Goal: Task Accomplishment & Management: Manage account settings

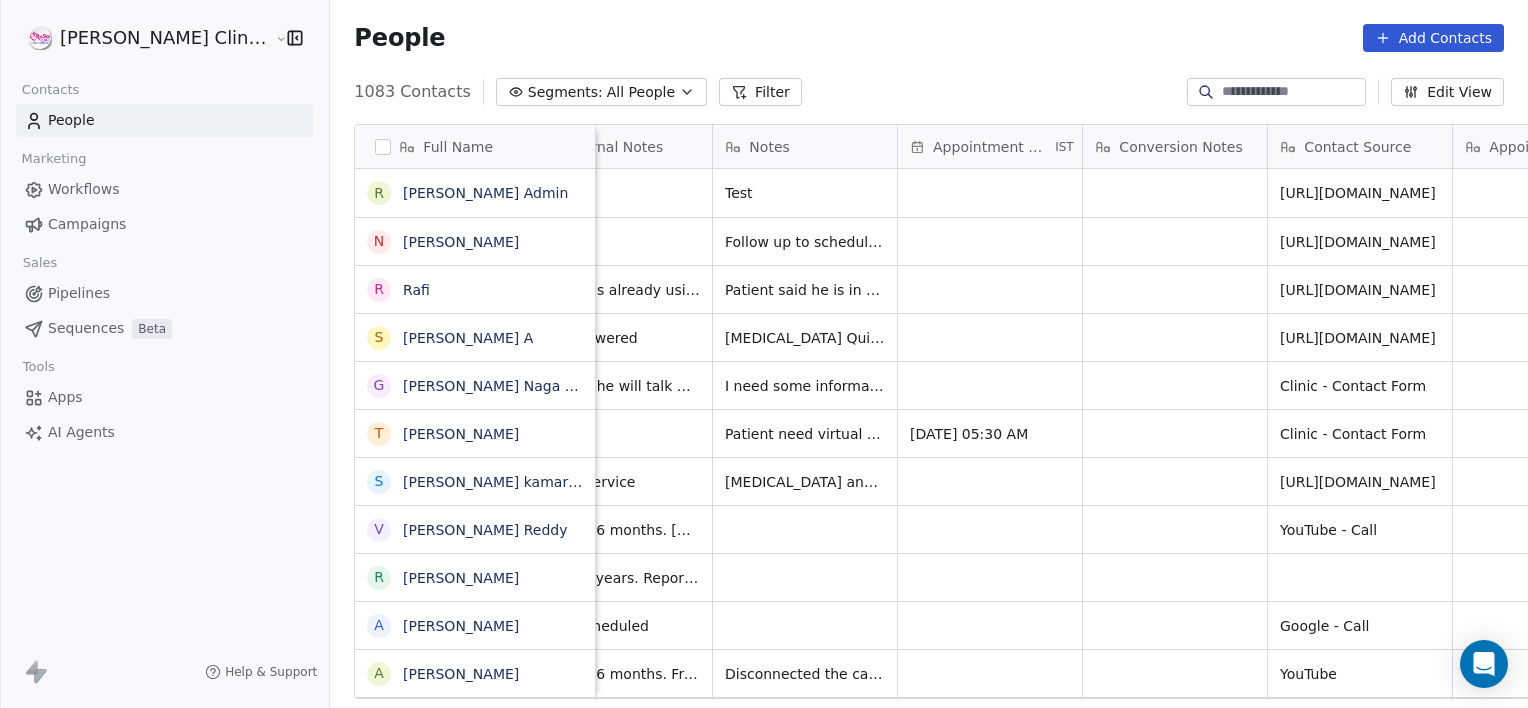
scroll to position [0, 1685]
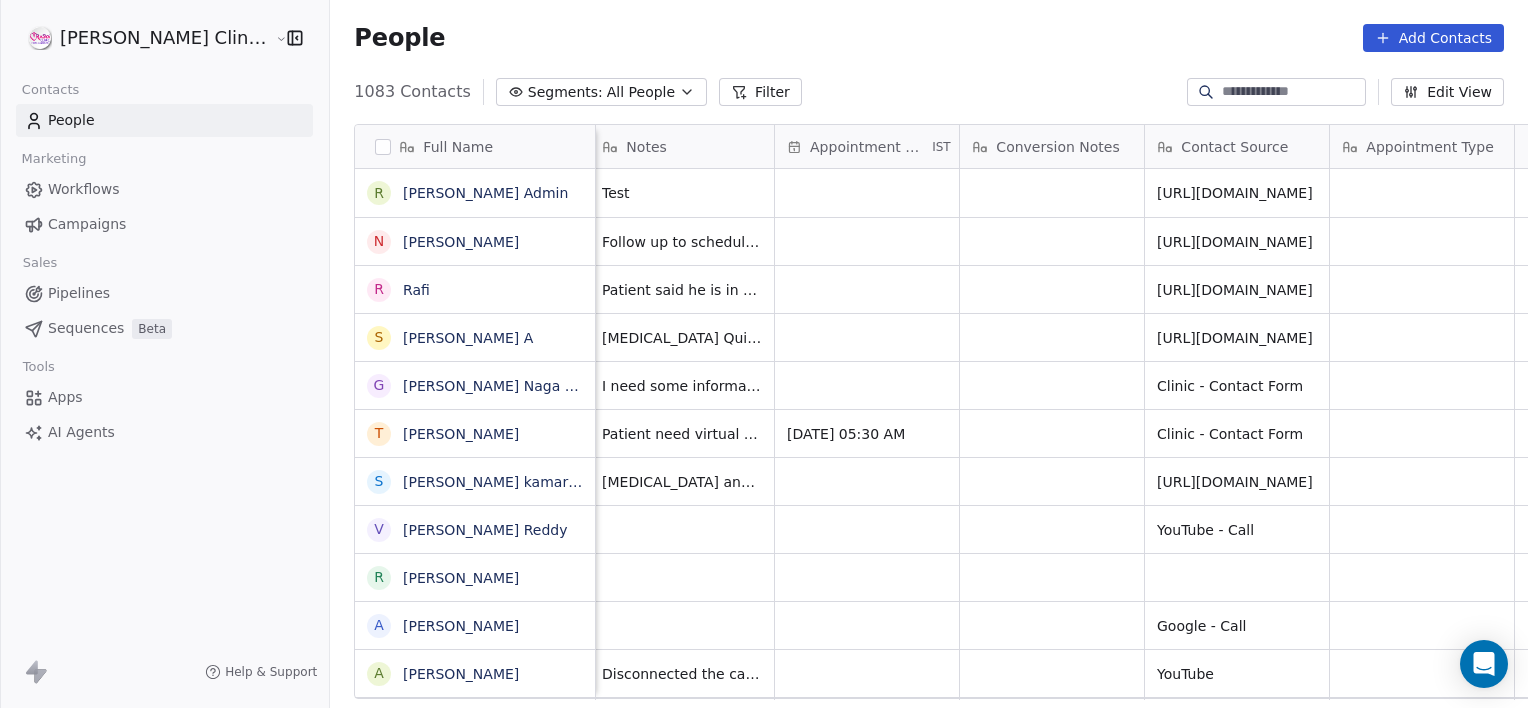
click at [1527, 149] on icon at bounding box center [1539, 147] width 16 height 16
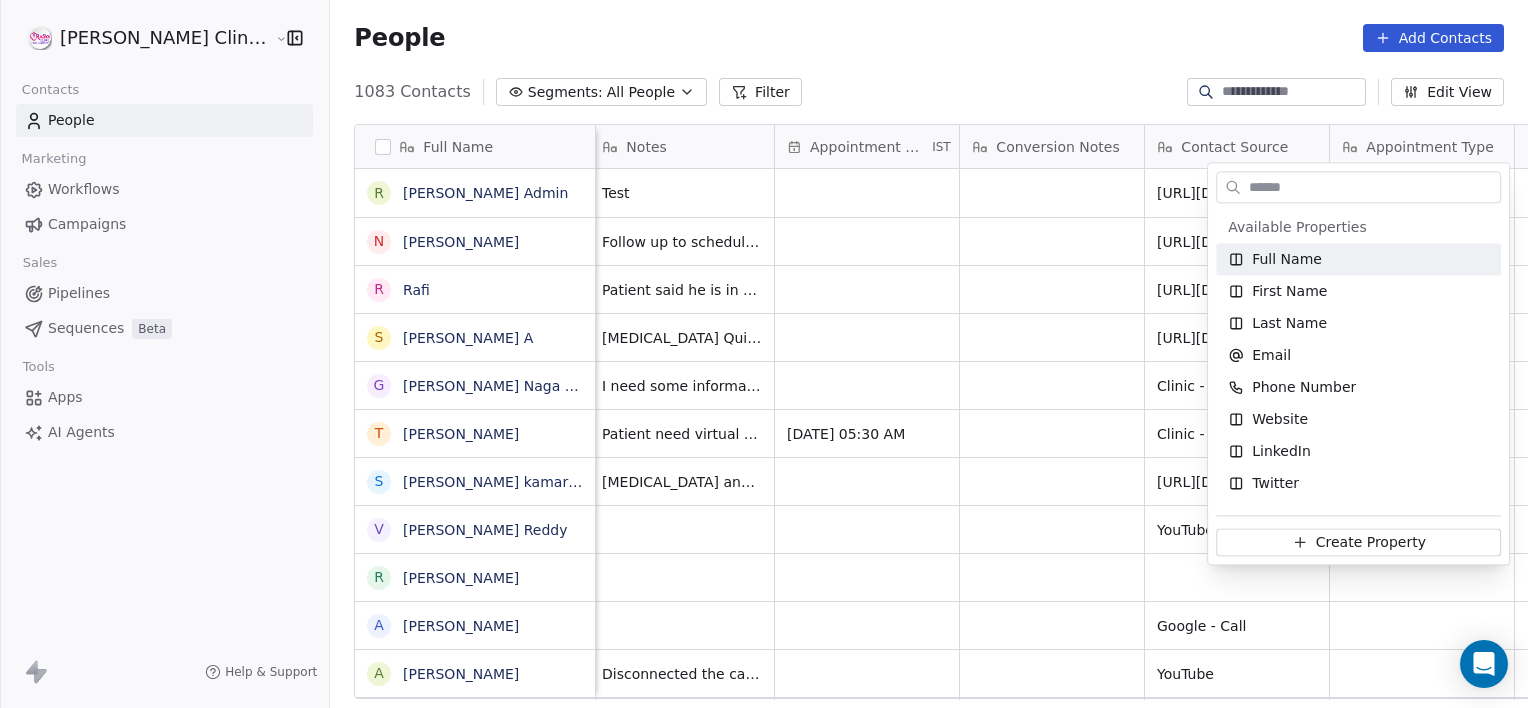
click at [782, 250] on html "RASYA Clinic External Contacts People Marketing Workflows Campaigns Sales Pipel…" at bounding box center [764, 354] width 1528 height 708
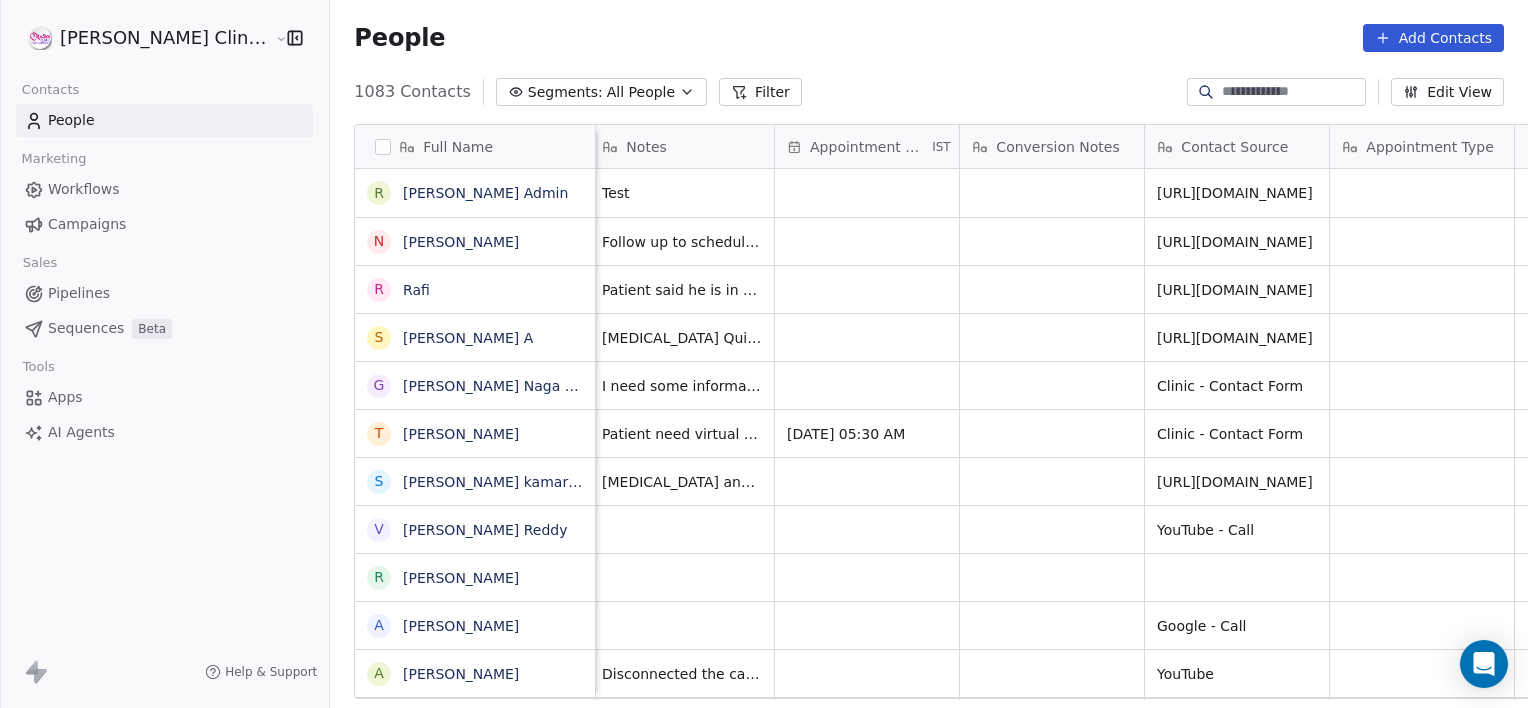
click at [607, 83] on span "All People" at bounding box center [641, 92] width 68 height 21
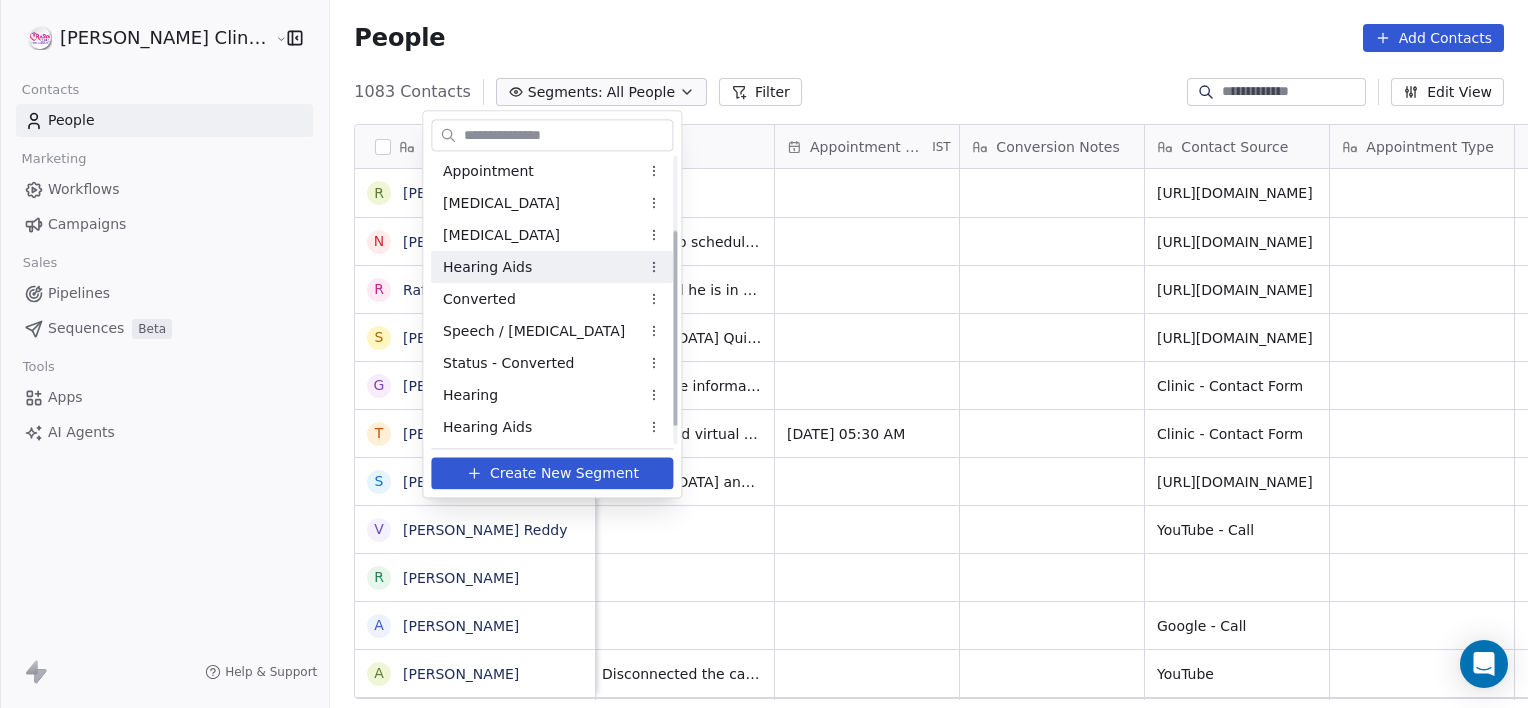
scroll to position [134, 0]
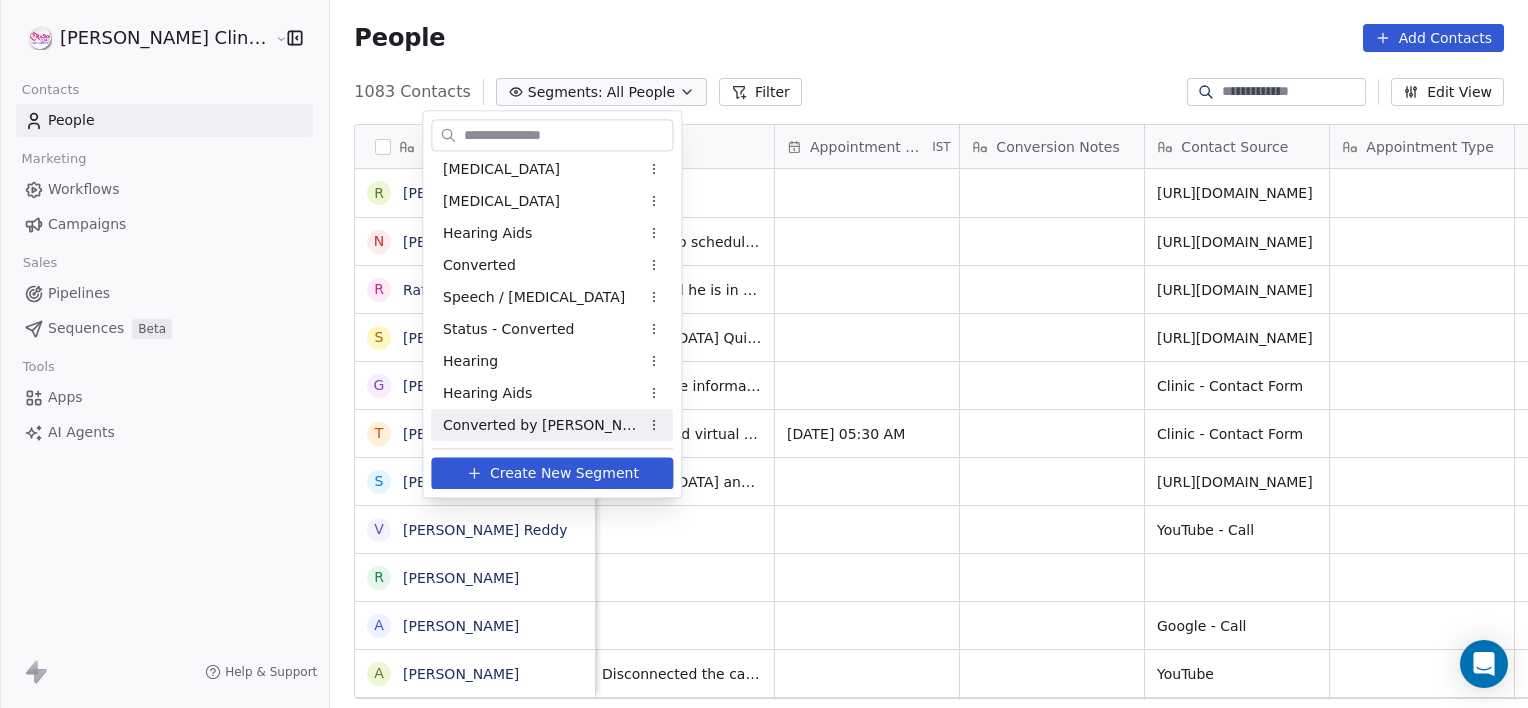
click at [502, 425] on span "Converted by Vani" at bounding box center [541, 425] width 196 height 21
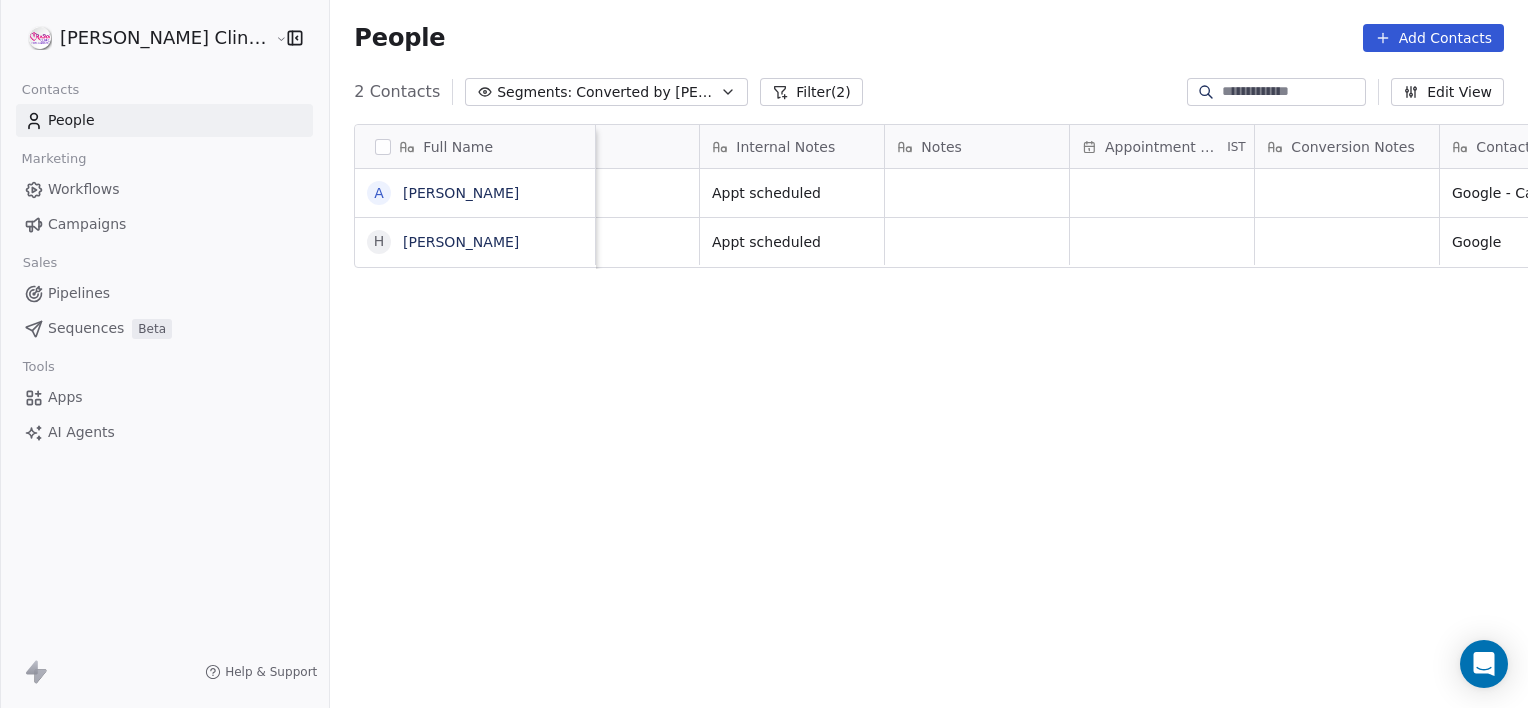
scroll to position [0, 1369]
click at [760, 96] on button "Filter (2)" at bounding box center [811, 92] width 103 height 28
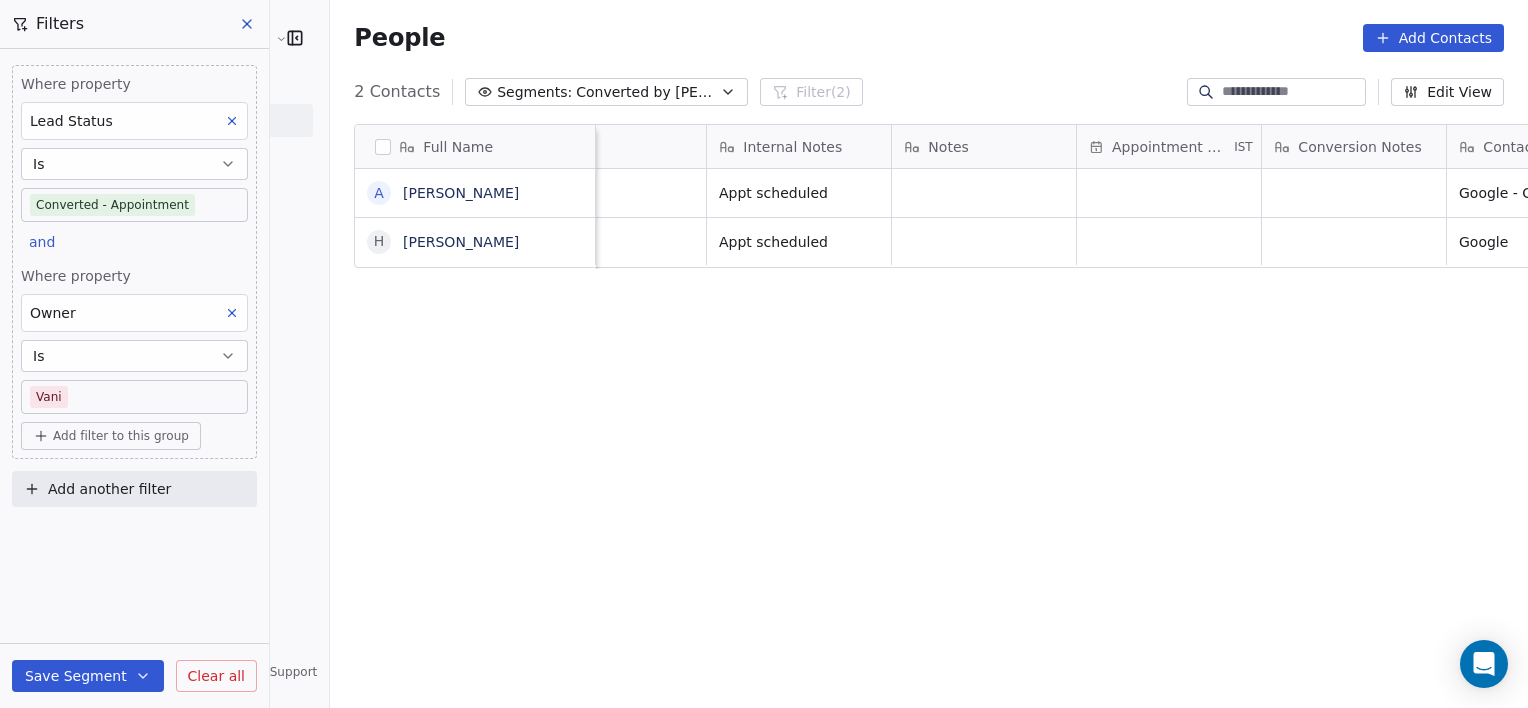
click at [609, 472] on div "Full Name A Anirudh Tumpala H Harisha Dommati Tags Lead Status Preferred Branch…" at bounding box center [929, 419] width 1198 height 623
click at [244, 18] on icon at bounding box center [247, 24] width 16 height 16
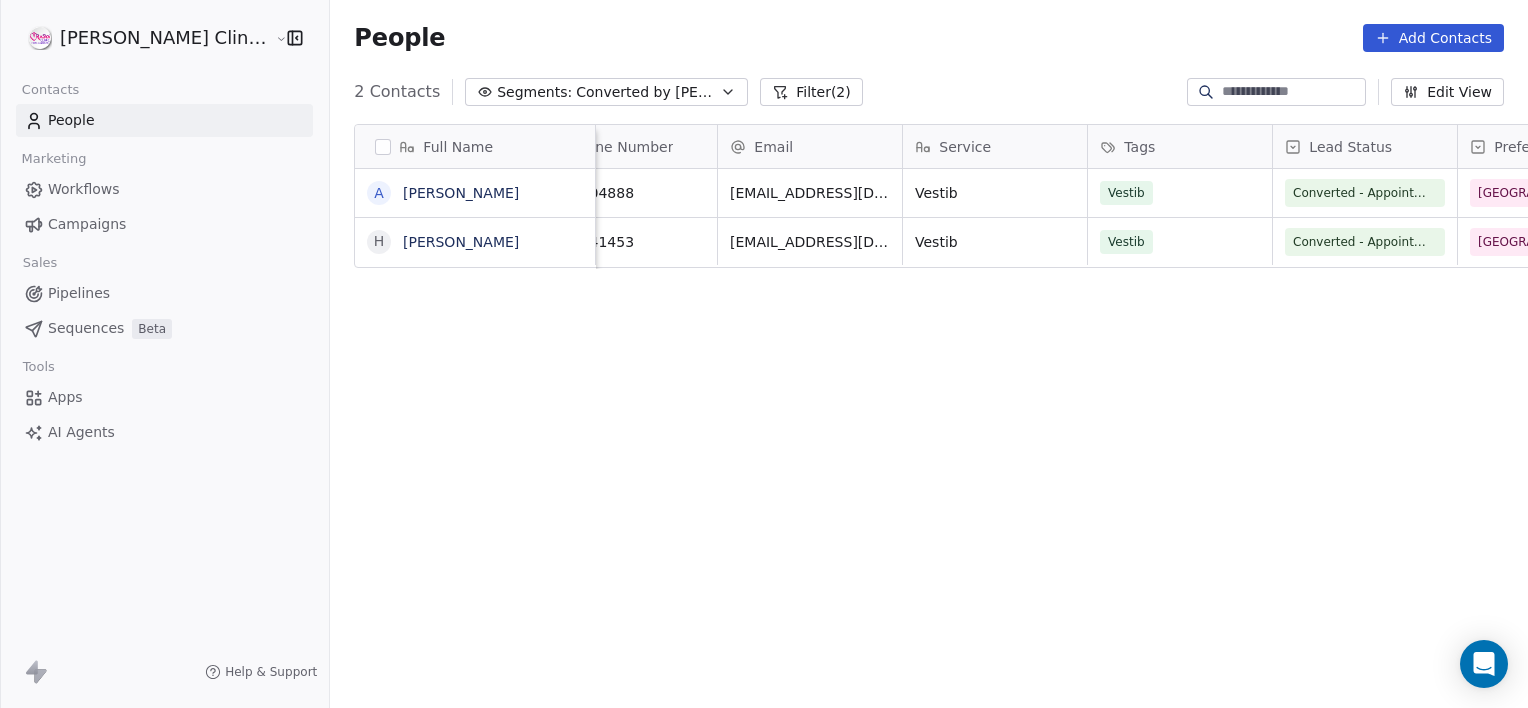
scroll to position [15, 60]
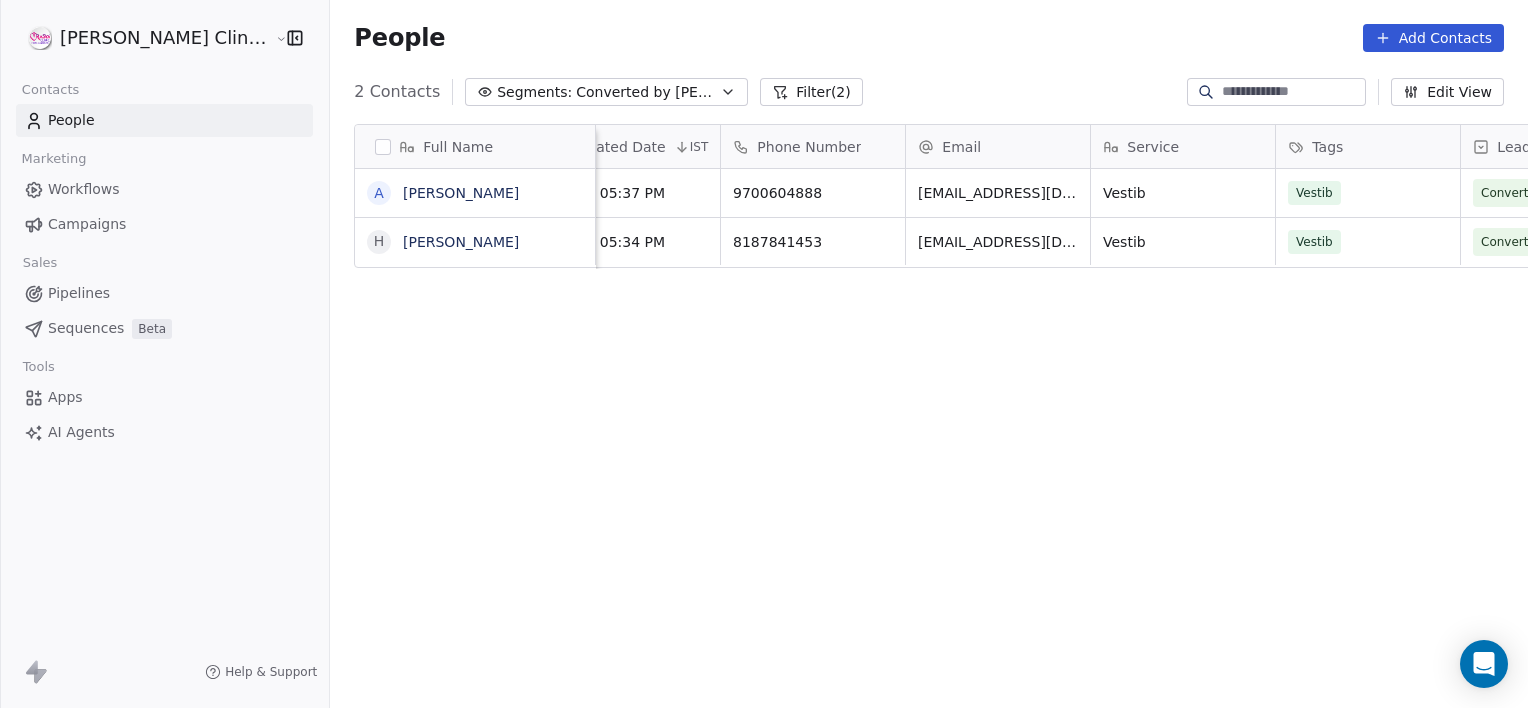
click at [616, 93] on span "Converted by Vani" at bounding box center [646, 92] width 140 height 21
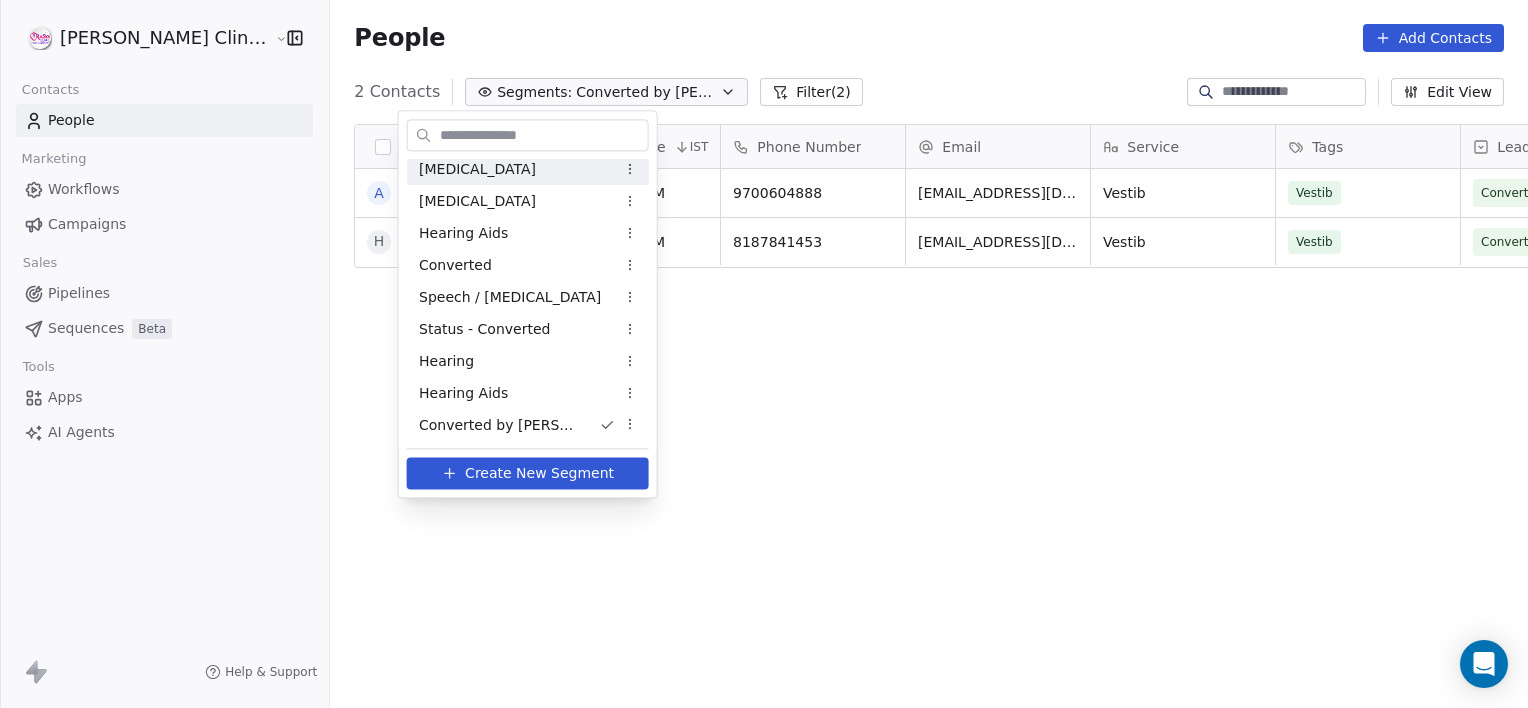
scroll to position [0, 0]
click at [448, 175] on span "All People" at bounding box center [453, 175] width 68 height 21
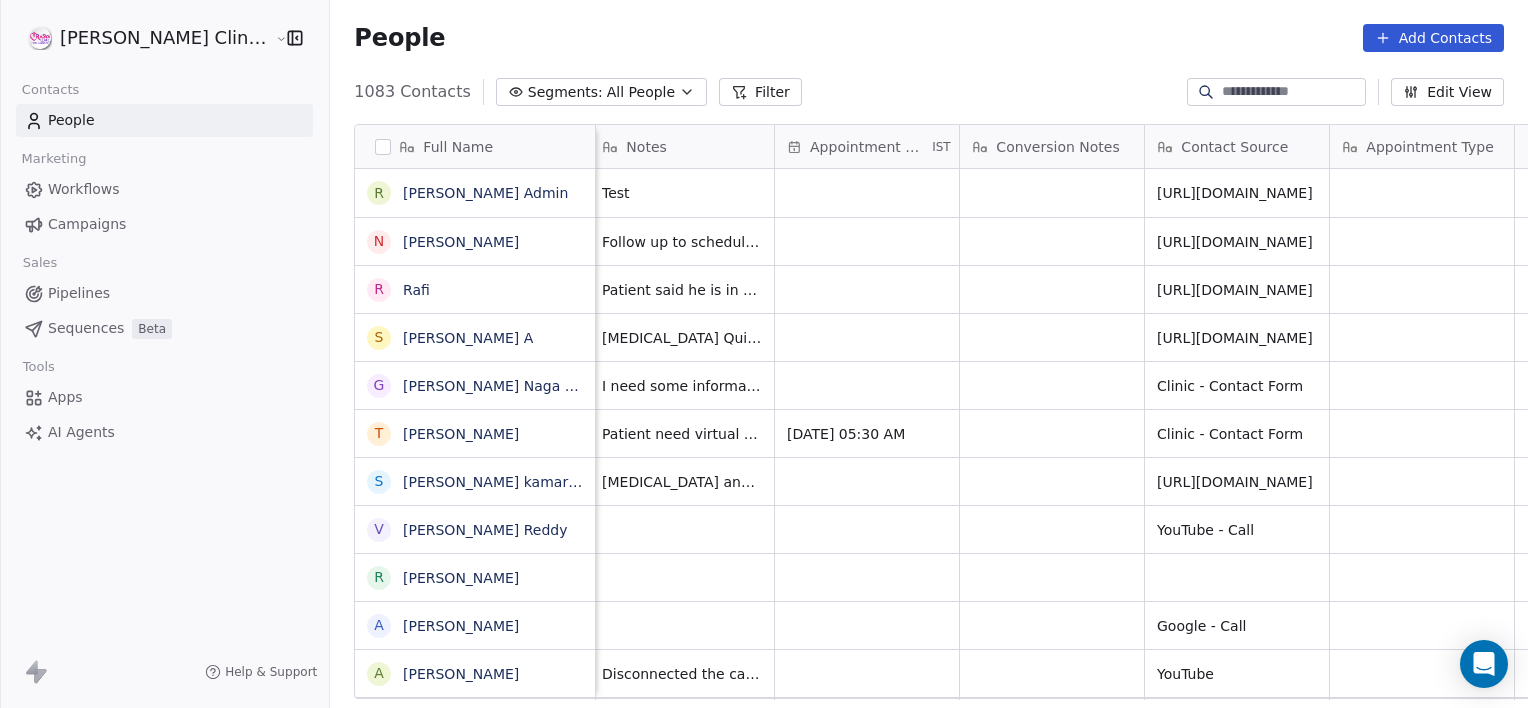
scroll to position [0, 1685]
click at [1264, 95] on input at bounding box center [1292, 92] width 140 height 20
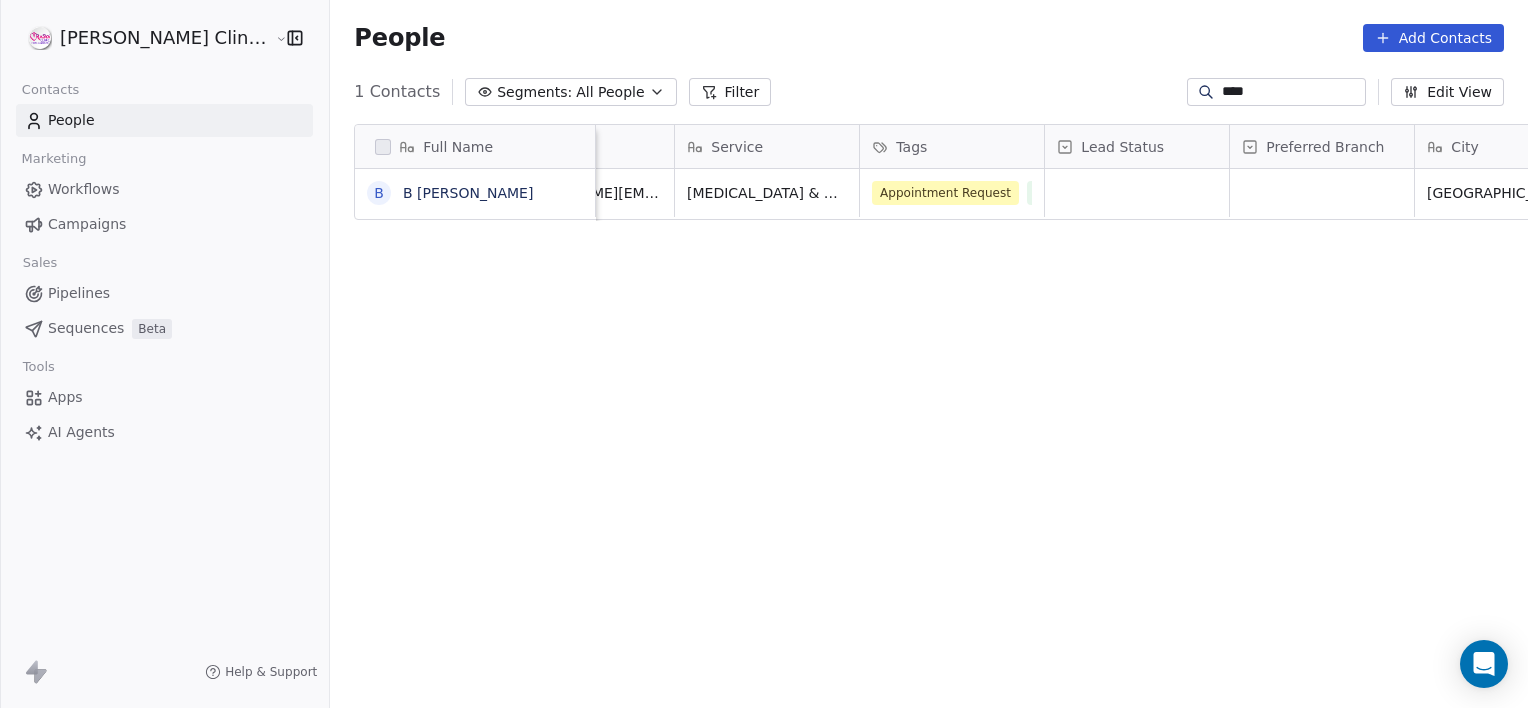
scroll to position [0, 0]
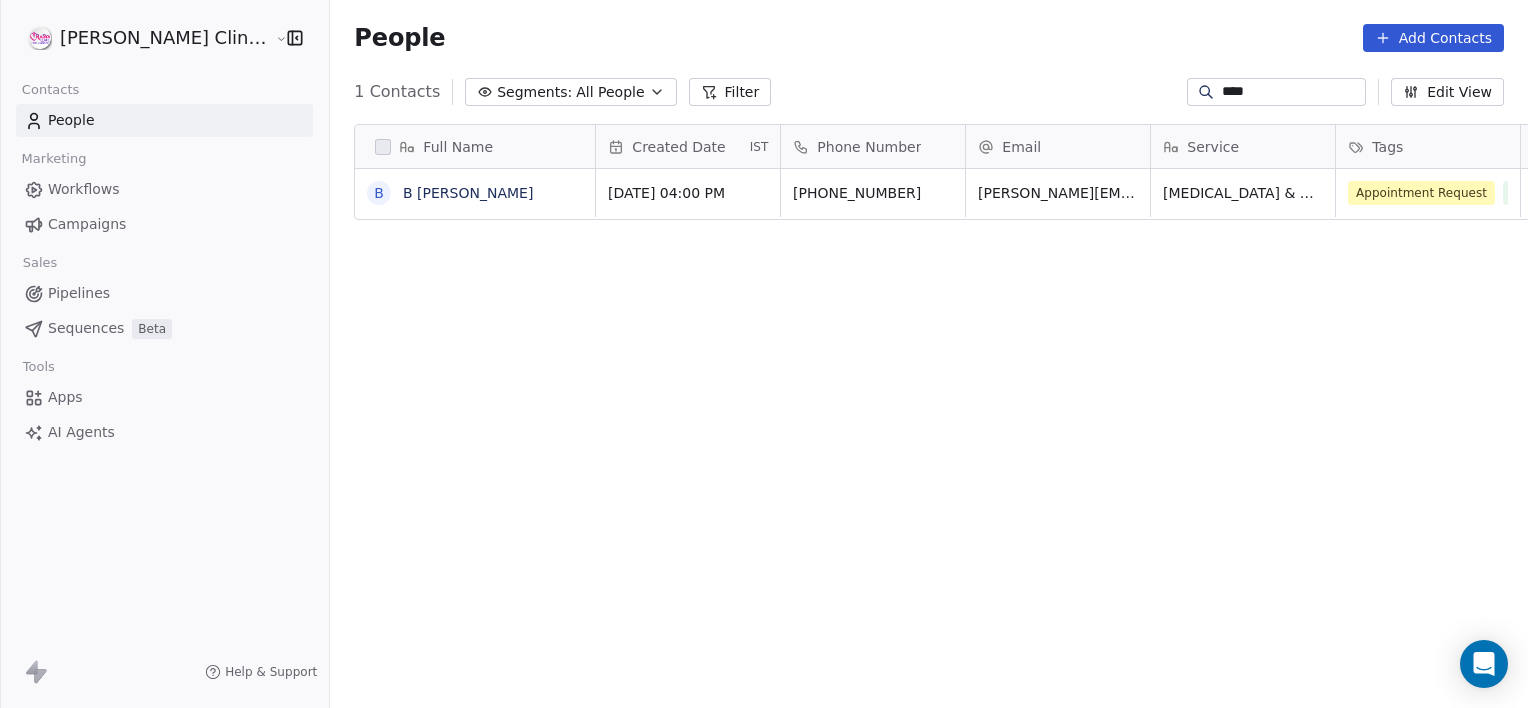
click at [497, 89] on span "Segments:" at bounding box center [534, 92] width 75 height 21
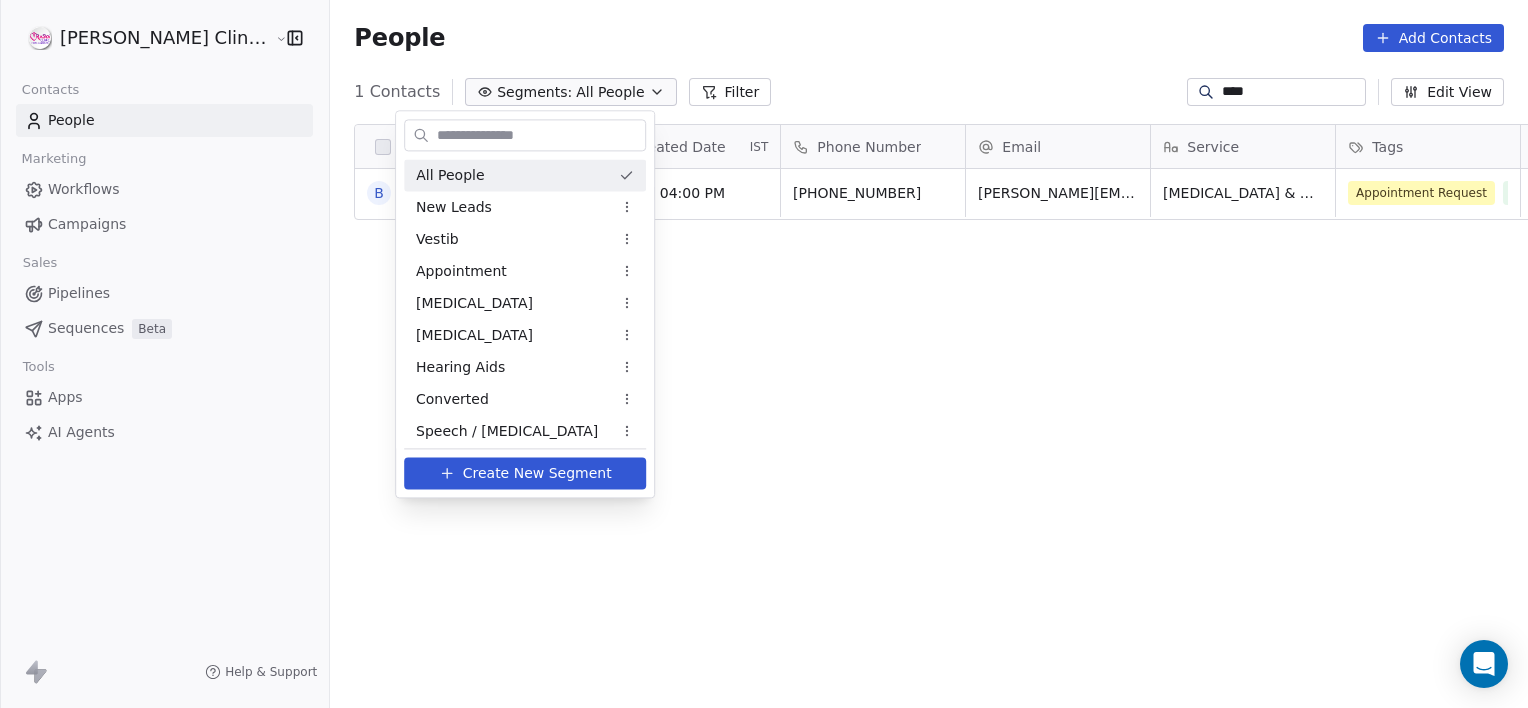
click at [492, 171] on div "All People" at bounding box center [525, 175] width 242 height 32
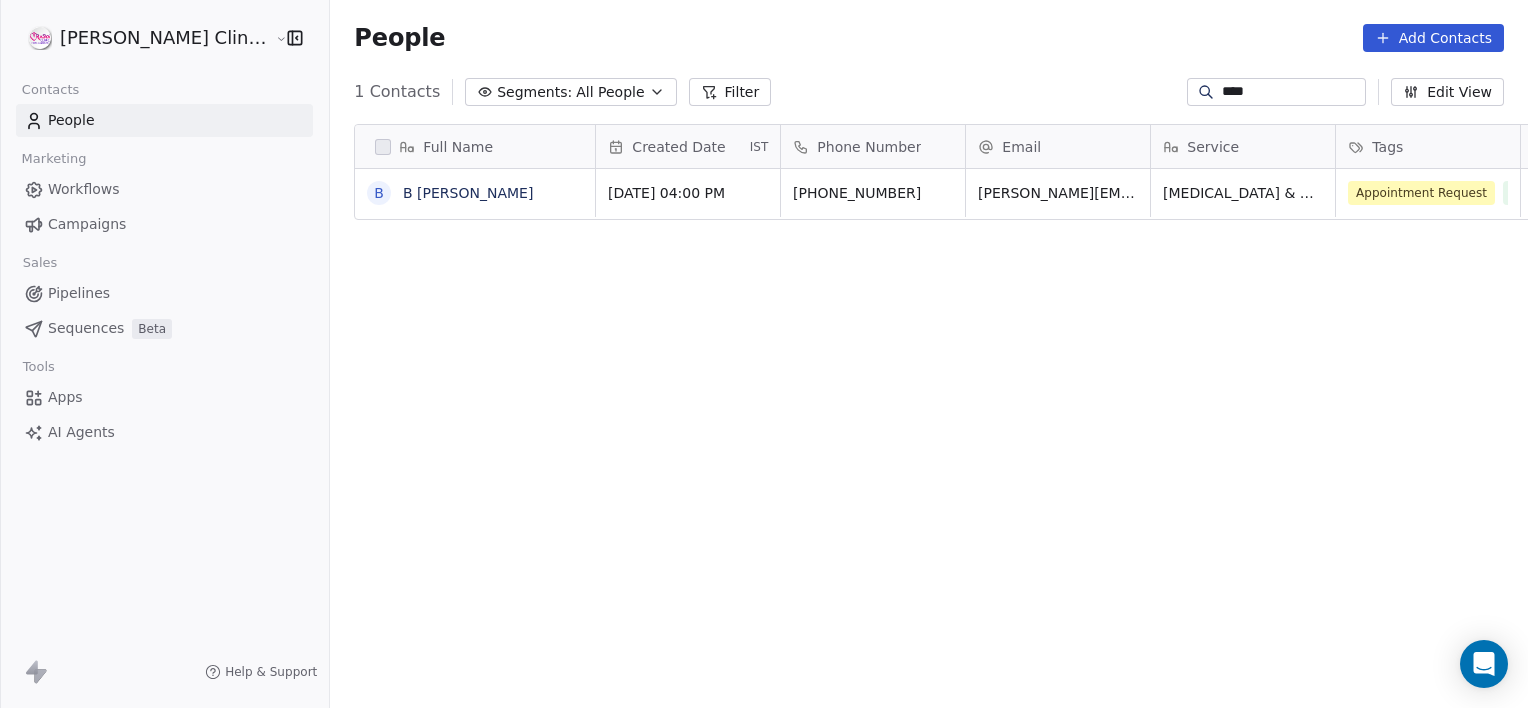
click at [1234, 88] on input "****" at bounding box center [1292, 92] width 140 height 20
type input "*"
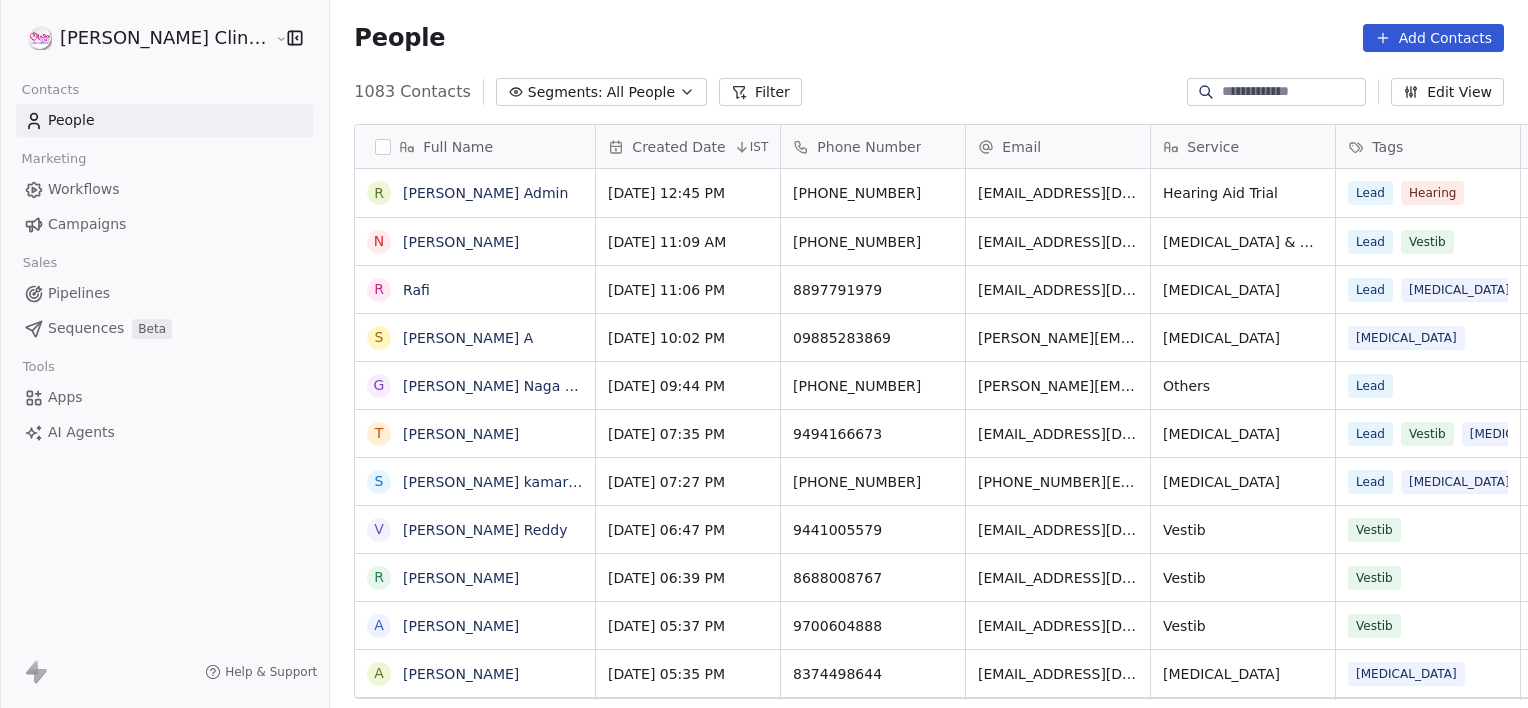
scroll to position [608, 1242]
click at [744, 95] on icon at bounding box center [744, 97] width 0 height 4
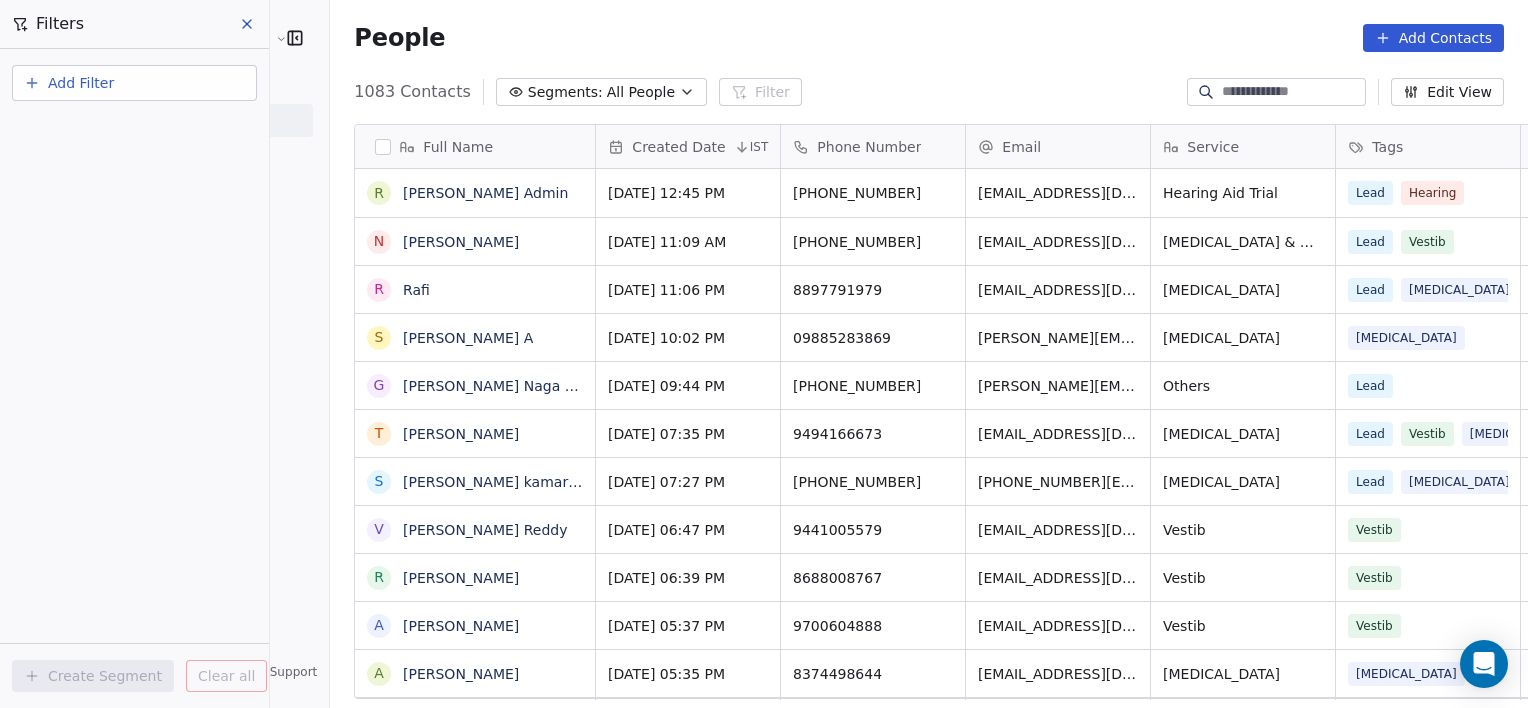
click at [217, 80] on button "Add Filter" at bounding box center [134, 83] width 245 height 36
click at [119, 128] on span "Contact properties" at bounding box center [98, 129] width 130 height 21
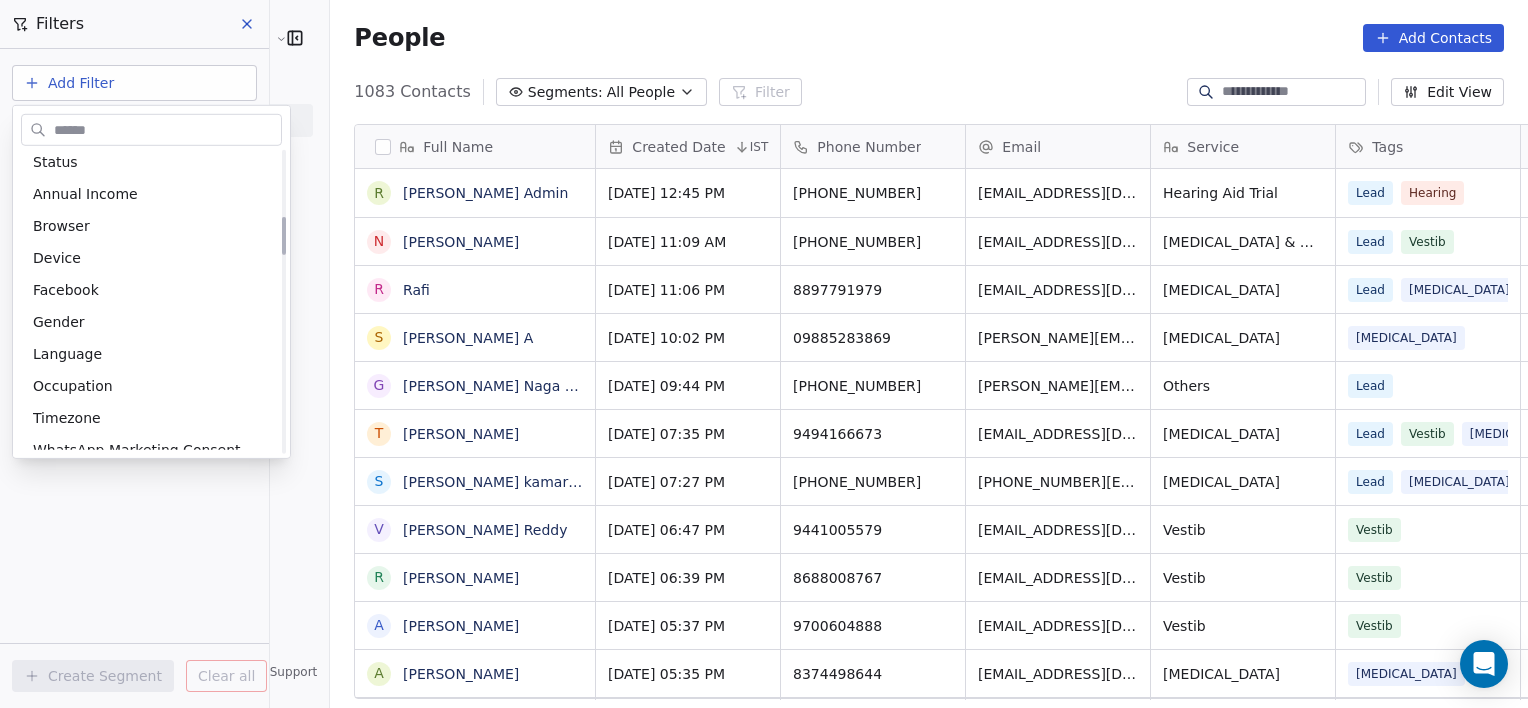
scroll to position [522, 0]
click at [156, 131] on input "text" at bounding box center [165, 129] width 231 height 29
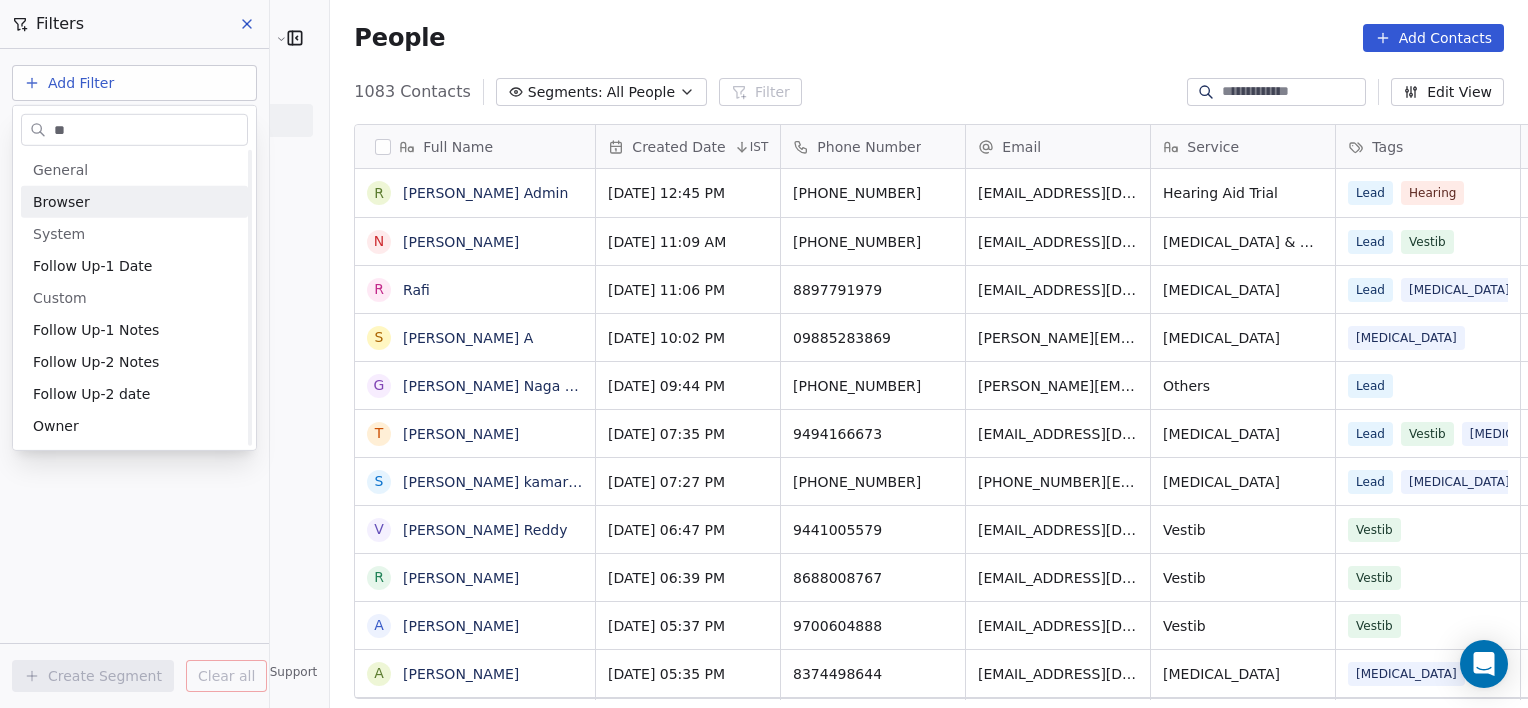
scroll to position [0, 0]
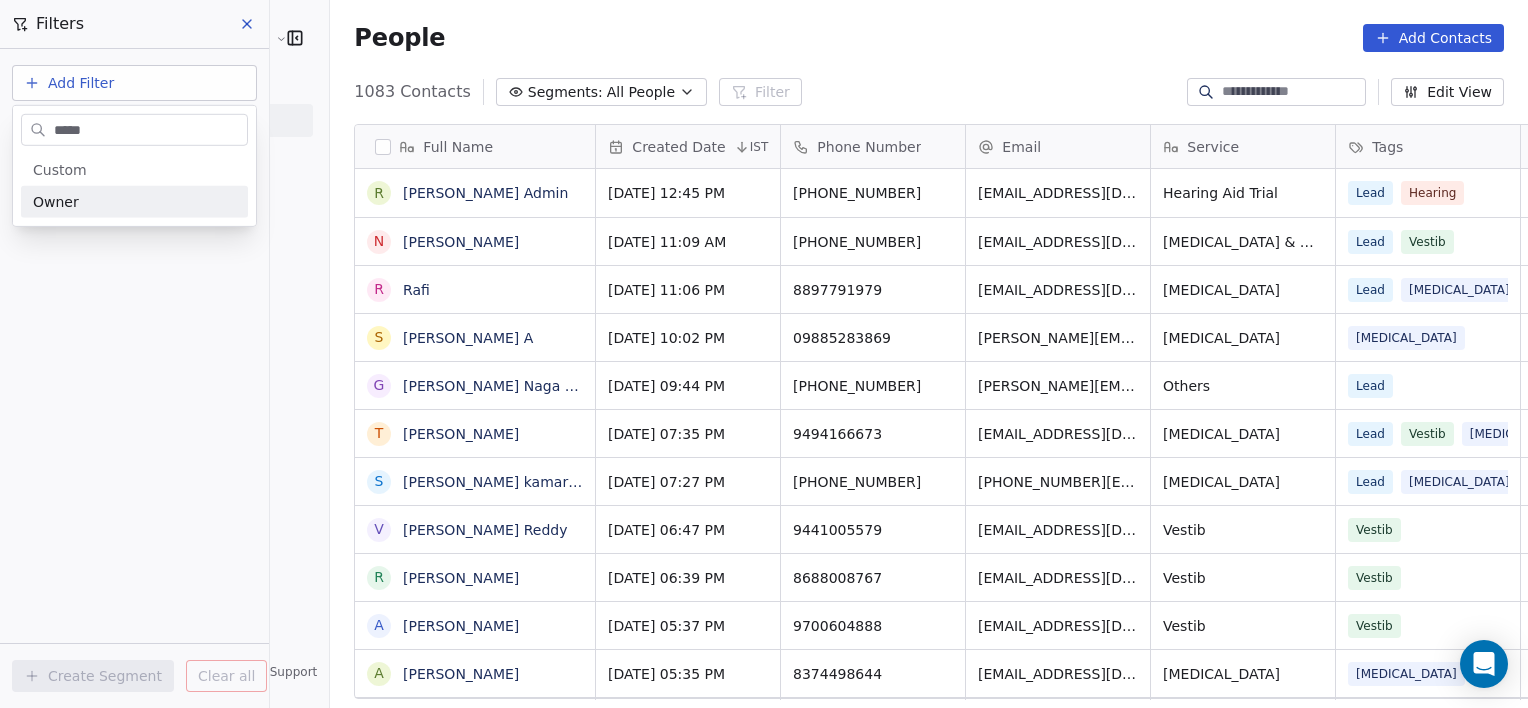
type input "*****"
click at [125, 205] on div "Owner" at bounding box center [134, 202] width 203 height 20
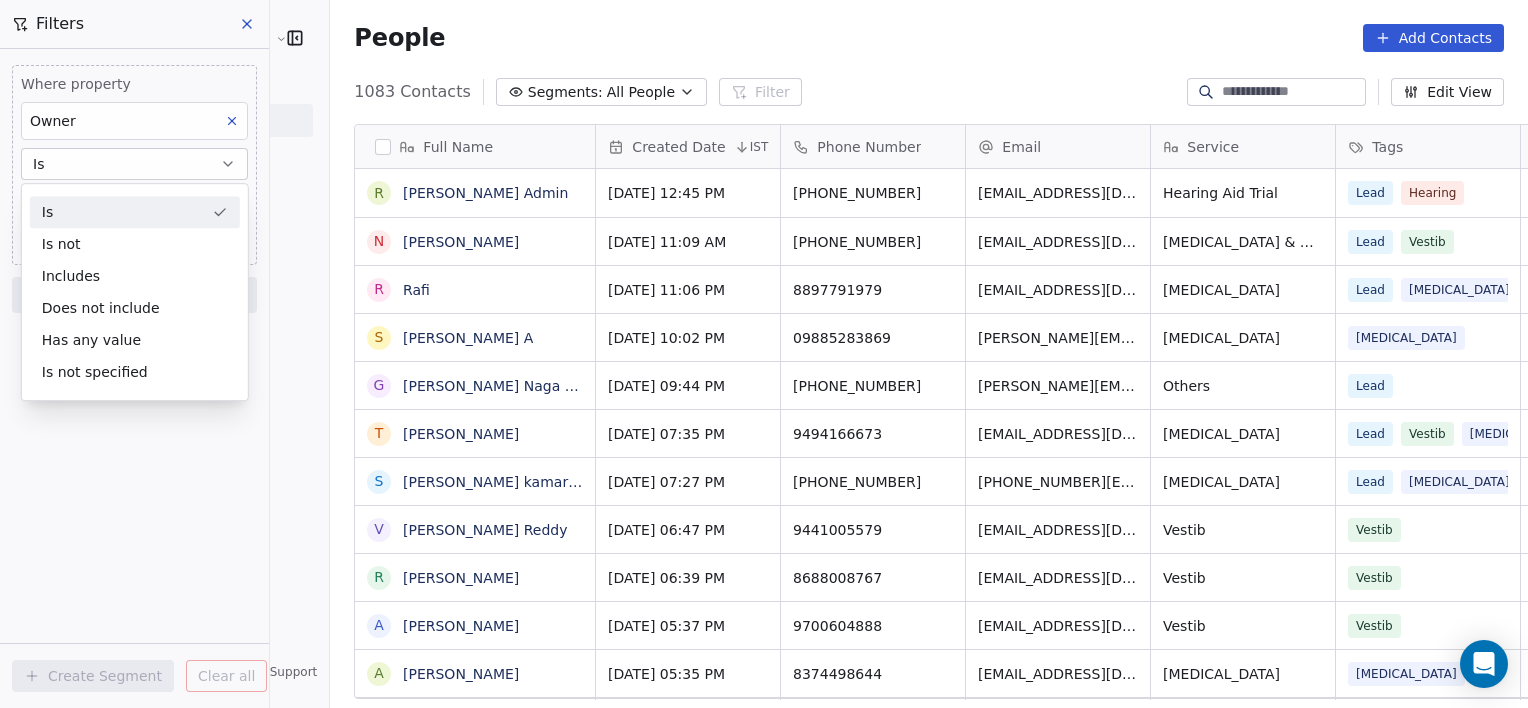
click at [84, 207] on div "Is" at bounding box center [135, 212] width 210 height 32
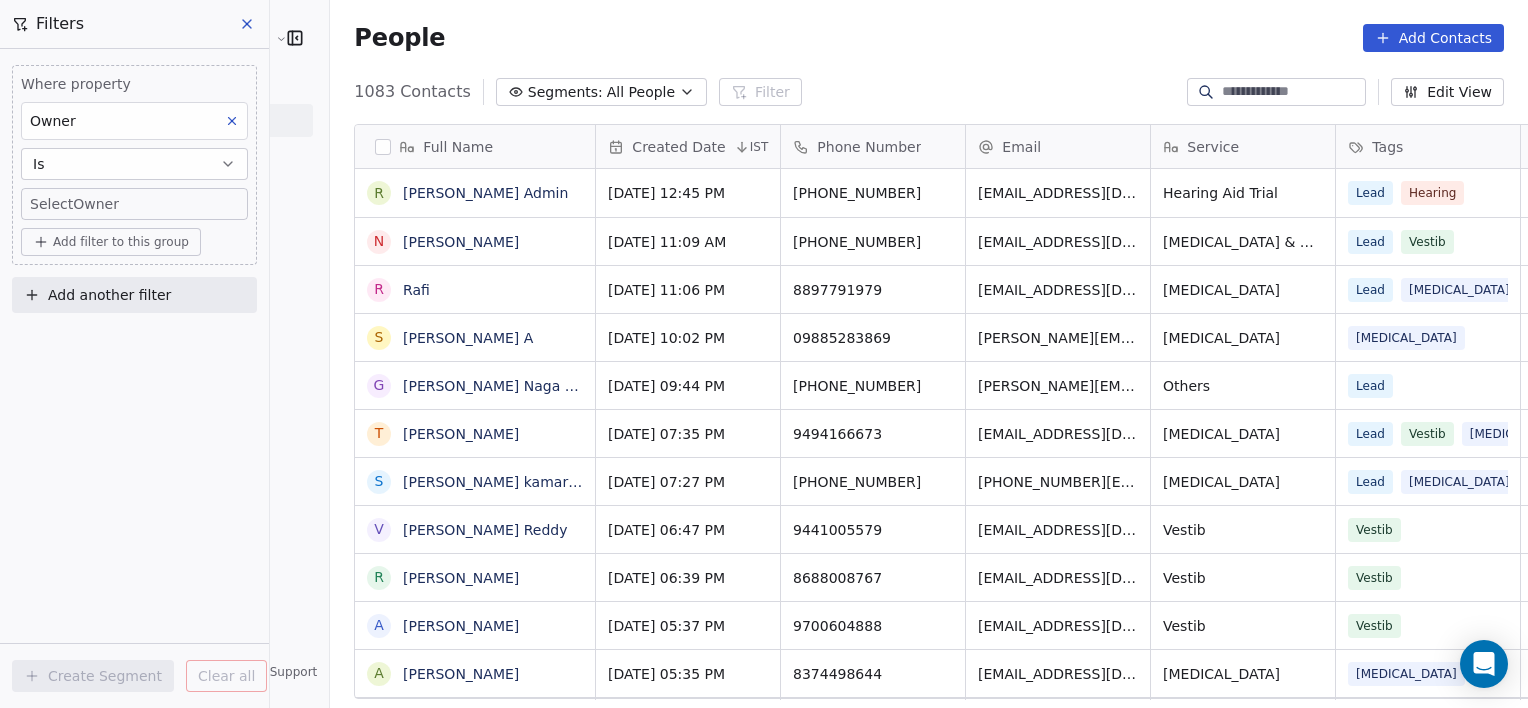
click at [84, 207] on body "RASYA Clinic External Contacts People Marketing Workflows Campaigns Sales Pipel…" at bounding box center [764, 354] width 1528 height 708
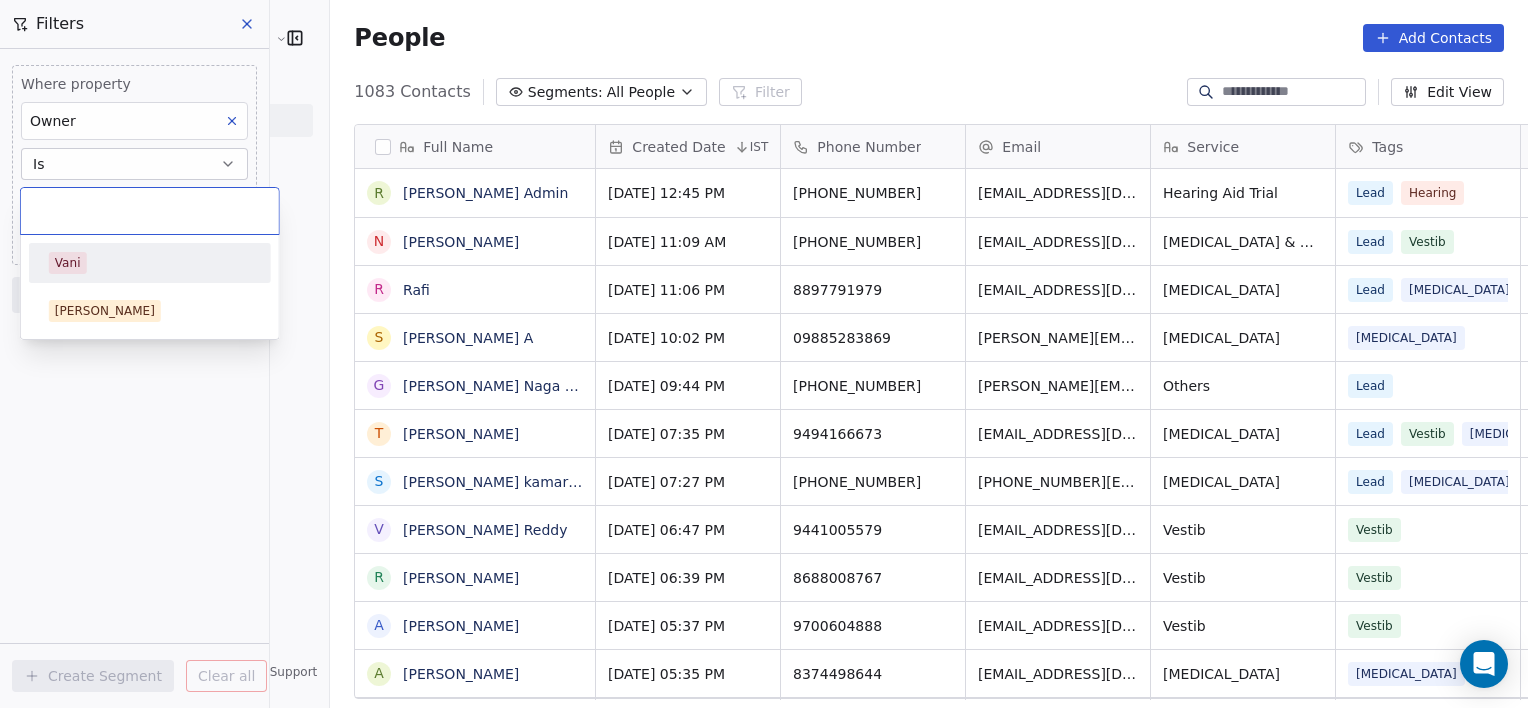
click at [84, 207] on input "text" at bounding box center [150, 211] width 234 height 22
click at [65, 264] on div "Vani" at bounding box center [68, 263] width 26 height 18
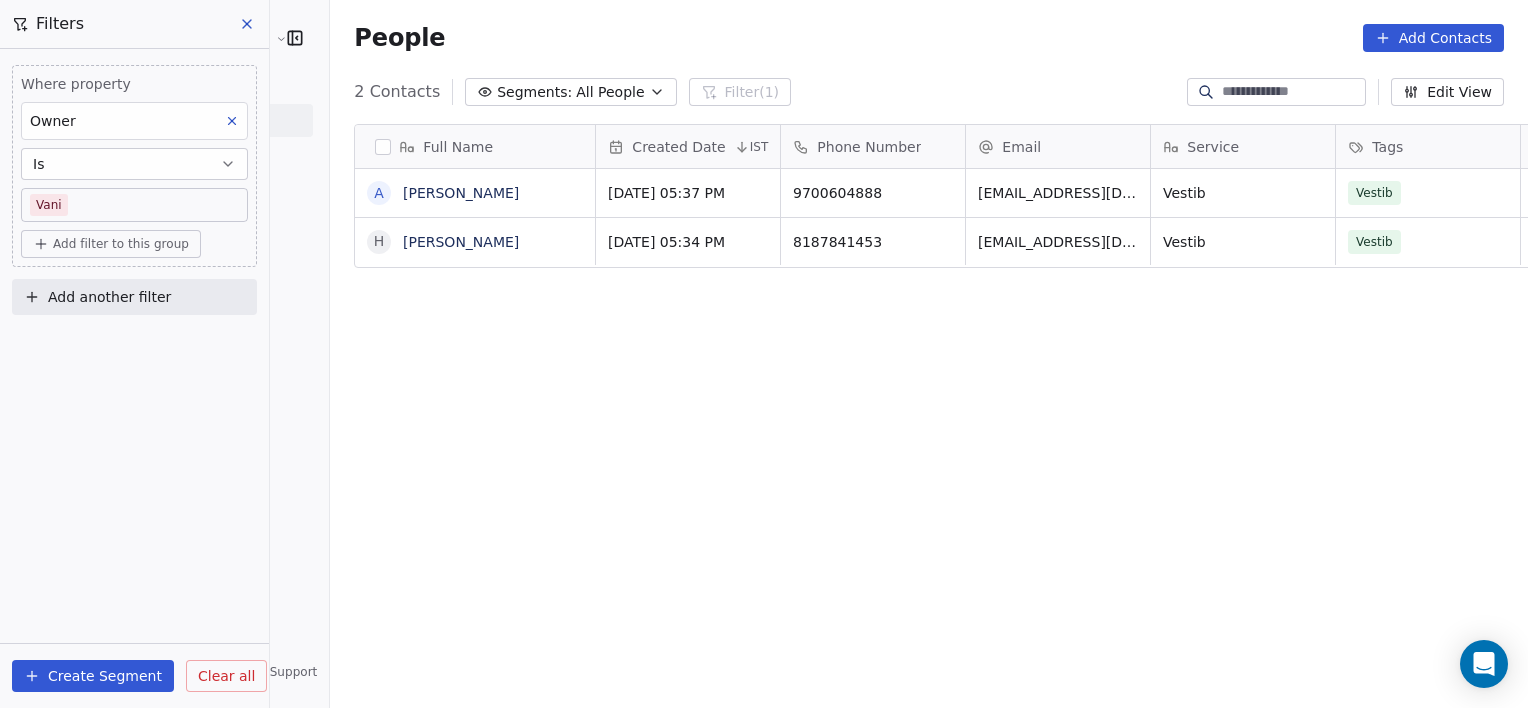
scroll to position [608, 1242]
click at [235, 131] on button at bounding box center [232, 121] width 26 height 26
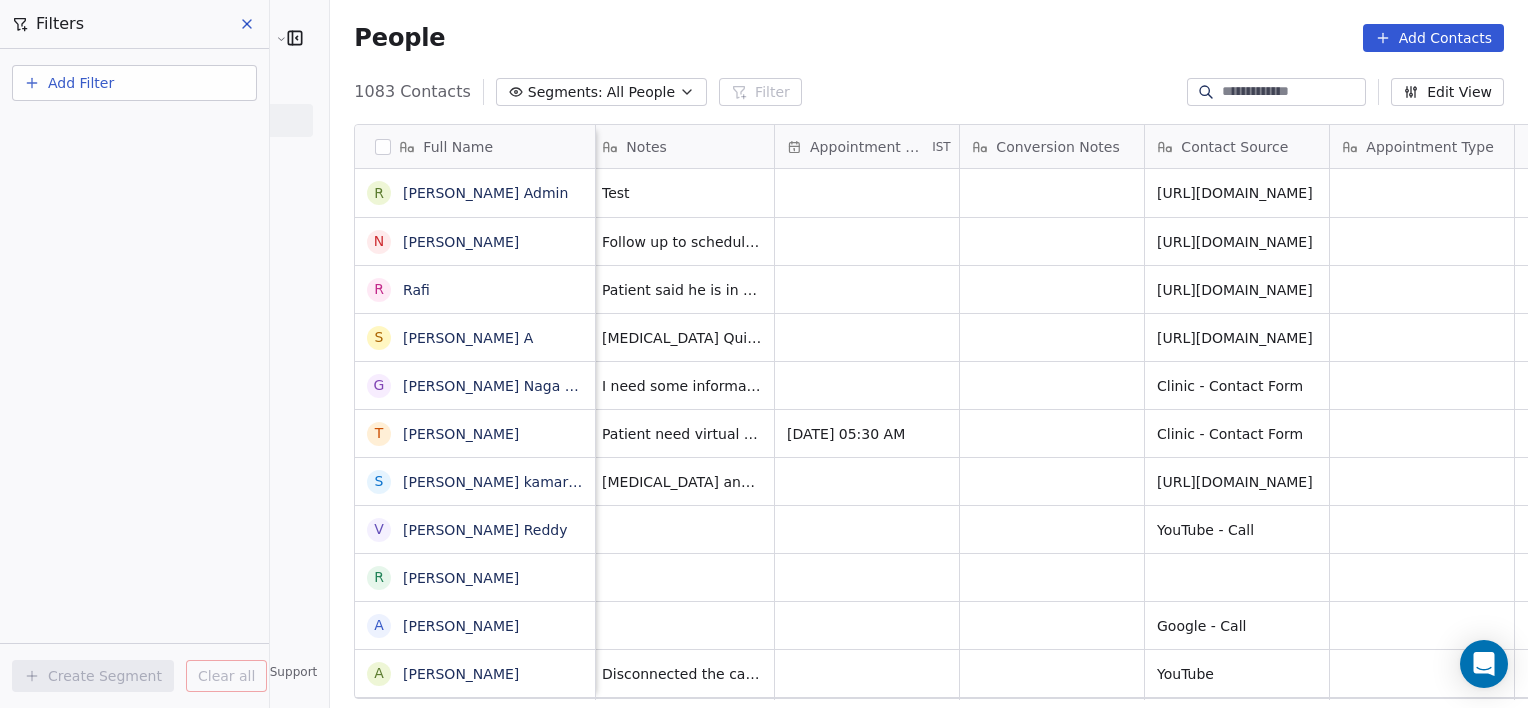
scroll to position [0, 1685]
click at [1527, 137] on button at bounding box center [1539, 147] width 24 height 24
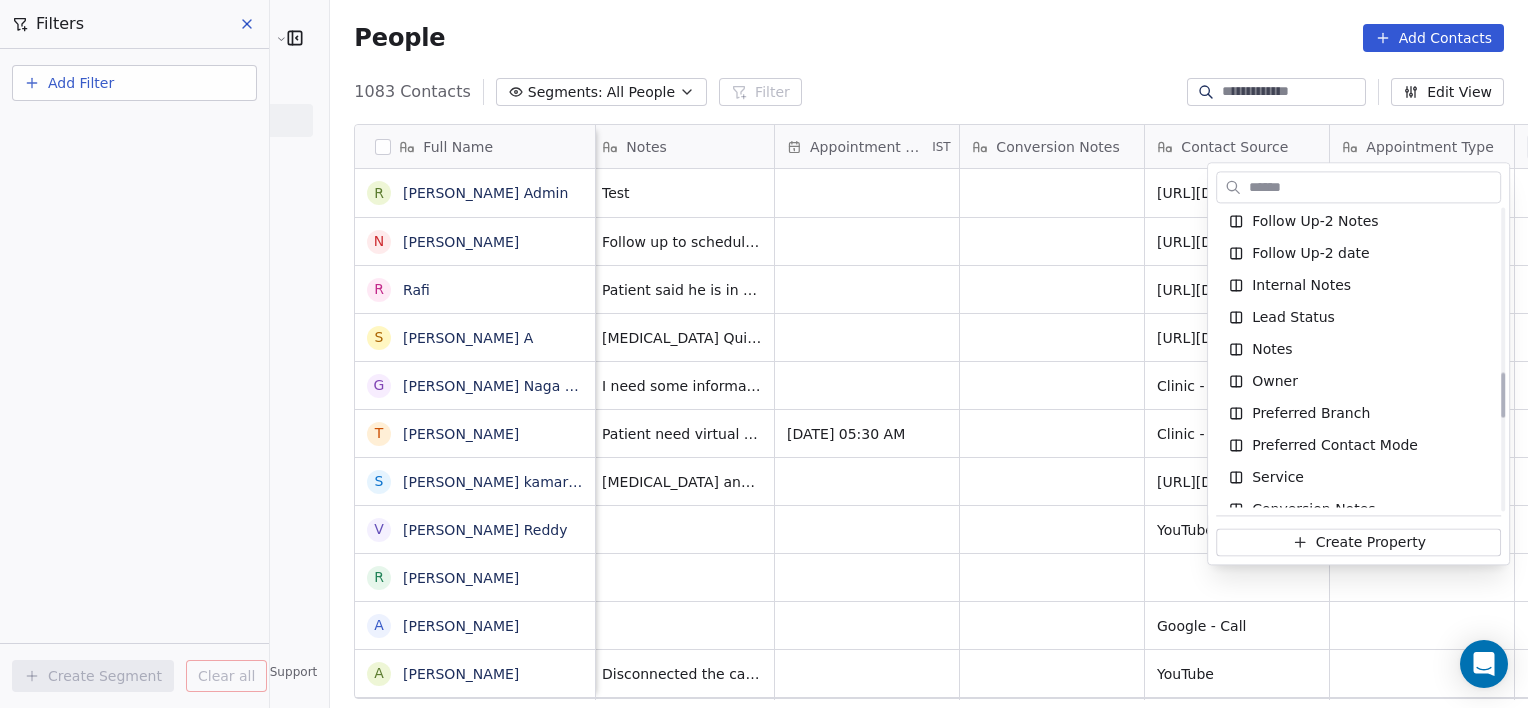
scroll to position [1140, 0]
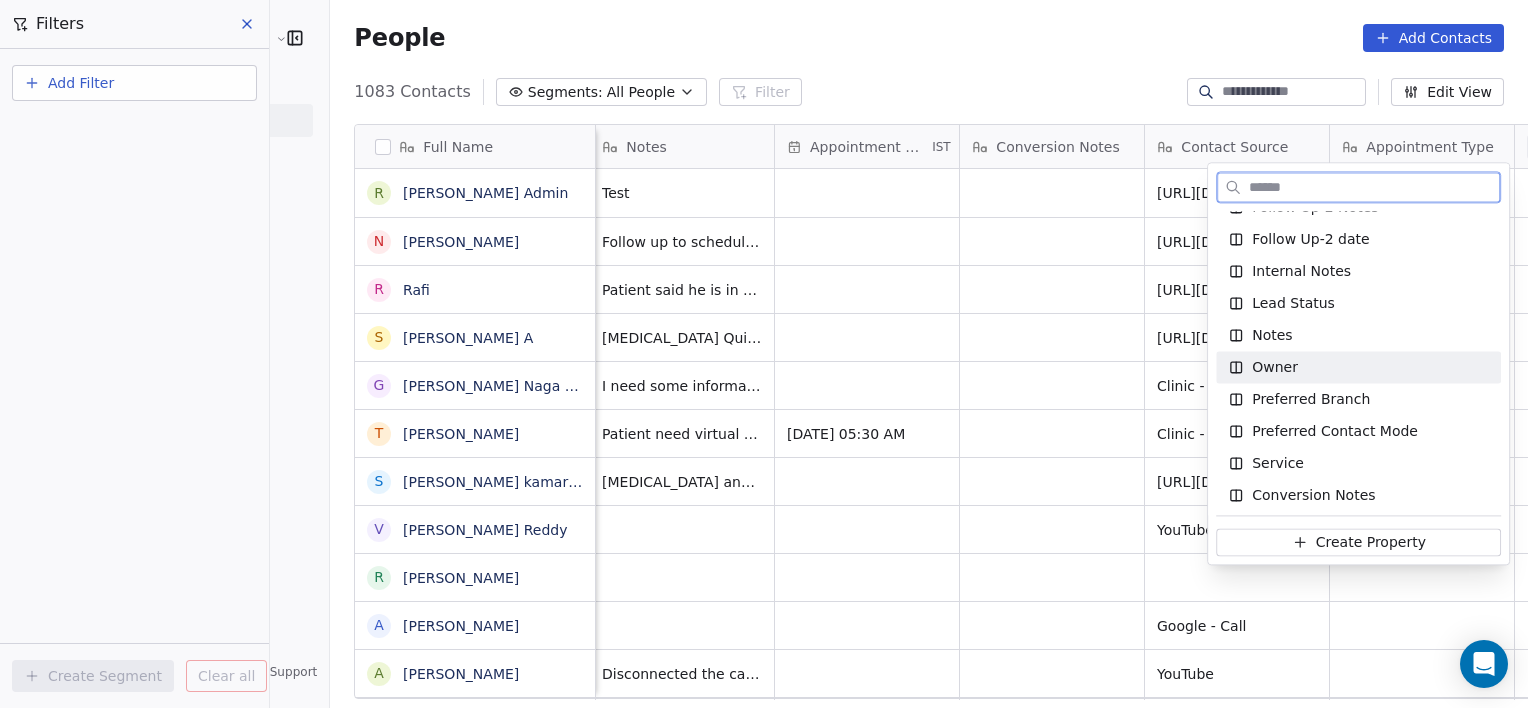
click at [1268, 373] on span "Owner" at bounding box center [1275, 367] width 46 height 20
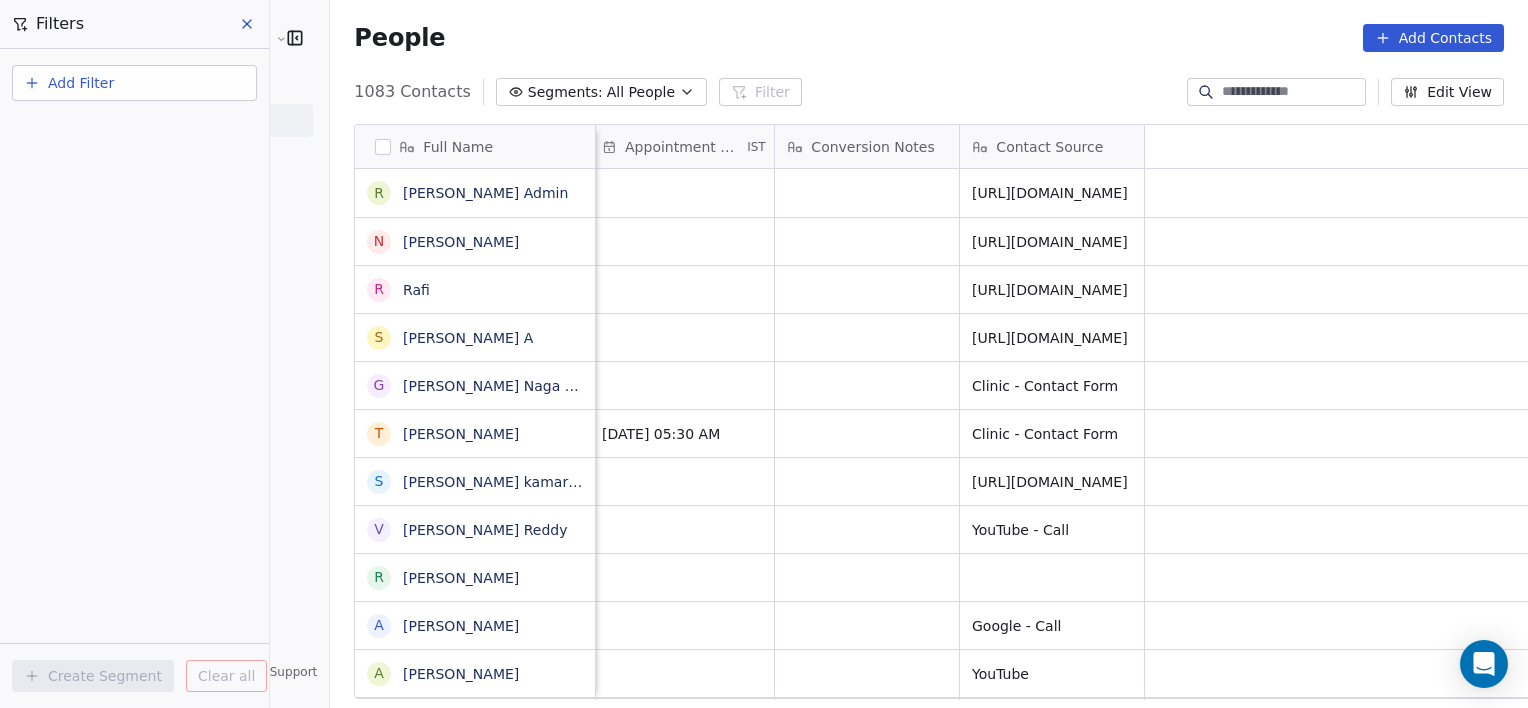
scroll to position [0, 0]
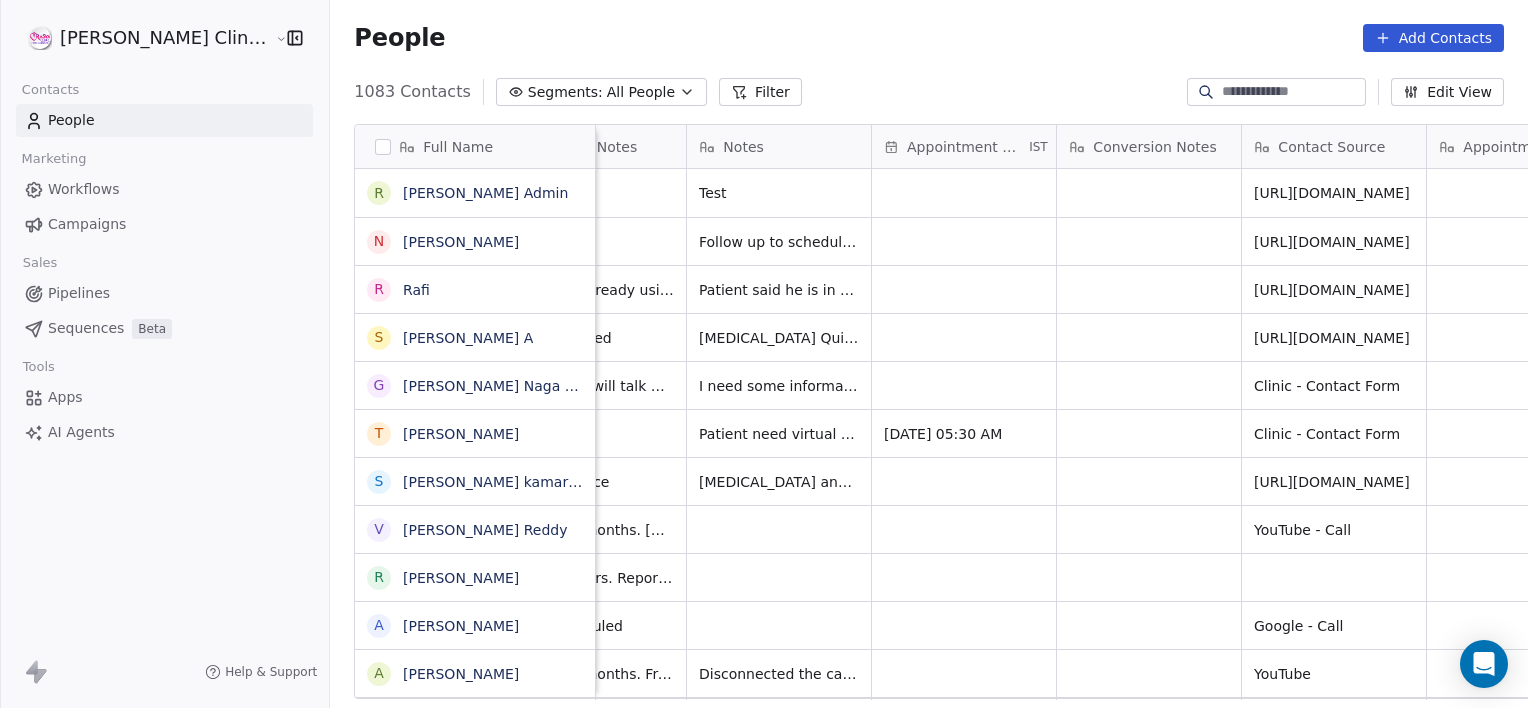
scroll to position [0, 1871]
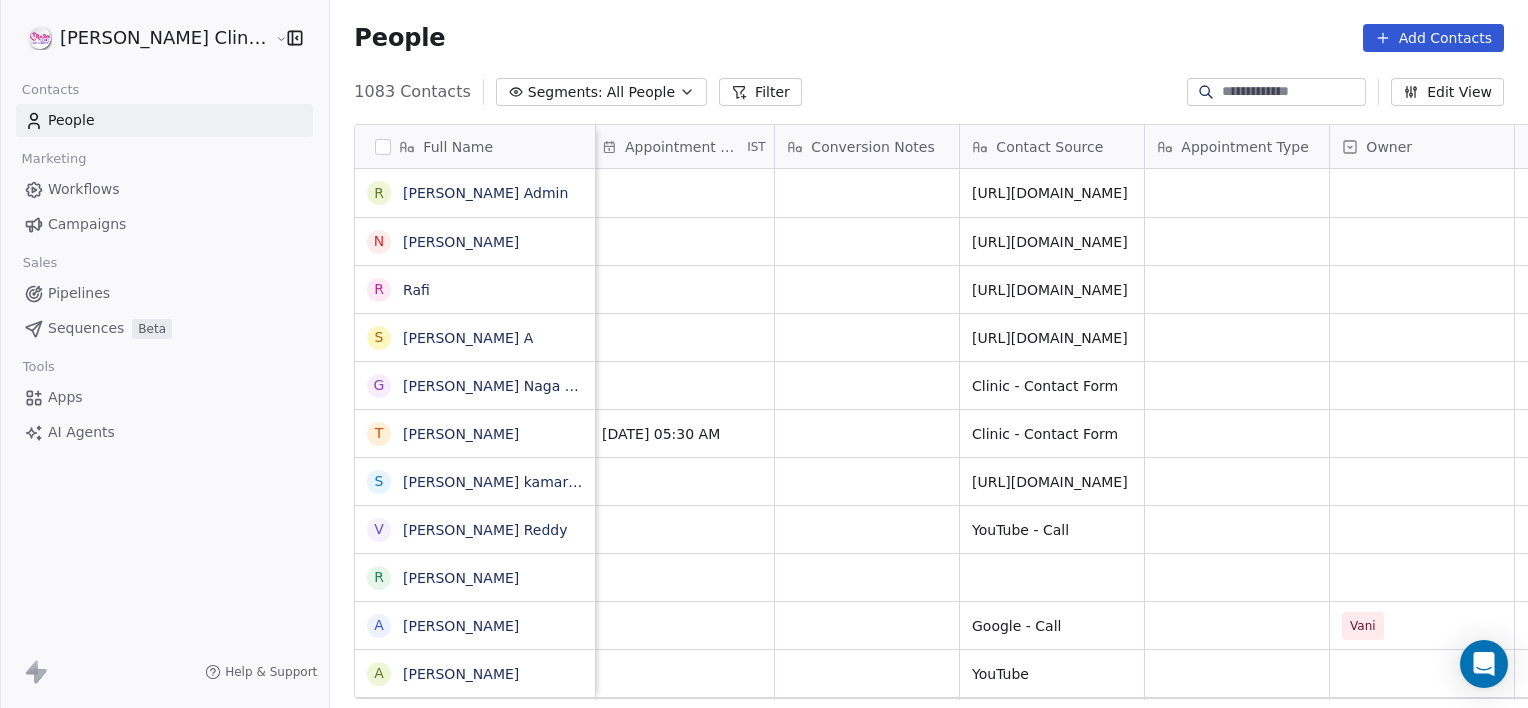
click at [1247, 95] on input at bounding box center [1292, 92] width 140 height 20
paste input "**********"
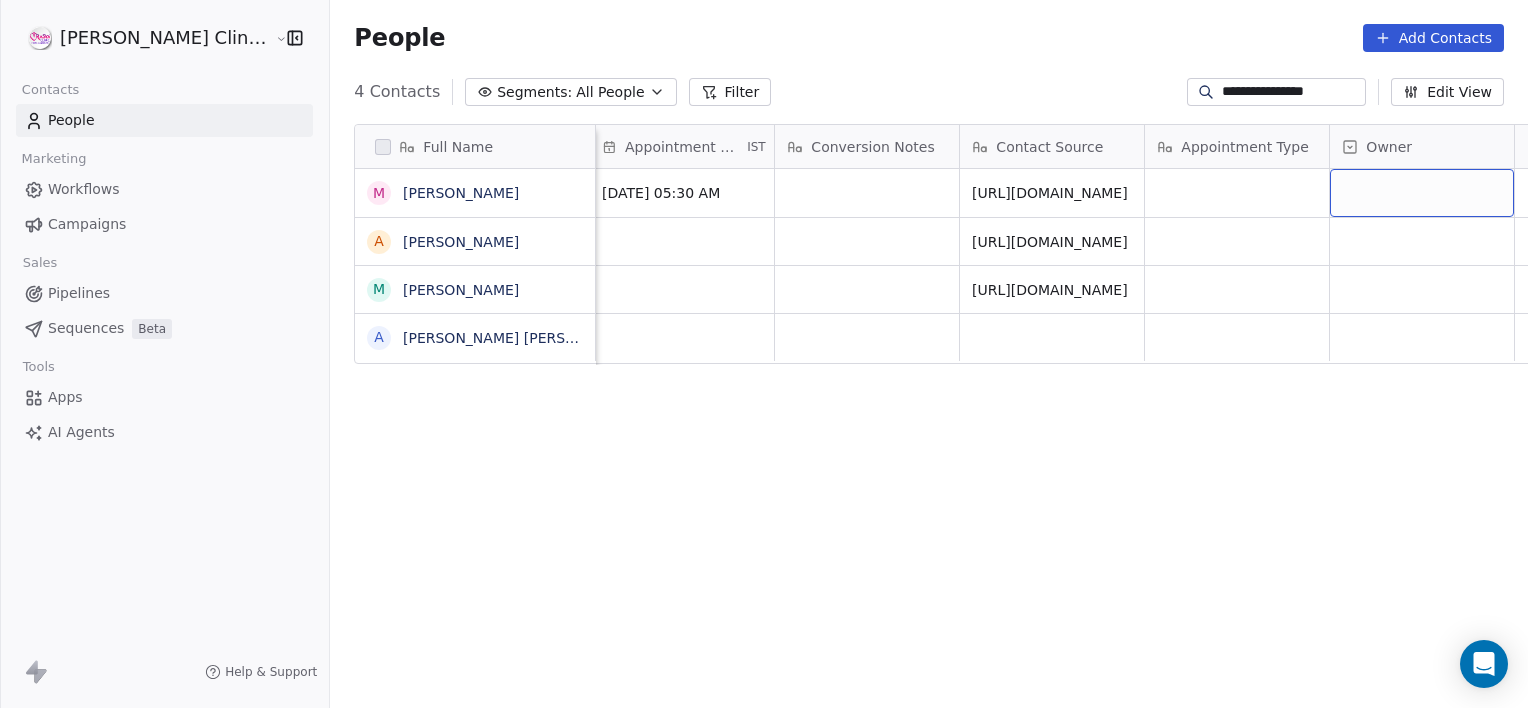
click at [1330, 198] on div "grid" at bounding box center [1422, 193] width 184 height 48
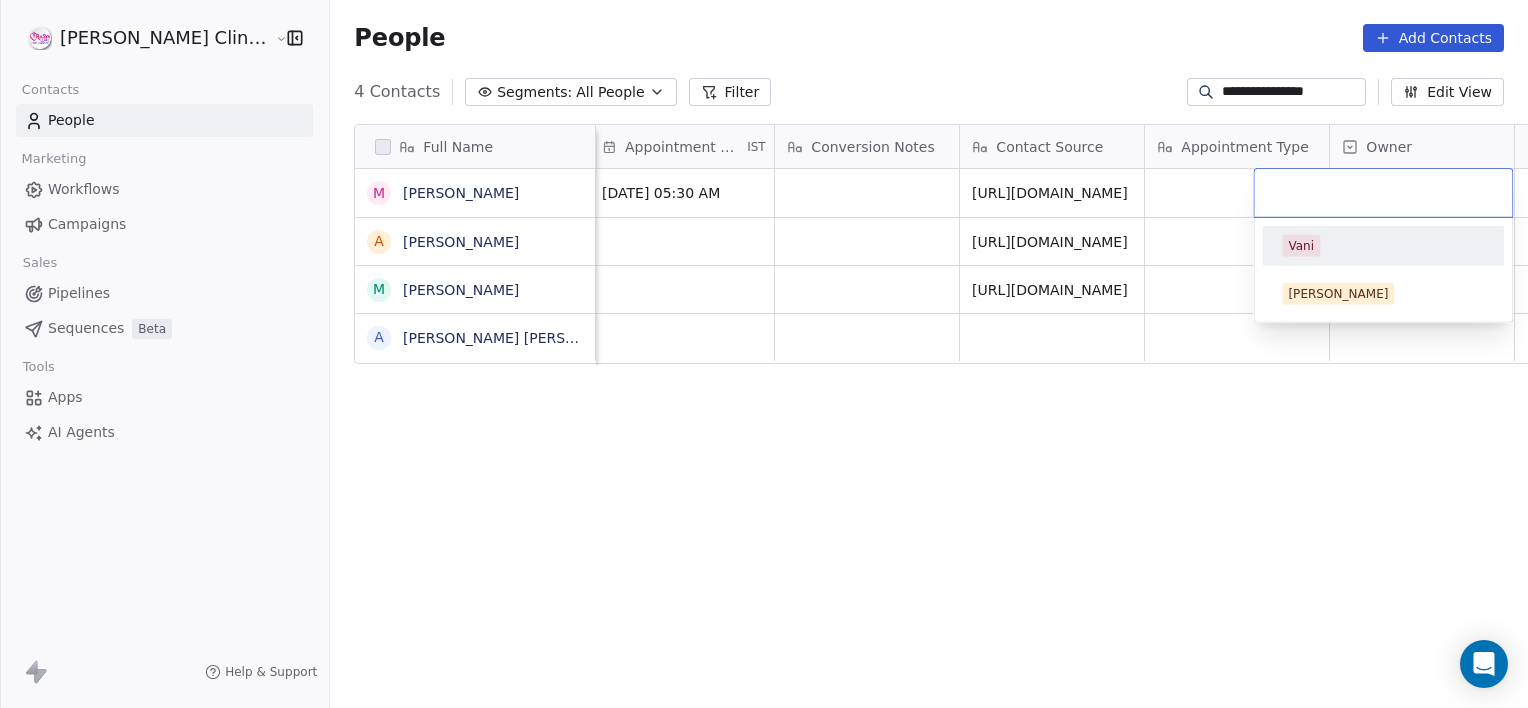
click at [1328, 198] on input "text" at bounding box center [1383, 193] width 234 height 22
click at [1306, 241] on div "Vani" at bounding box center [1301, 246] width 26 height 18
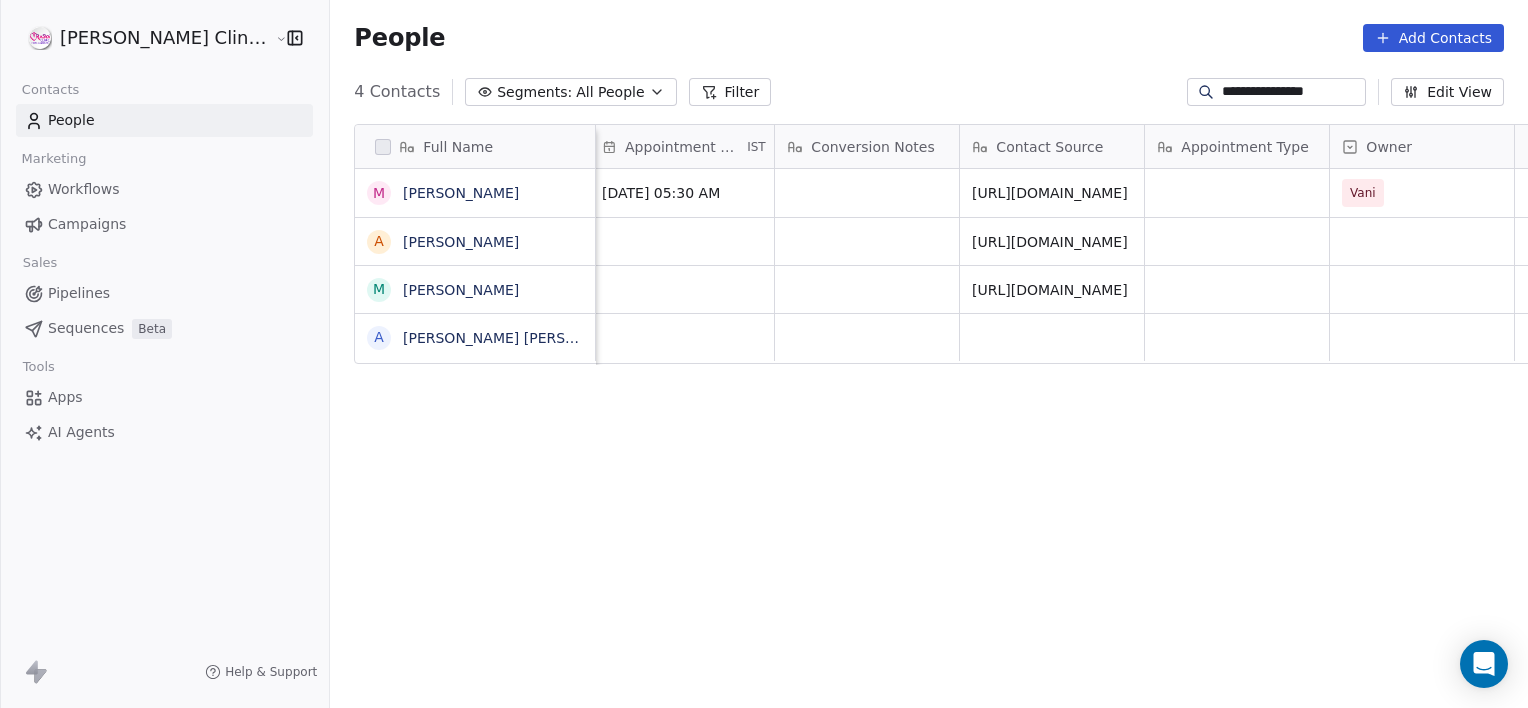
click at [1346, 99] on input "**********" at bounding box center [1292, 92] width 140 height 20
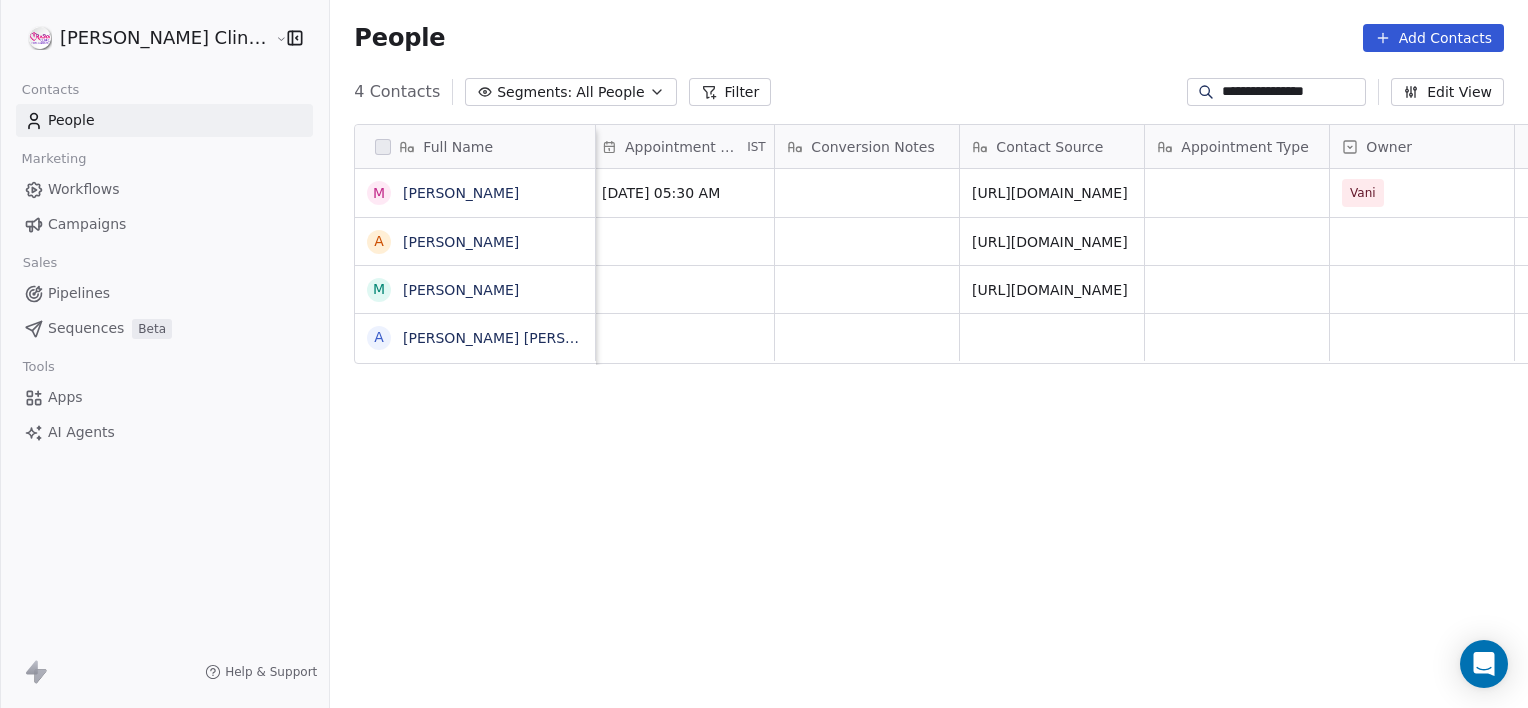
click at [1346, 99] on input "**********" at bounding box center [1292, 92] width 140 height 20
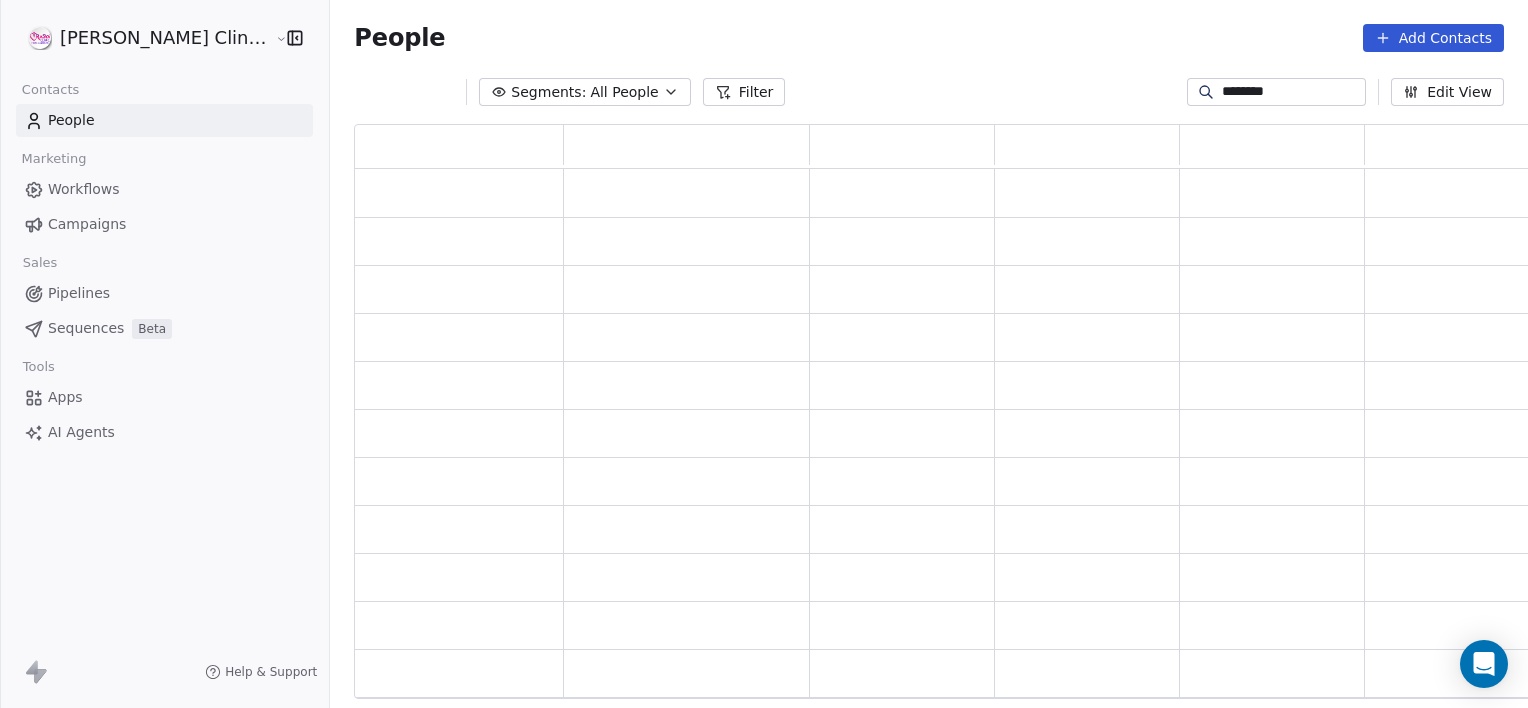
scroll to position [560, 1194]
type input "*"
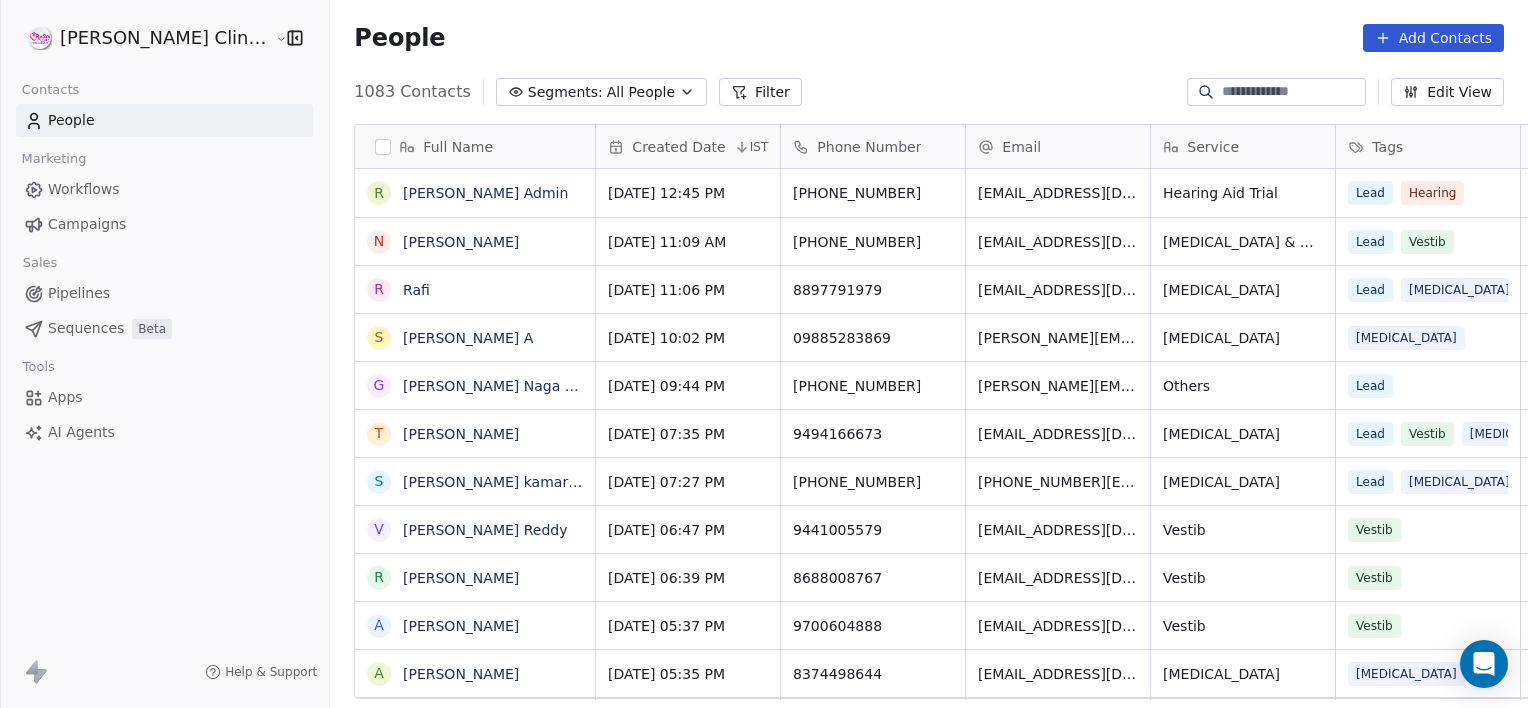
scroll to position [608, 1242]
paste input "**********"
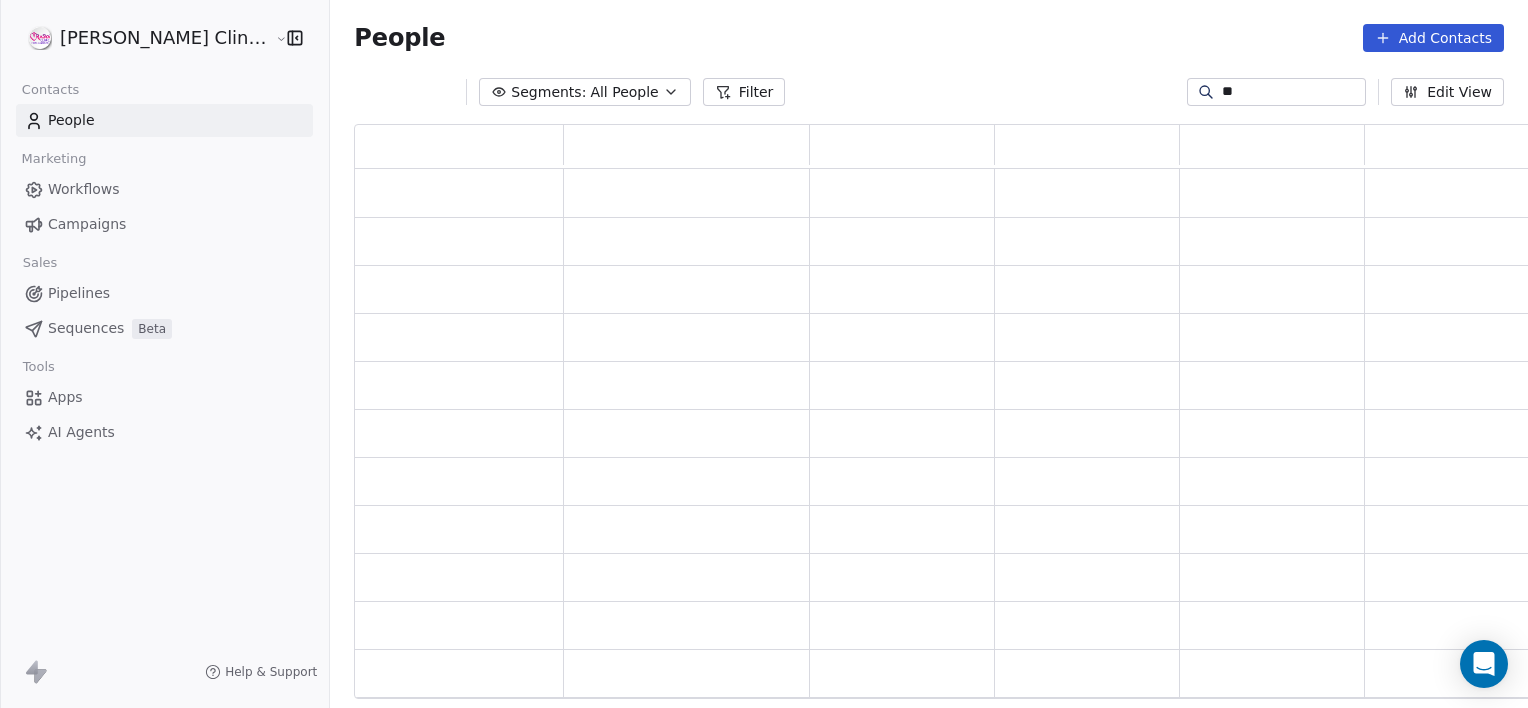
type input "*"
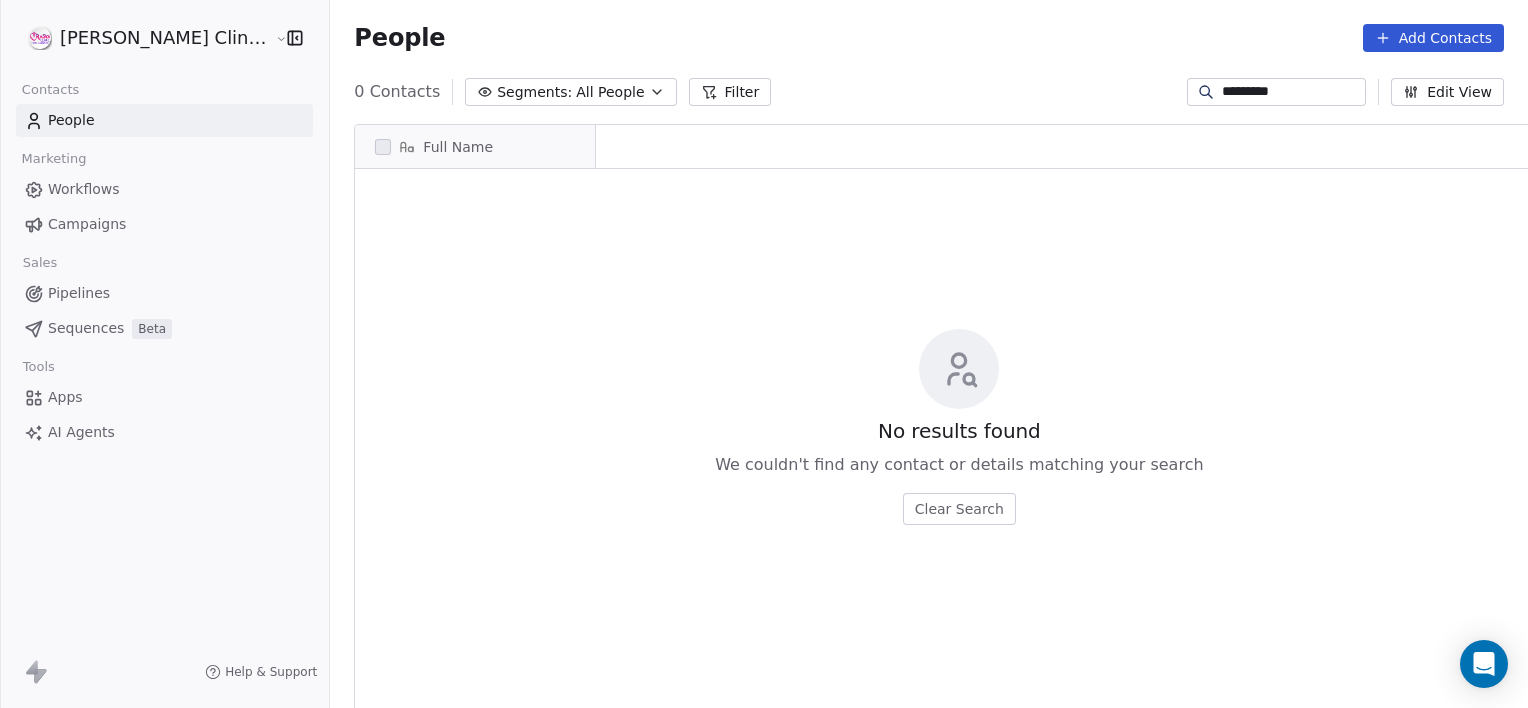
scroll to position [0, 0]
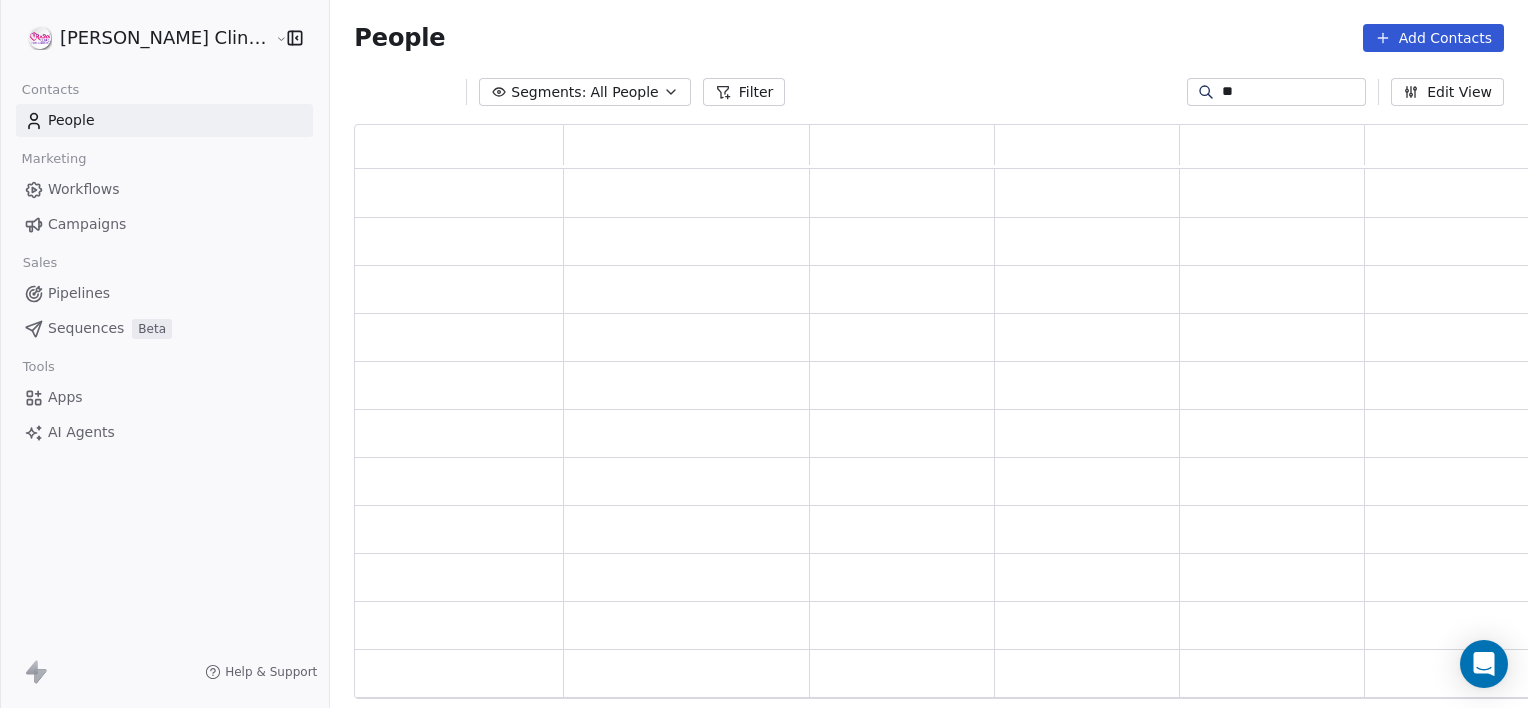
type input "*"
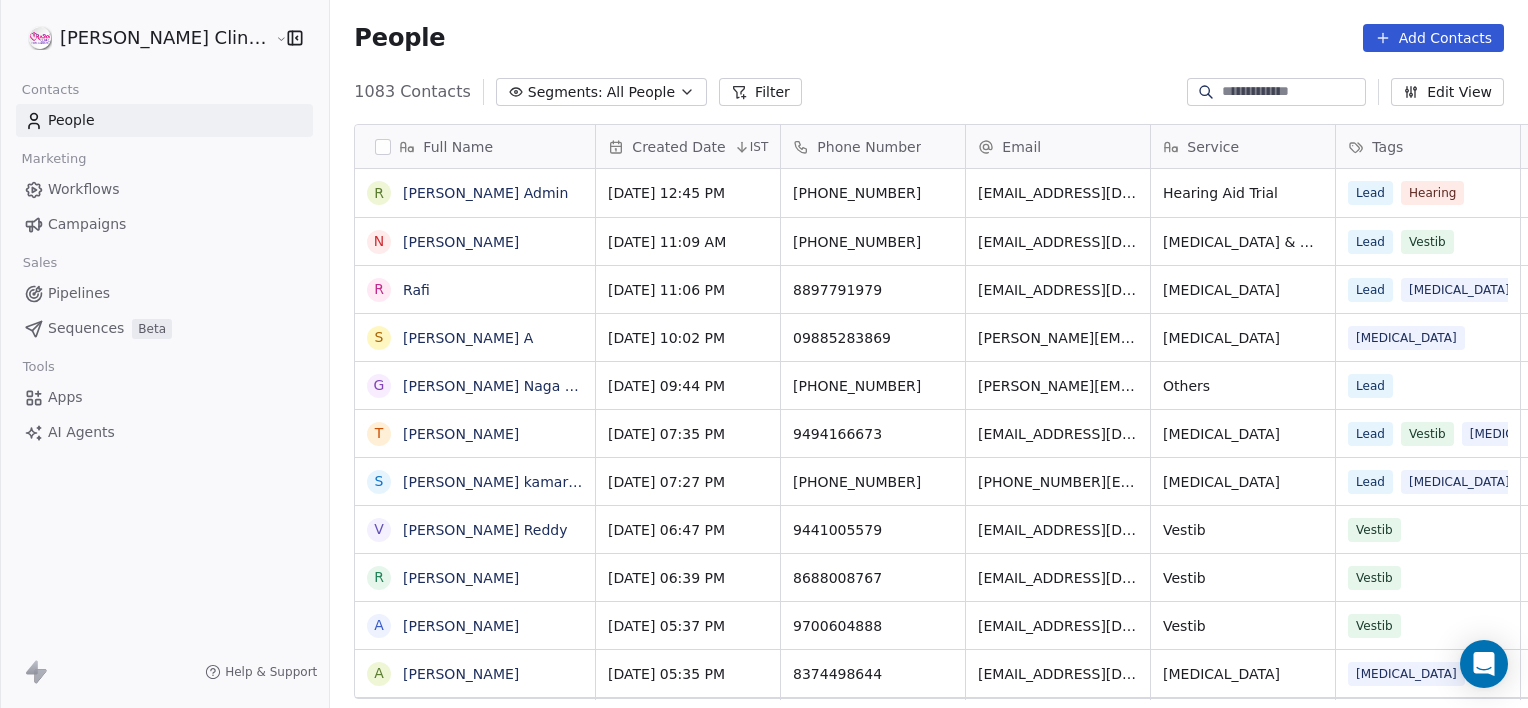
paste input "**********"
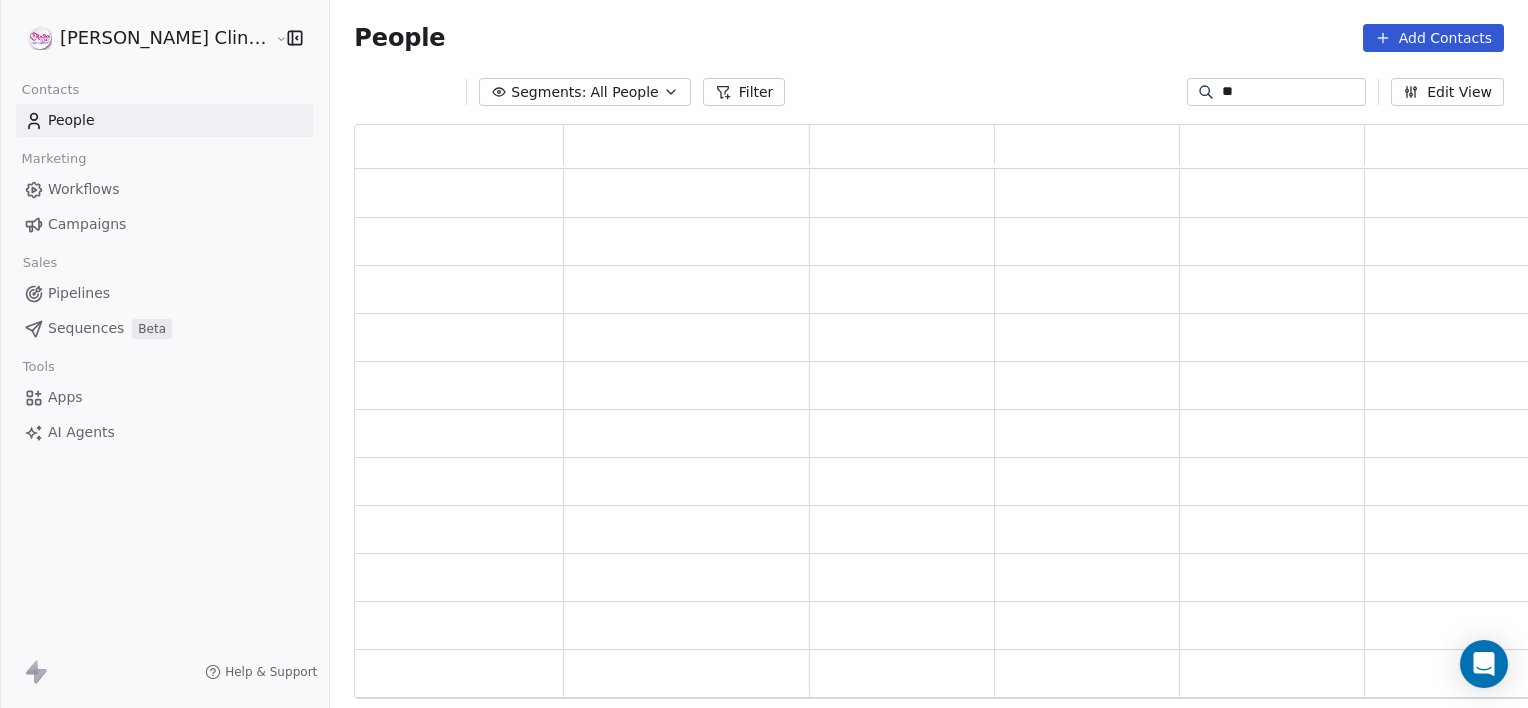
type input "*"
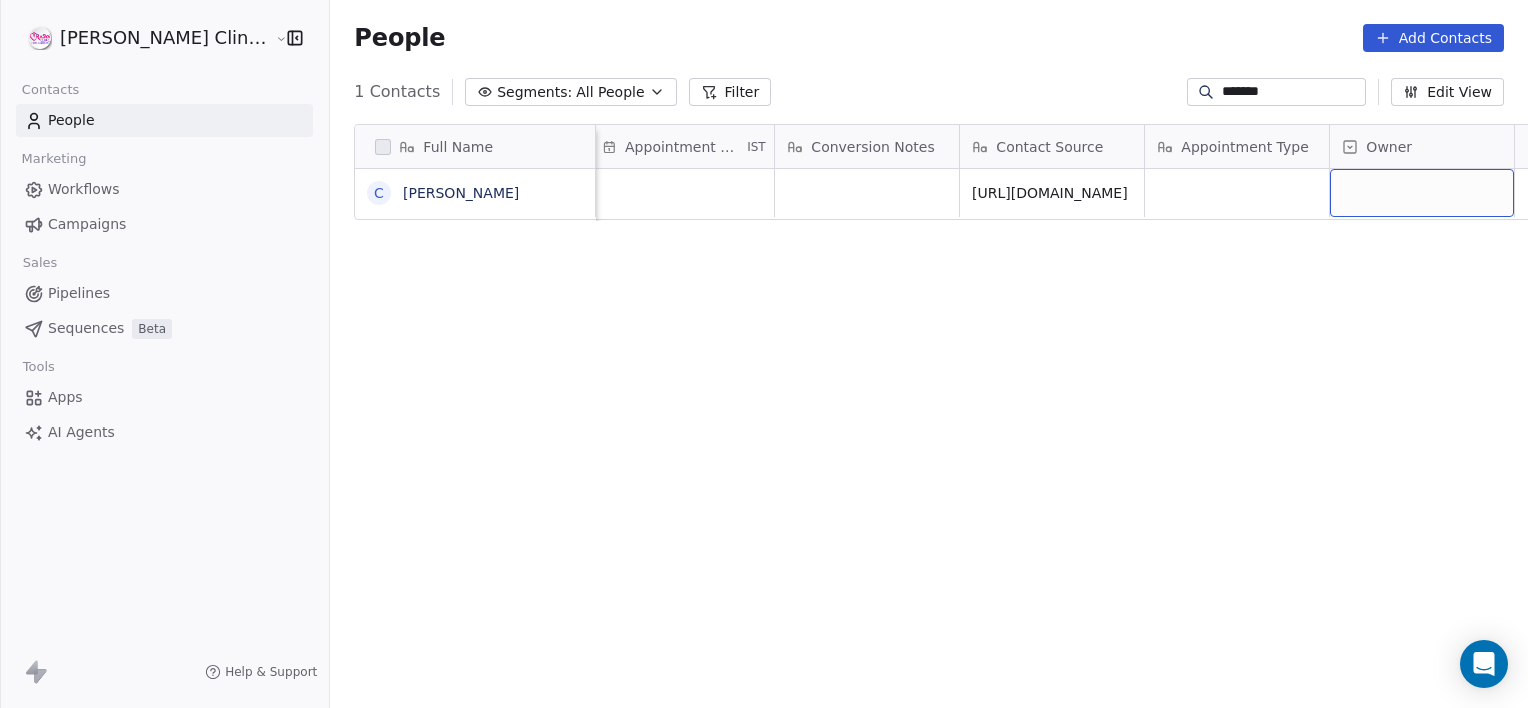
click at [1330, 192] on div "grid" at bounding box center [1422, 193] width 184 height 48
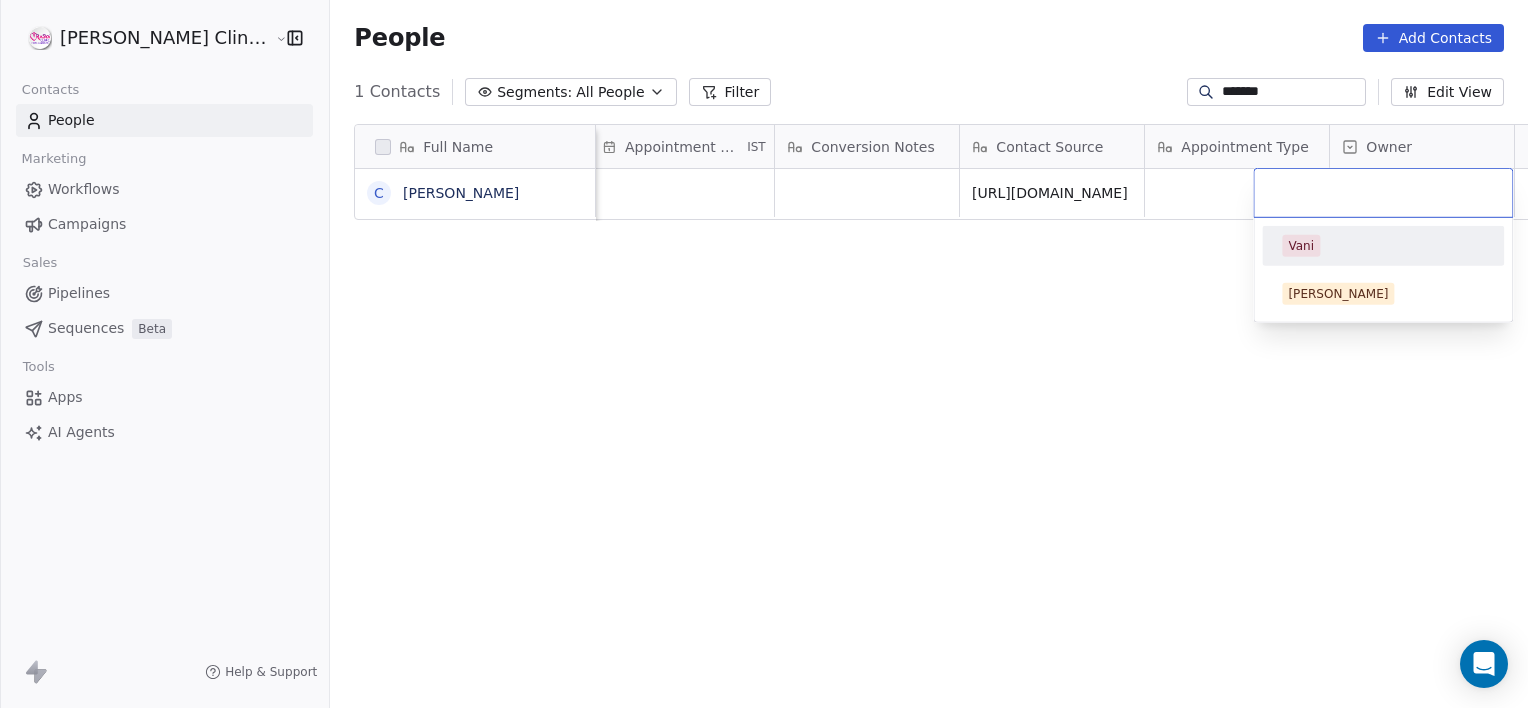
click at [1316, 192] on input "text" at bounding box center [1383, 193] width 234 height 22
click at [1295, 248] on div "Vani" at bounding box center [1301, 246] width 26 height 18
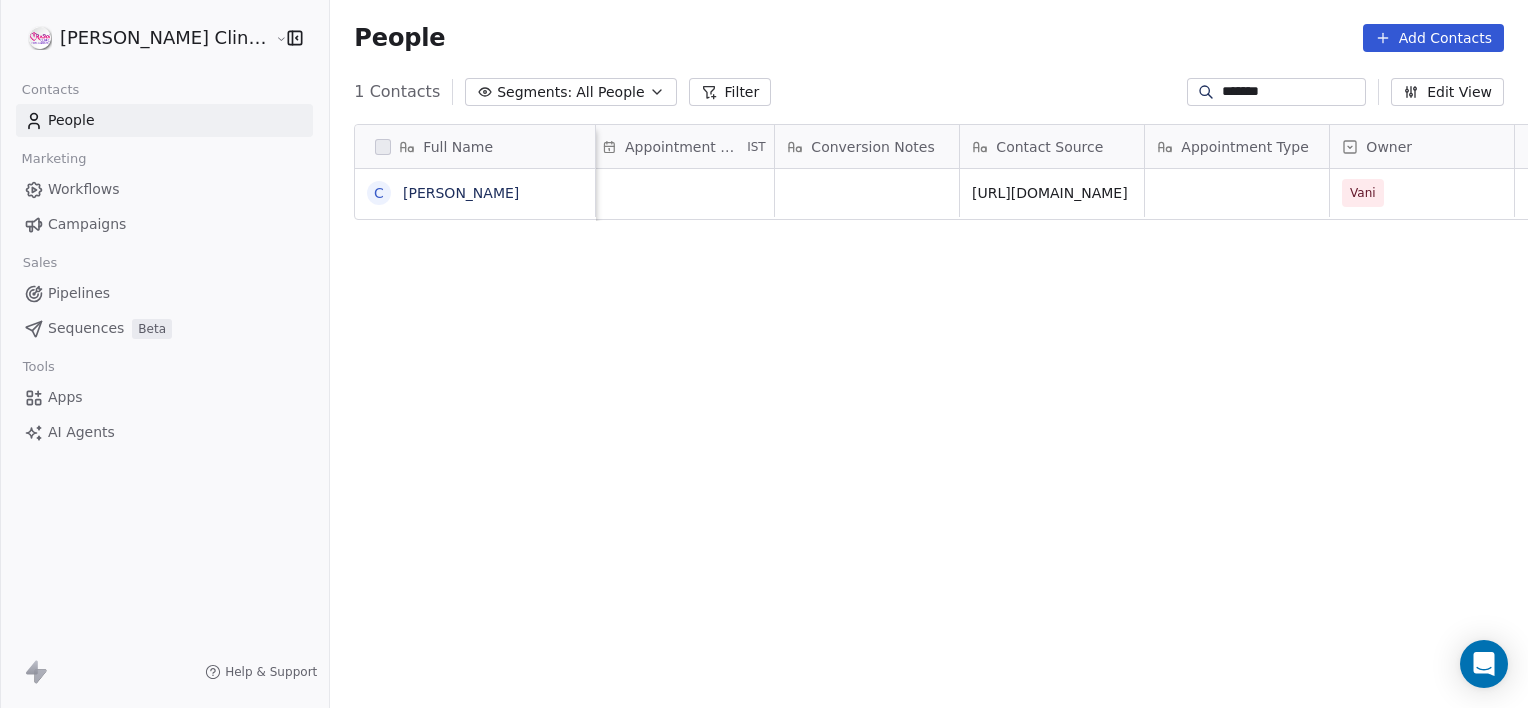
drag, startPoint x: 1296, startPoint y: 76, endPoint x: 1291, endPoint y: 97, distance: 21.6
click at [1291, 97] on div "1 Contacts Segments: All People Filter ******* Edit View" at bounding box center [929, 92] width 1198 height 32
click at [1291, 97] on input "*******" at bounding box center [1292, 92] width 140 height 20
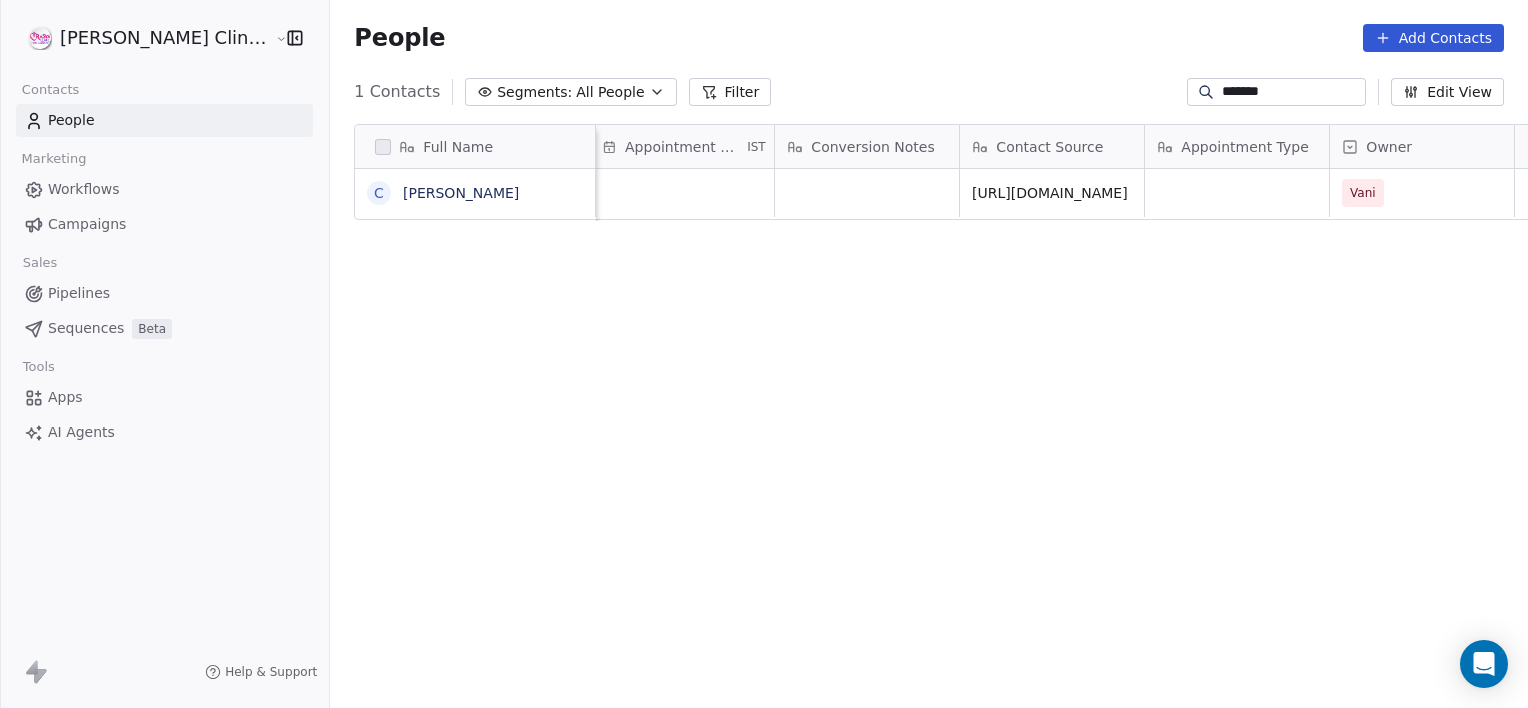
click at [1291, 97] on input "*******" at bounding box center [1292, 92] width 140 height 20
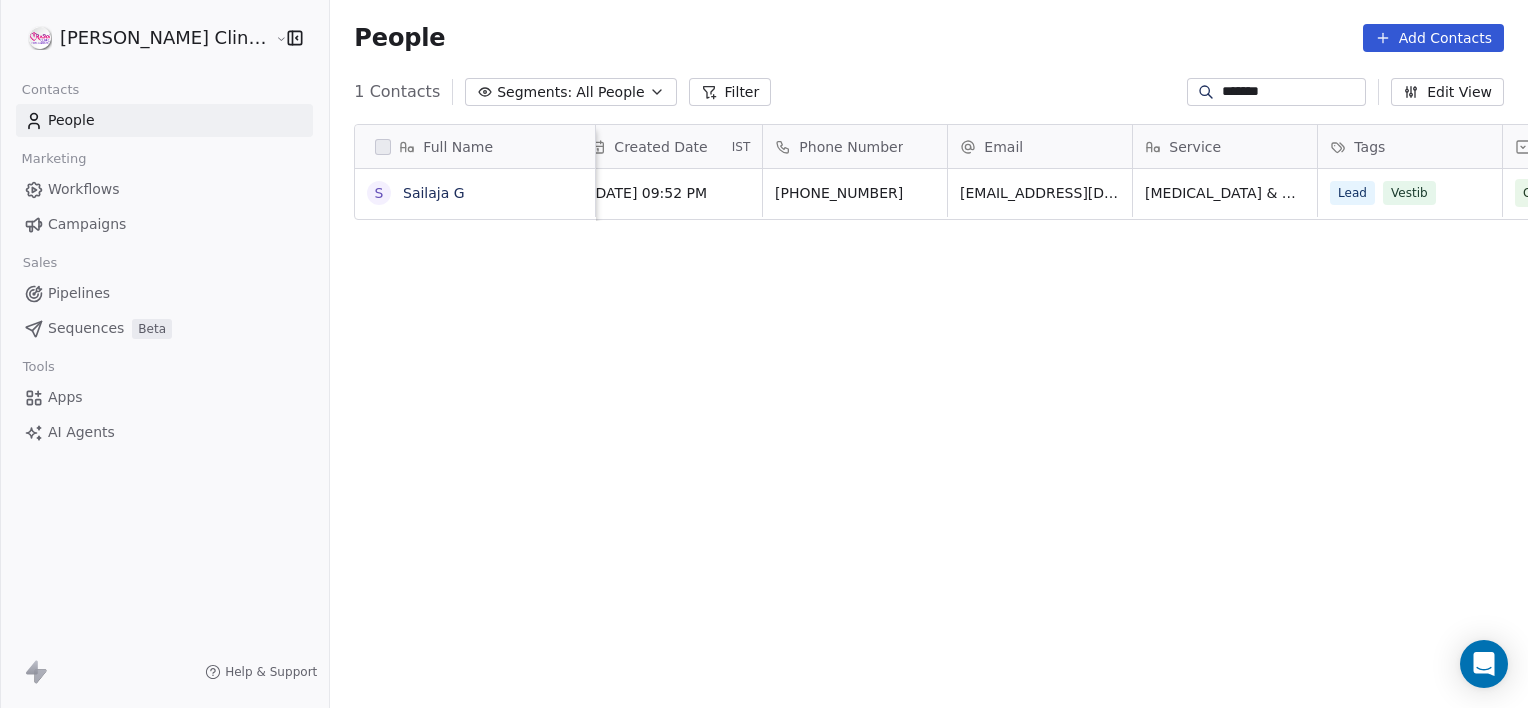
scroll to position [0, 12]
click at [1261, 92] on input "*******" at bounding box center [1292, 92] width 140 height 20
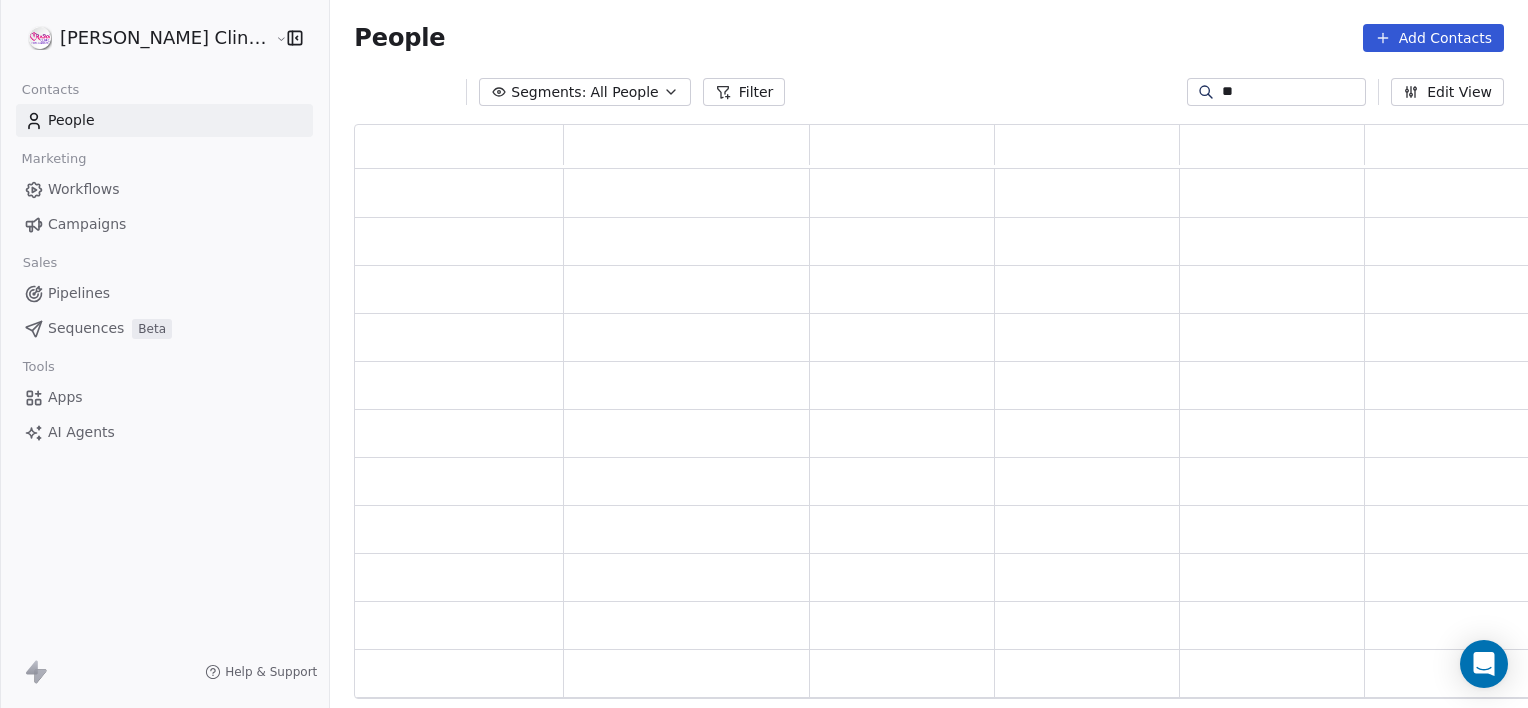
type input "*"
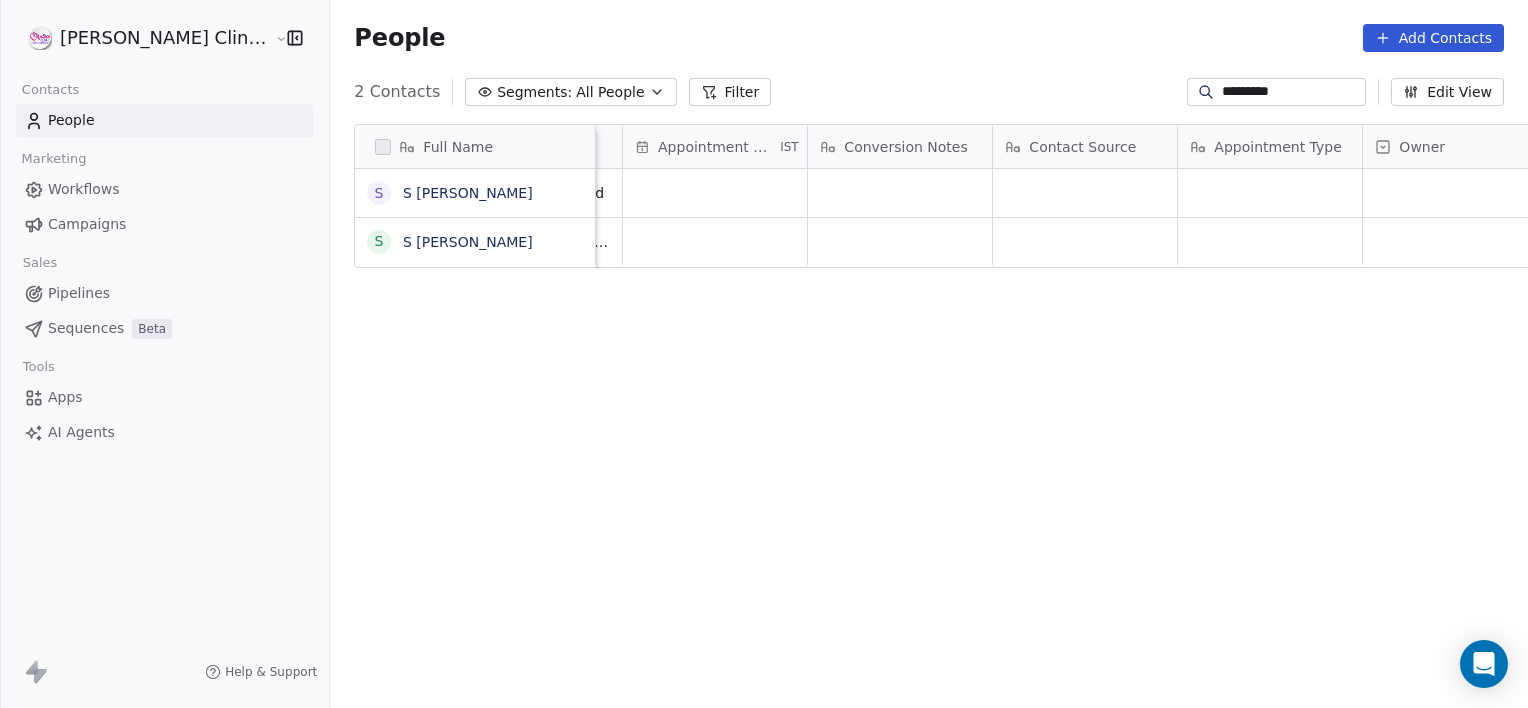
scroll to position [0, 1871]
click at [1362, 189] on div "grid" at bounding box center [1422, 193] width 184 height 48
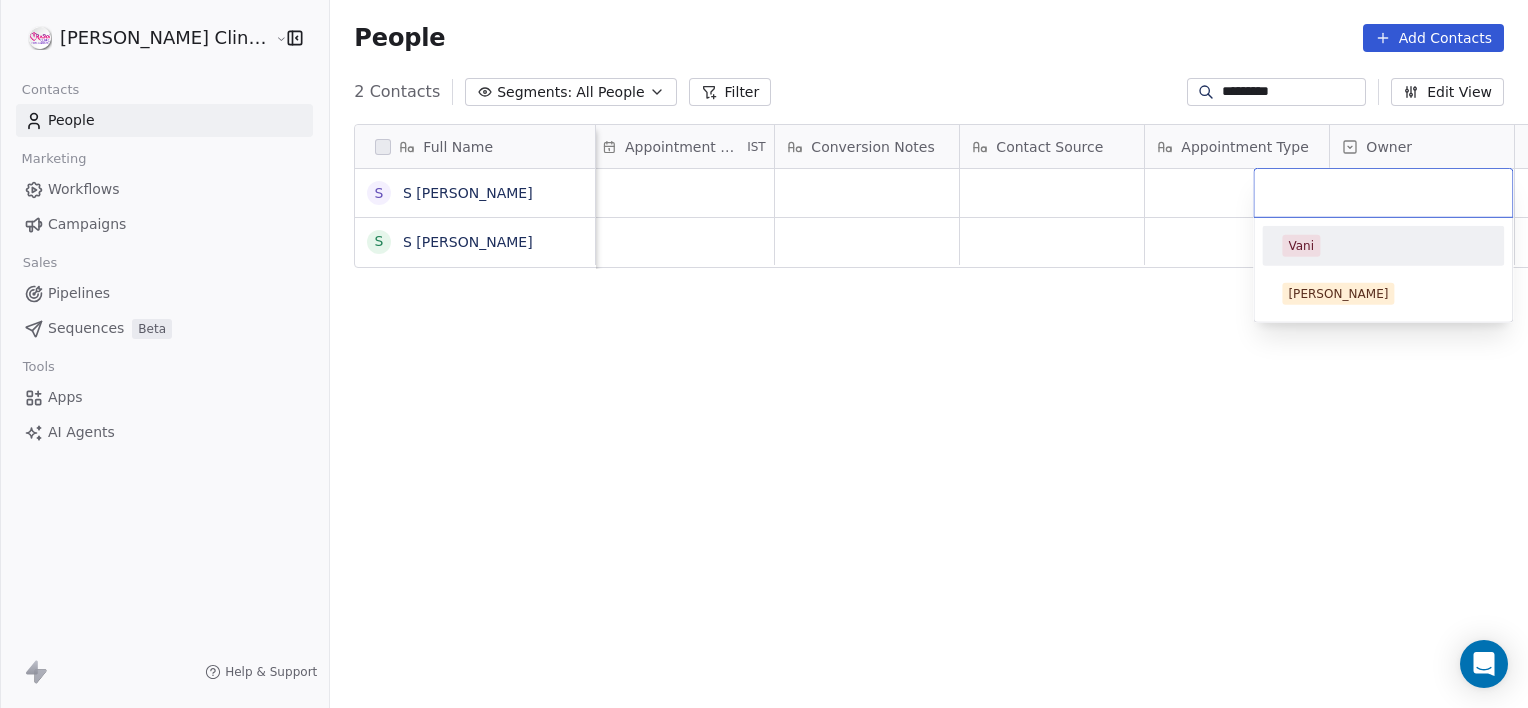
click at [1297, 243] on div "Vani" at bounding box center [1301, 246] width 26 height 18
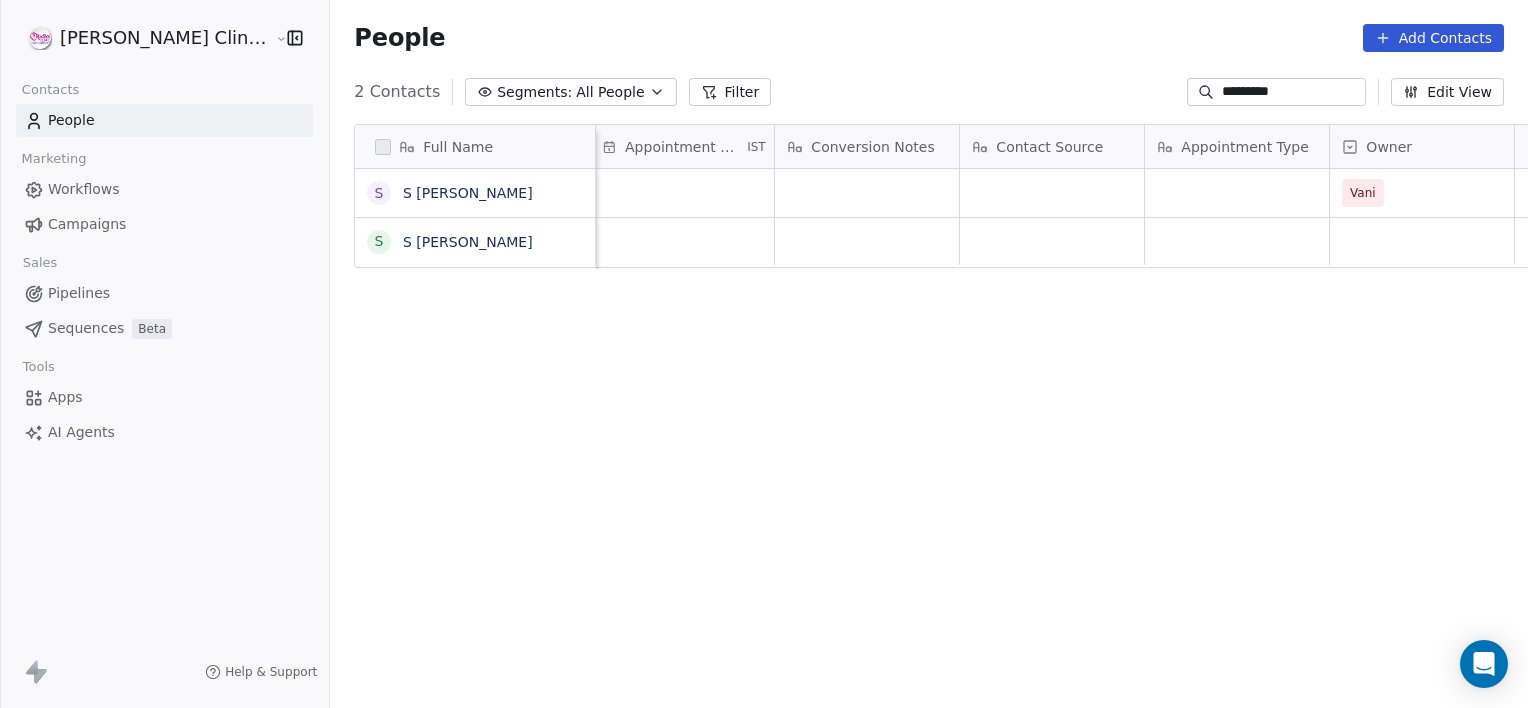
click at [1299, 99] on input "*********" at bounding box center [1292, 92] width 140 height 20
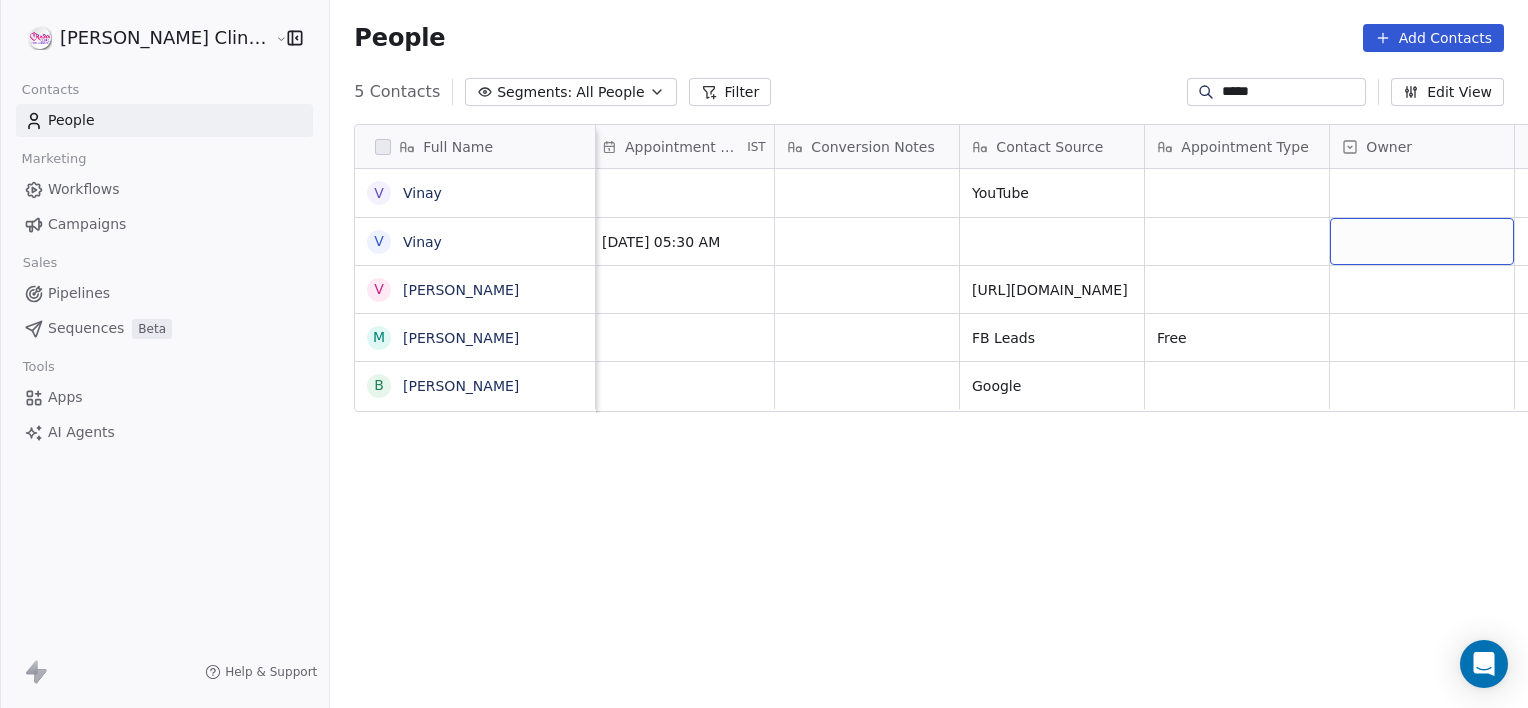
click at [1330, 228] on div "grid" at bounding box center [1422, 241] width 184 height 47
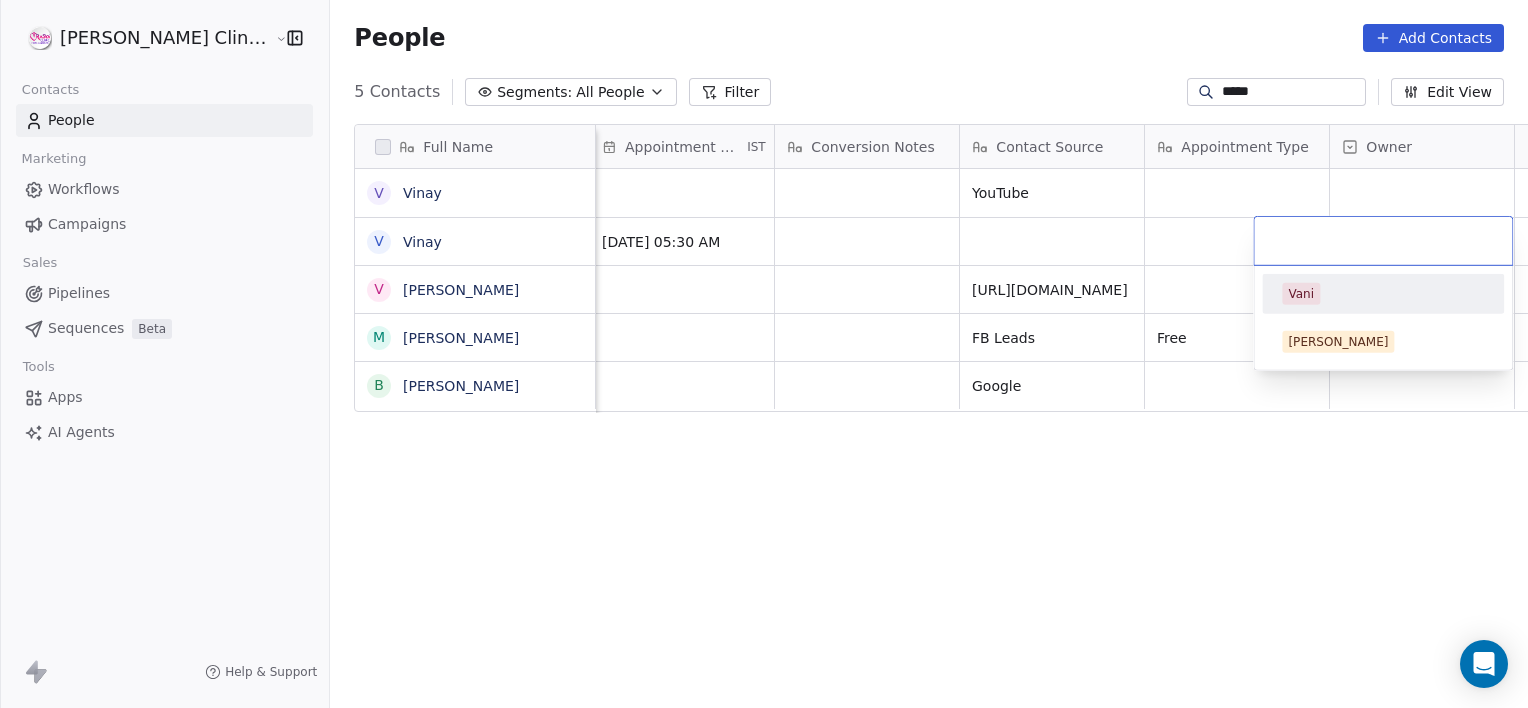
click at [1288, 296] on div "Vani" at bounding box center [1301, 294] width 26 height 18
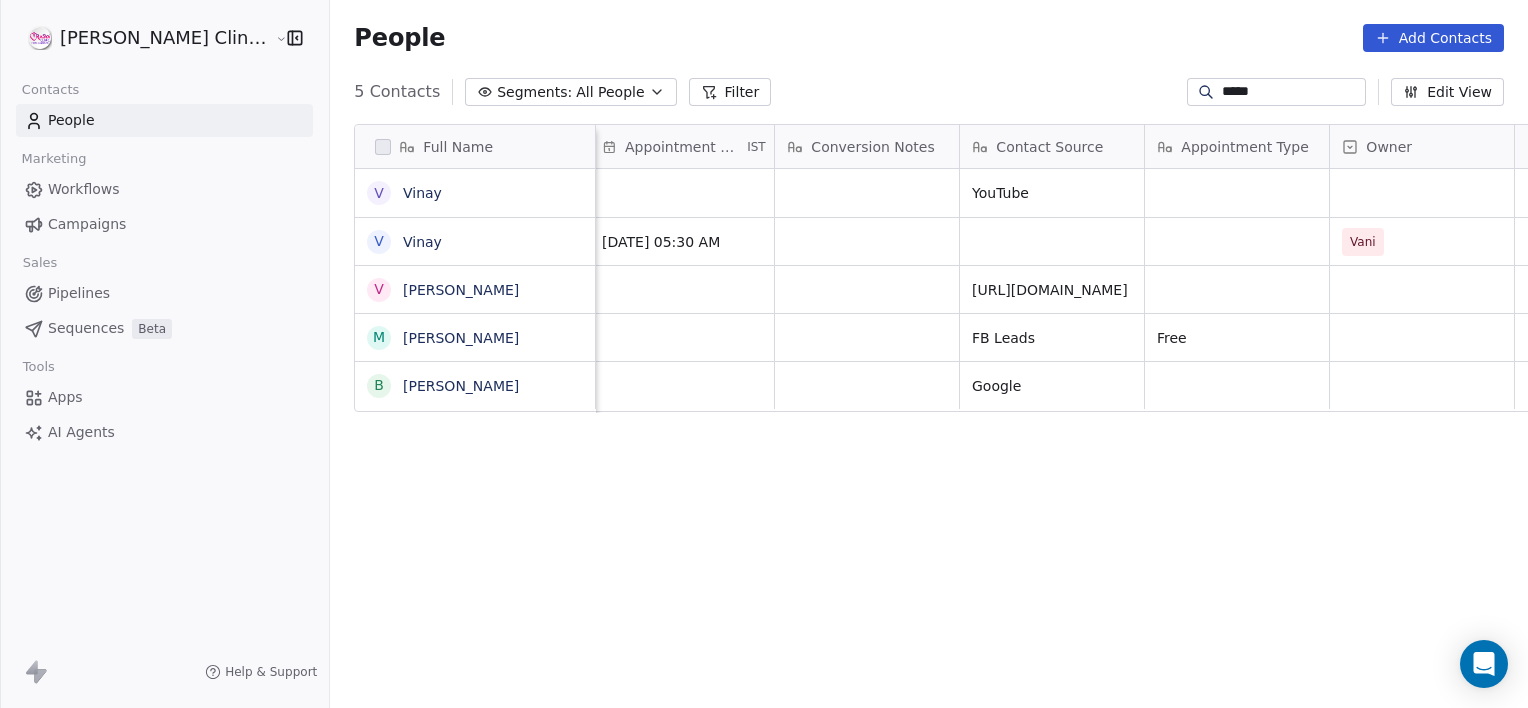
click at [689, 97] on button "Filter" at bounding box center [730, 92] width 83 height 28
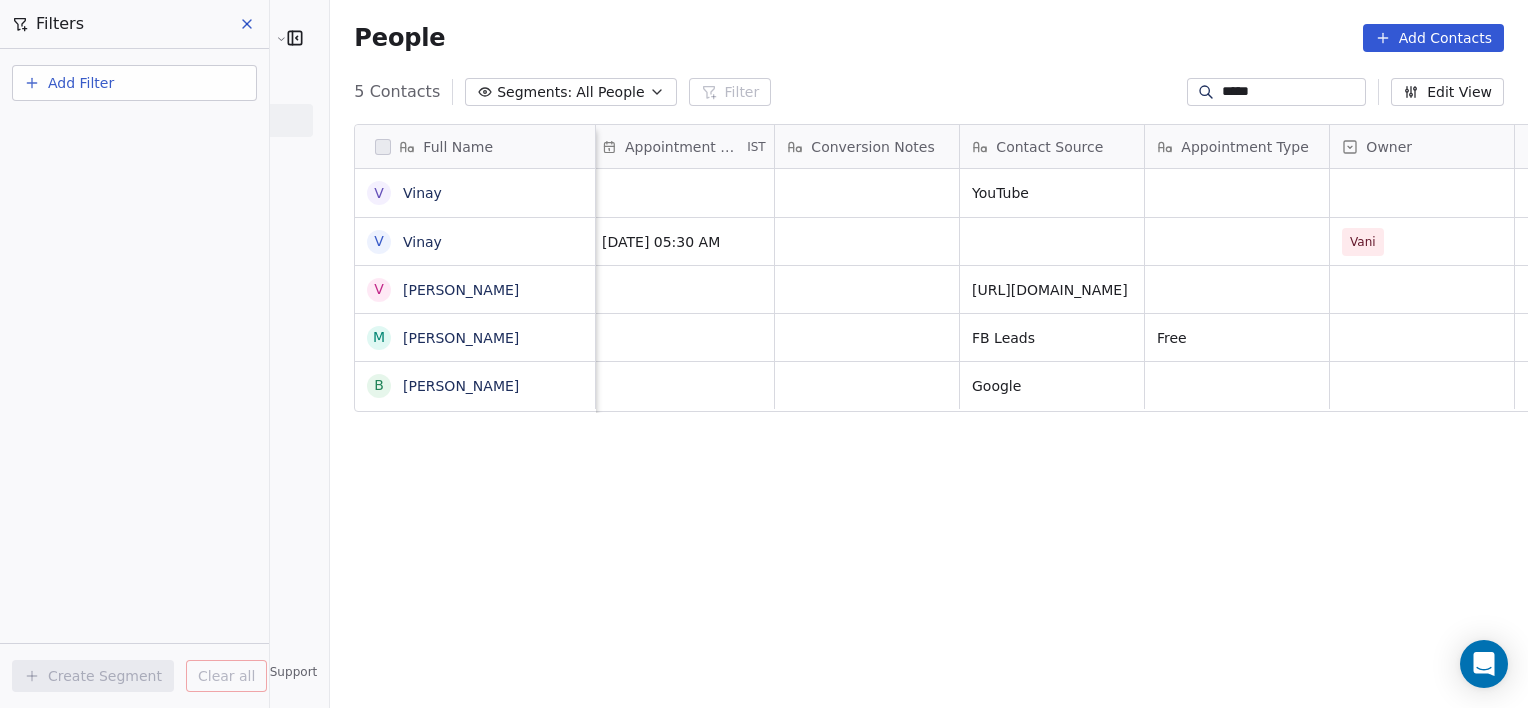
click at [877, 27] on div "People Add Contacts" at bounding box center [929, 38] width 1150 height 28
click at [1254, 86] on input "*****" at bounding box center [1292, 92] width 140 height 20
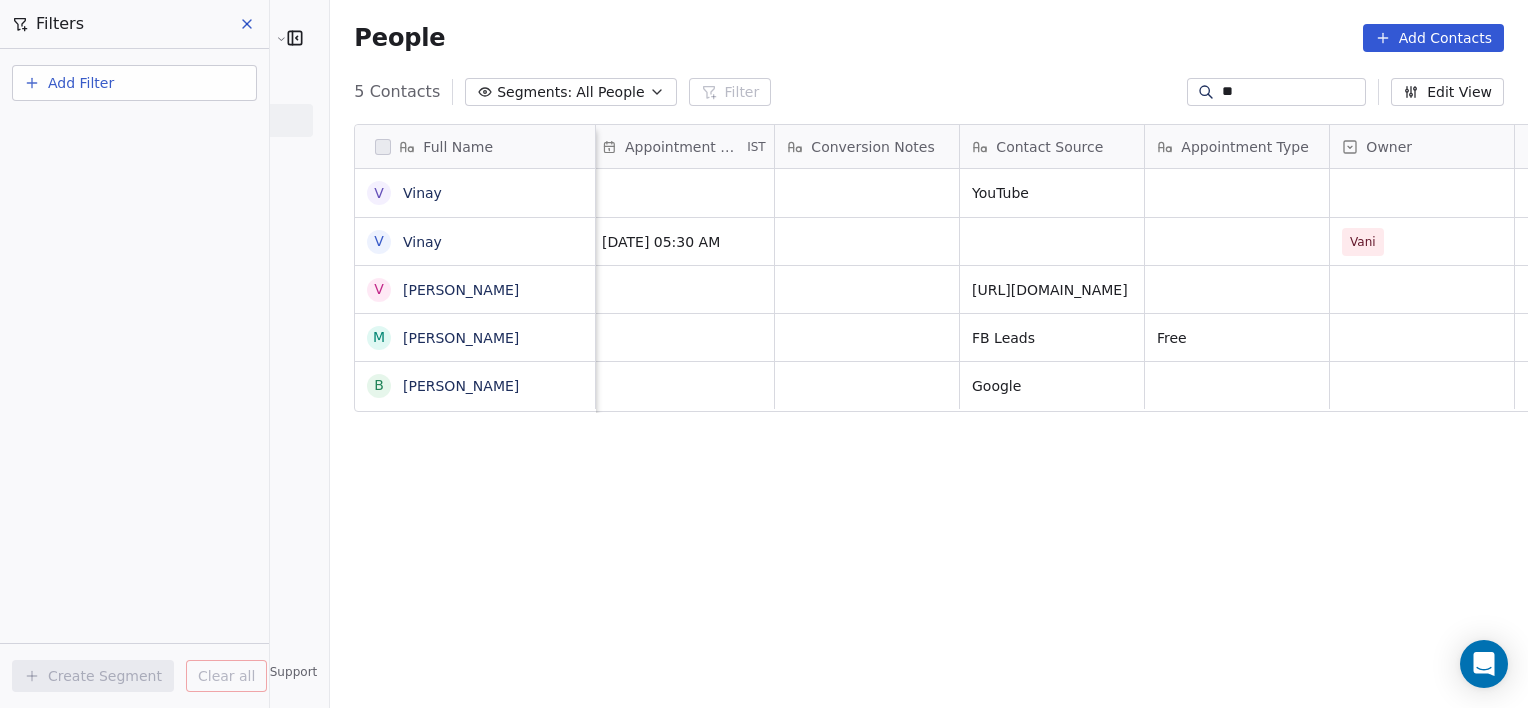
type input "*"
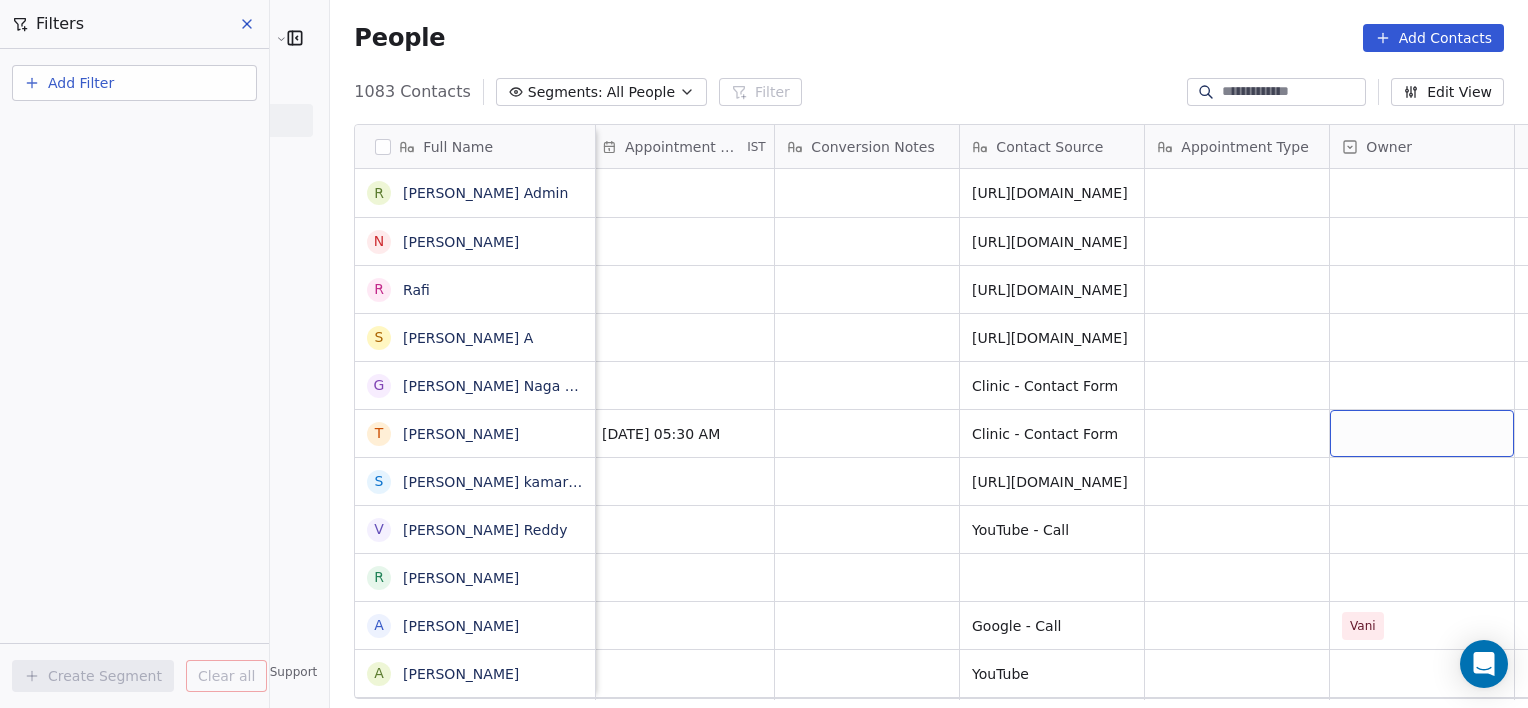
click at [1330, 418] on div "grid" at bounding box center [1422, 433] width 184 height 47
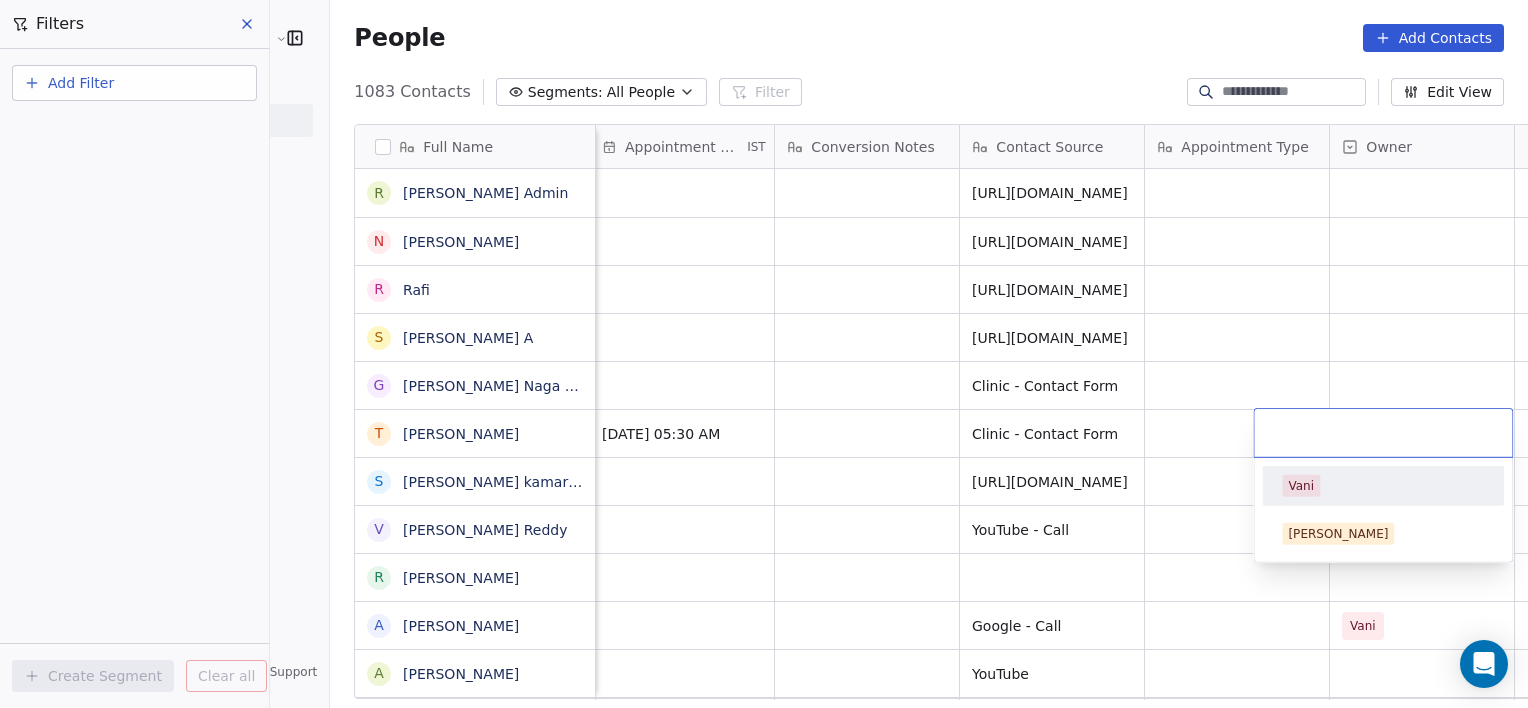
click at [1312, 492] on span "Vani" at bounding box center [1301, 486] width 38 height 22
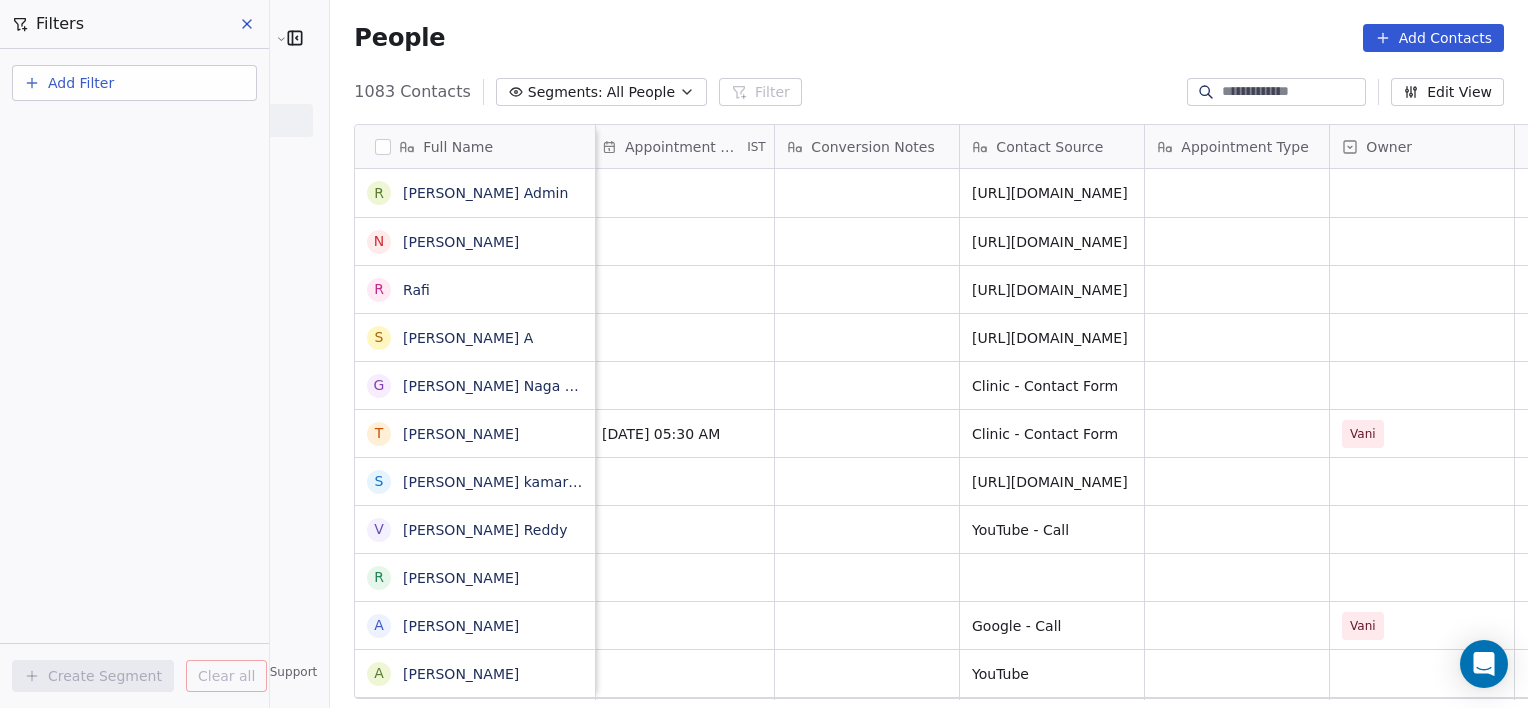
click at [1320, 92] on input at bounding box center [1292, 92] width 140 height 20
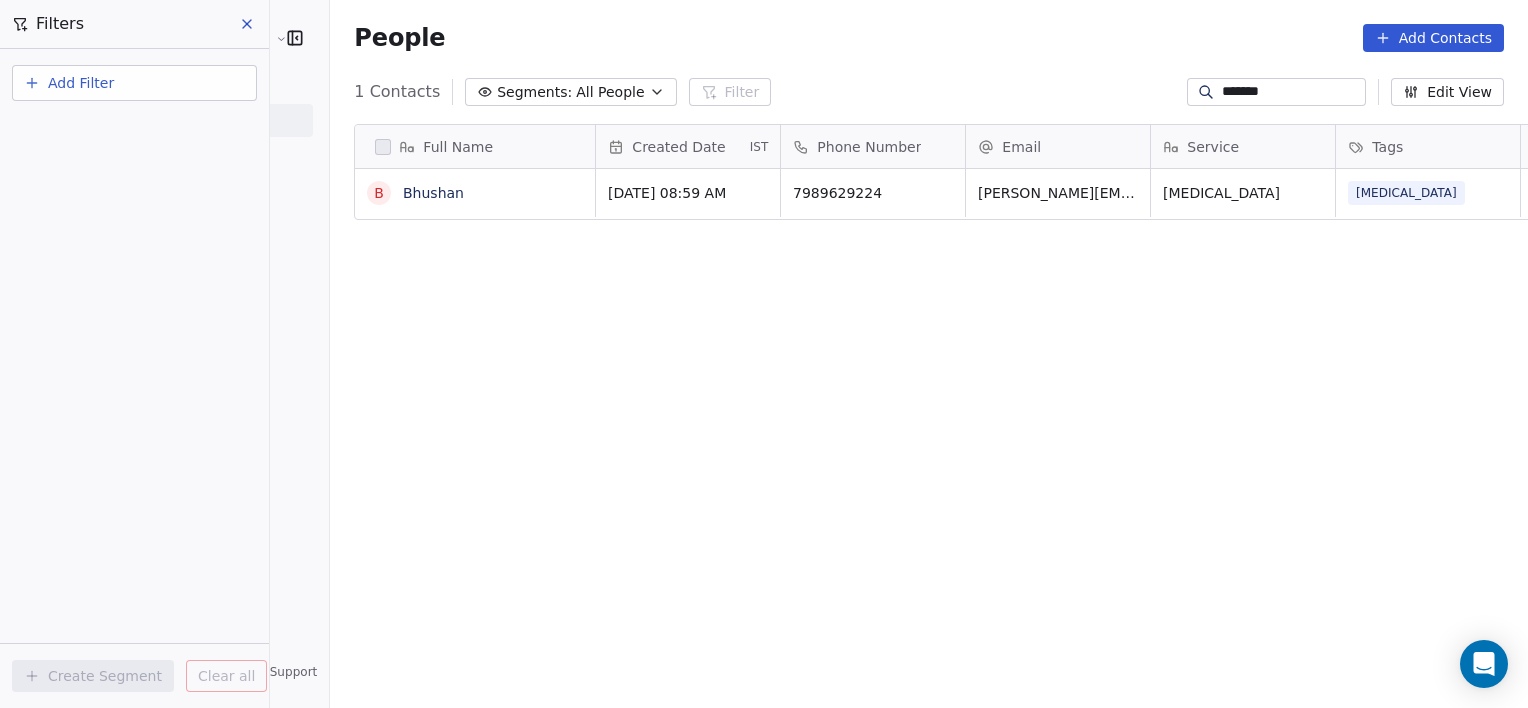
scroll to position [608, 1242]
type input "*******"
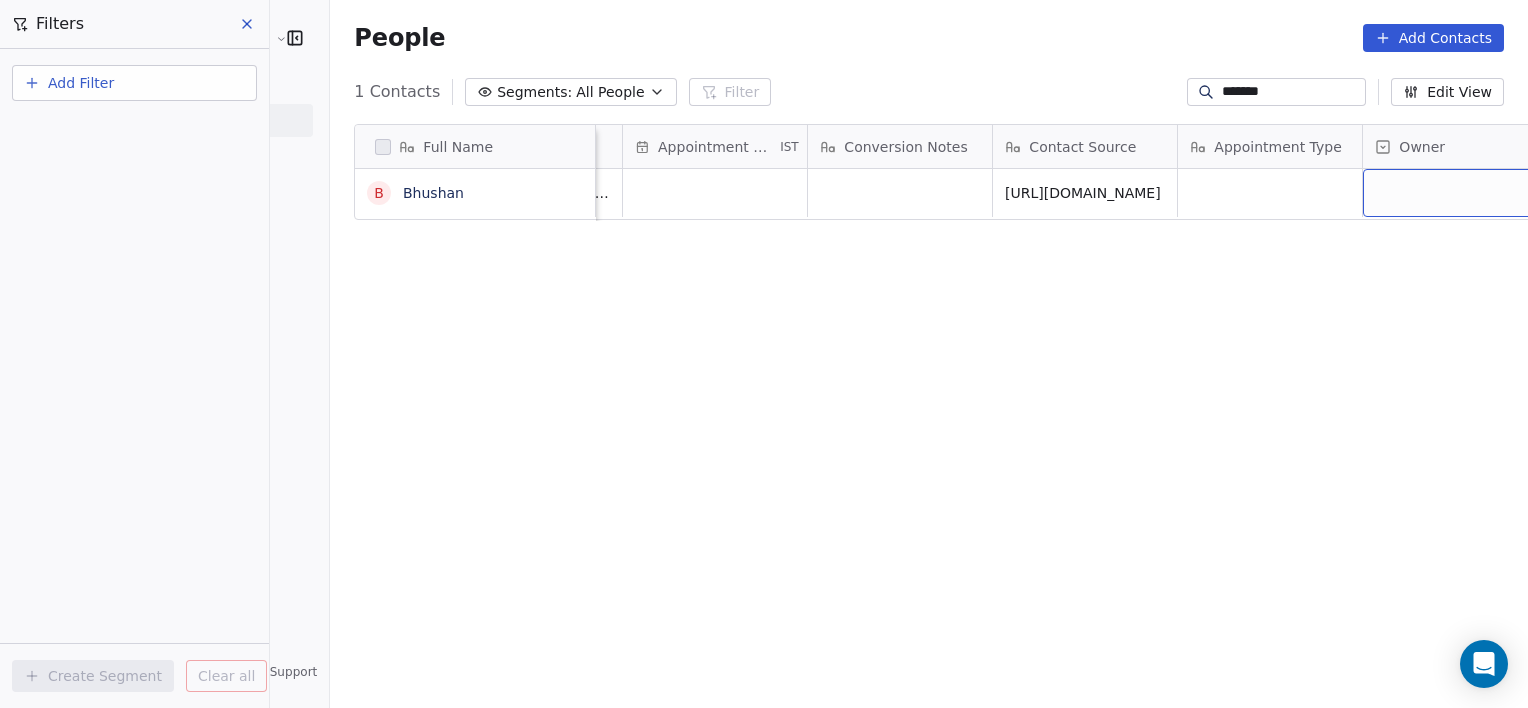
scroll to position [0, 1871]
click at [1397, 165] on div "Owner" at bounding box center [1422, 146] width 184 height 43
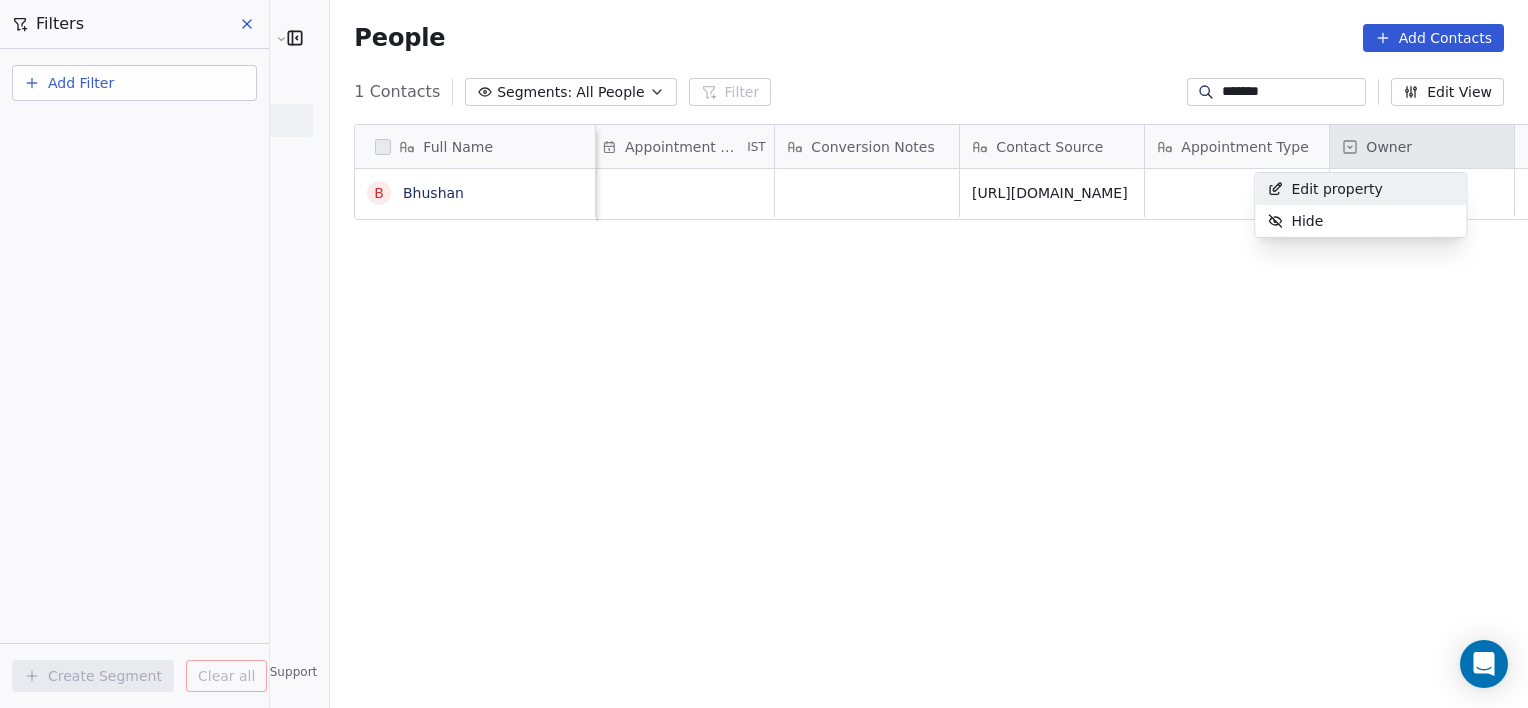
click at [1397, 165] on html "RASYA Clinic External Contacts People Marketing Workflows Campaigns Sales Pipel…" at bounding box center [764, 354] width 1528 height 708
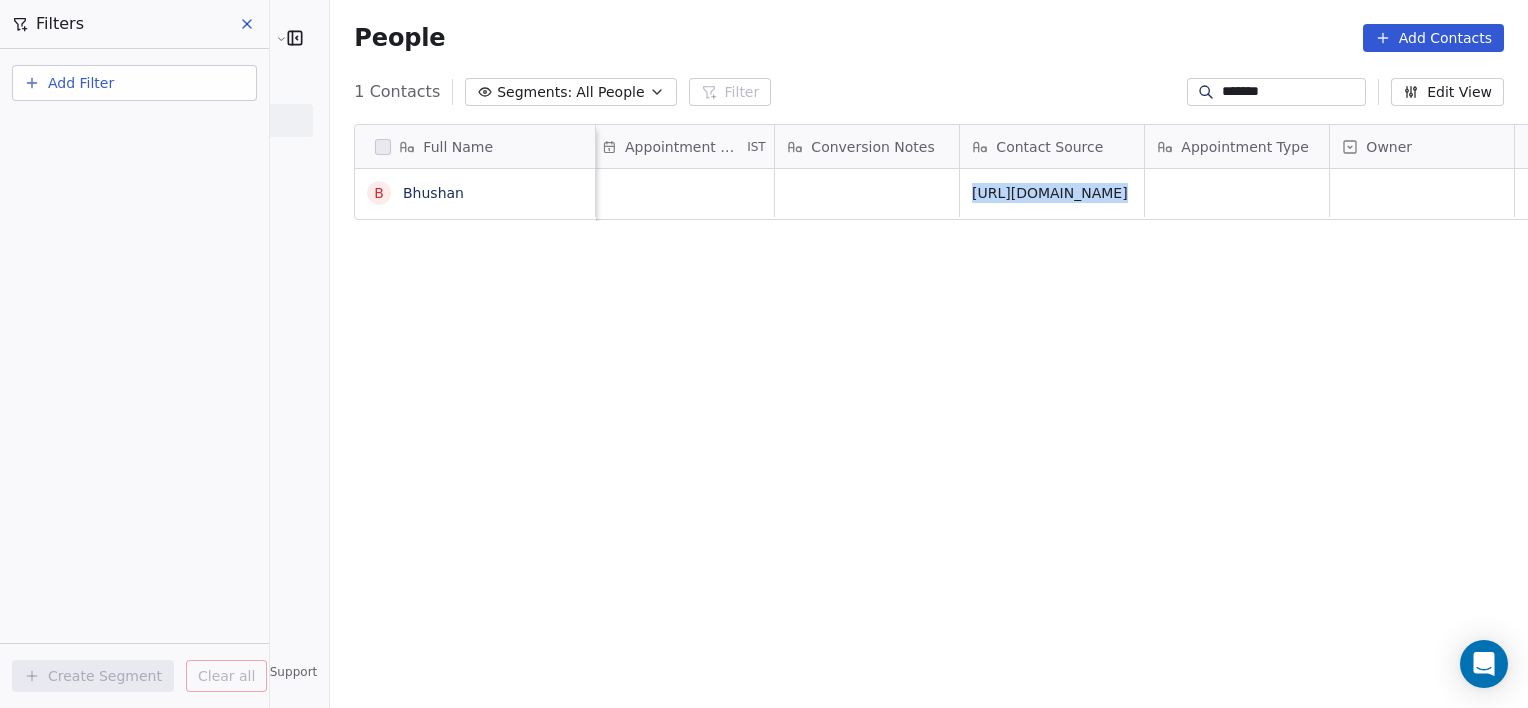
drag, startPoint x: 1181, startPoint y: 248, endPoint x: 1287, endPoint y: 199, distance: 116.8
click at [1287, 199] on html "RASYA Clinic External Contacts People Marketing Workflows Campaigns Sales Pipel…" at bounding box center [764, 354] width 1528 height 708
click at [1330, 199] on div "grid" at bounding box center [1422, 193] width 184 height 48
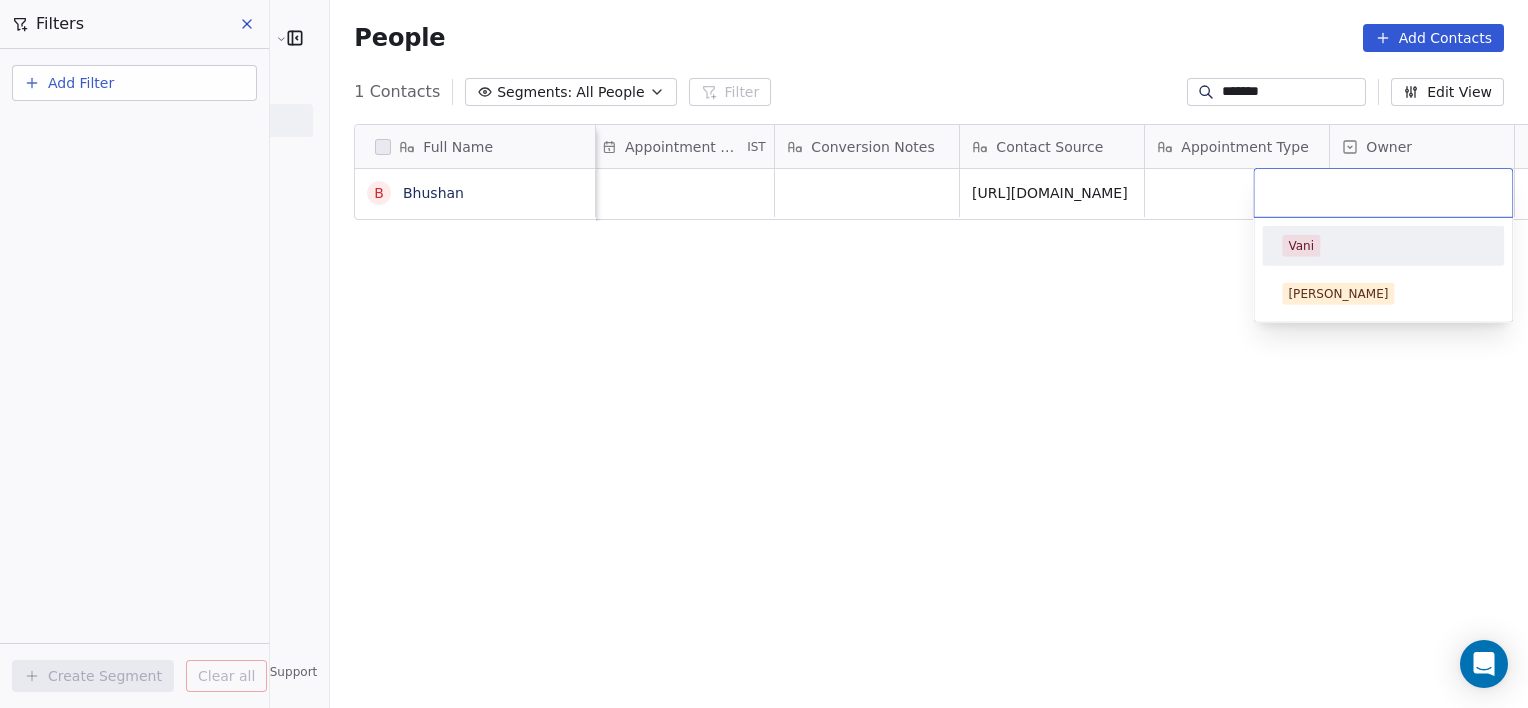
click at [1287, 199] on div at bounding box center [1383, 193] width 258 height 48
click at [1310, 249] on div "Vani" at bounding box center [1301, 246] width 26 height 18
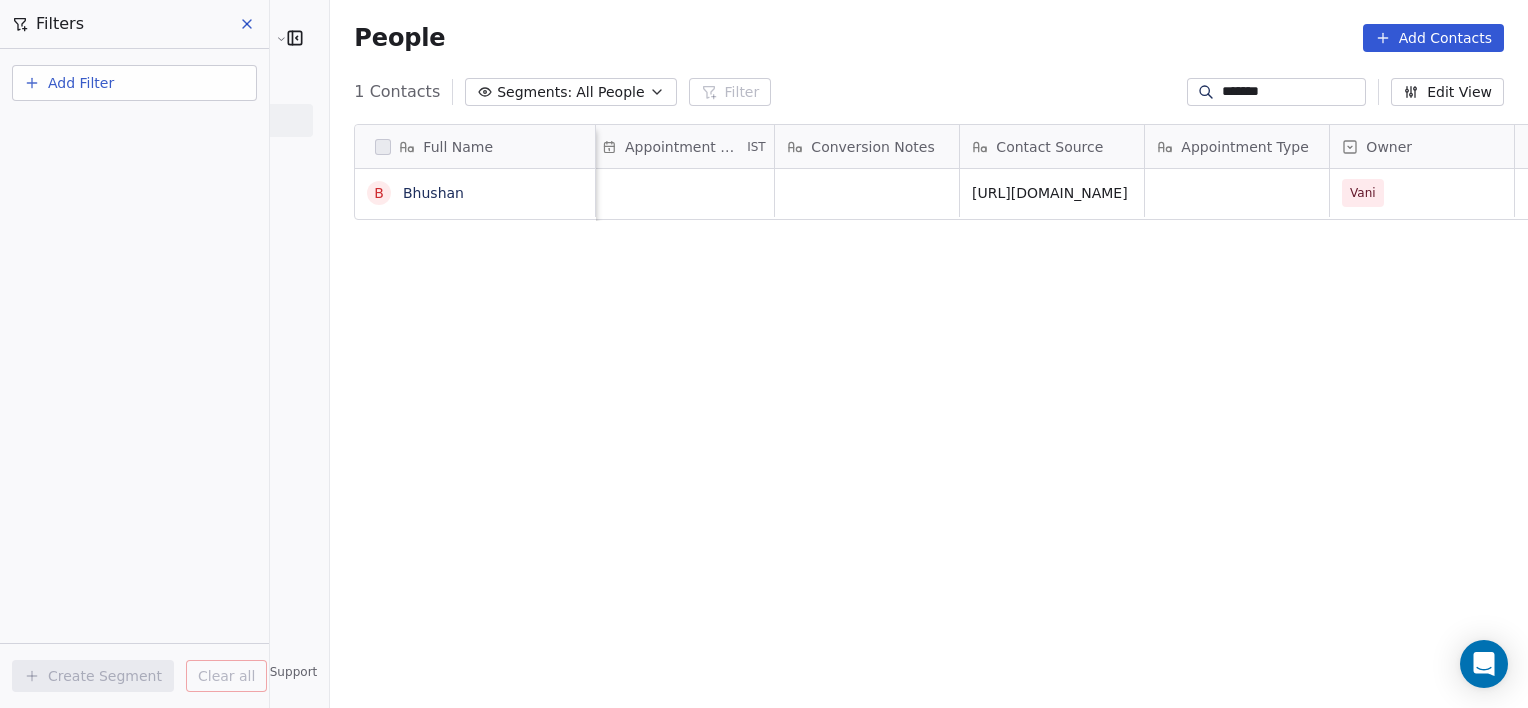
click at [1294, 91] on input "*******" at bounding box center [1292, 92] width 140 height 20
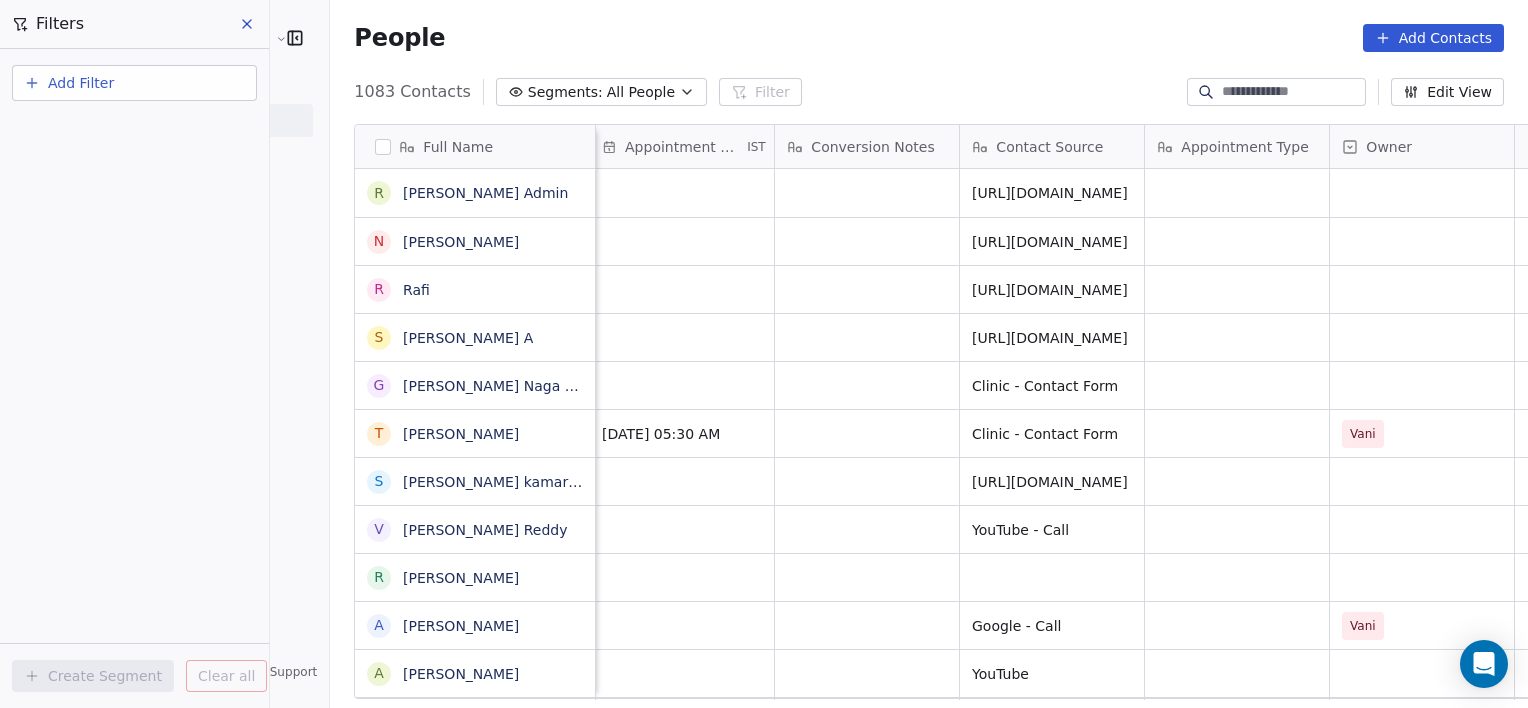
click at [1216, 102] on div at bounding box center [1276, 92] width 179 height 28
click at [1272, 89] on input at bounding box center [1292, 92] width 140 height 20
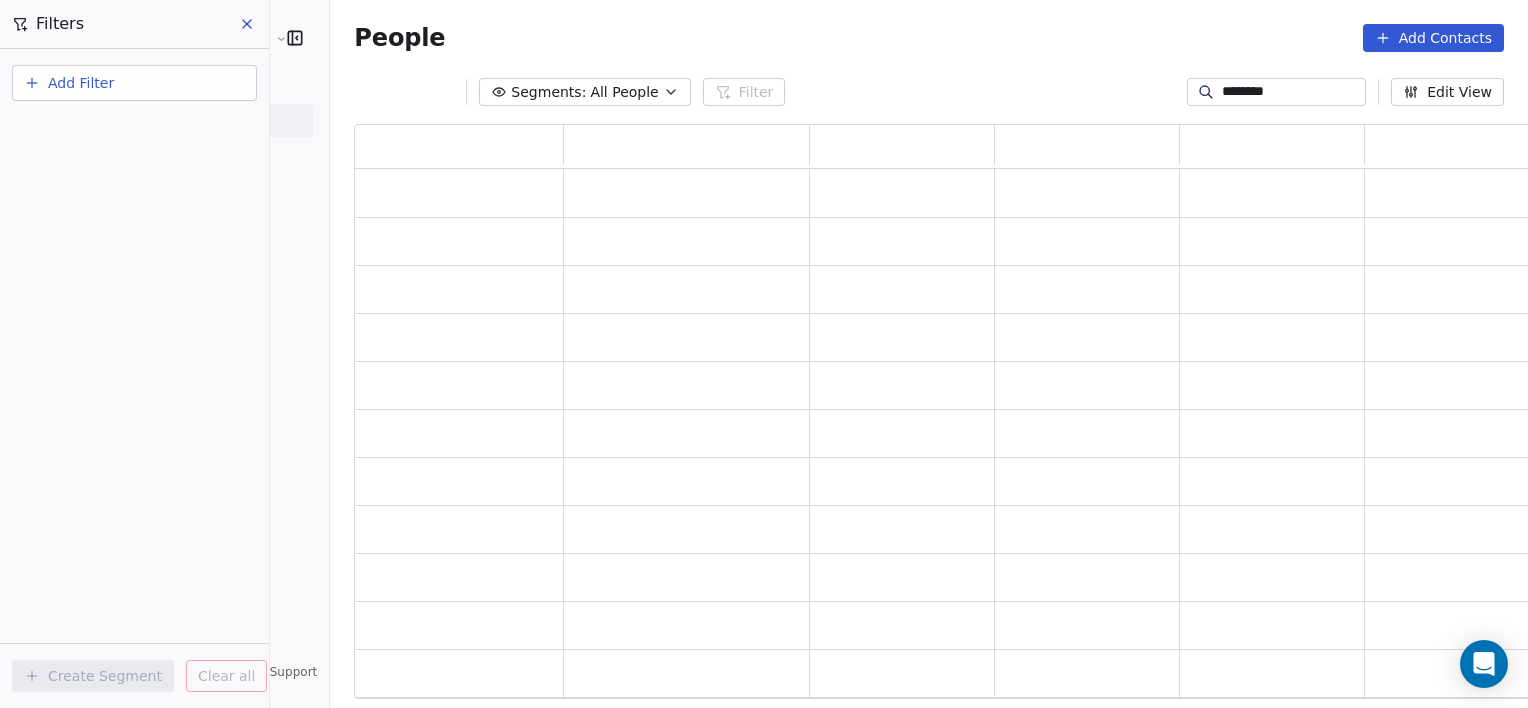
scroll to position [560, 1194]
type input "**********"
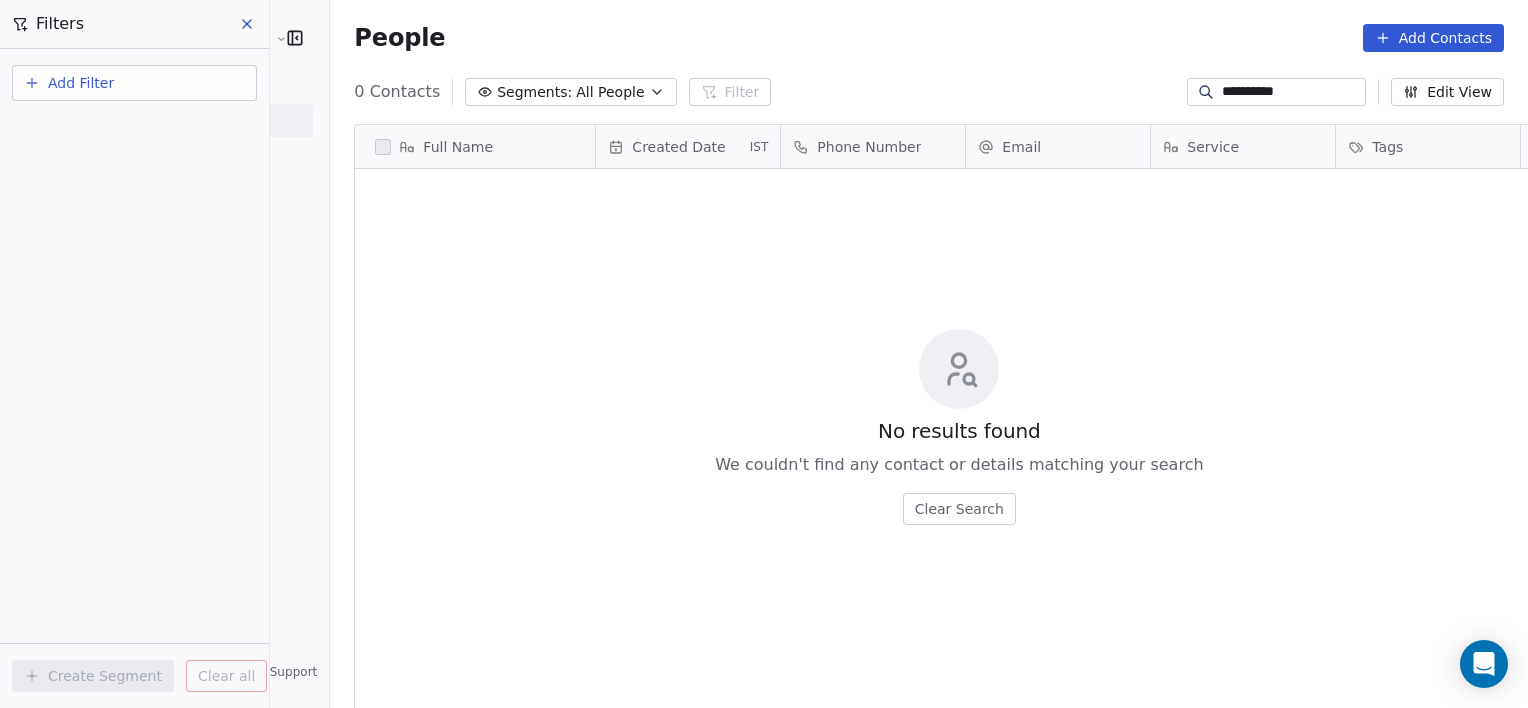
scroll to position [608, 1242]
click at [1284, 94] on input "**********" at bounding box center [1292, 92] width 140 height 20
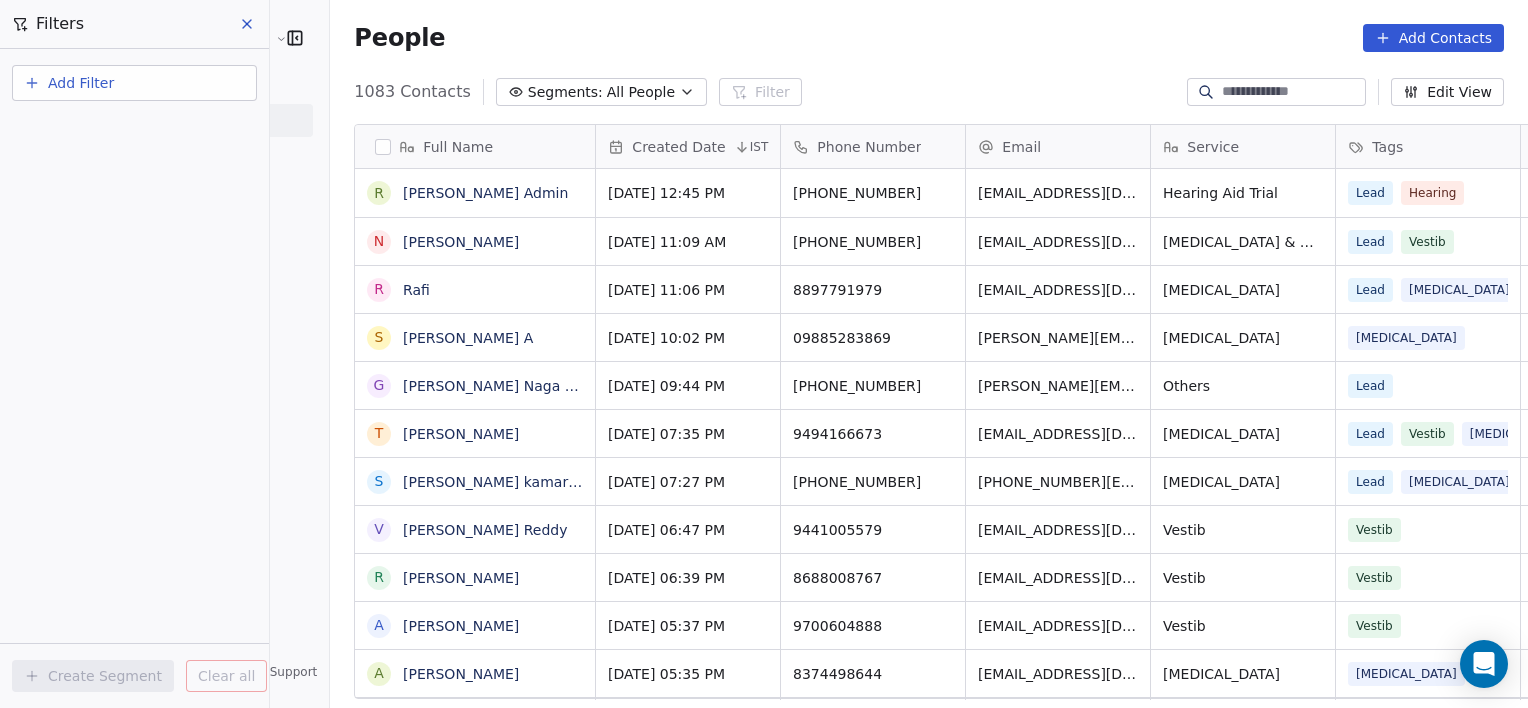
click at [1252, 101] on input at bounding box center [1292, 92] width 140 height 20
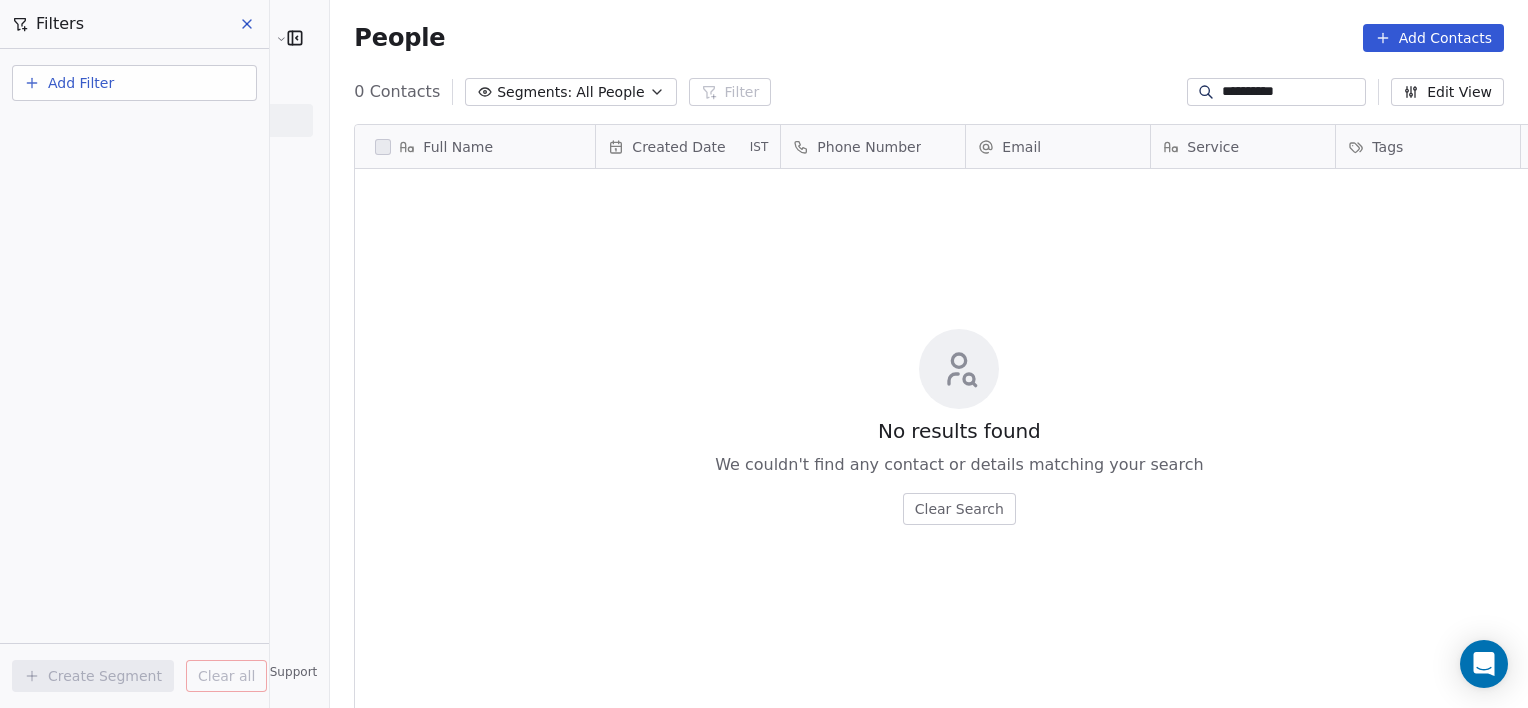
type input "**********"
click at [1314, 101] on input "**********" at bounding box center [1292, 92] width 140 height 20
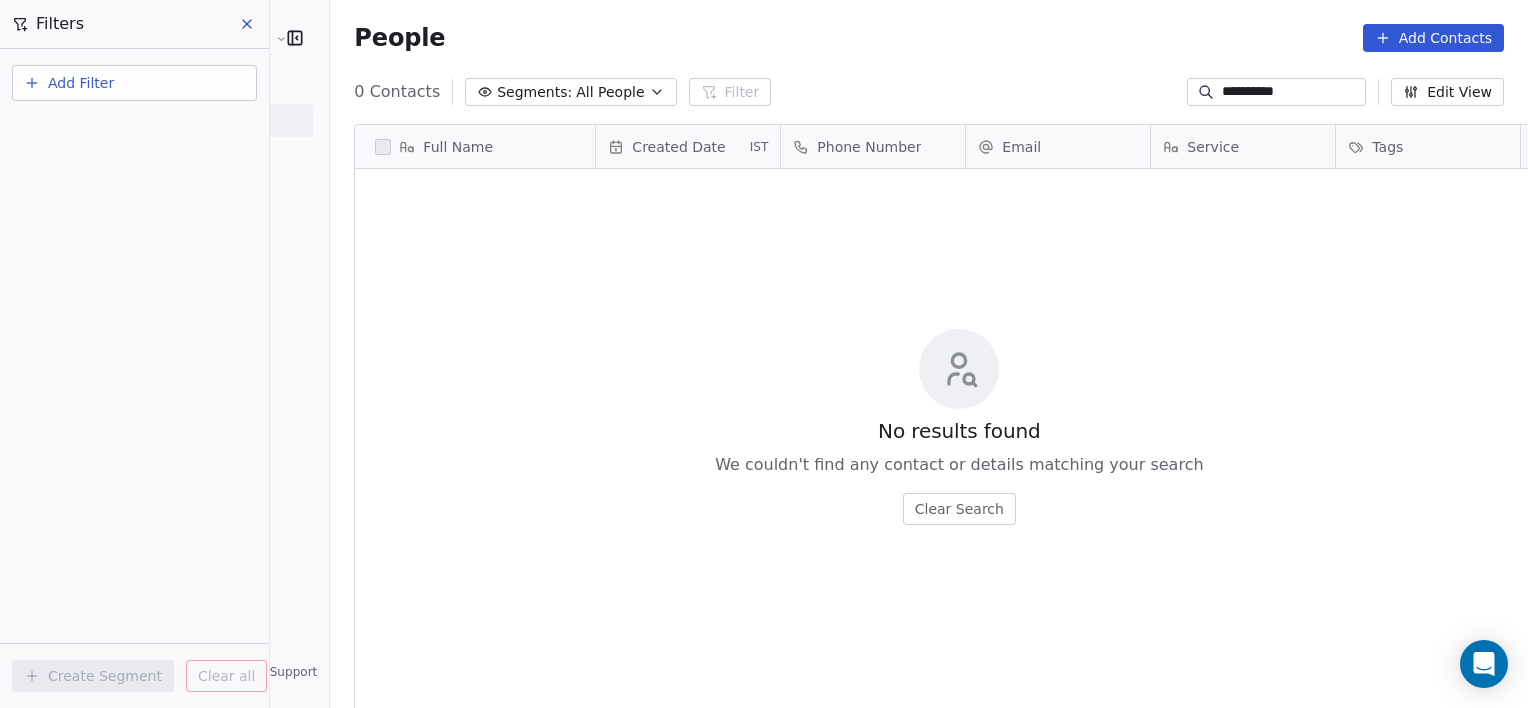
click at [1314, 101] on input "**********" at bounding box center [1292, 92] width 140 height 20
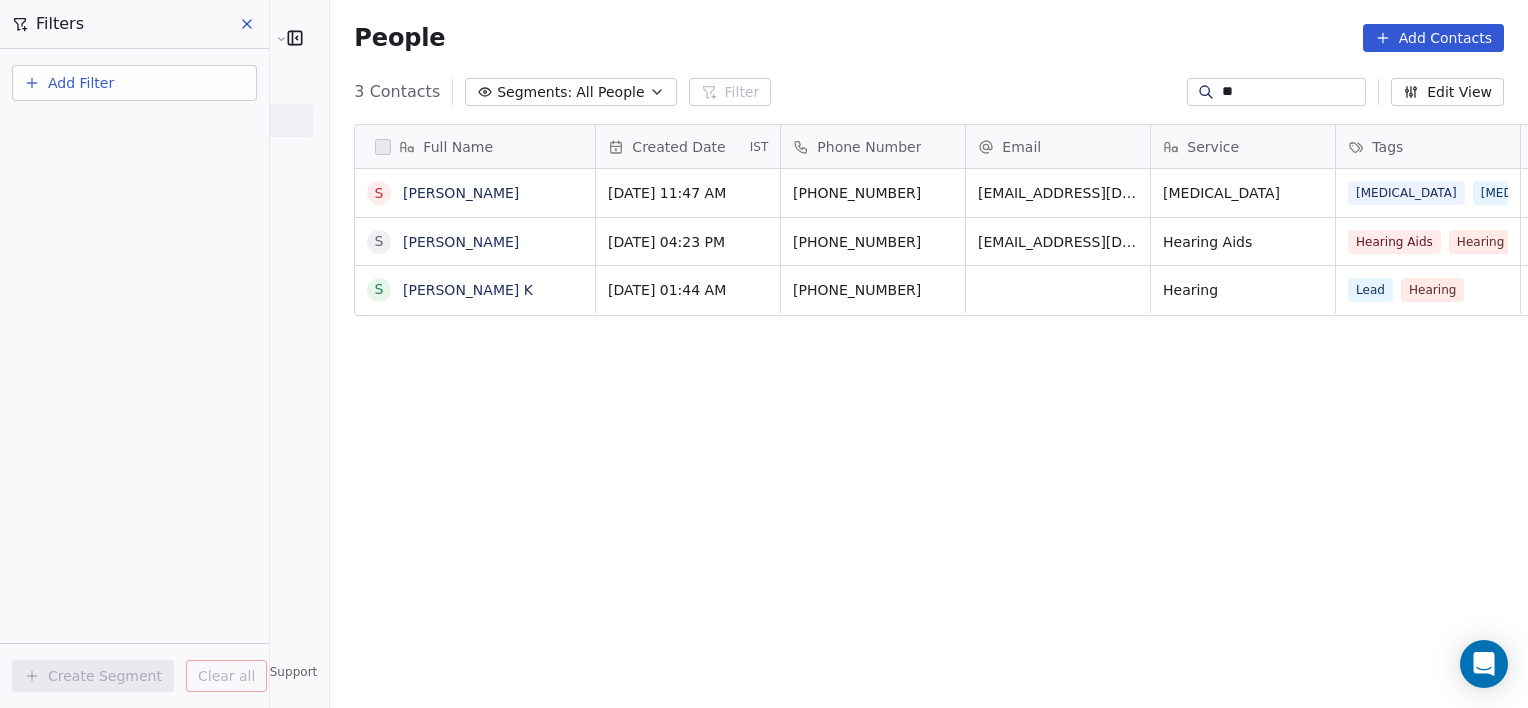
type input "*"
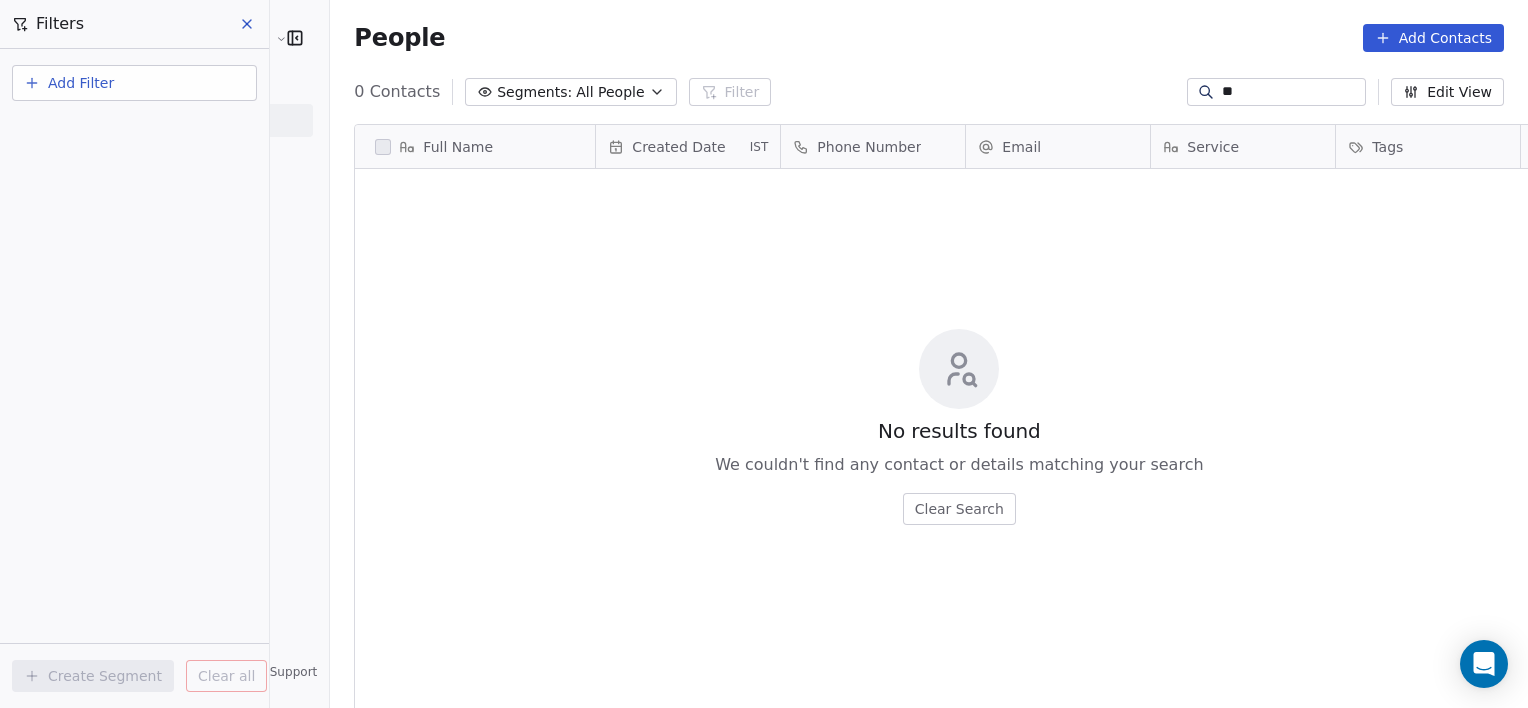
type input "*"
type input "*****"
click at [1339, 99] on input "*****" at bounding box center [1292, 92] width 140 height 20
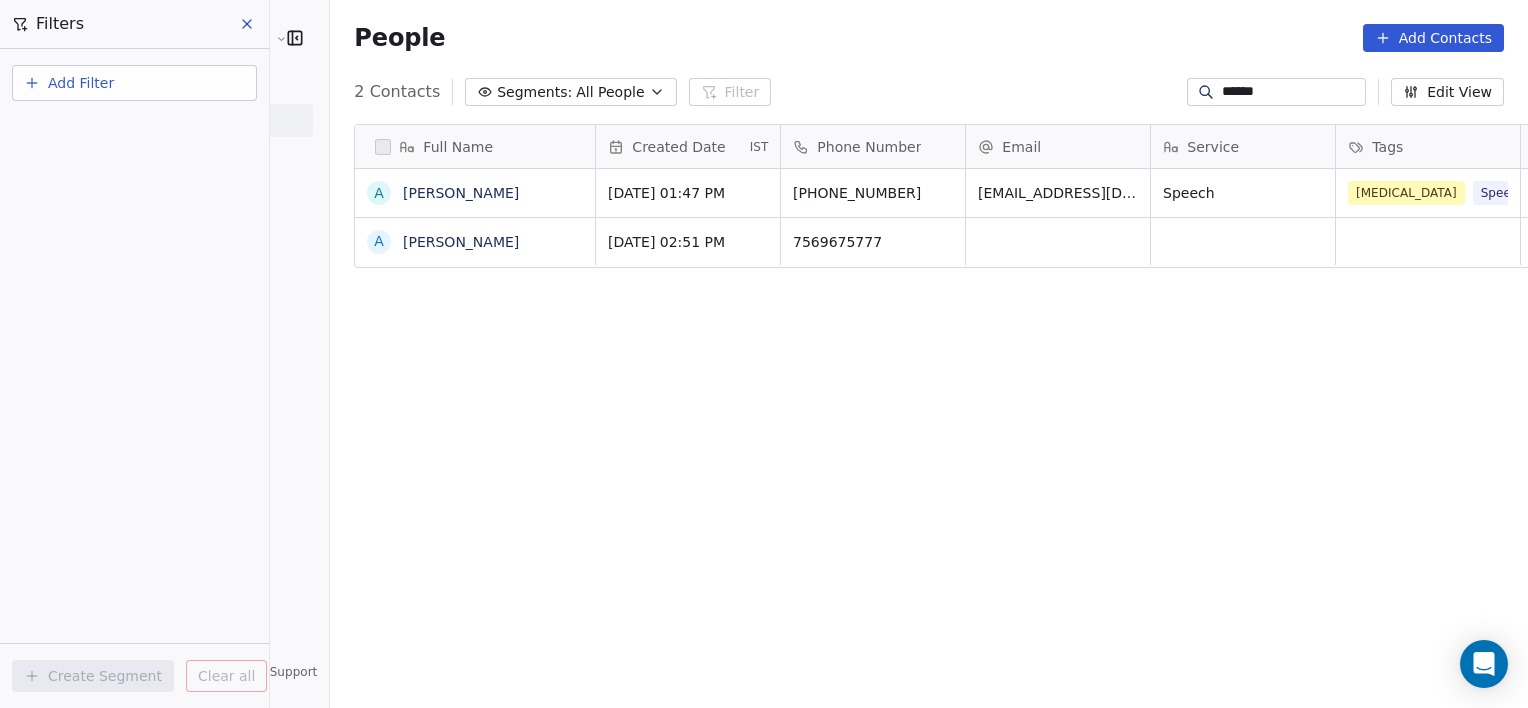
type input "******"
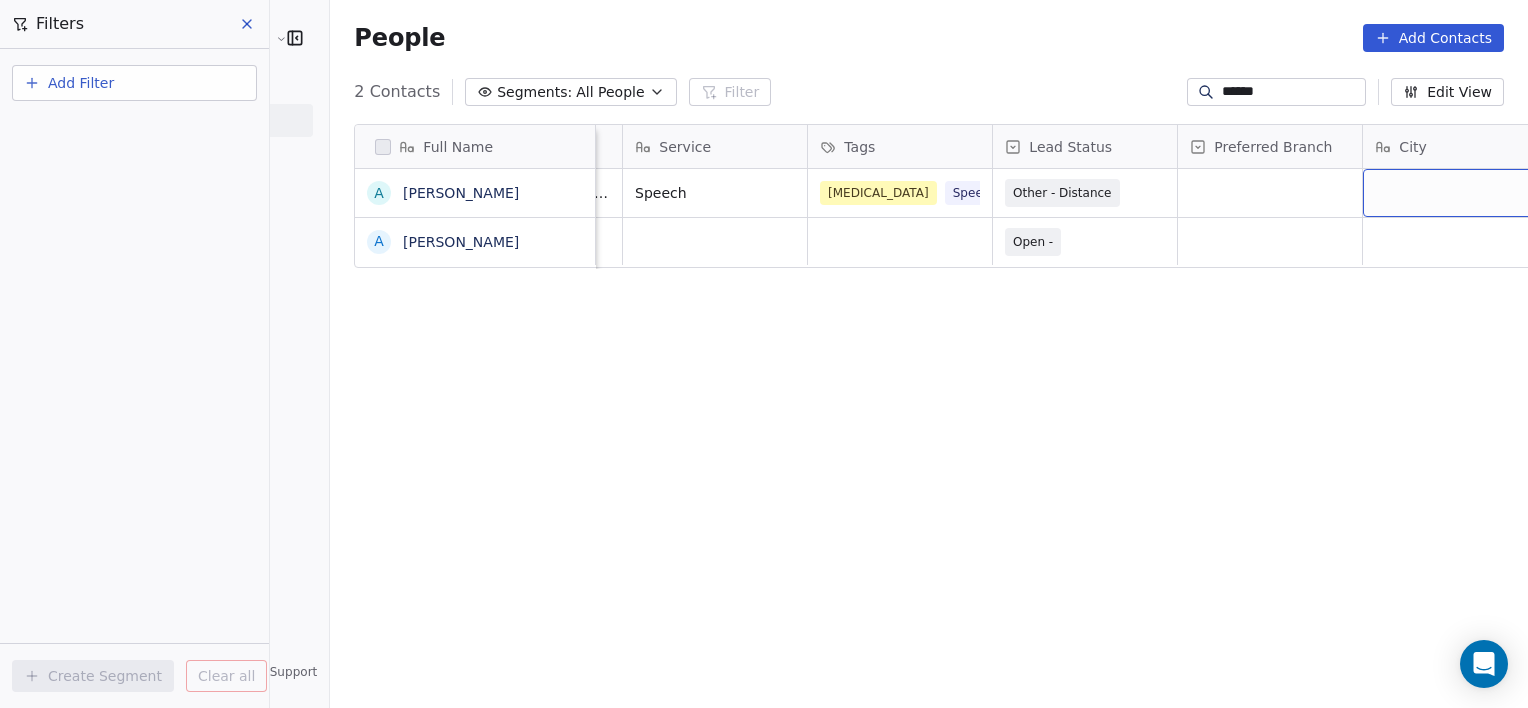
scroll to position [0, 712]
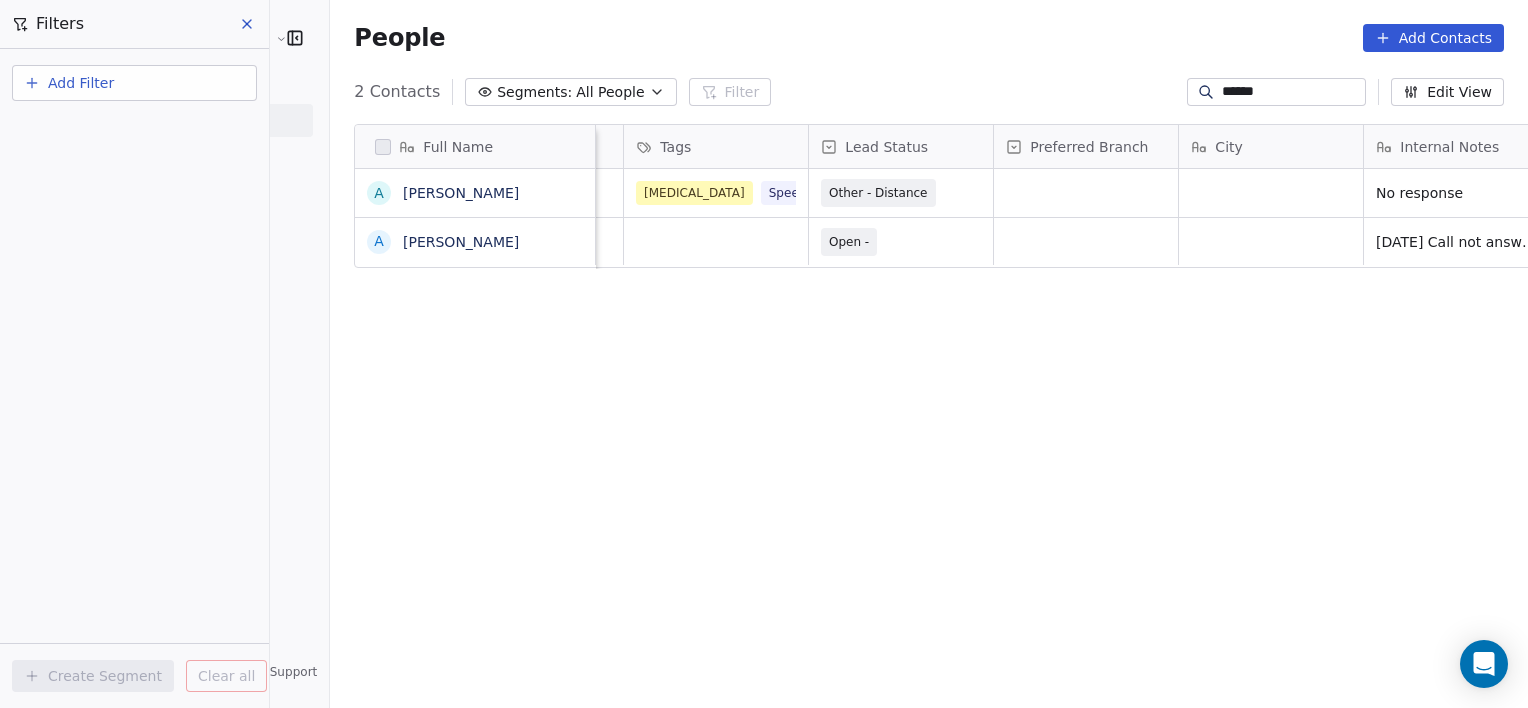
click at [1281, 101] on input "******" at bounding box center [1292, 92] width 140 height 20
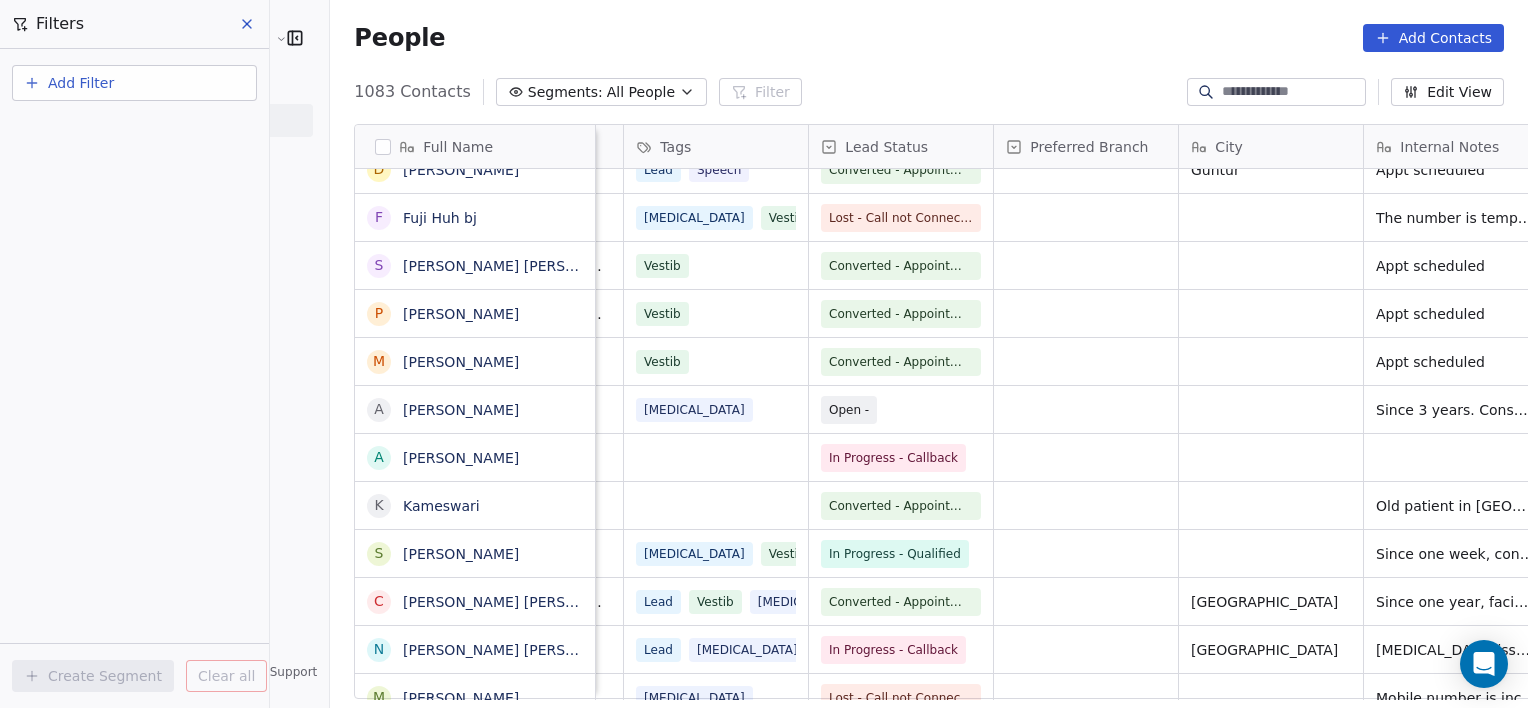
scroll to position [0, 898]
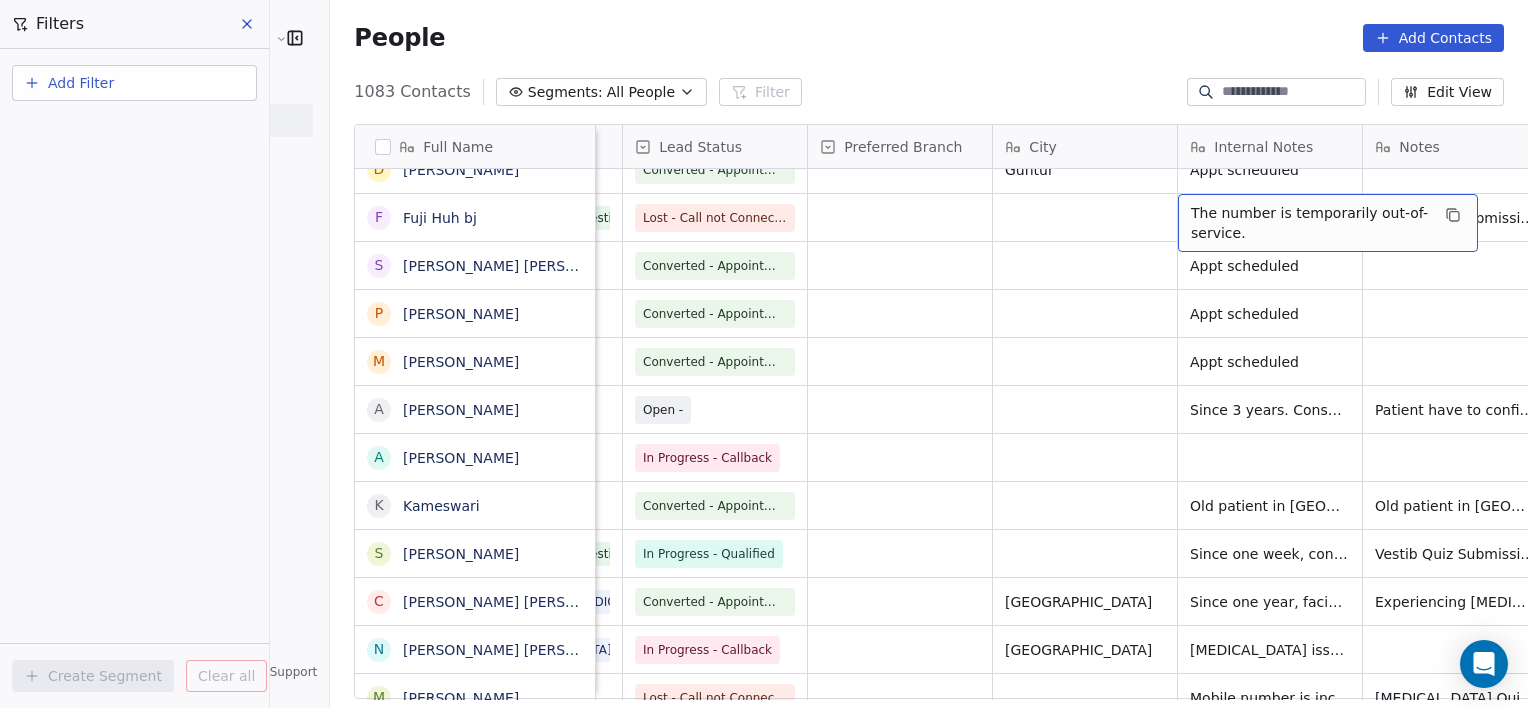
click at [1191, 231] on span "The number is temporarily out-of-service." at bounding box center [1310, 223] width 238 height 40
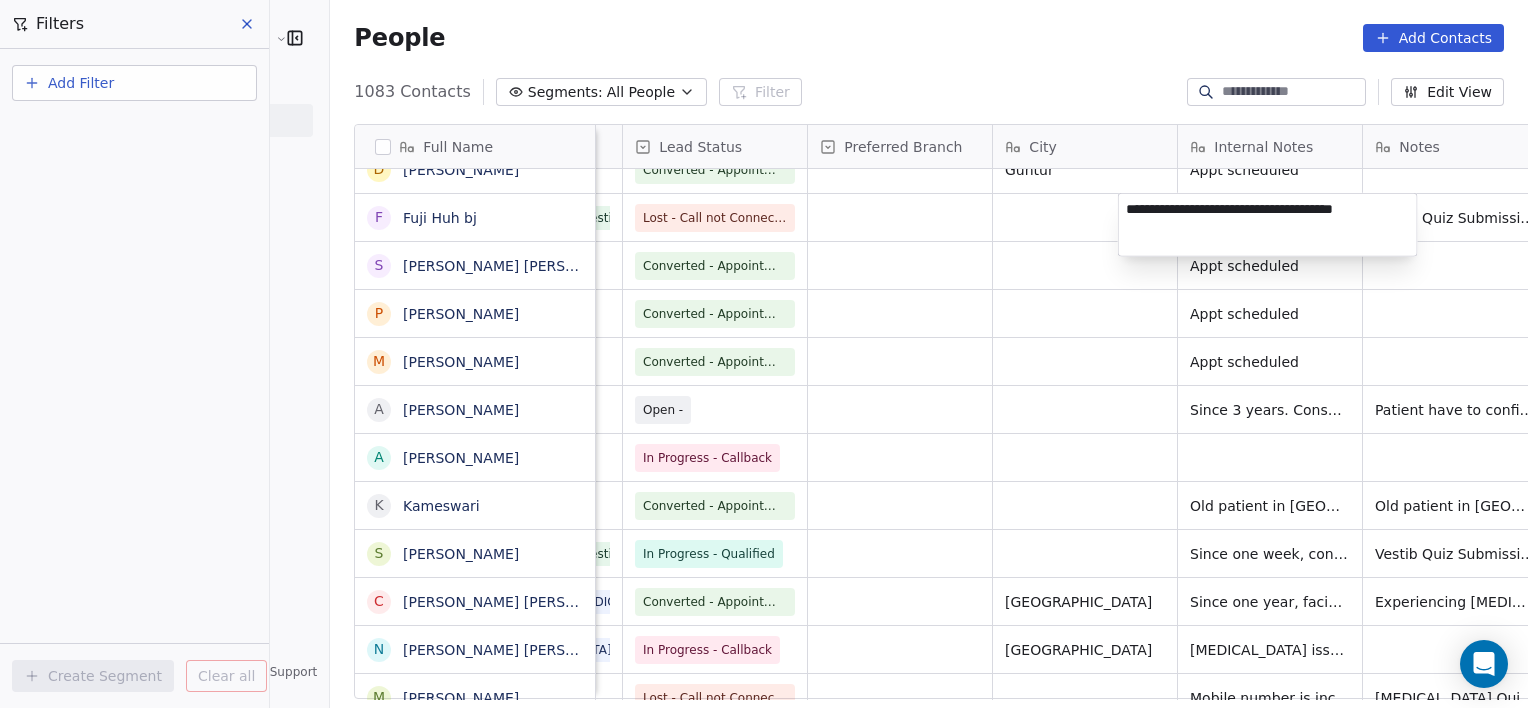
click at [1176, 231] on textarea "**********" at bounding box center [1268, 225] width 298 height 62
type textarea "**********"
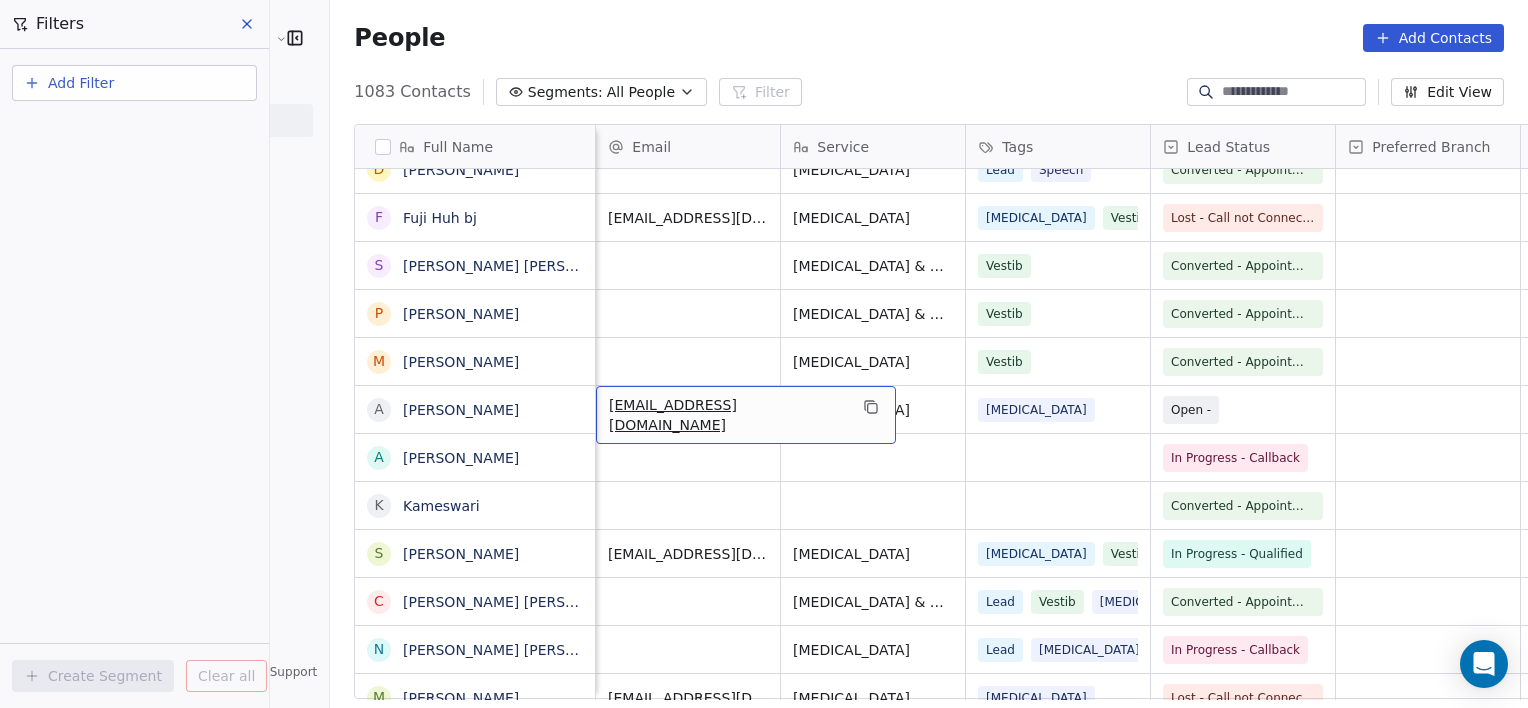
scroll to position [0, 184]
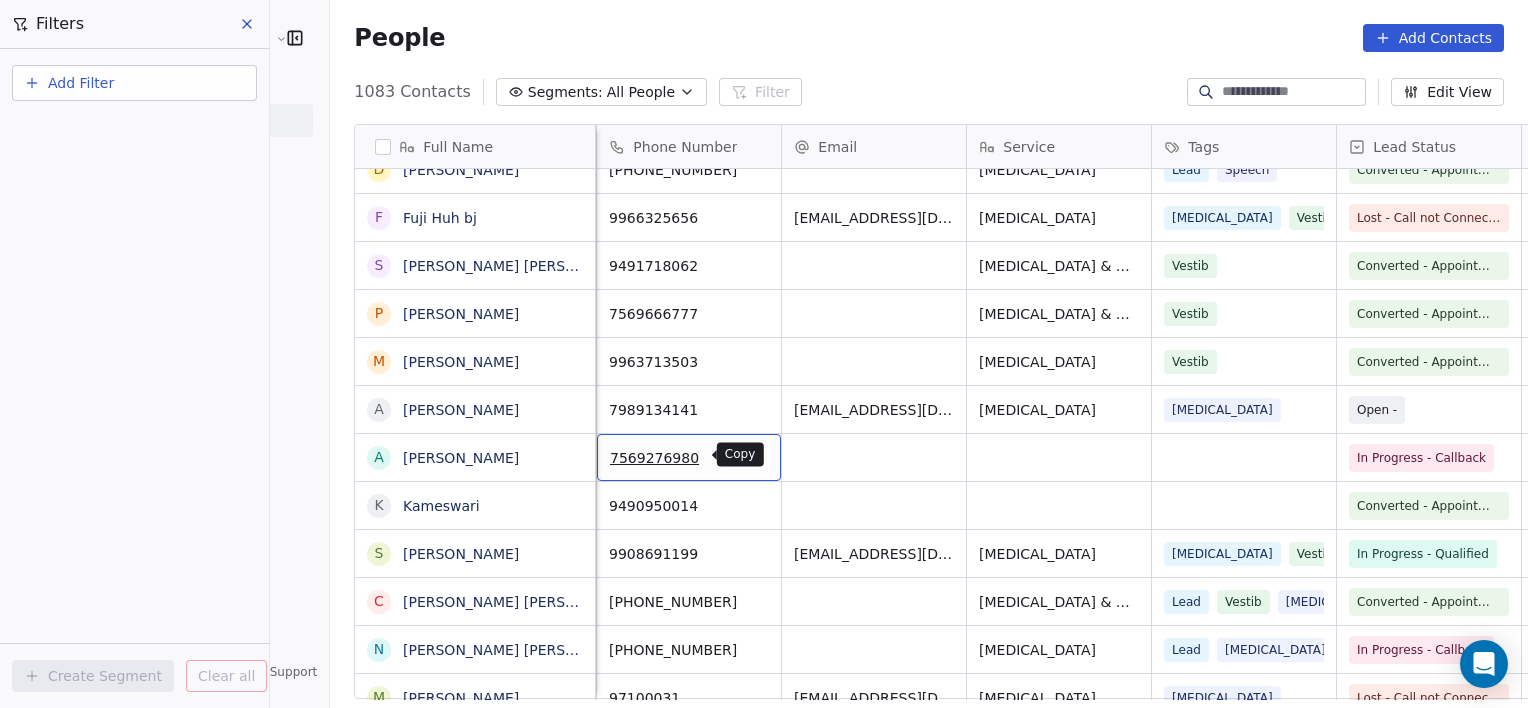
click at [750, 454] on icon "grid" at bounding box center [754, 453] width 9 height 9
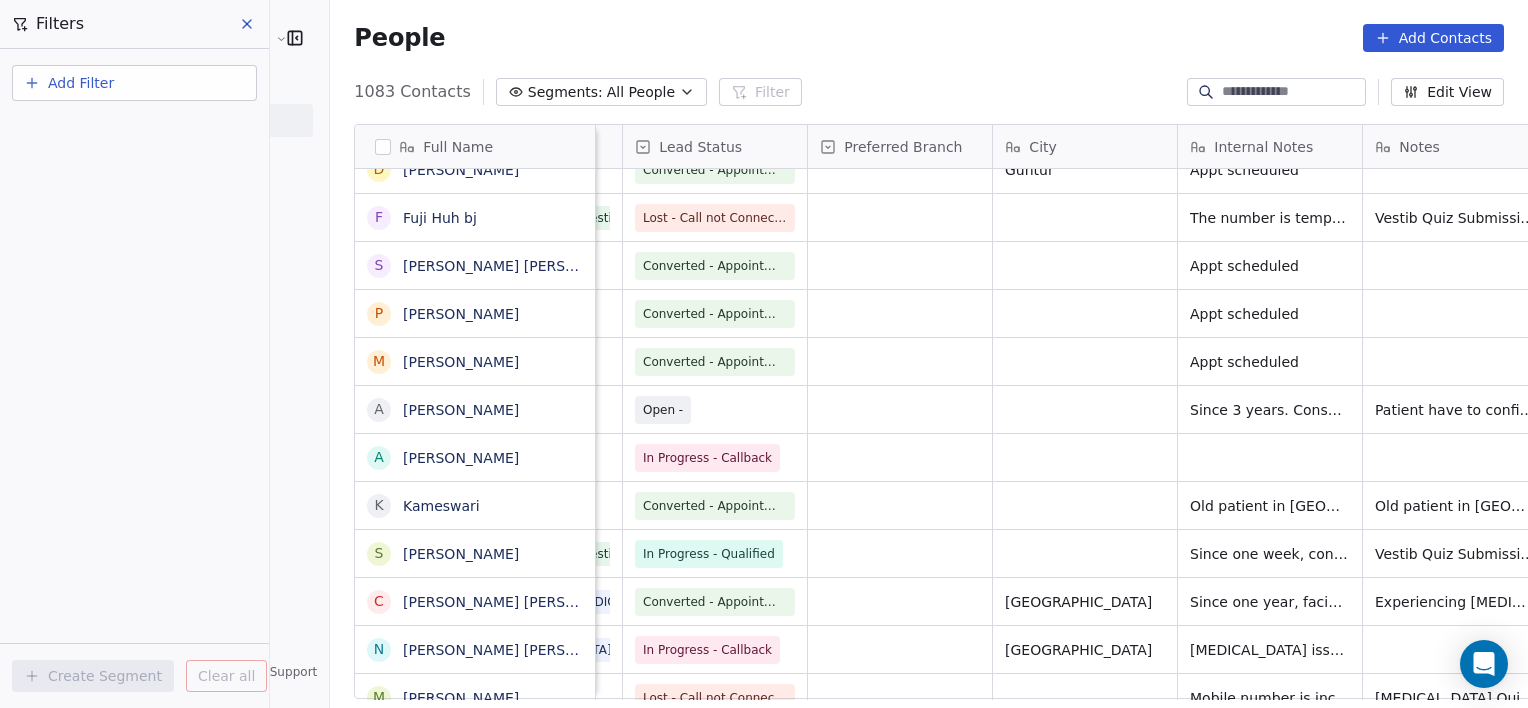
scroll to position [0, 1083]
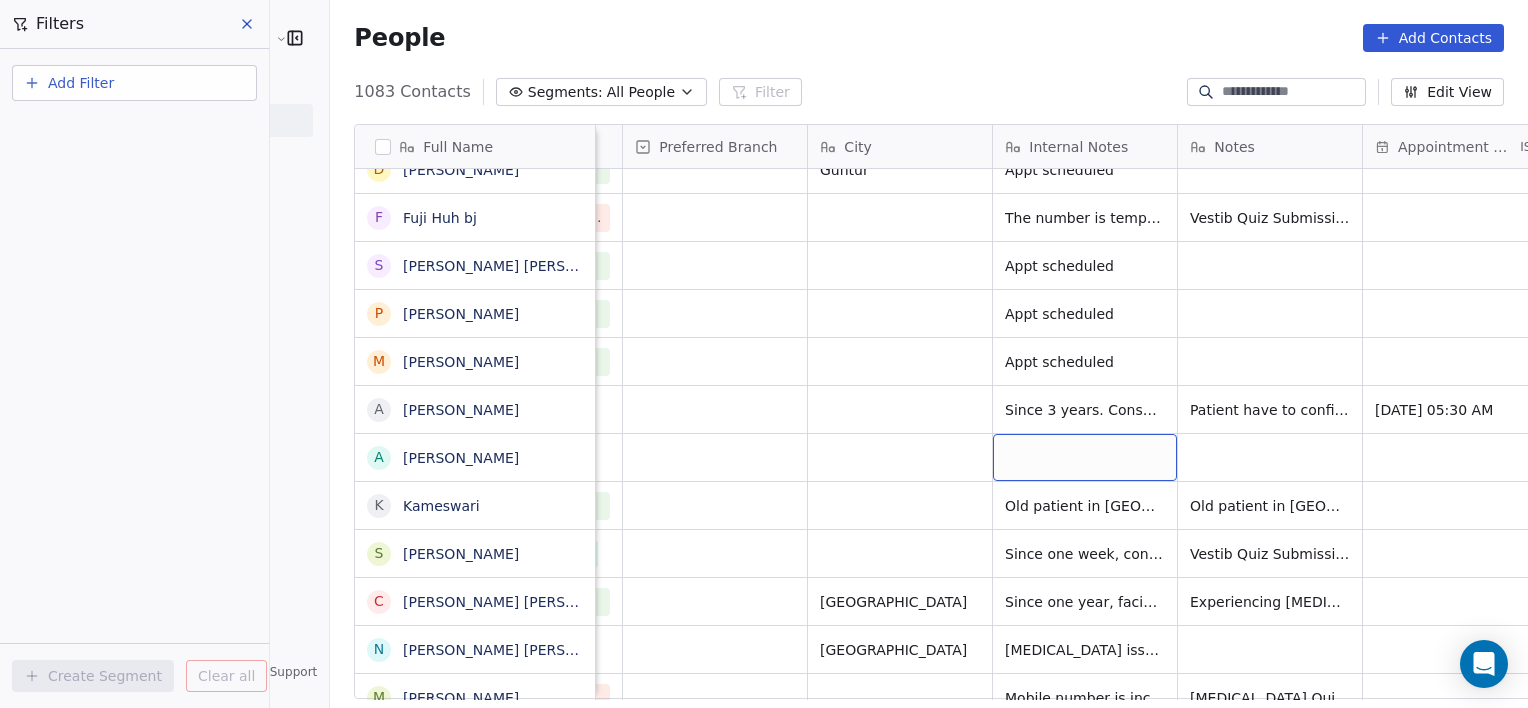
click at [1039, 463] on div "grid" at bounding box center [1085, 457] width 184 height 47
click at [1039, 463] on textarea at bounding box center [1025, 465] width 182 height 62
type textarea "**********"
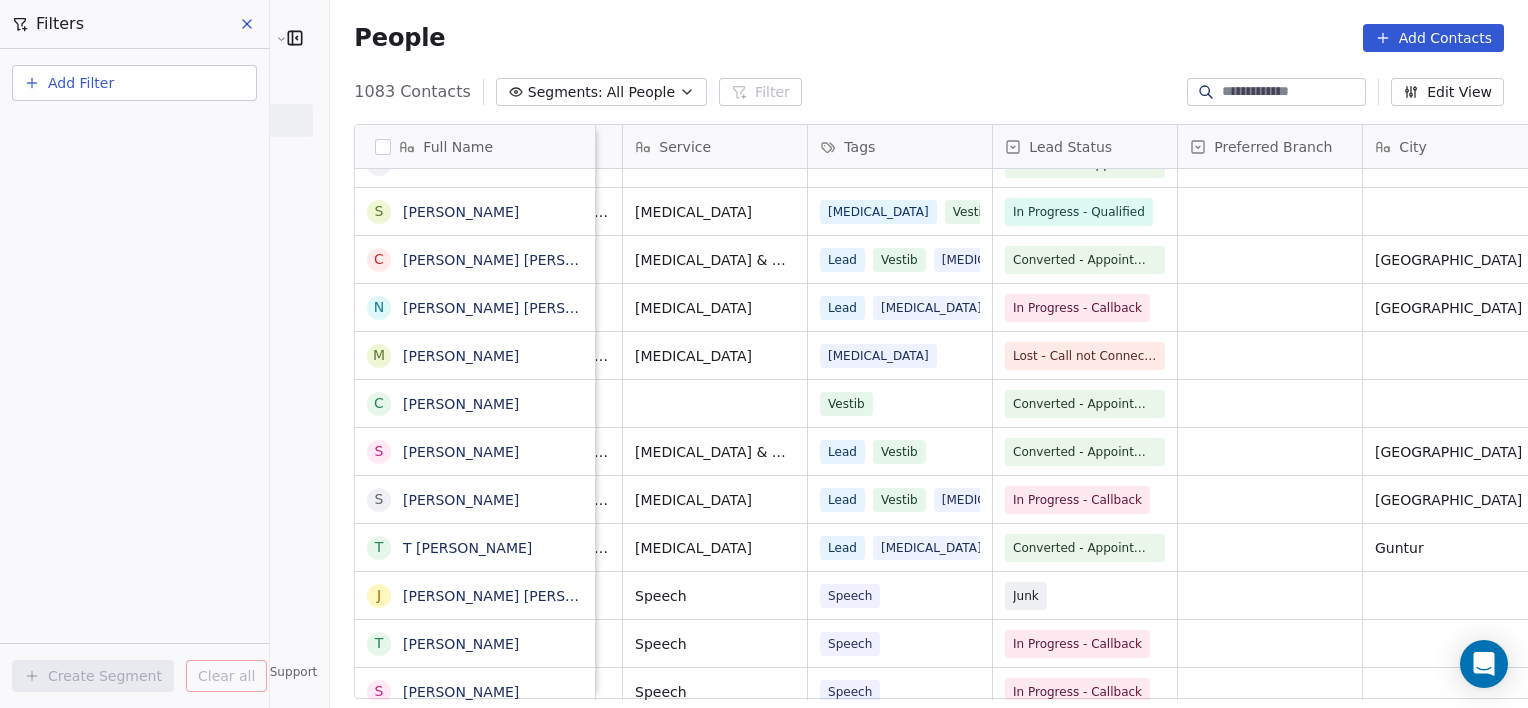
scroll to position [12, 712]
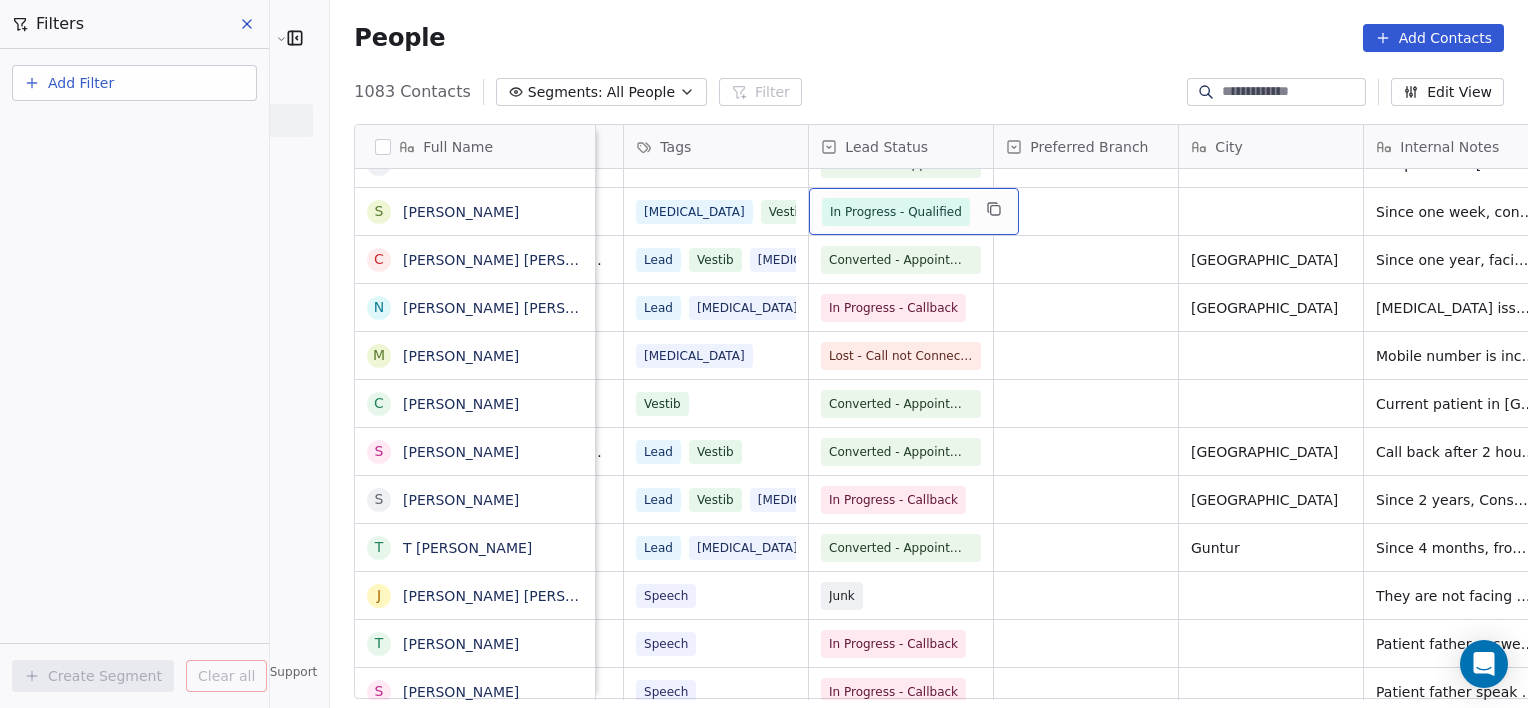
click at [830, 205] on span "In Progress - Qualified" at bounding box center [896, 212] width 132 height 20
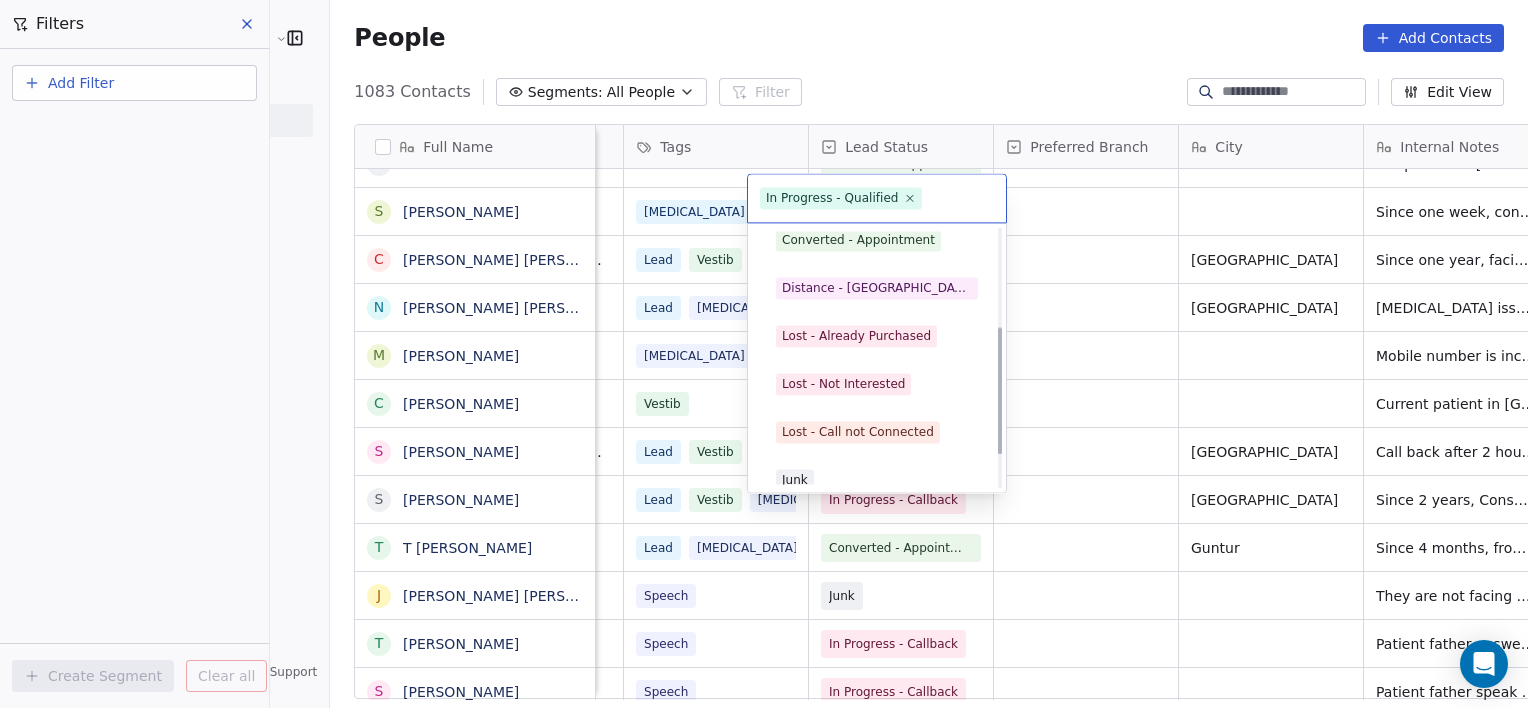
scroll to position [267, 0]
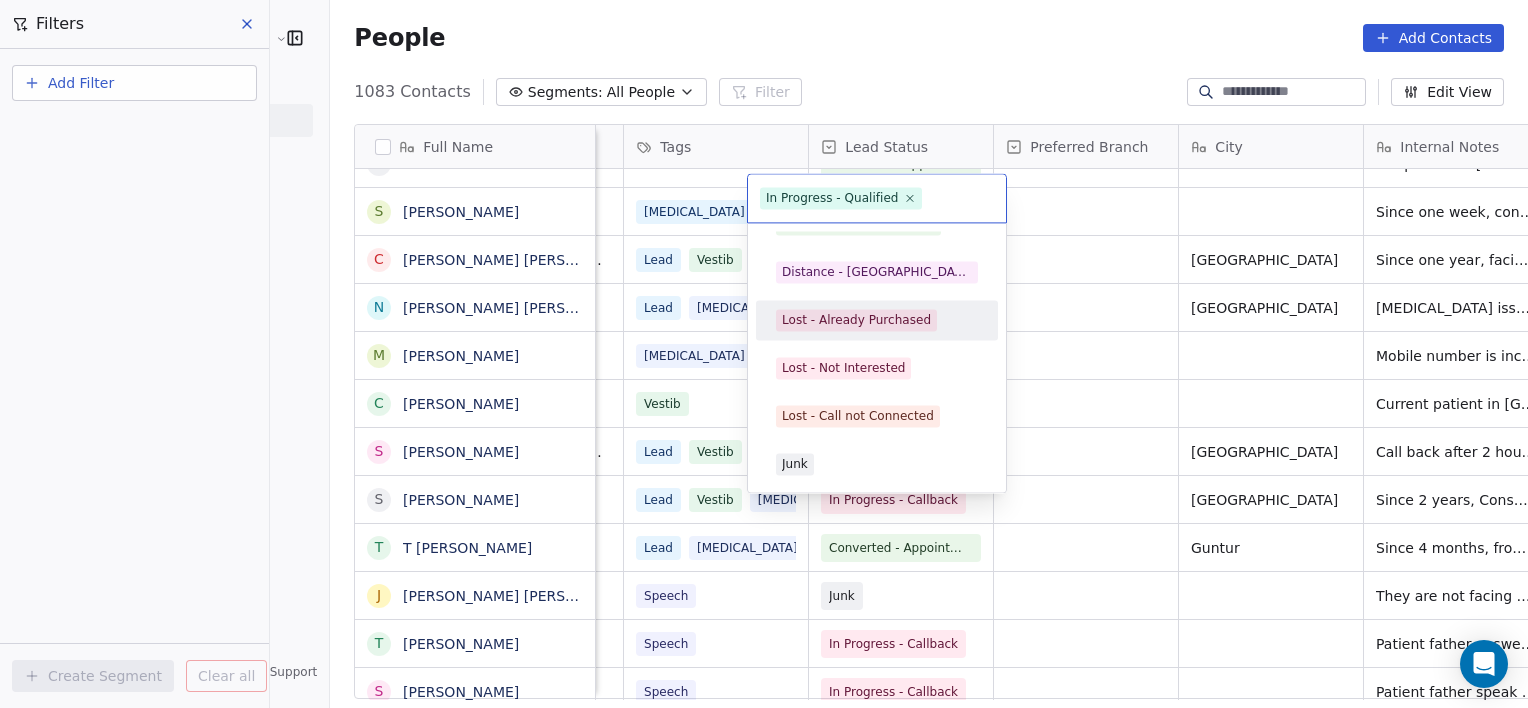
drag, startPoint x: 785, startPoint y: 205, endPoint x: 848, endPoint y: 308, distance: 120.7
click at [848, 308] on div "Lost - Already Purchased" at bounding box center [877, 320] width 226 height 32
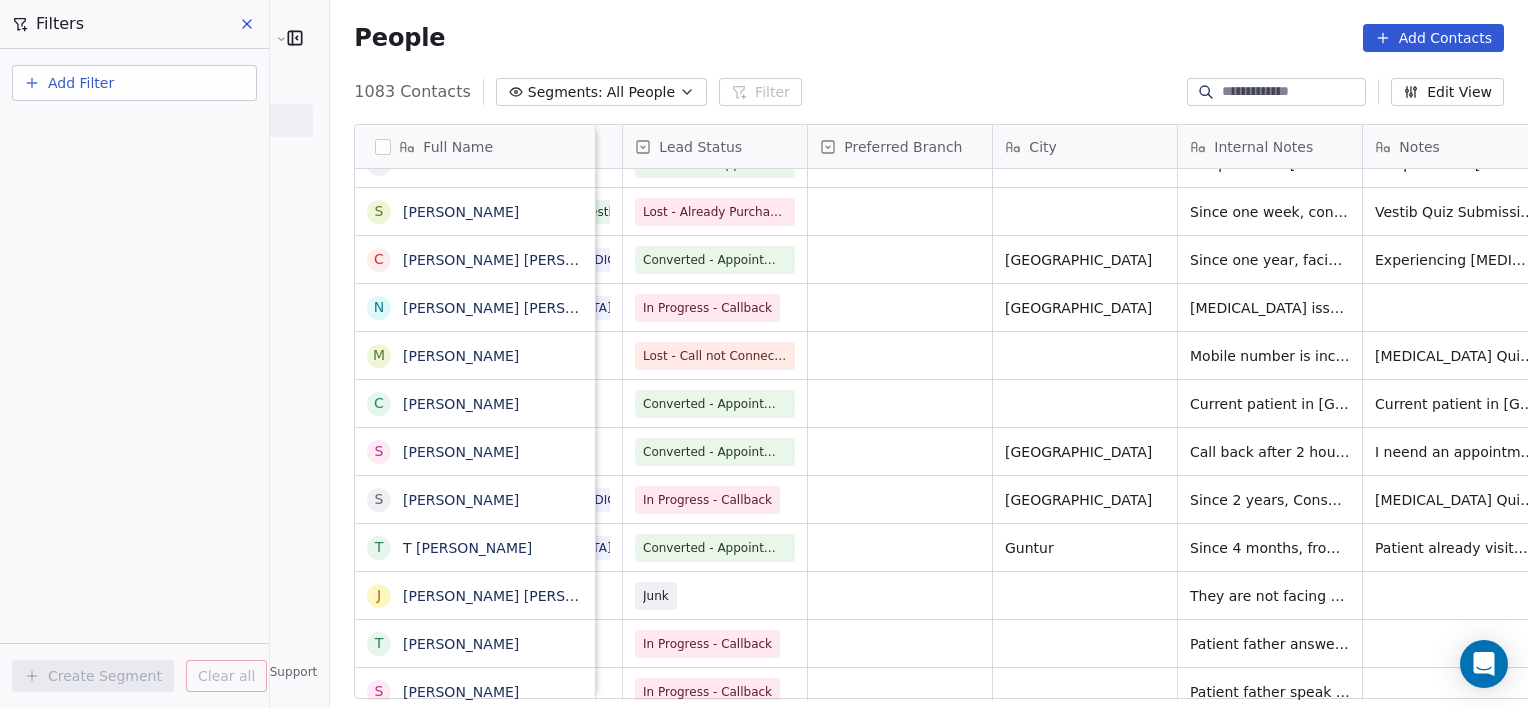
scroll to position [12, 1083]
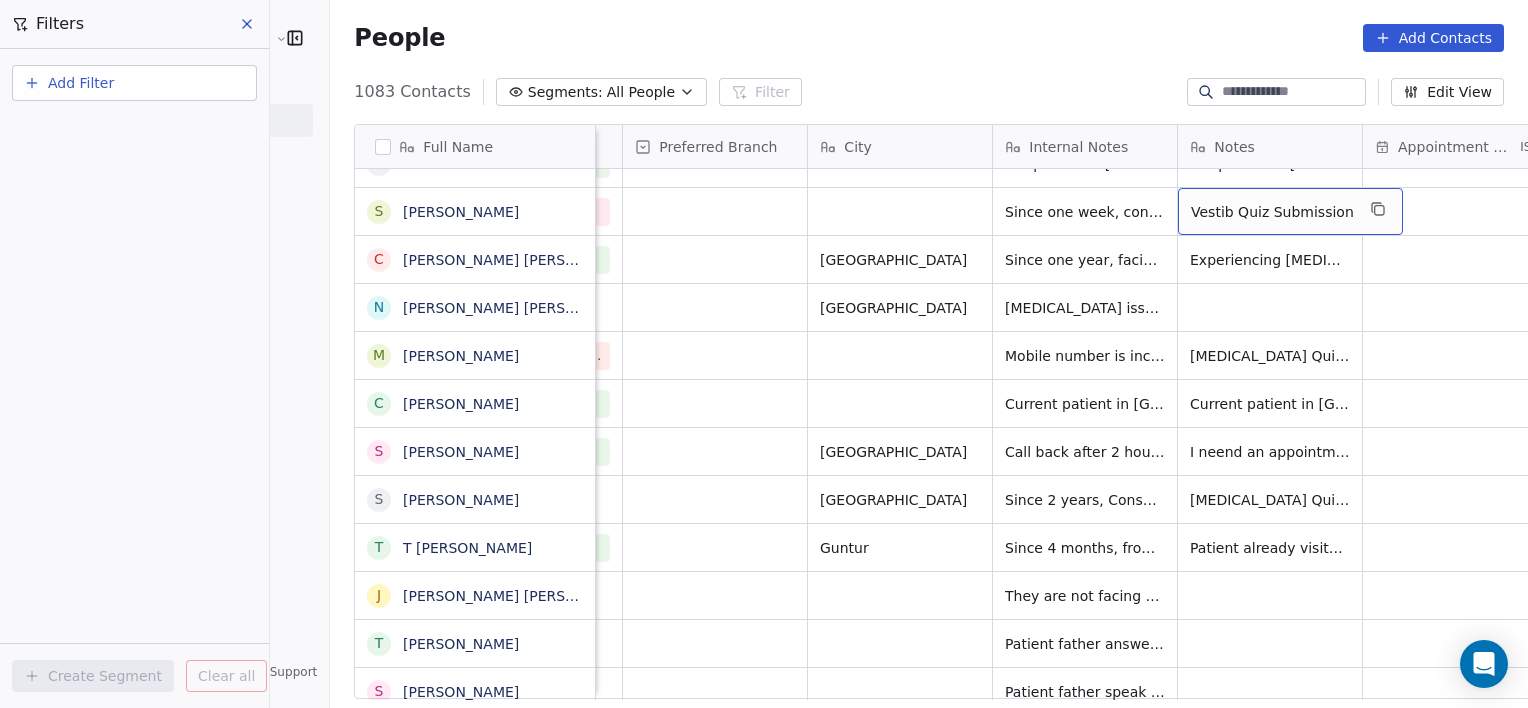
click at [1283, 204] on div "Vestib Quiz Submission" at bounding box center [1290, 211] width 225 height 47
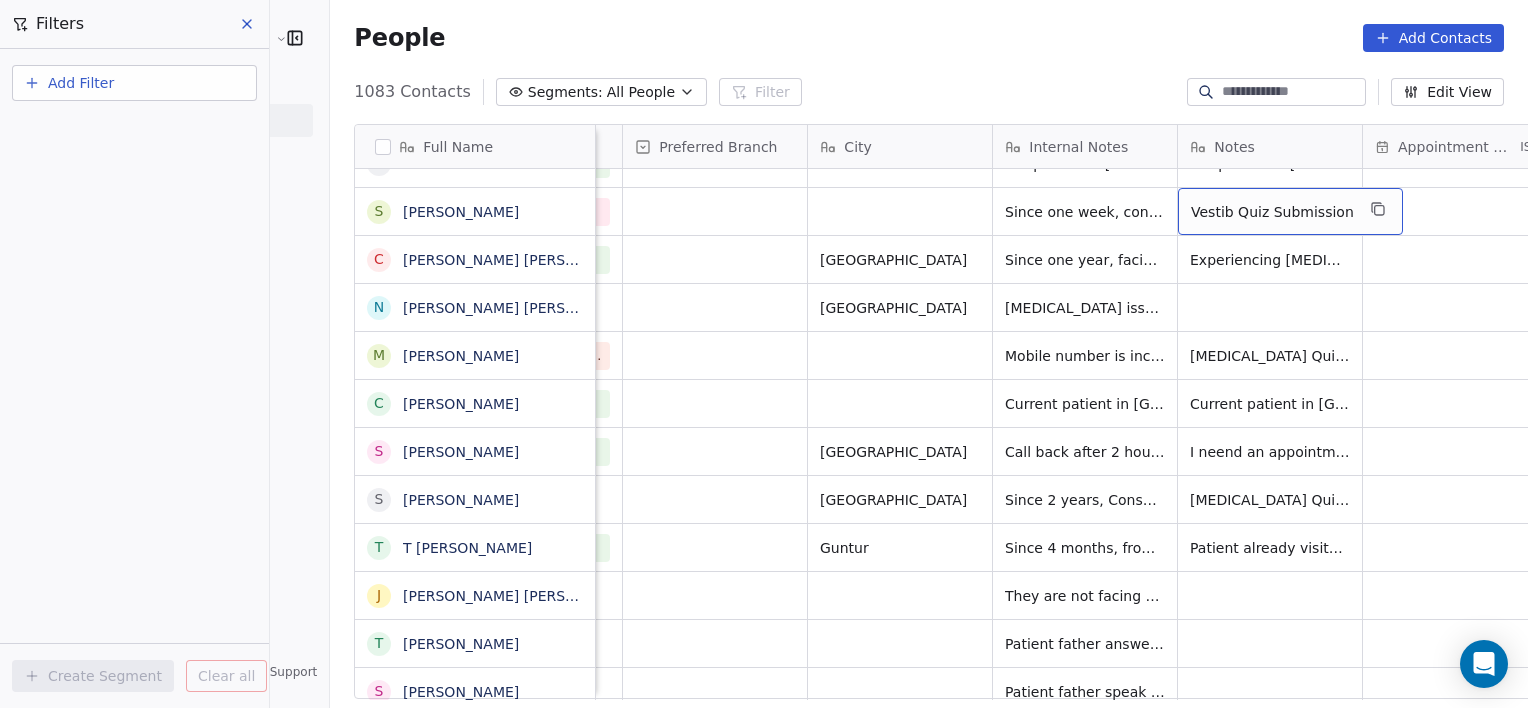
drag, startPoint x: 1283, startPoint y: 204, endPoint x: 1250, endPoint y: 196, distance: 33.9
click at [1250, 196] on div "Vestib Quiz Submission" at bounding box center [1290, 211] width 225 height 47
click at [1250, 202] on span "Vestib Quiz Submission" at bounding box center [1272, 212] width 163 height 20
click at [1282, 200] on div "Vestib Quiz Submission" at bounding box center [1290, 211] width 225 height 47
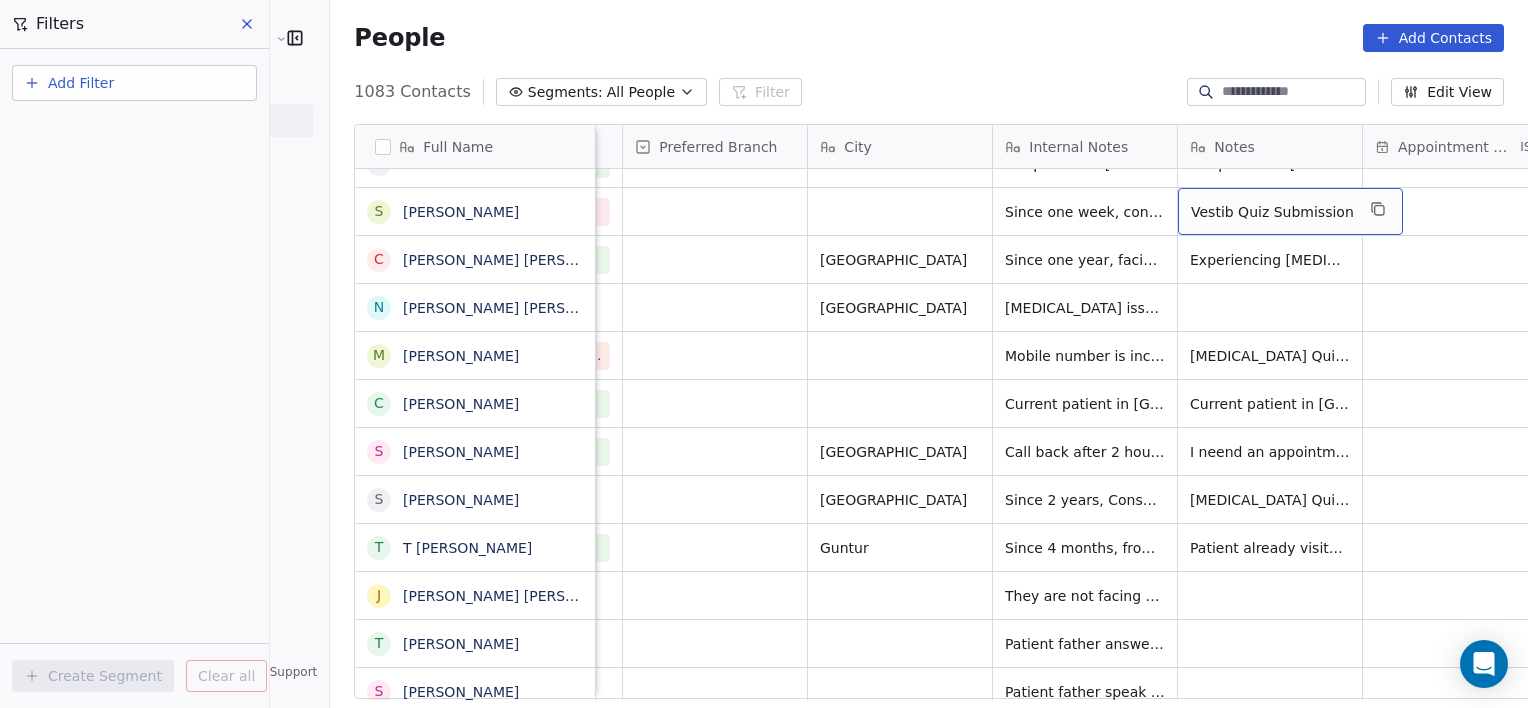
click at [1282, 200] on div "Vestib Quiz Submission" at bounding box center [1290, 211] width 225 height 47
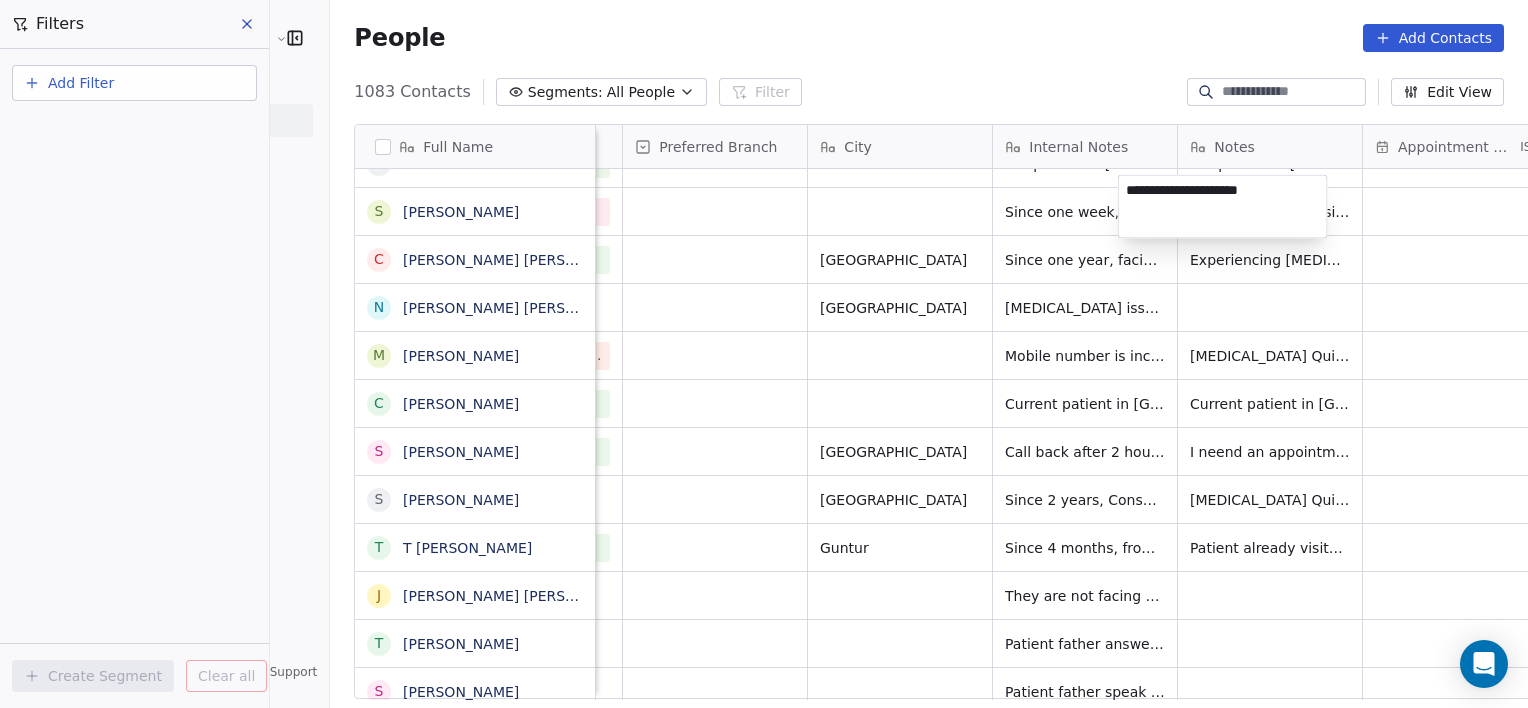
click at [1282, 200] on textarea "**********" at bounding box center [1223, 206] width 208 height 62
click at [1282, 200] on textarea "**********" at bounding box center [1223, 209] width 208 height 68
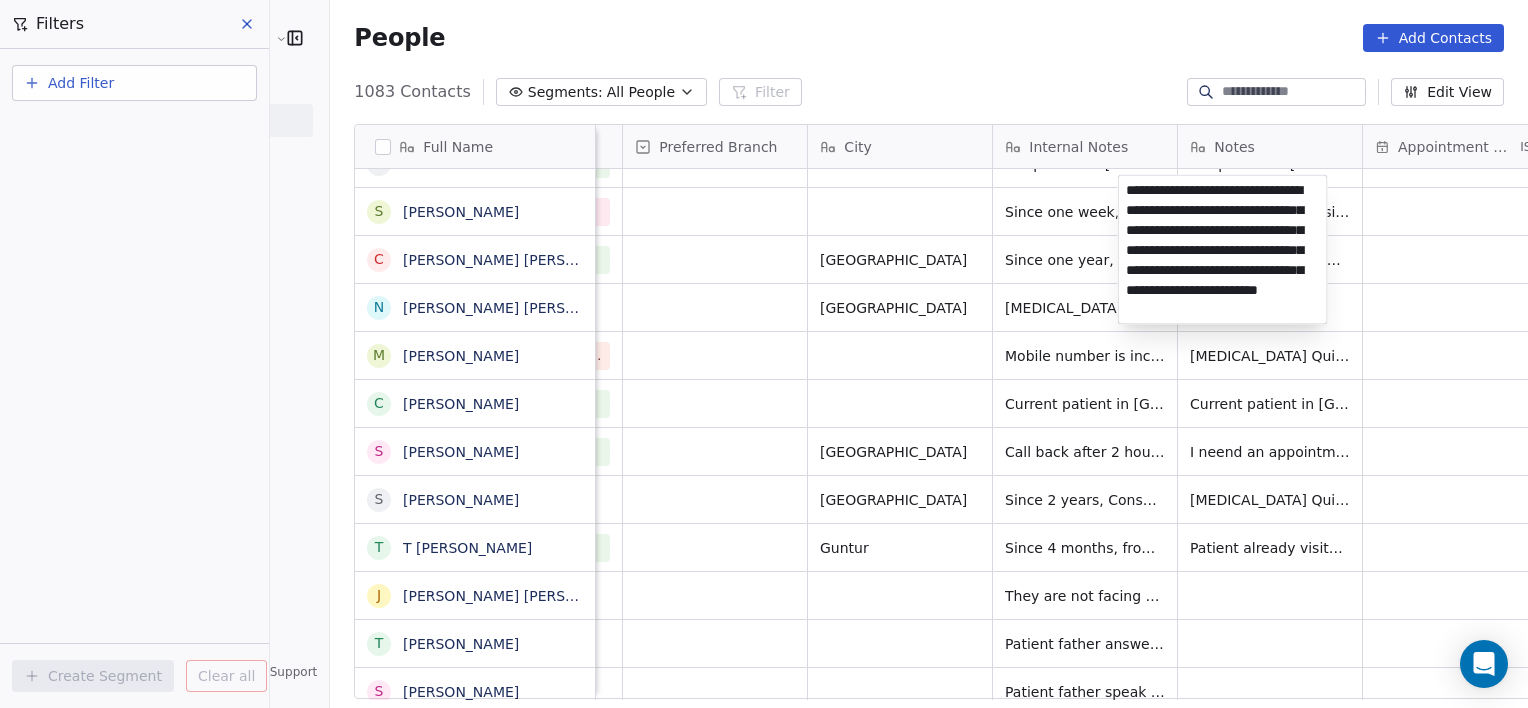
click at [1272, 215] on textarea "**********" at bounding box center [1223, 249] width 208 height 148
type textarea "**********"
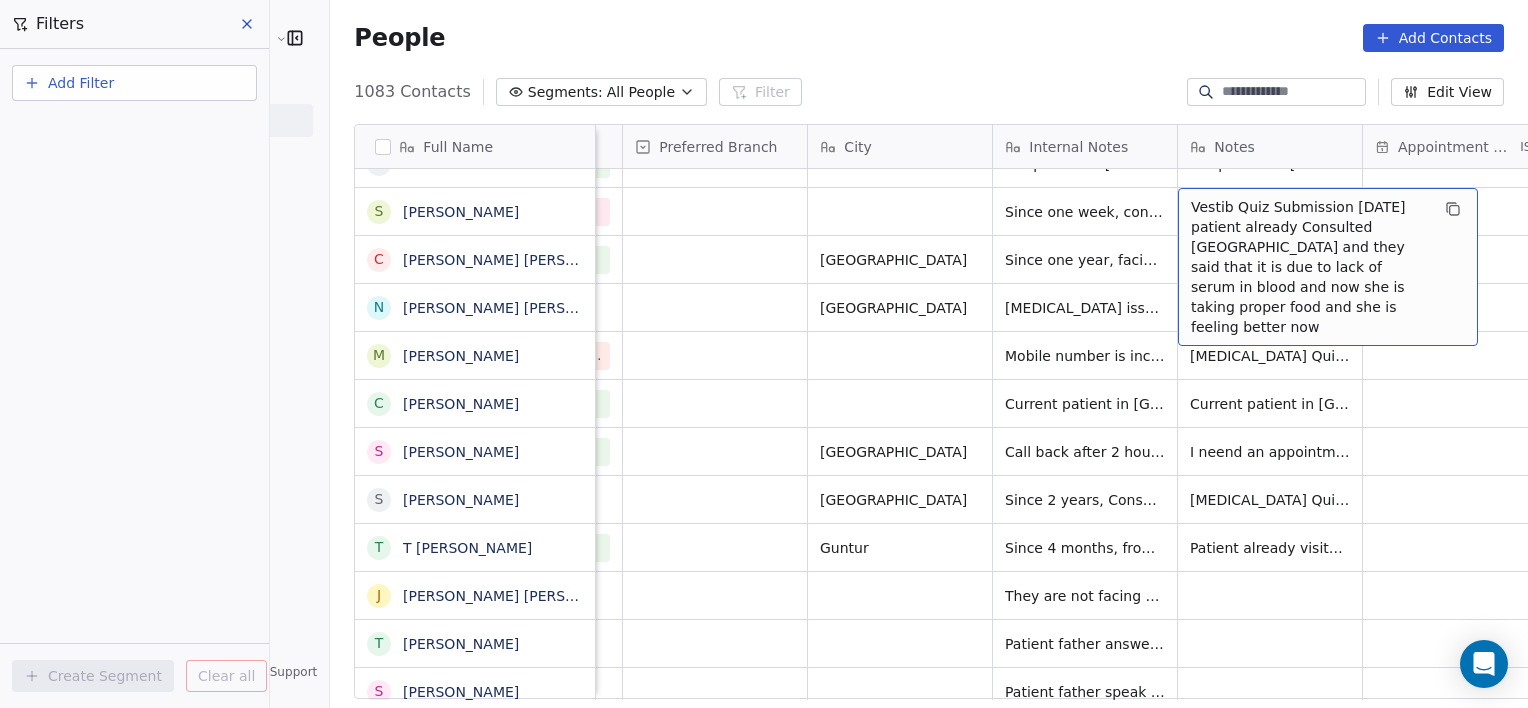
drag, startPoint x: 1272, startPoint y: 215, endPoint x: 1040, endPoint y: 240, distance: 233.3
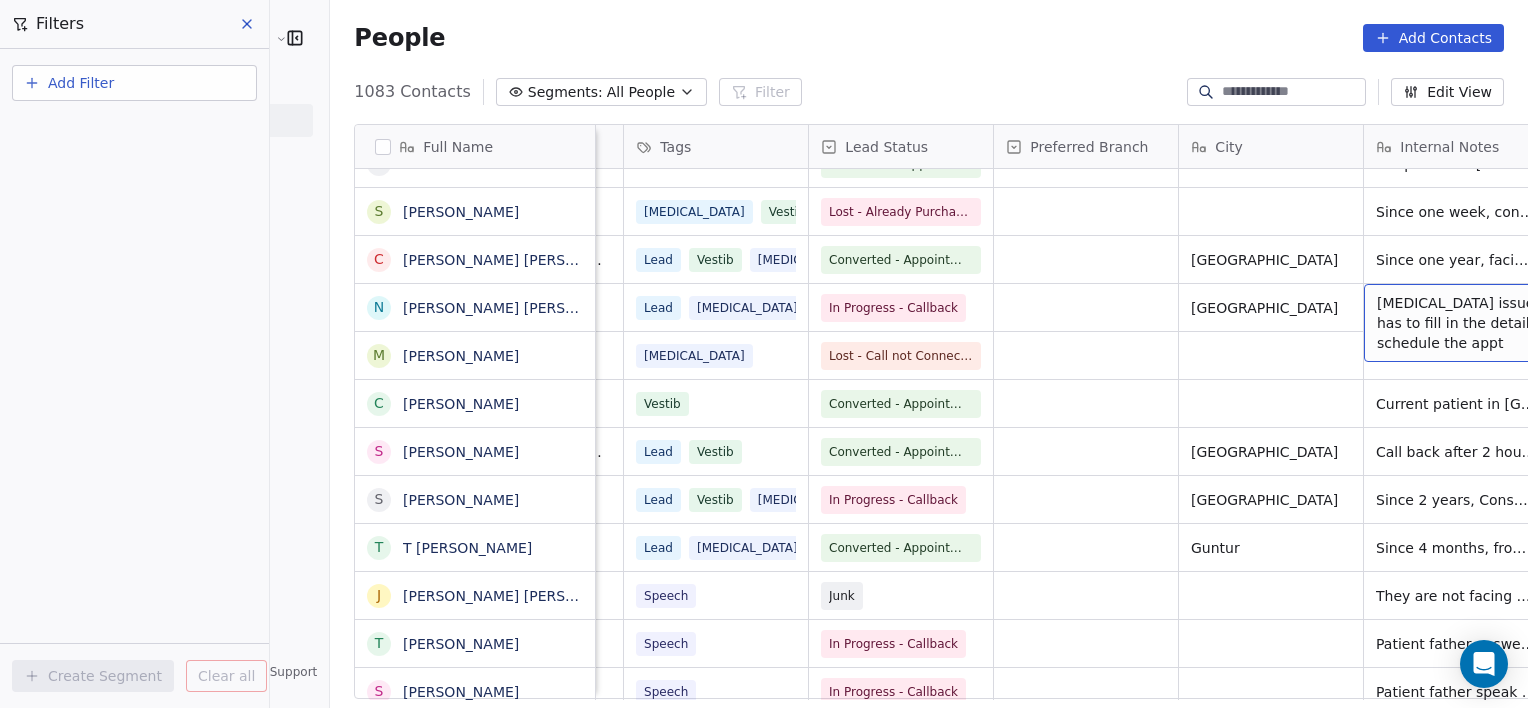
scroll to position [12, 898]
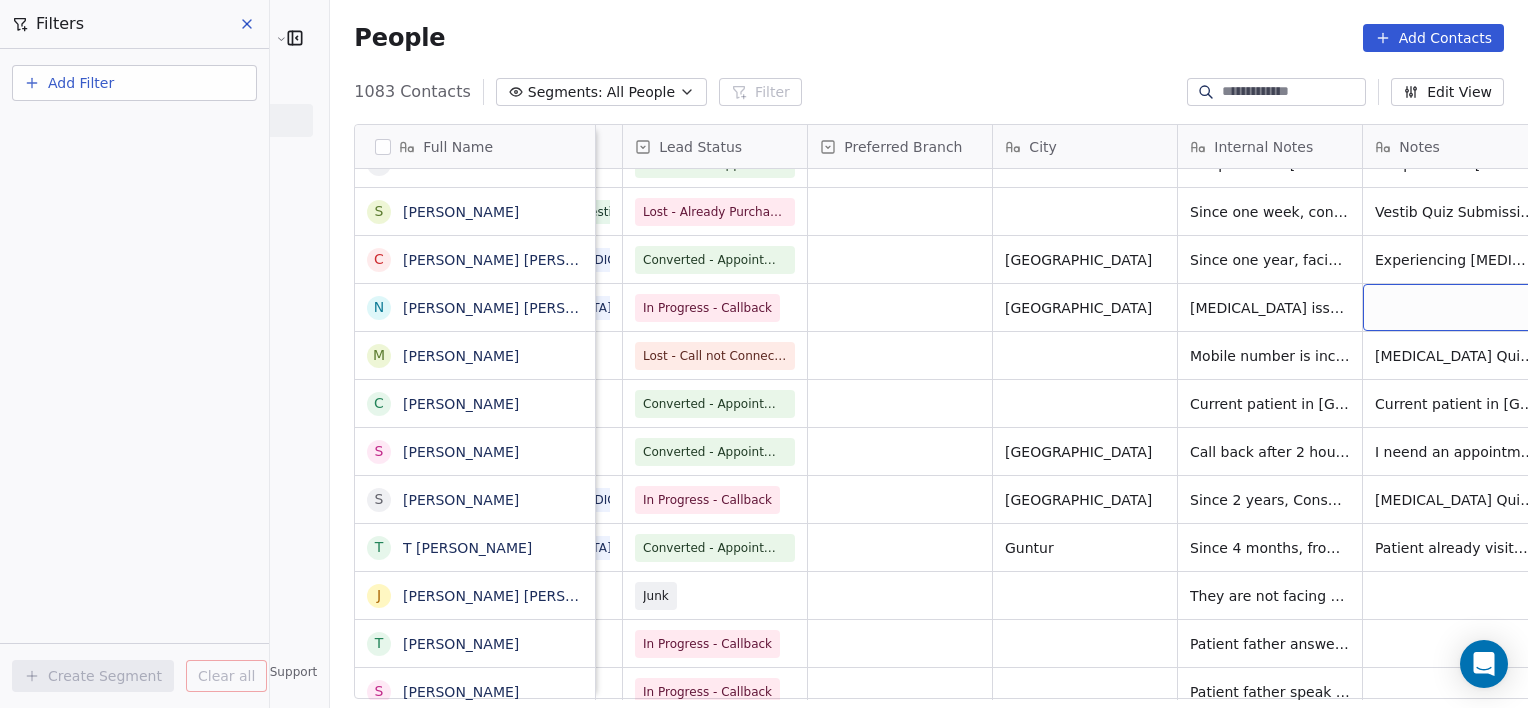
click at [1363, 284] on div "grid" at bounding box center [1455, 307] width 184 height 47
type textarea "**********"
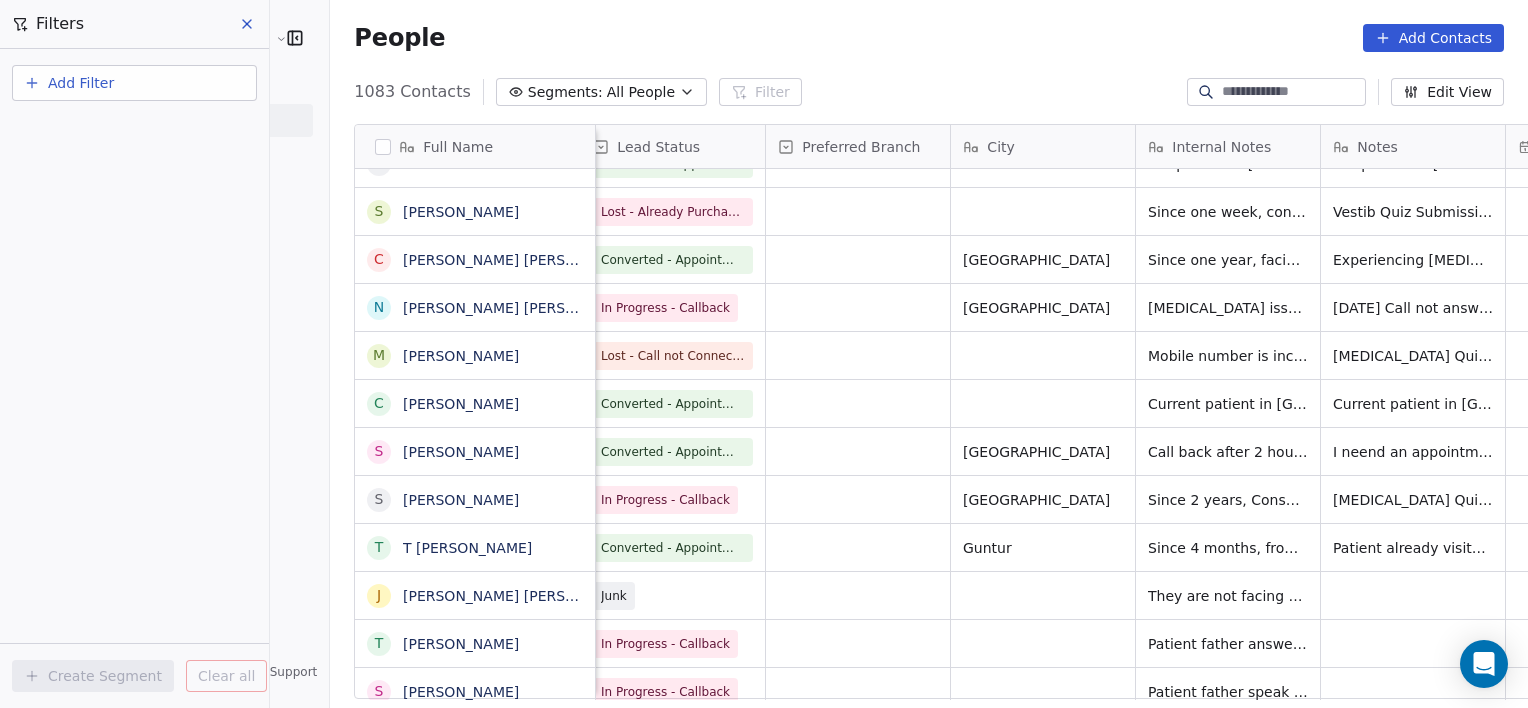
scroll to position [12, 924]
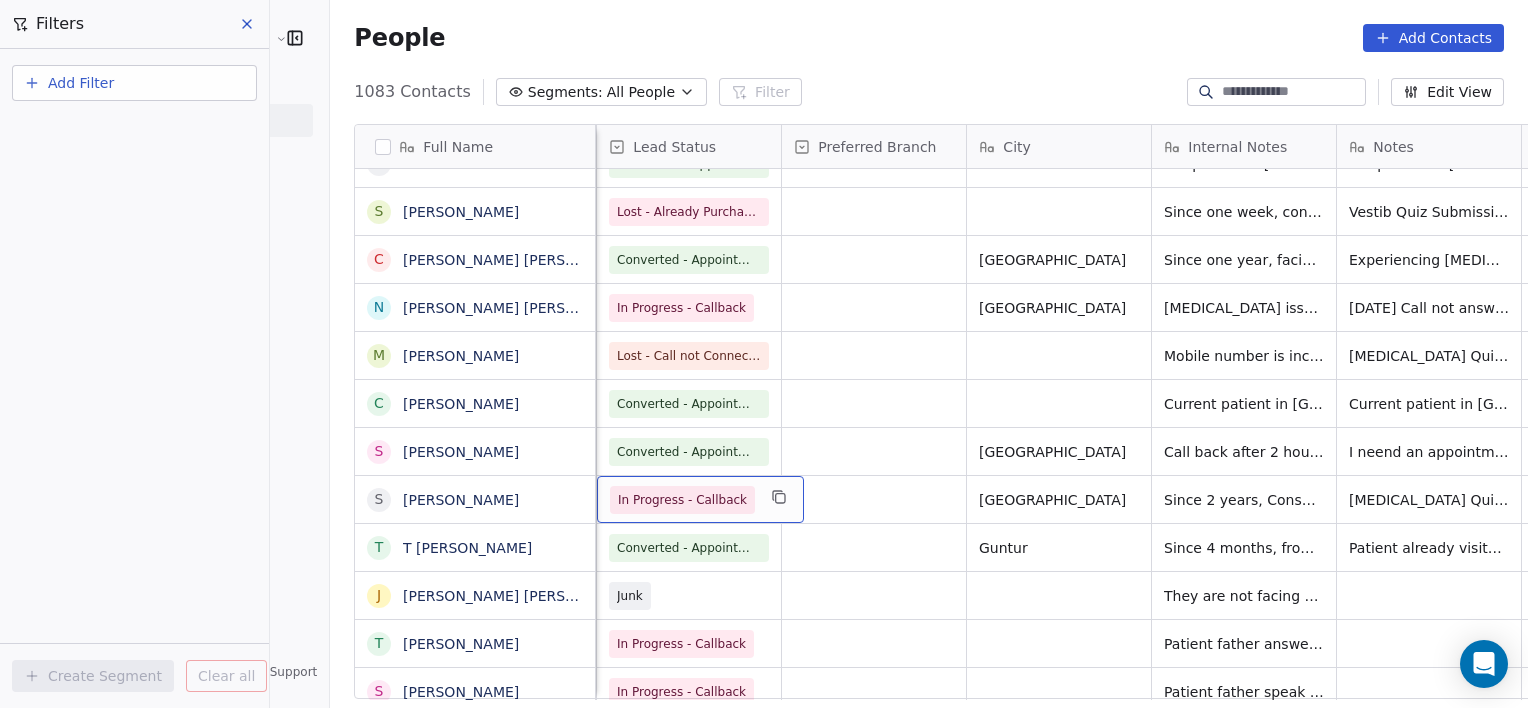
click at [631, 493] on span "In Progress - Callback" at bounding box center [682, 500] width 129 height 20
click at [618, 490] on span "In Progress - Callback" at bounding box center [682, 500] width 129 height 20
click at [618, 492] on span "Interested - Follow-up for Apt 2" at bounding box center [711, 500] width 187 height 20
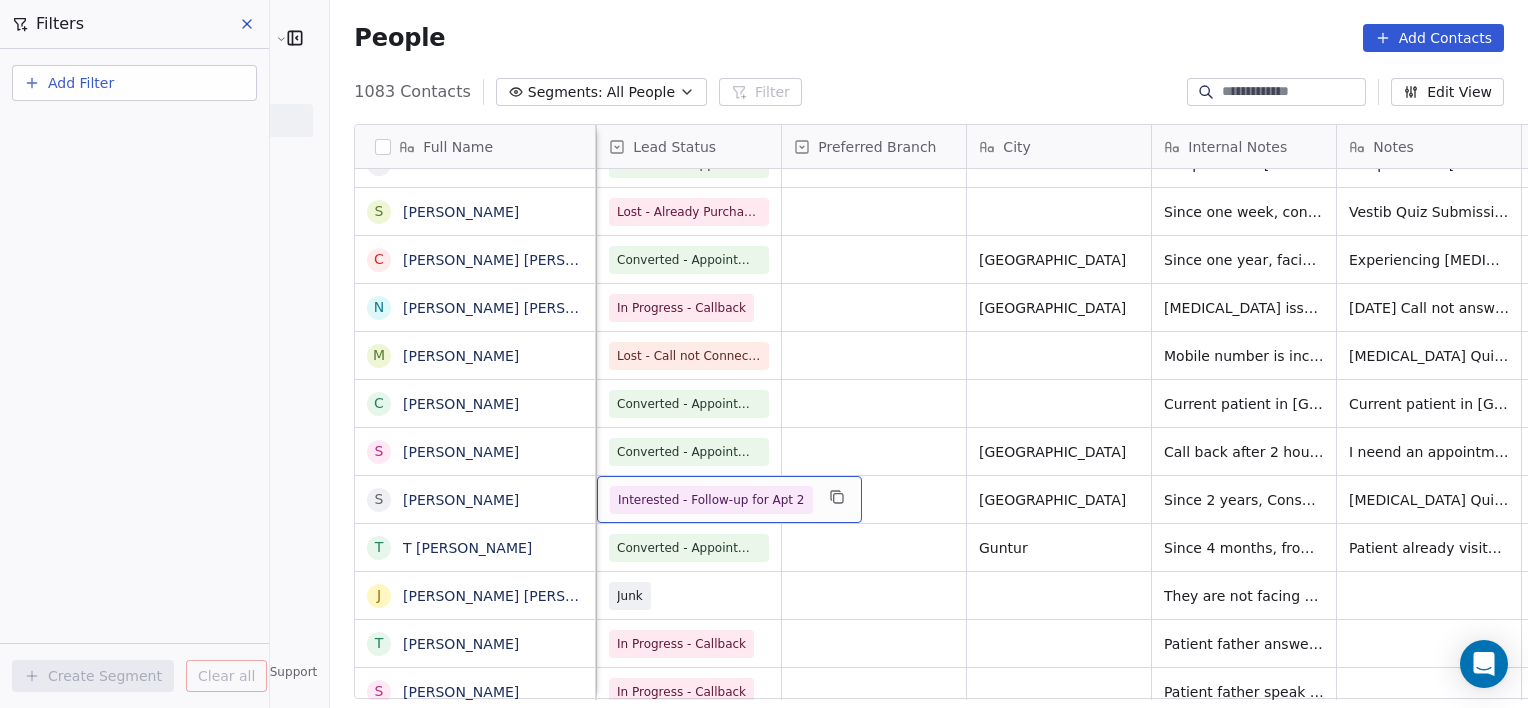
click at [618, 492] on span "Interested - Follow-up for Apt 2" at bounding box center [711, 500] width 187 height 20
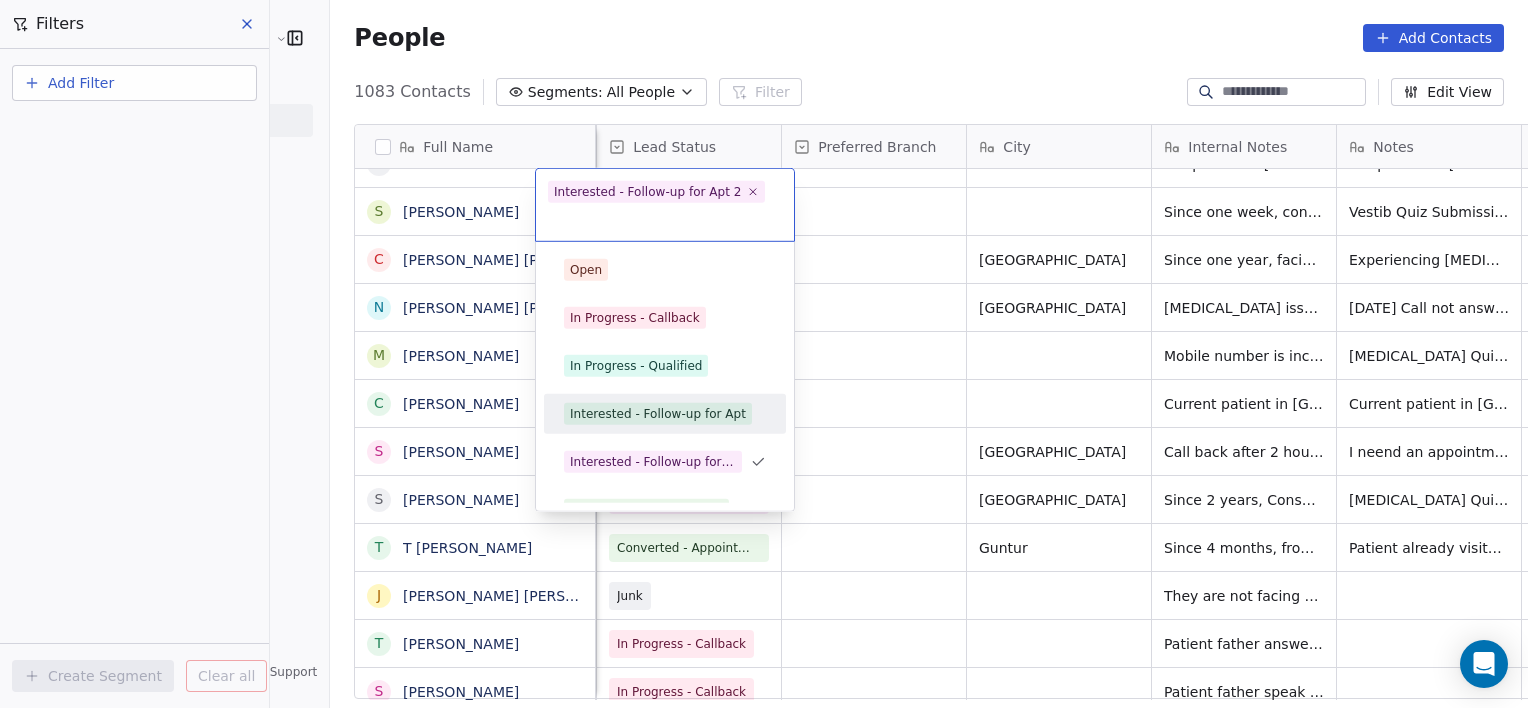
click at [630, 415] on div "Interested - Follow-up for Apt" at bounding box center [658, 414] width 176 height 18
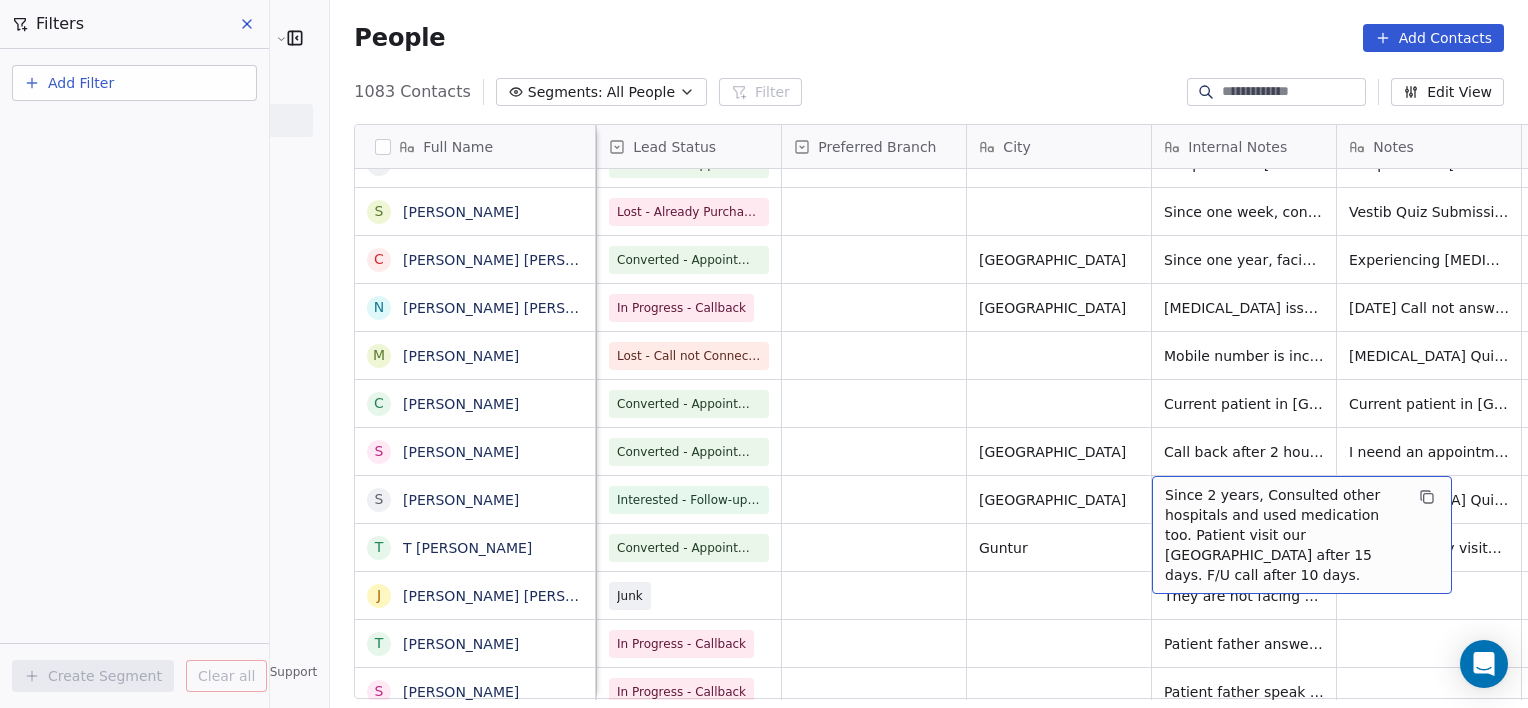
click at [1329, 543] on span "Since 2 years, Consulted other hospitals and used medication too. Patient visit…" at bounding box center [1284, 535] width 238 height 100
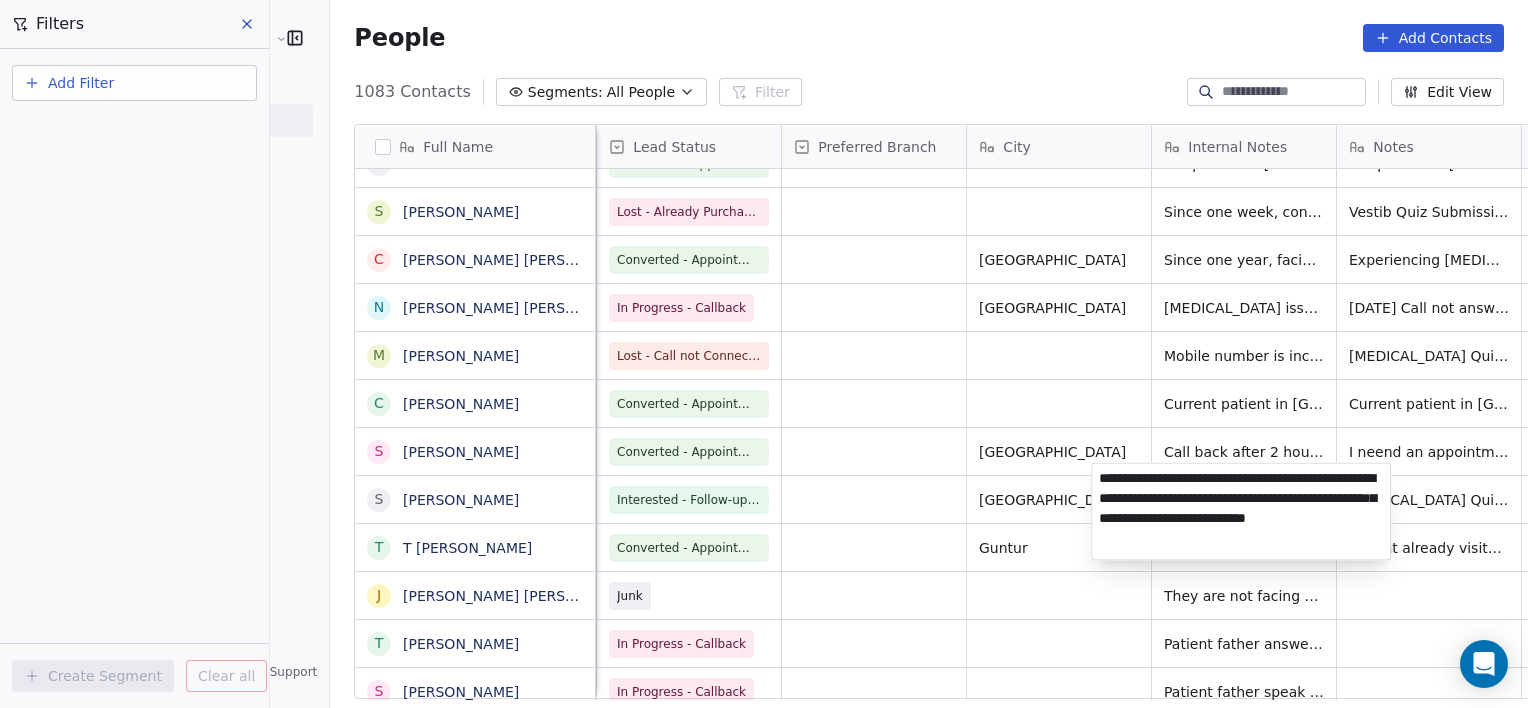
click at [1329, 543] on textarea "**********" at bounding box center [1241, 511] width 298 height 96
type textarea "**********"
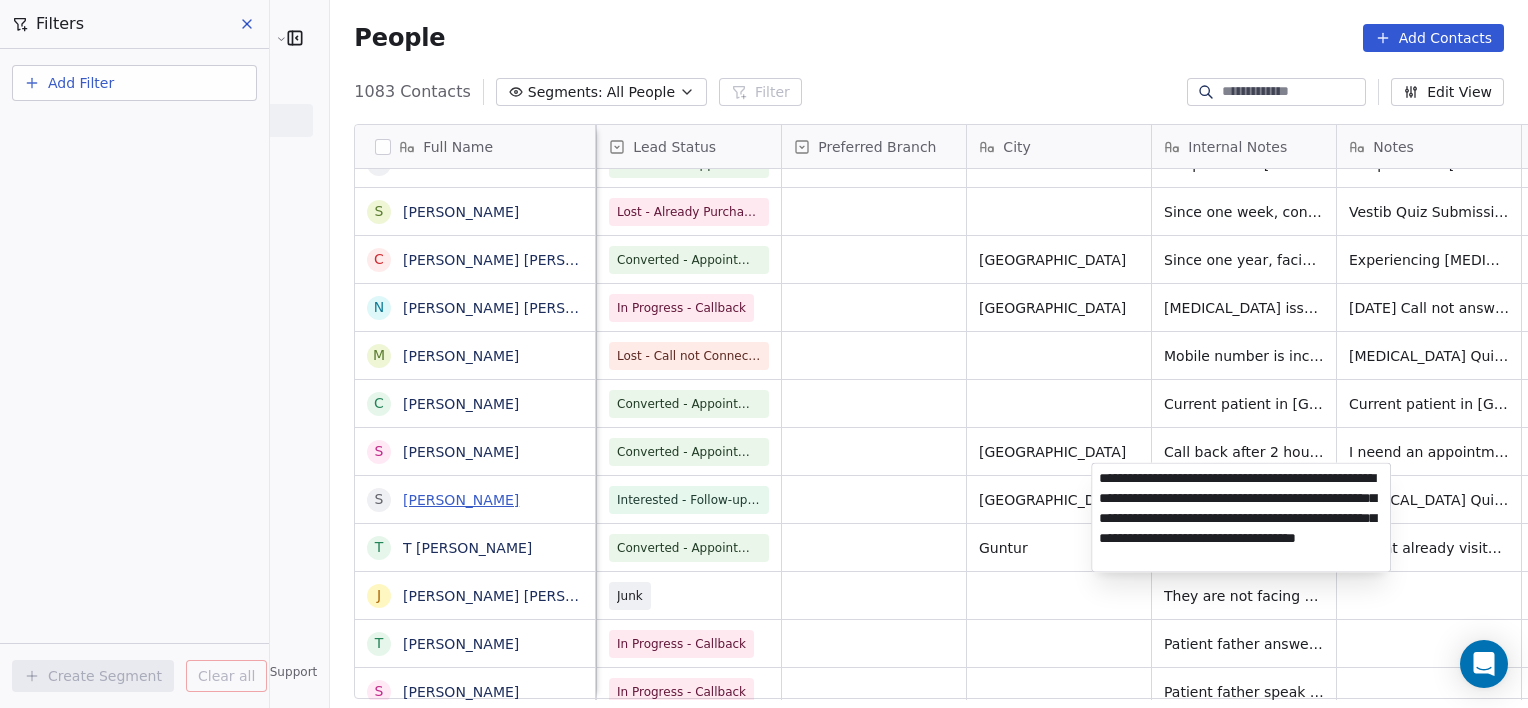
click at [410, 492] on html "RASYA Clinic External Contacts People Marketing Workflows Campaigns Sales Pipel…" at bounding box center [764, 354] width 1528 height 708
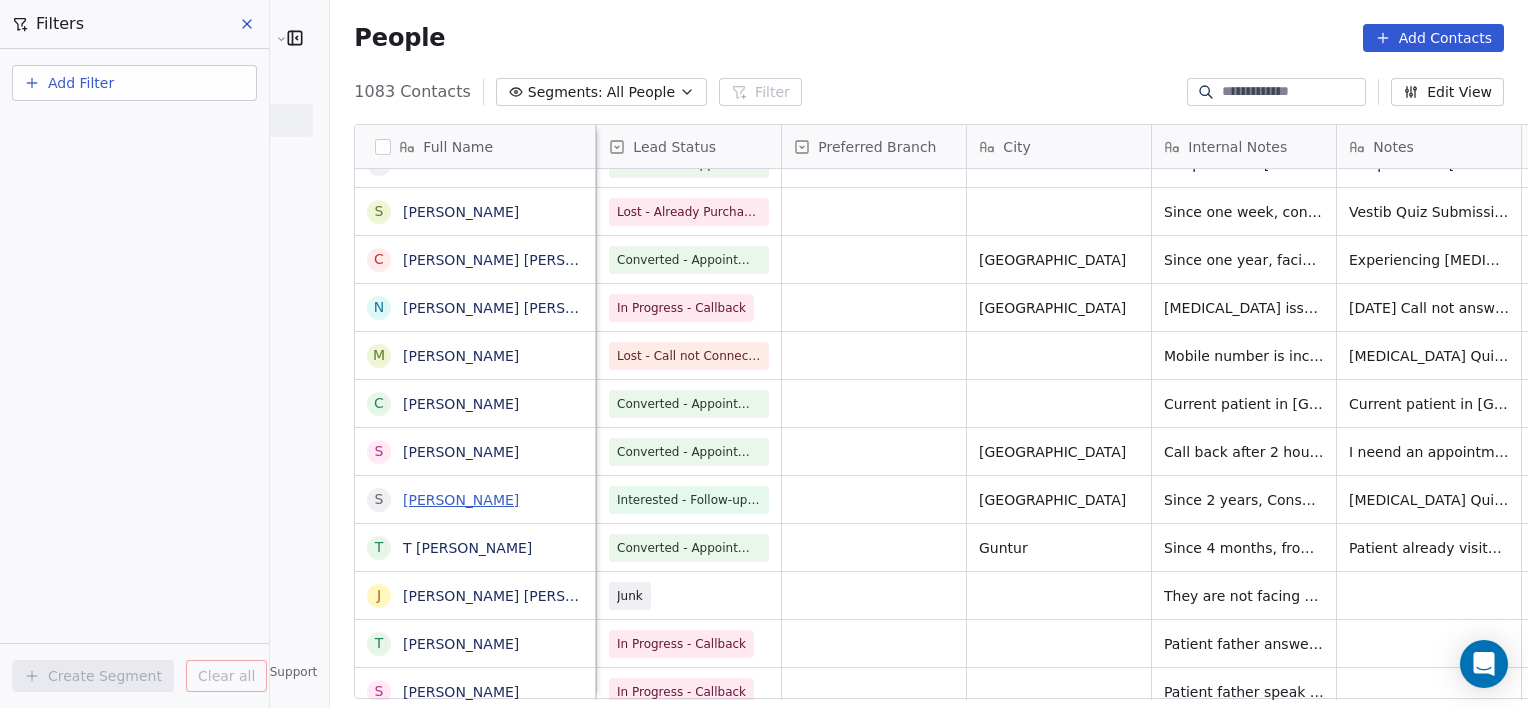
click at [403, 504] on link "shabnam sulthana" at bounding box center [461, 500] width 116 height 16
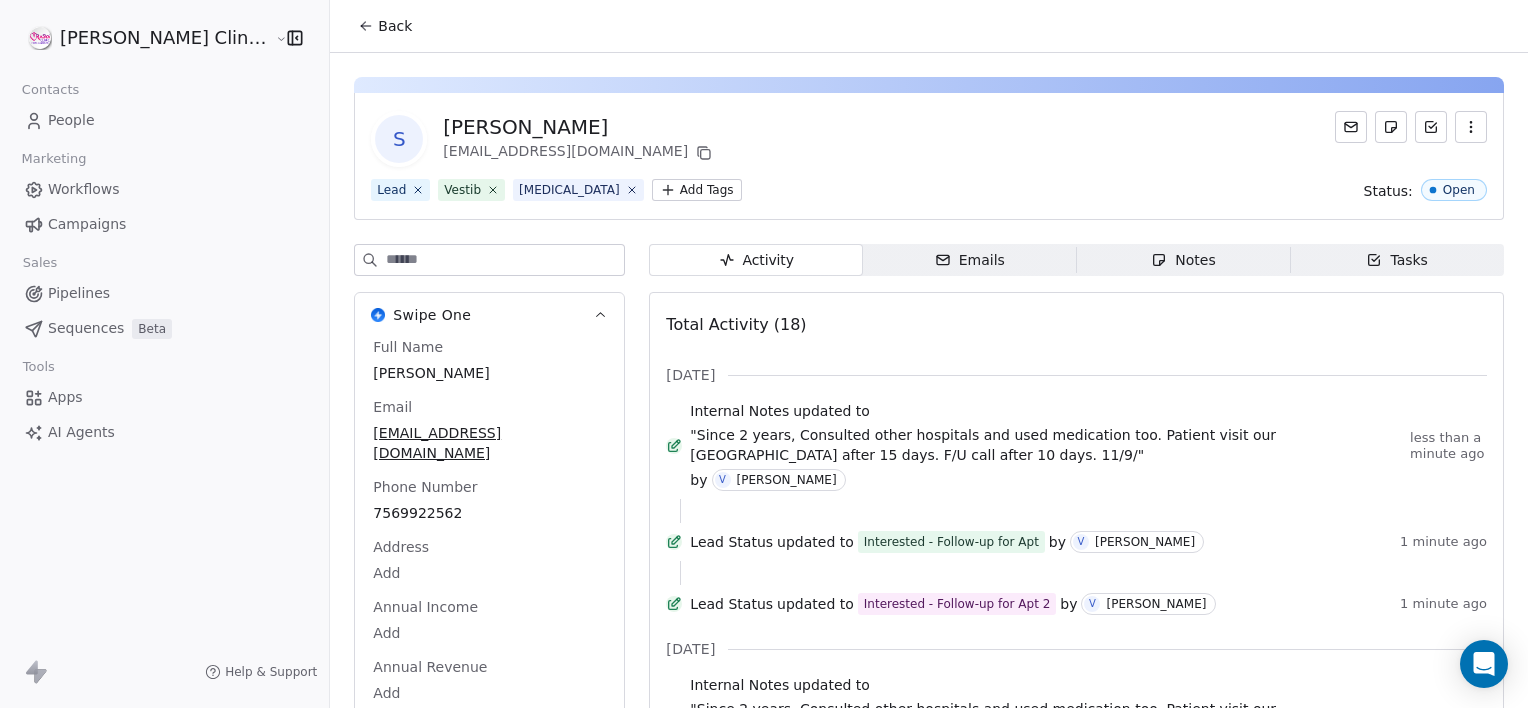
click at [1176, 264] on div "Notes" at bounding box center [1183, 260] width 64 height 21
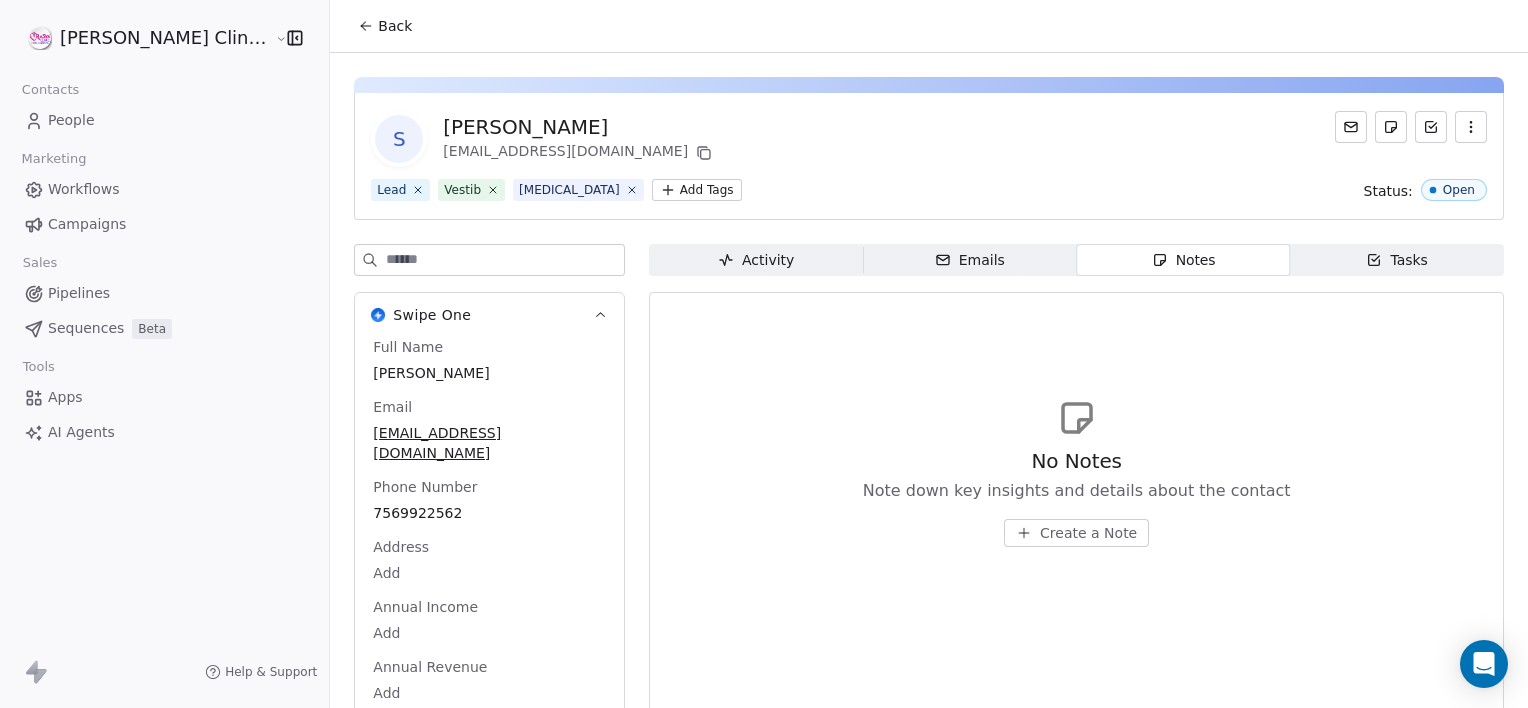
click at [1040, 540] on span "Create a Note" at bounding box center [1088, 533] width 97 height 20
click at [739, 261] on span "Activity Activity" at bounding box center [756, 260] width 214 height 32
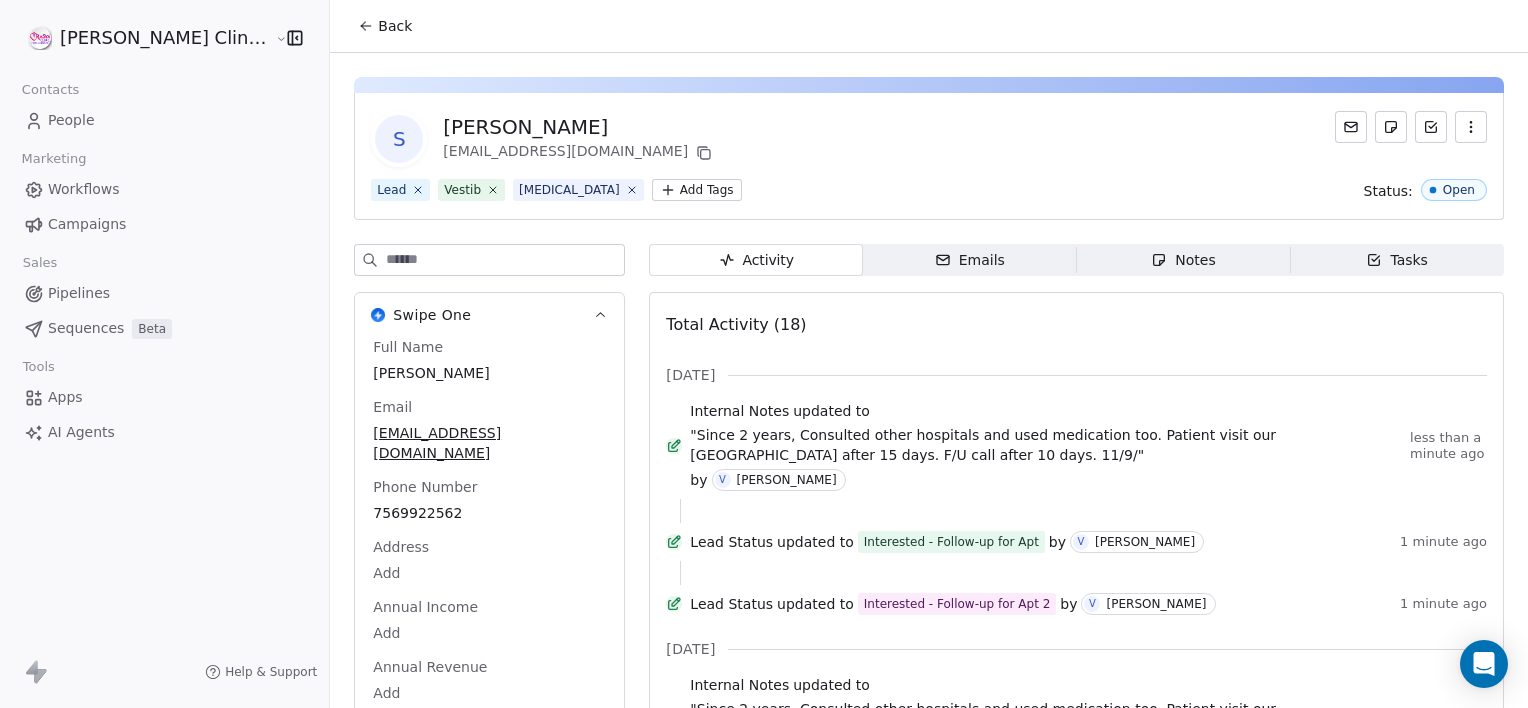
click at [1151, 272] on span "Notes Notes" at bounding box center [1184, 260] width 214 height 32
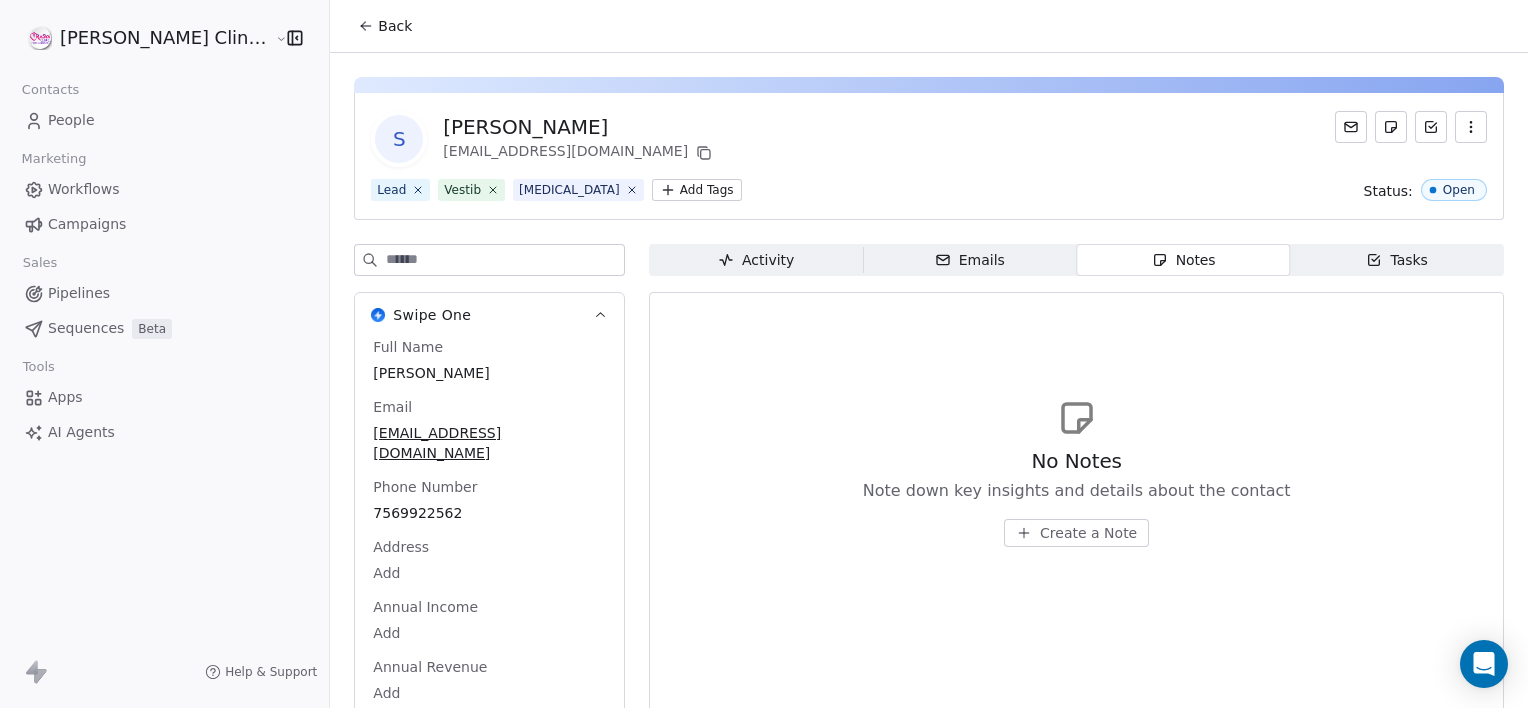
click at [1056, 534] on span "Create a Note" at bounding box center [1088, 533] width 97 height 20
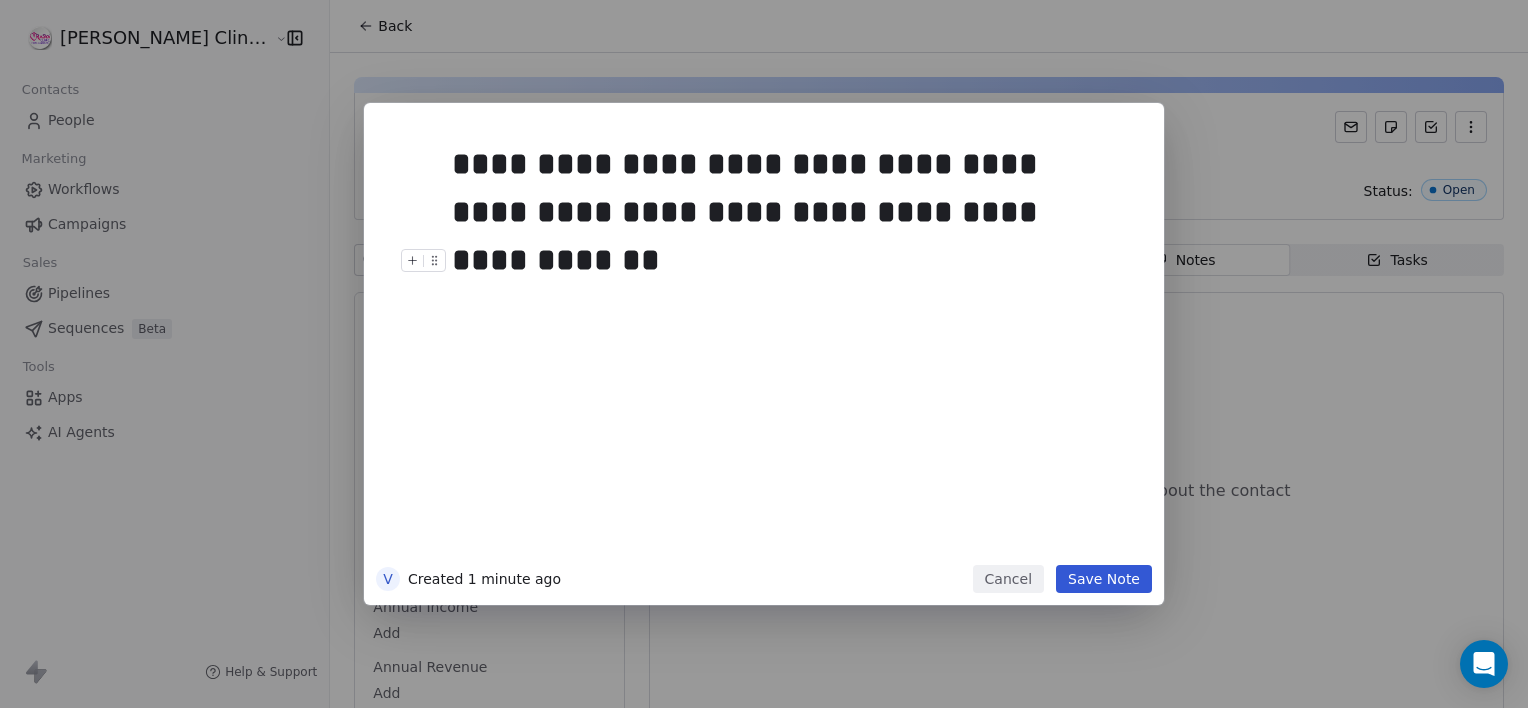
click at [1101, 588] on button "Save Note" at bounding box center [1104, 579] width 96 height 28
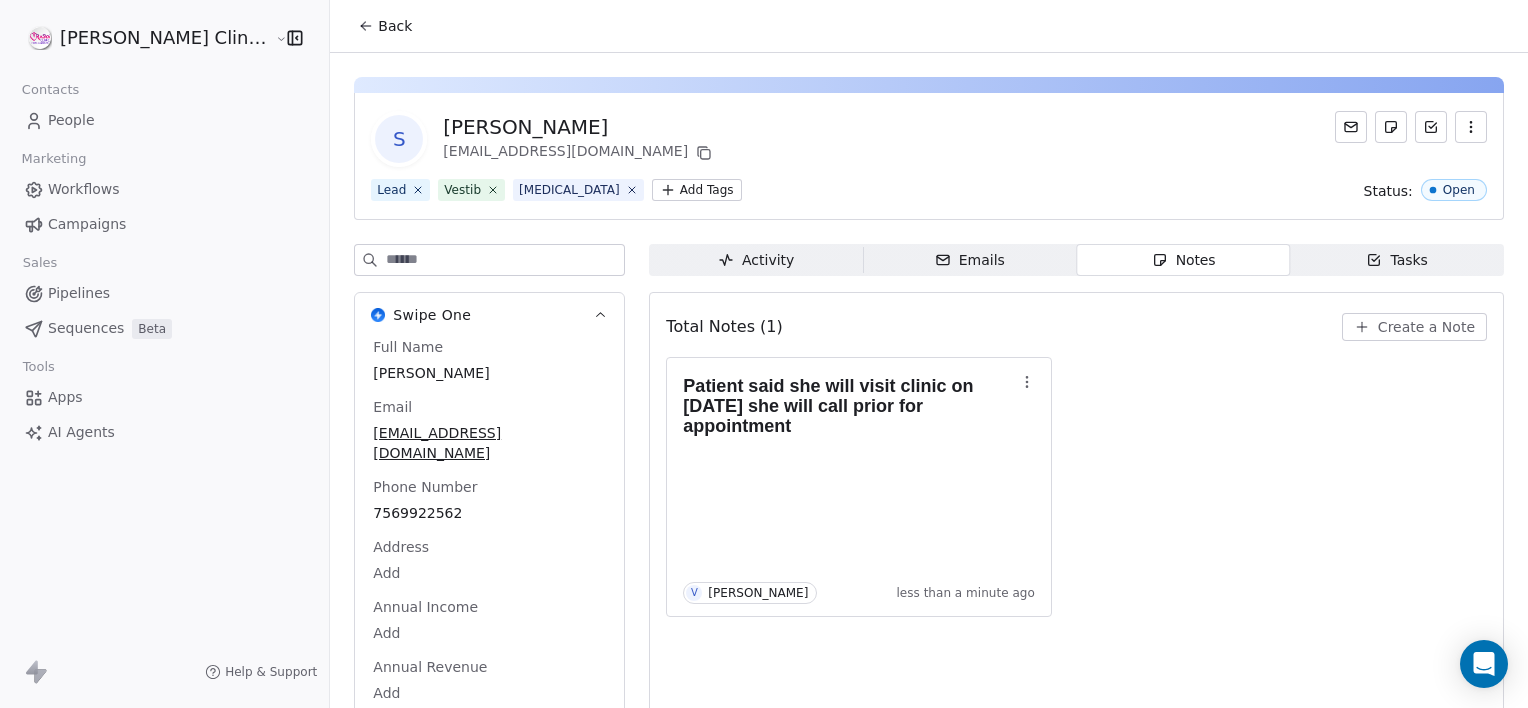
click at [1293, 257] on span "Tasks Tasks" at bounding box center [1397, 260] width 214 height 32
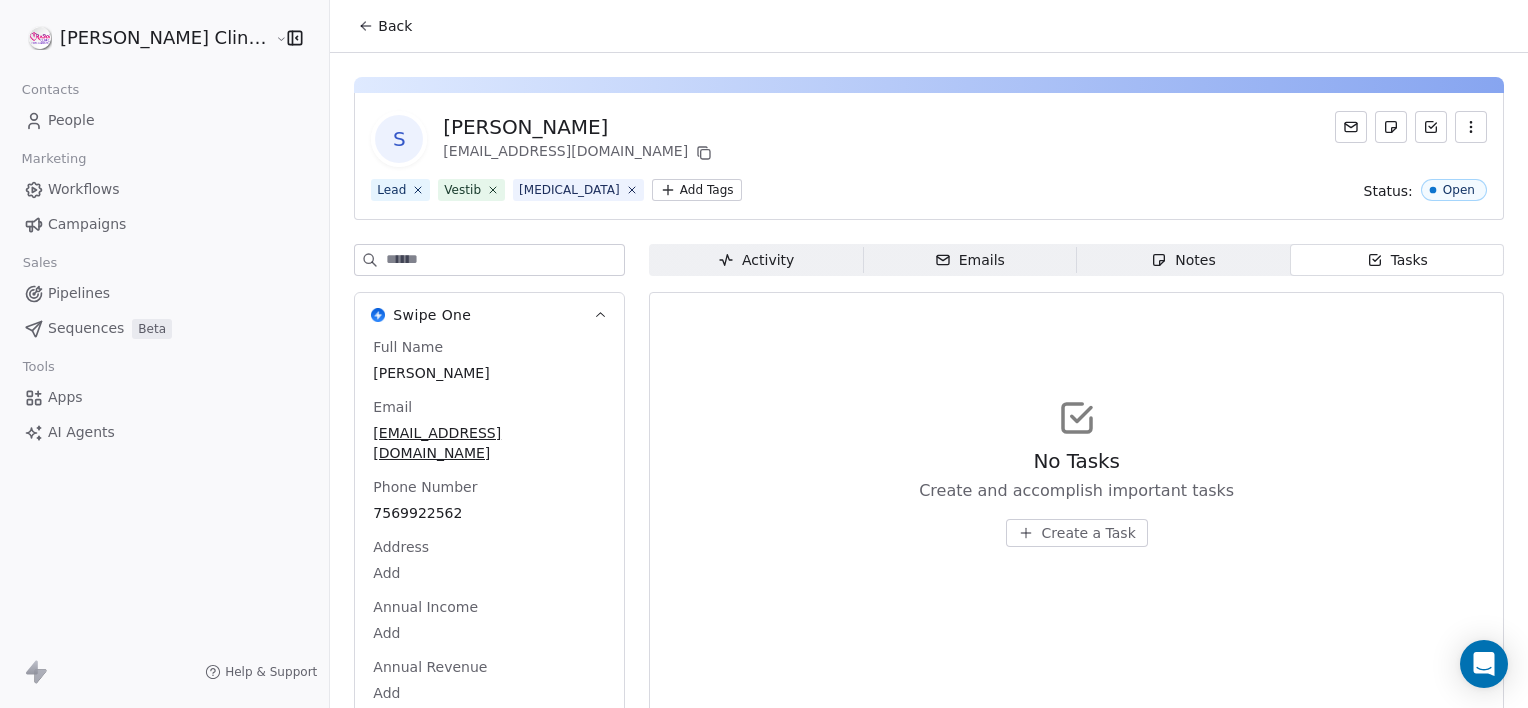
click at [1042, 526] on span "Create a Task" at bounding box center [1089, 533] width 94 height 20
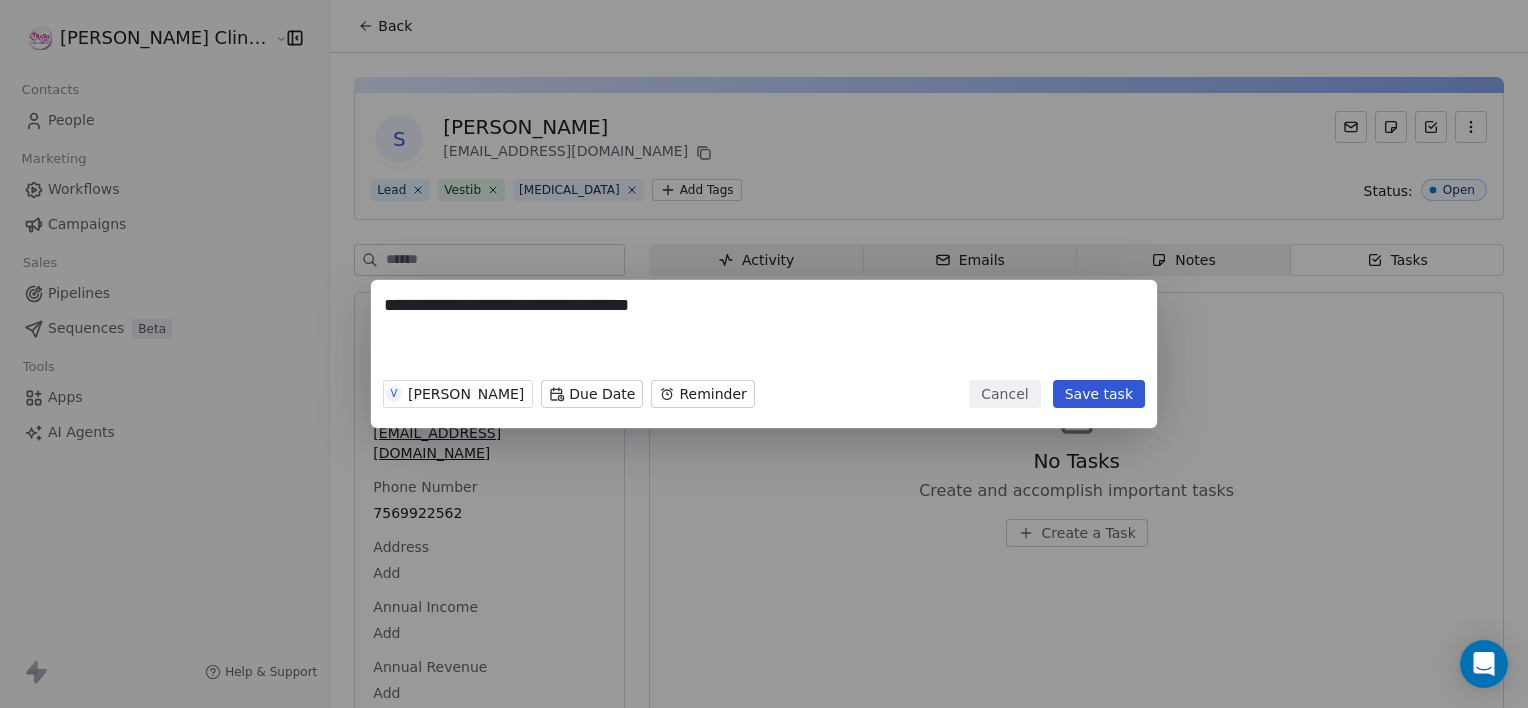
type textarea "**********"
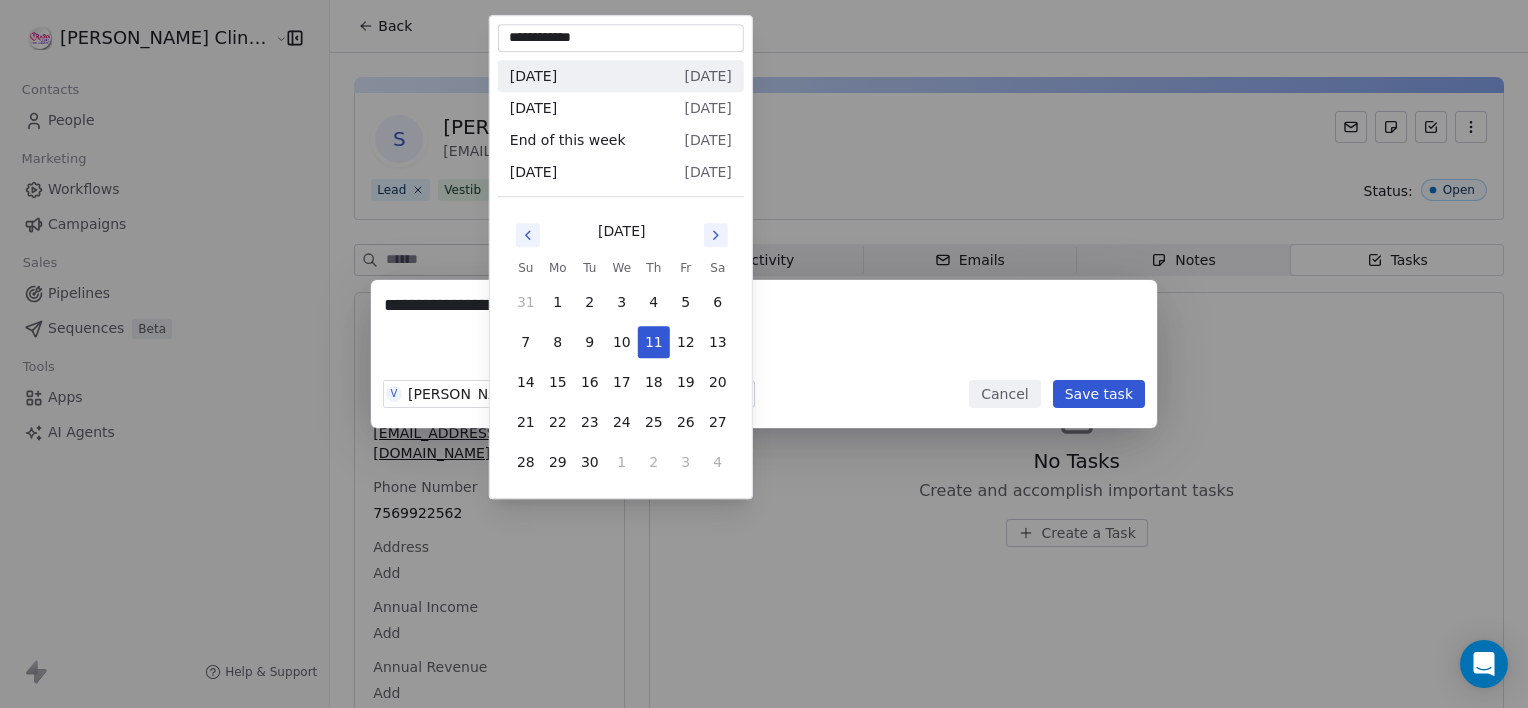
click at [533, 391] on body "**********" at bounding box center [764, 354] width 1528 height 708
click at [687, 426] on button "26" at bounding box center [686, 422] width 32 height 32
type input "**********"
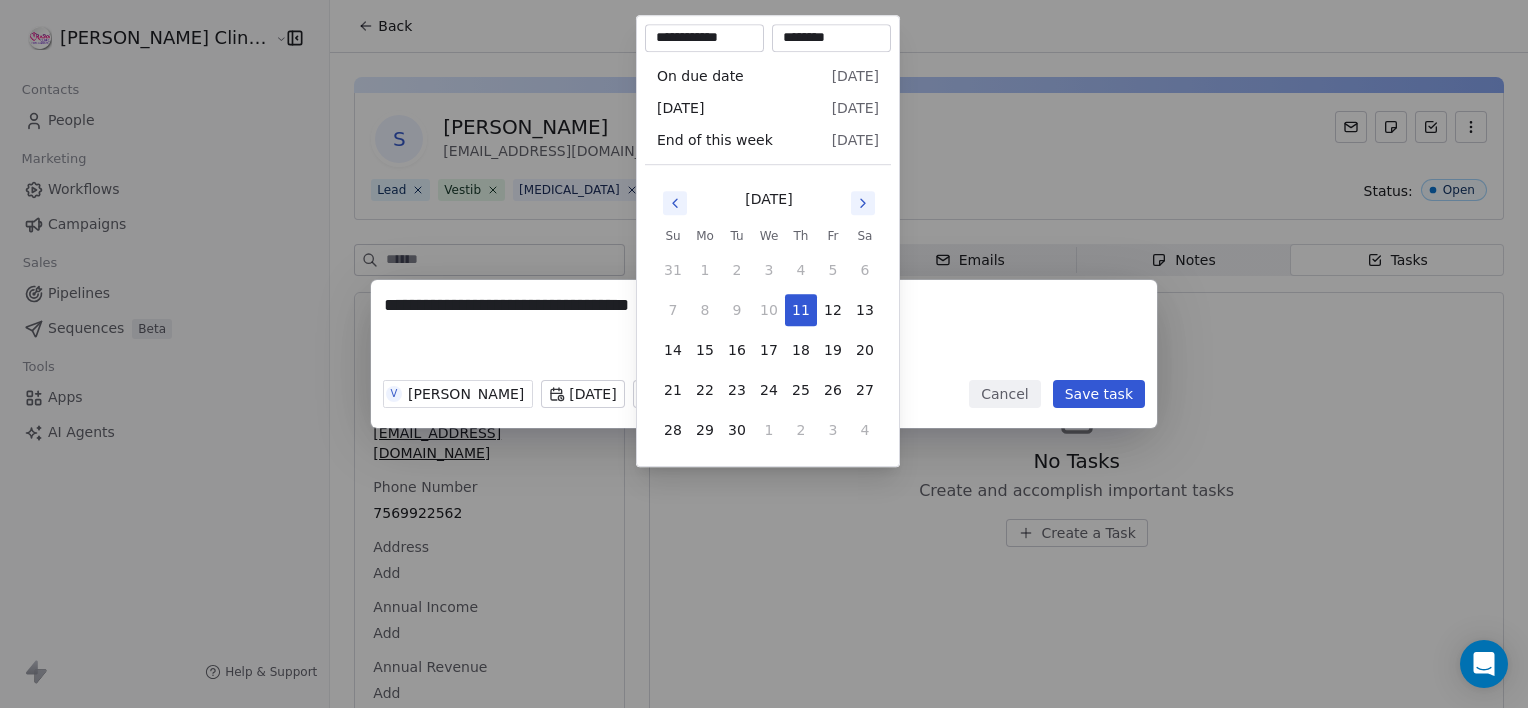
click at [677, 393] on body "**********" at bounding box center [764, 354] width 1528 height 708
click at [800, 396] on button "25" at bounding box center [801, 390] width 32 height 32
type input "**********"
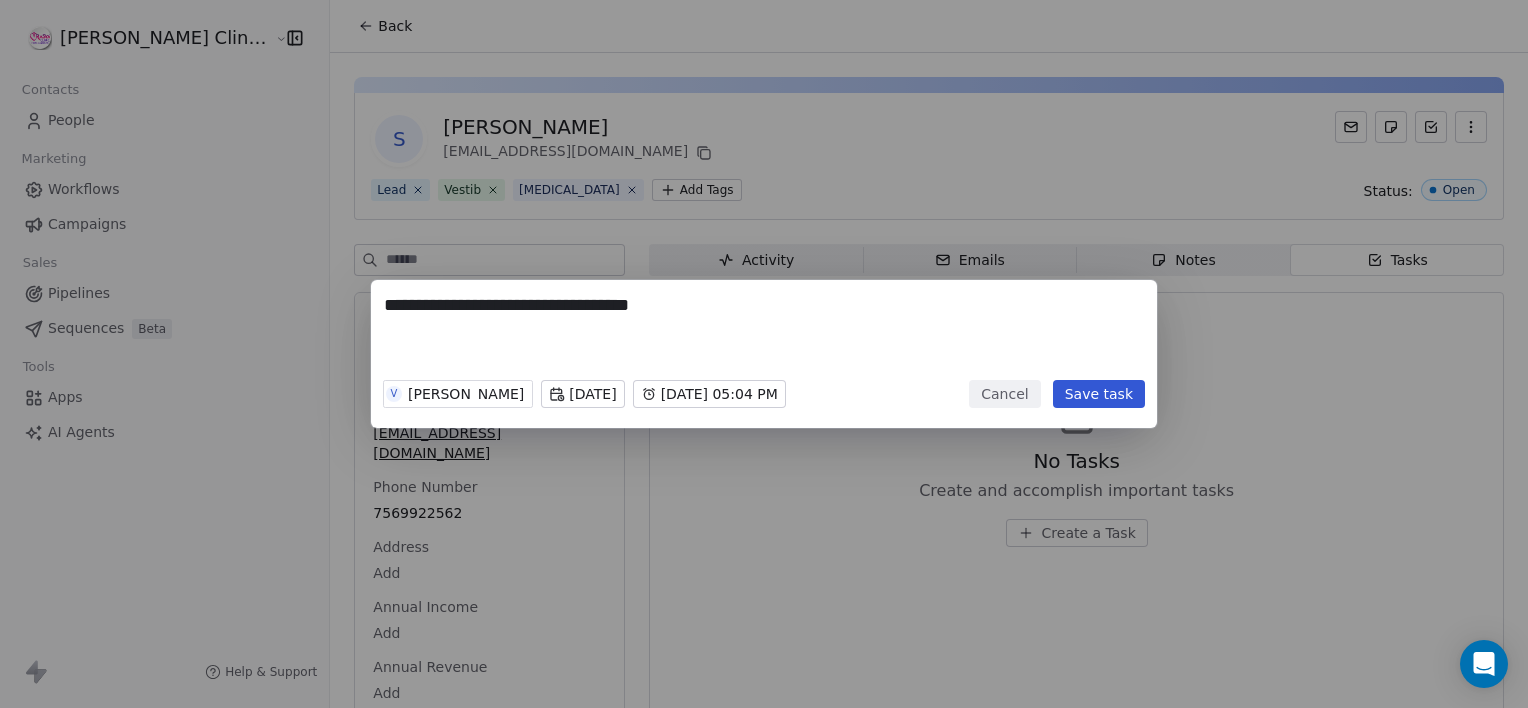
click at [1100, 393] on div "**********" at bounding box center [764, 354] width 1528 height 148
click at [1100, 393] on button "Save task" at bounding box center [1099, 394] width 92 height 28
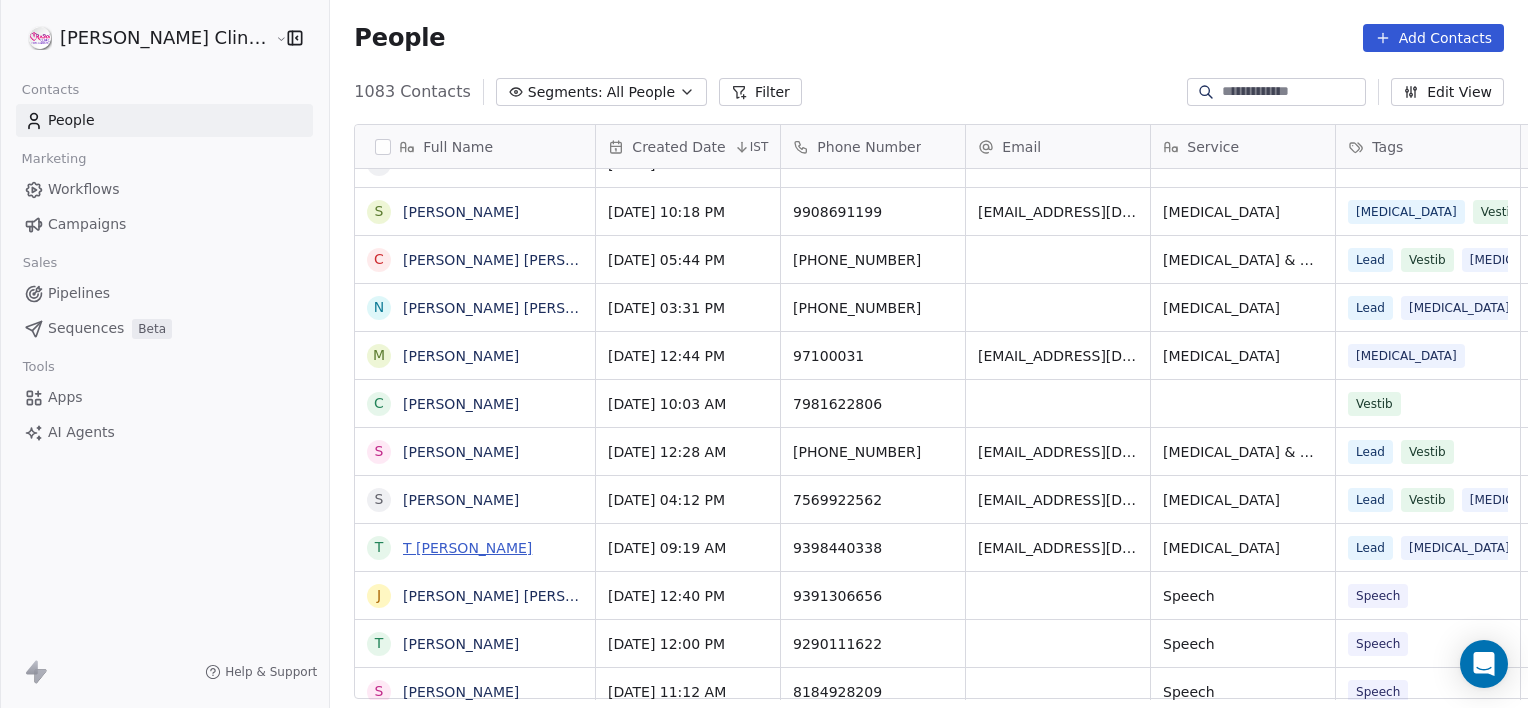
click at [403, 552] on link "T ALLURAIAH" at bounding box center [467, 548] width 129 height 16
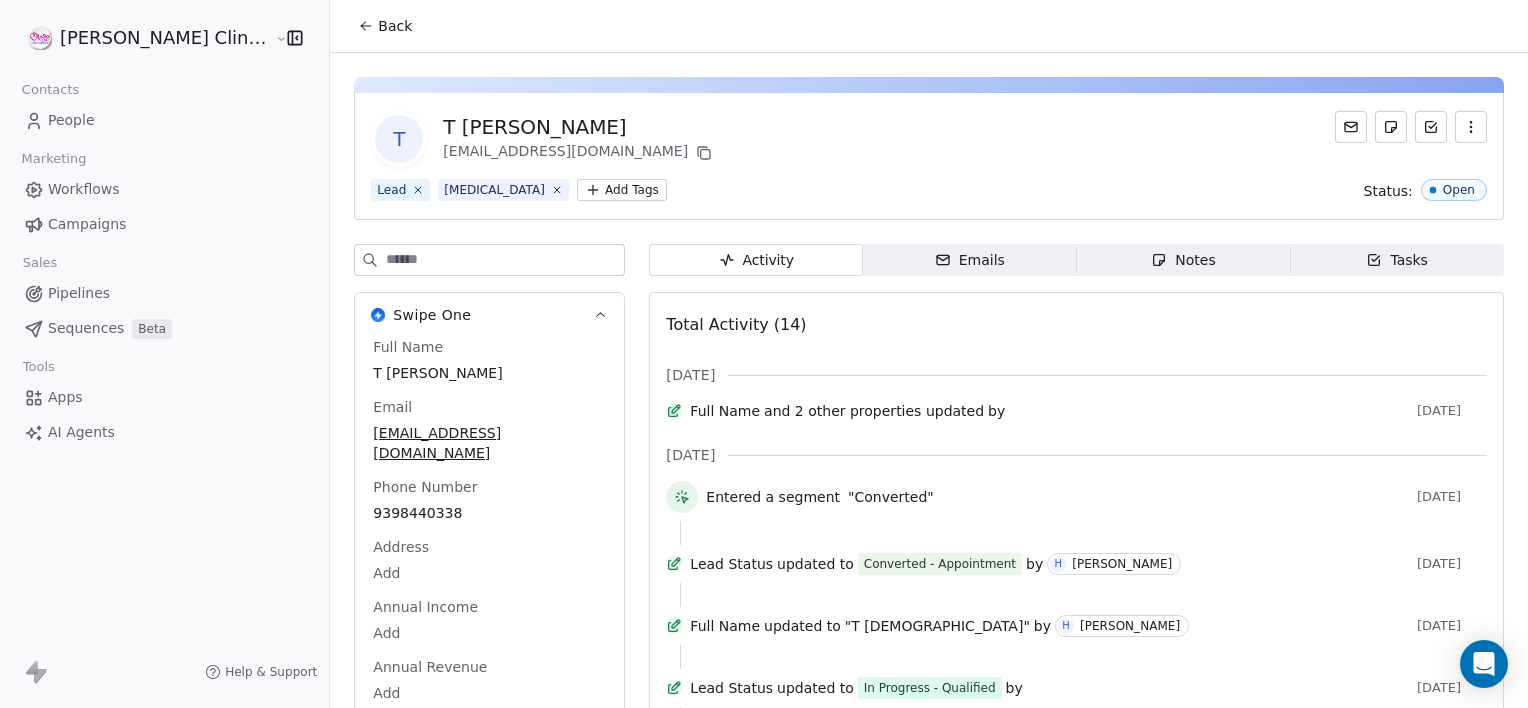
click at [1102, 262] on span "Notes Notes" at bounding box center [1184, 260] width 214 height 32
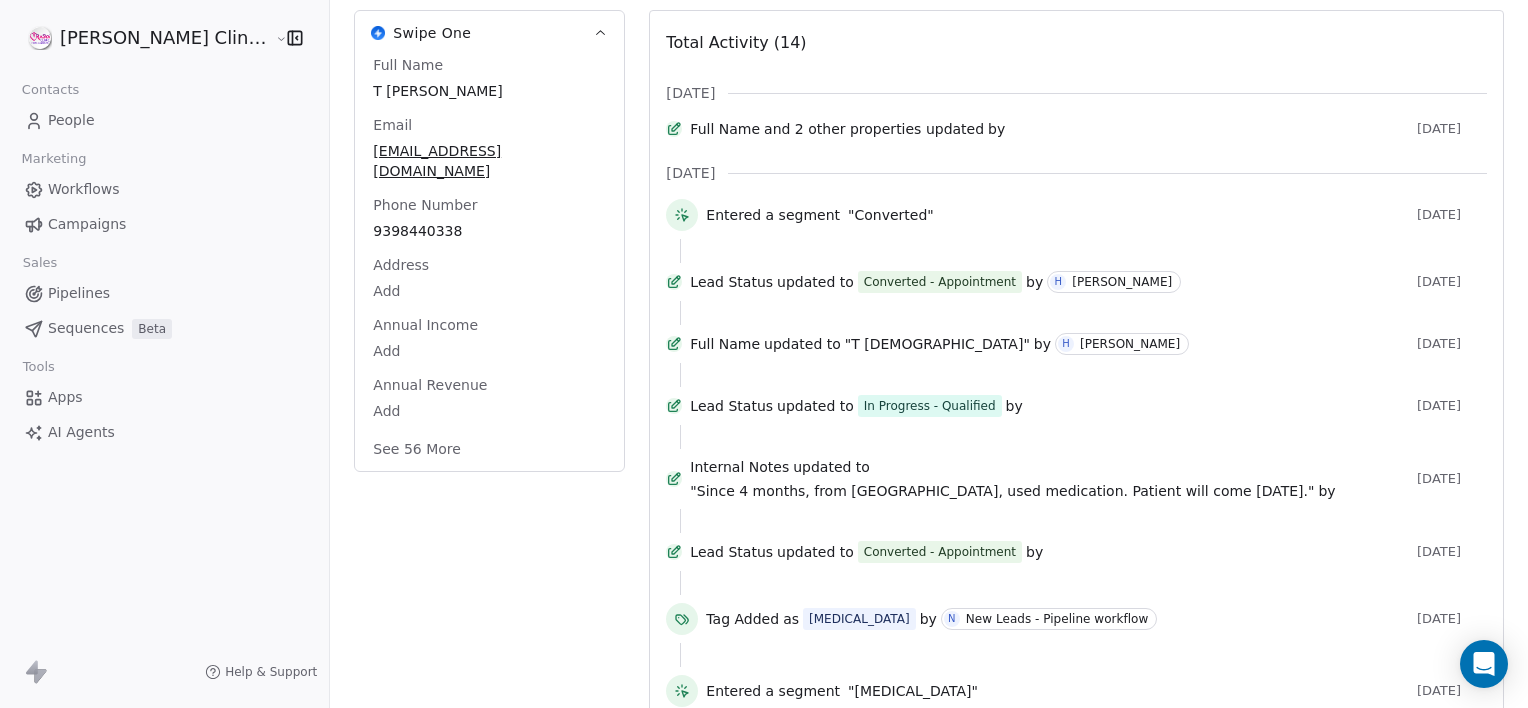
scroll to position [283, 0]
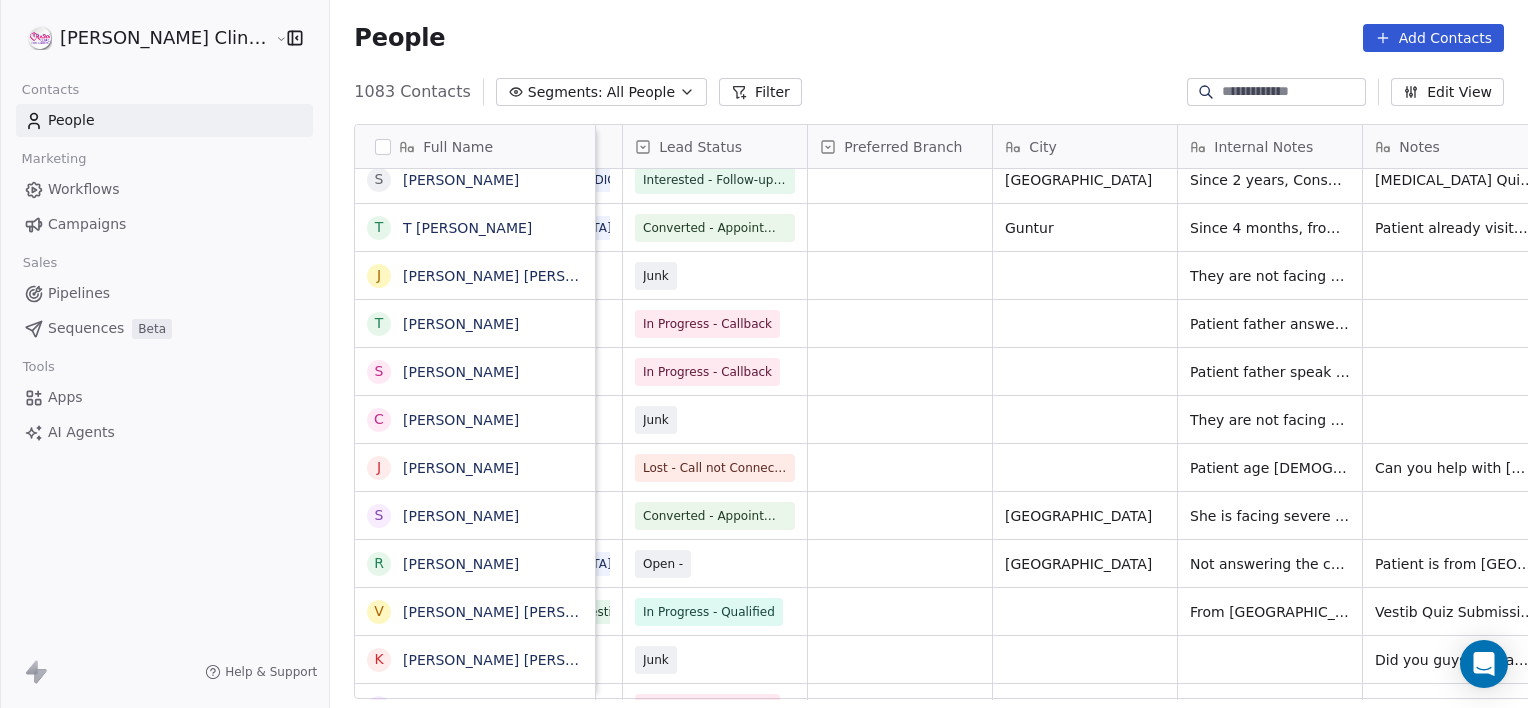
scroll to position [0, 1083]
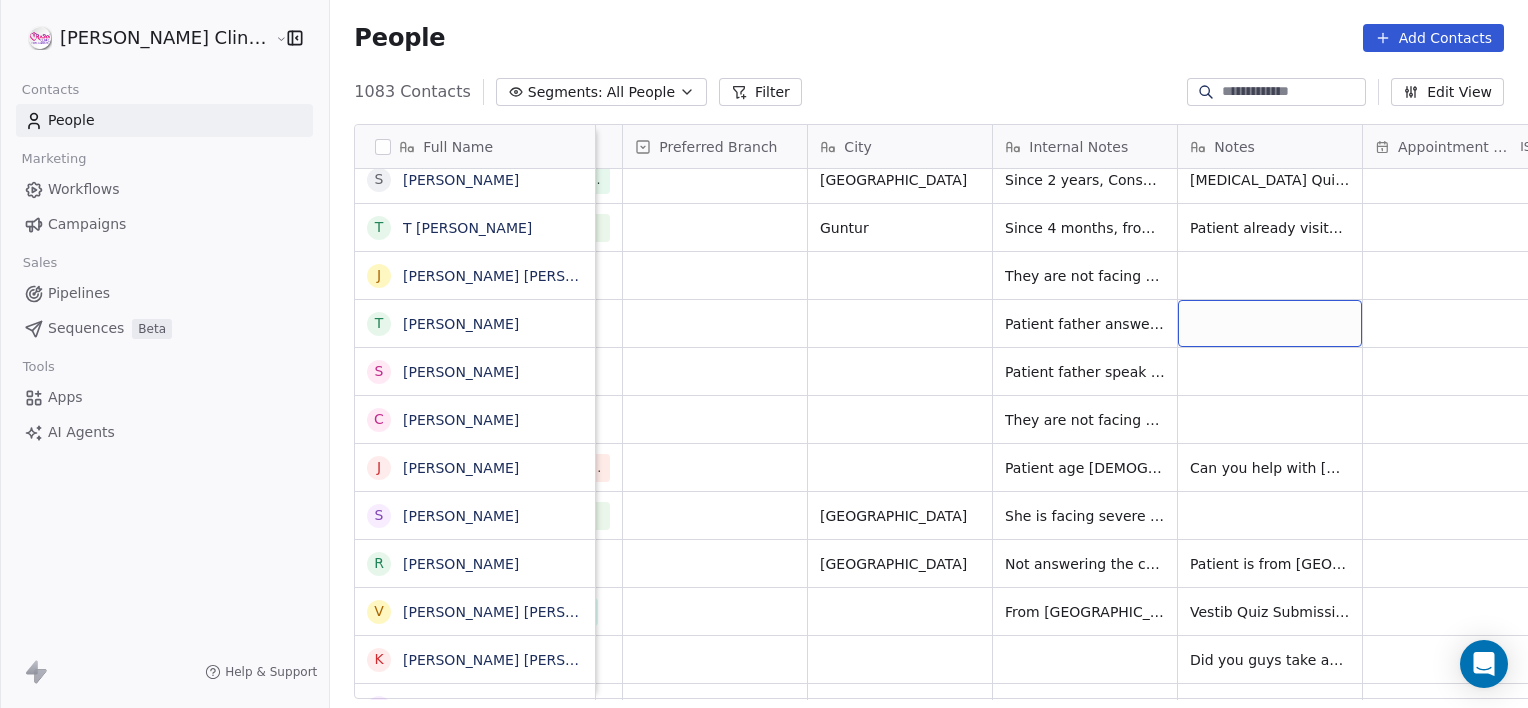
click at [1178, 315] on div "grid" at bounding box center [1270, 323] width 184 height 47
click at [1157, 315] on textarea at bounding box center [1210, 330] width 182 height 62
type textarea "**********"
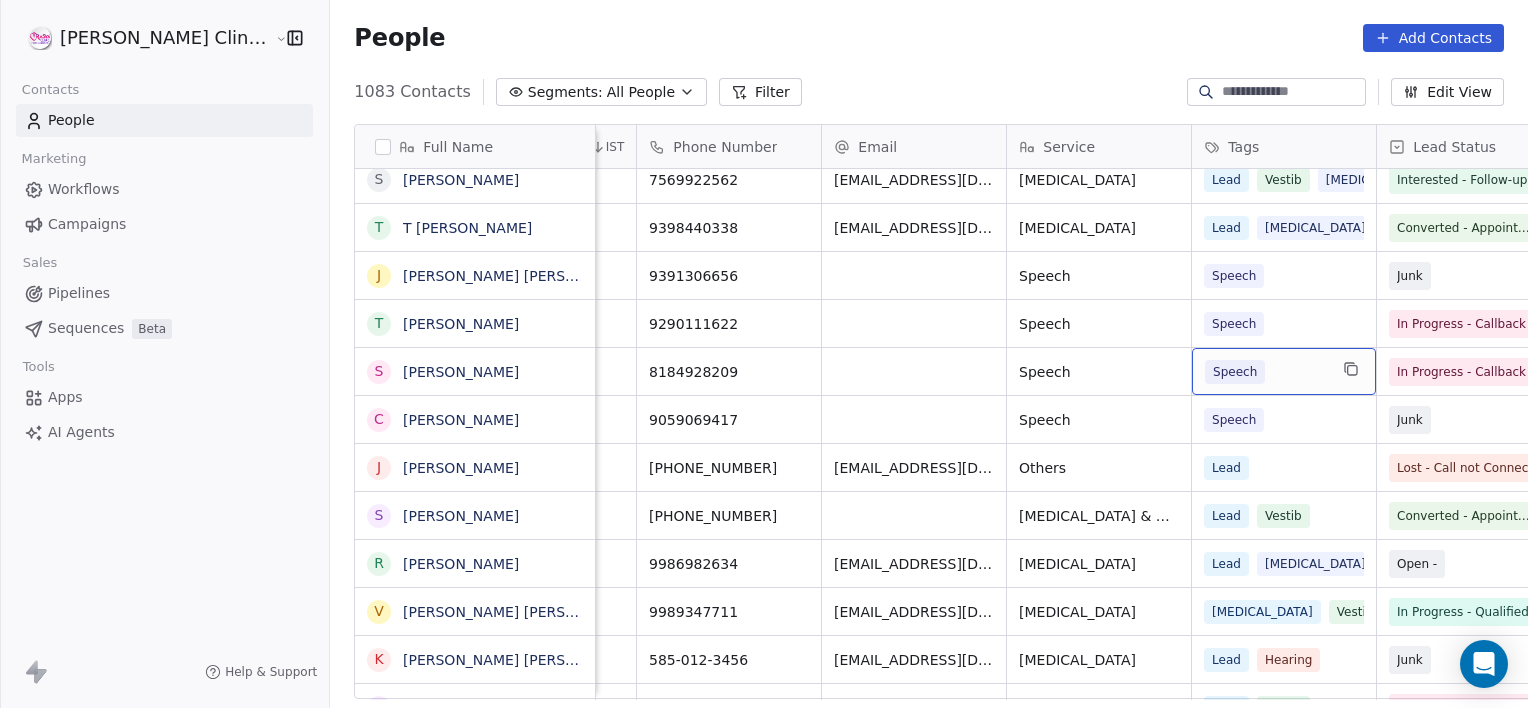
scroll to position [0, 158]
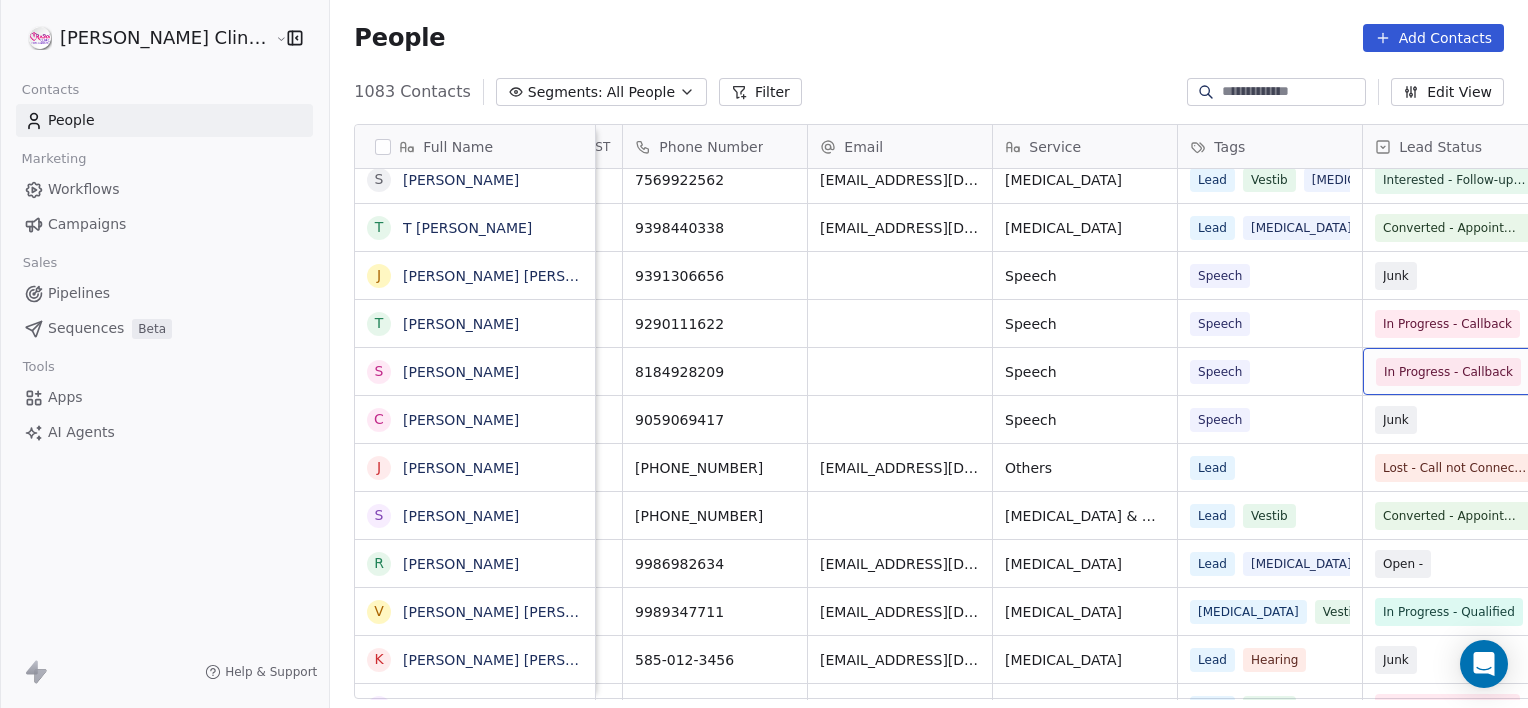
click at [1384, 372] on span "In Progress - Callback" at bounding box center [1448, 372] width 129 height 20
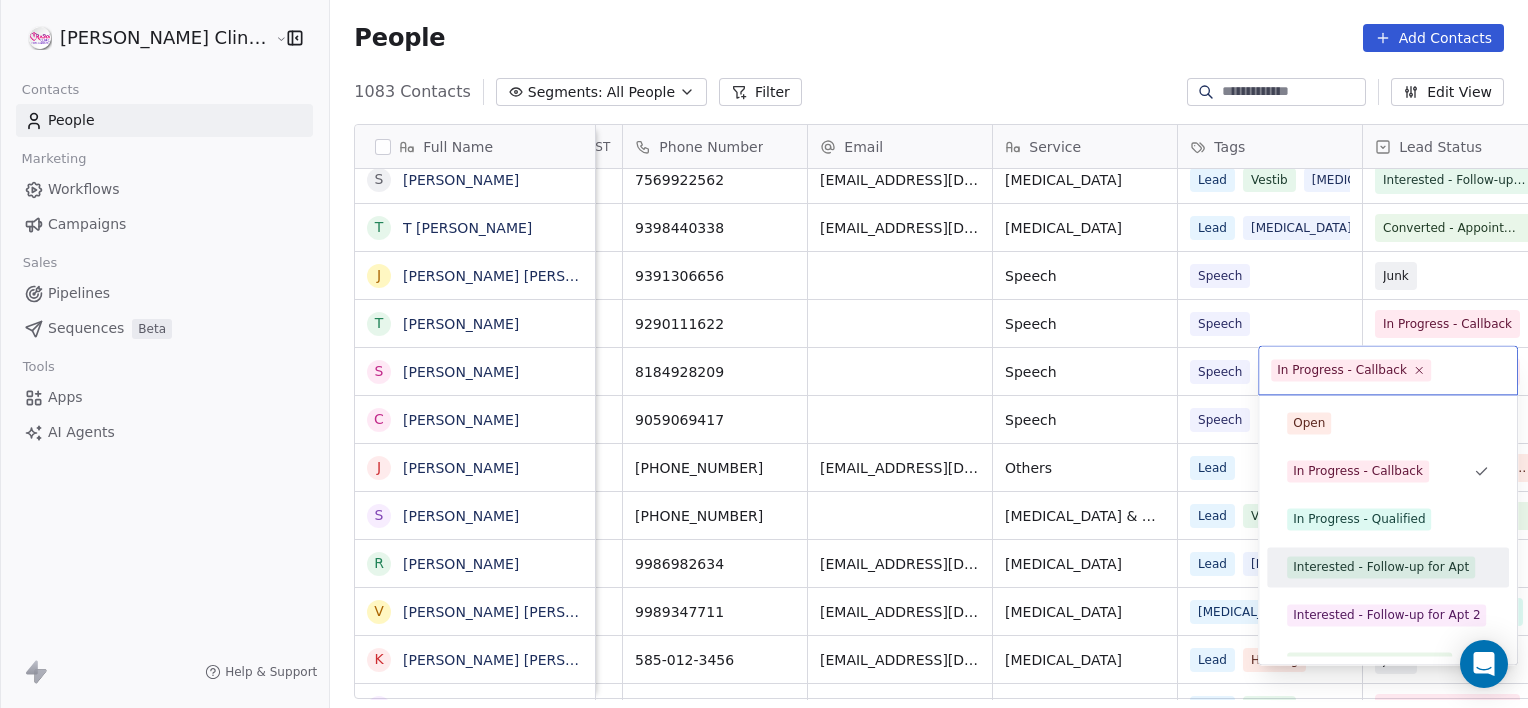
click at [1356, 577] on span "Interested - Follow-up for Apt" at bounding box center [1381, 567] width 188 height 22
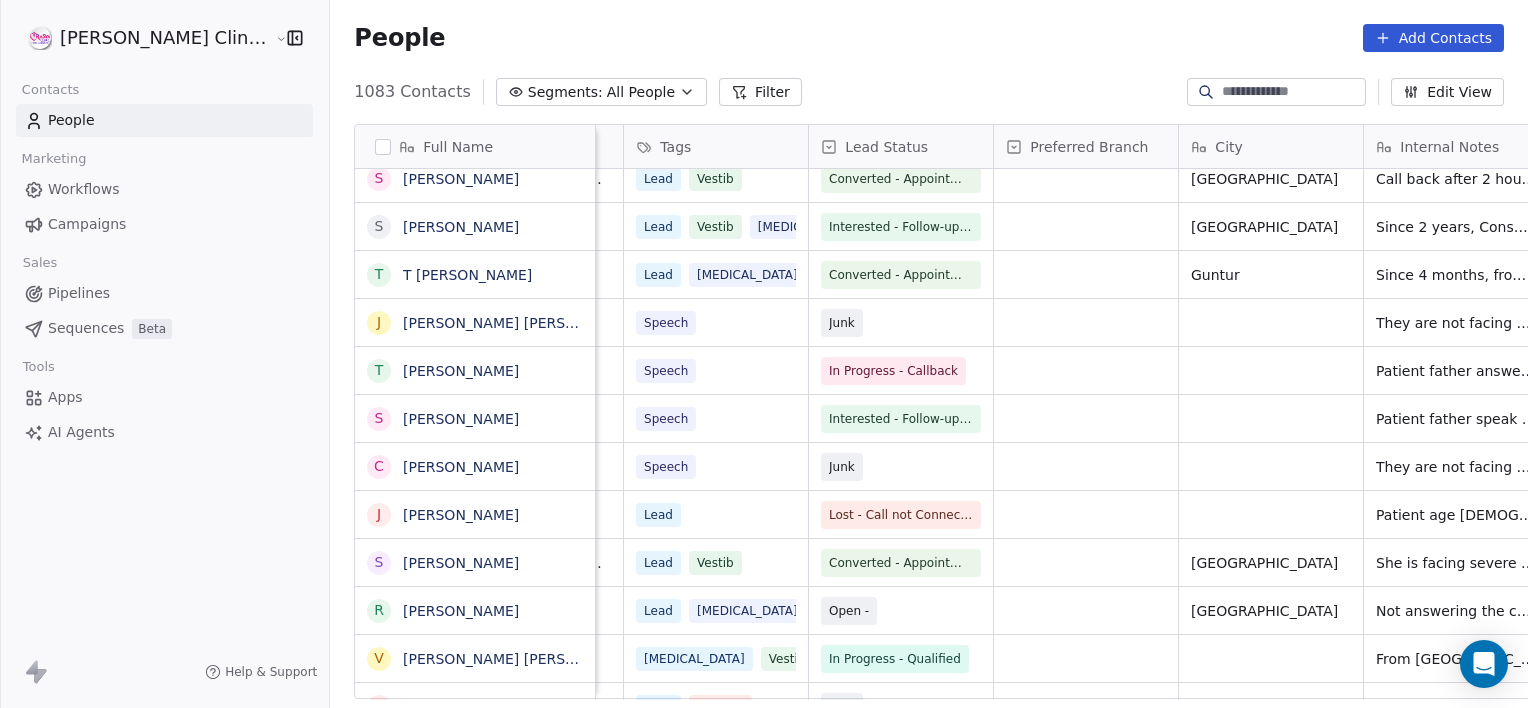
scroll to position [0, 898]
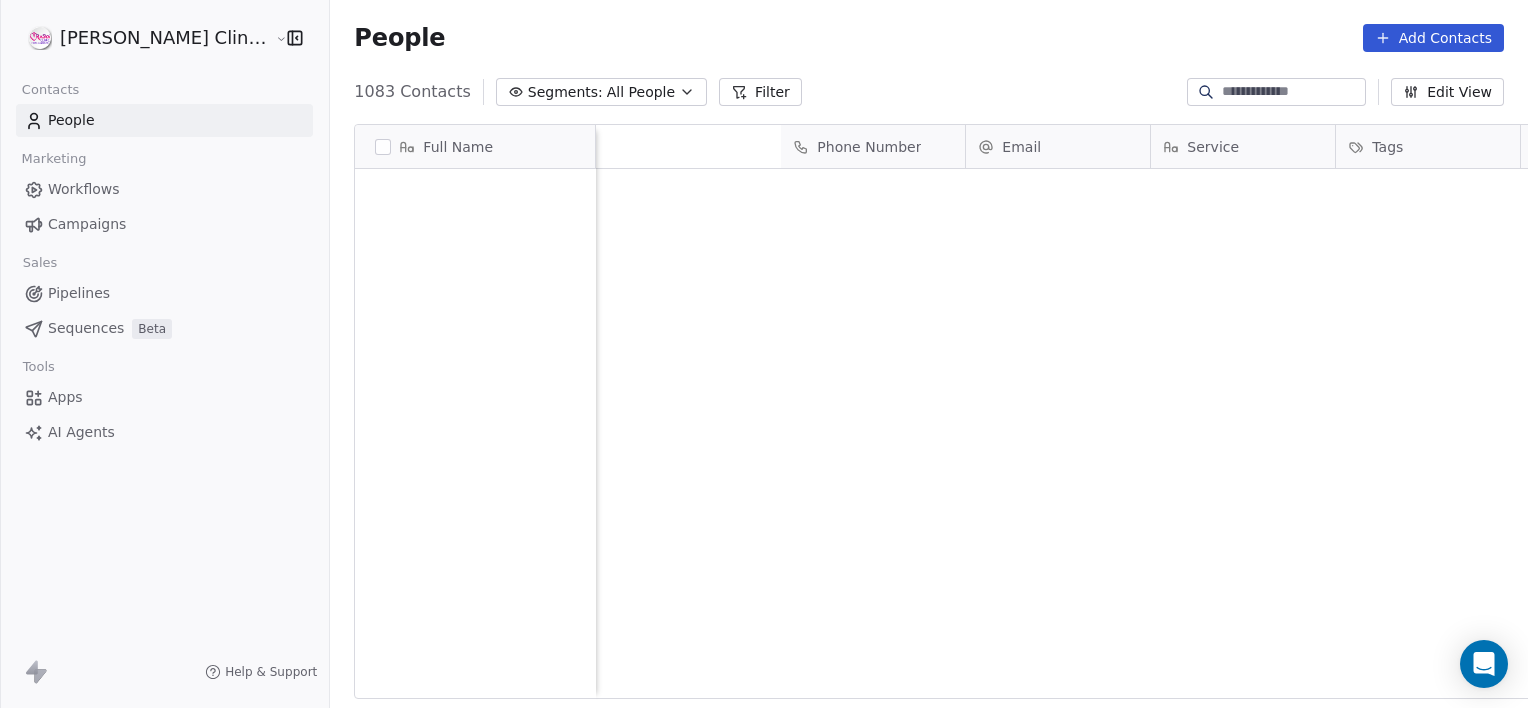
scroll to position [608, 1242]
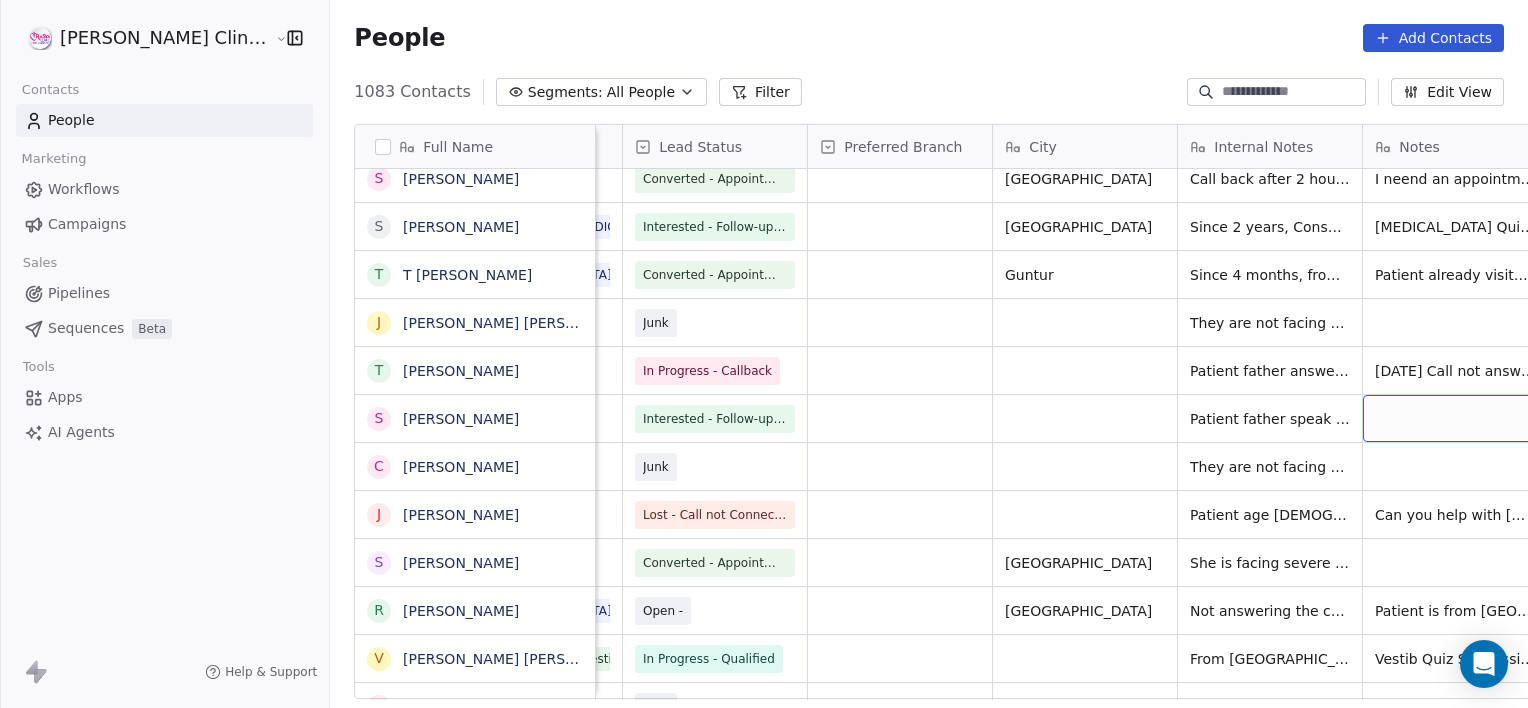
click at [1363, 427] on div "grid" at bounding box center [1455, 418] width 184 height 47
click at [1360, 427] on textarea at bounding box center [1394, 426] width 182 height 62
type textarea "**********"
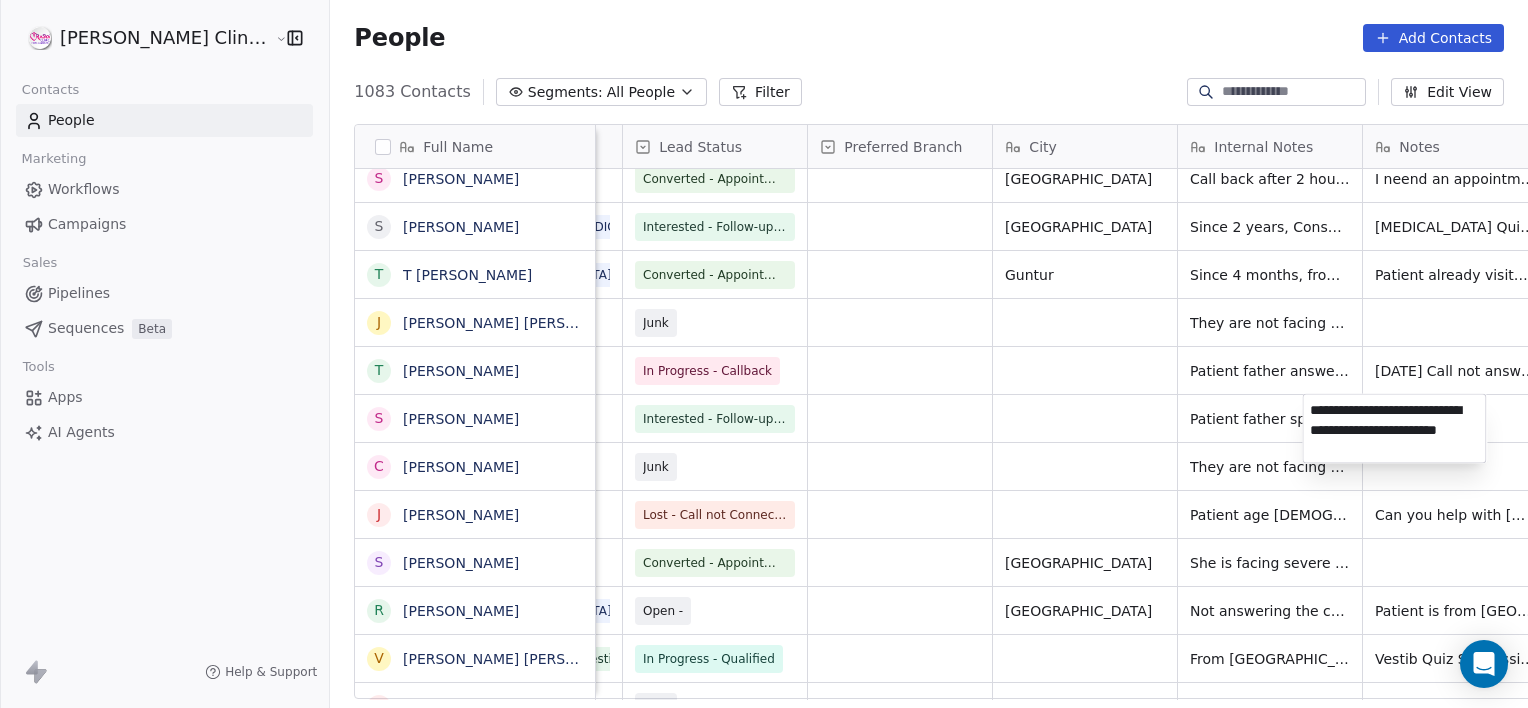
click at [1268, 428] on html "RASYA Clinic External Contacts People Marketing Workflows Campaigns Sales Pipel…" at bounding box center [764, 354] width 1528 height 708
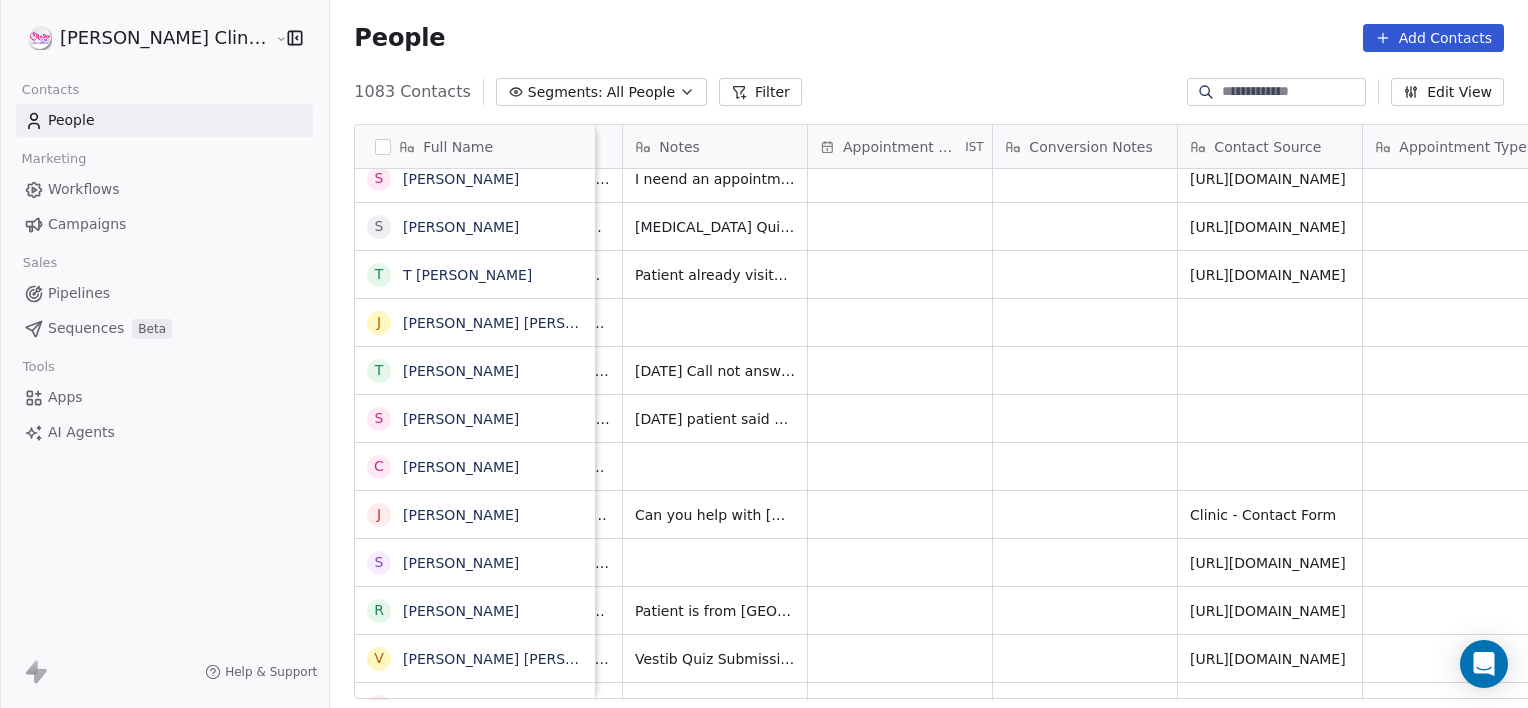
scroll to position [0, 1823]
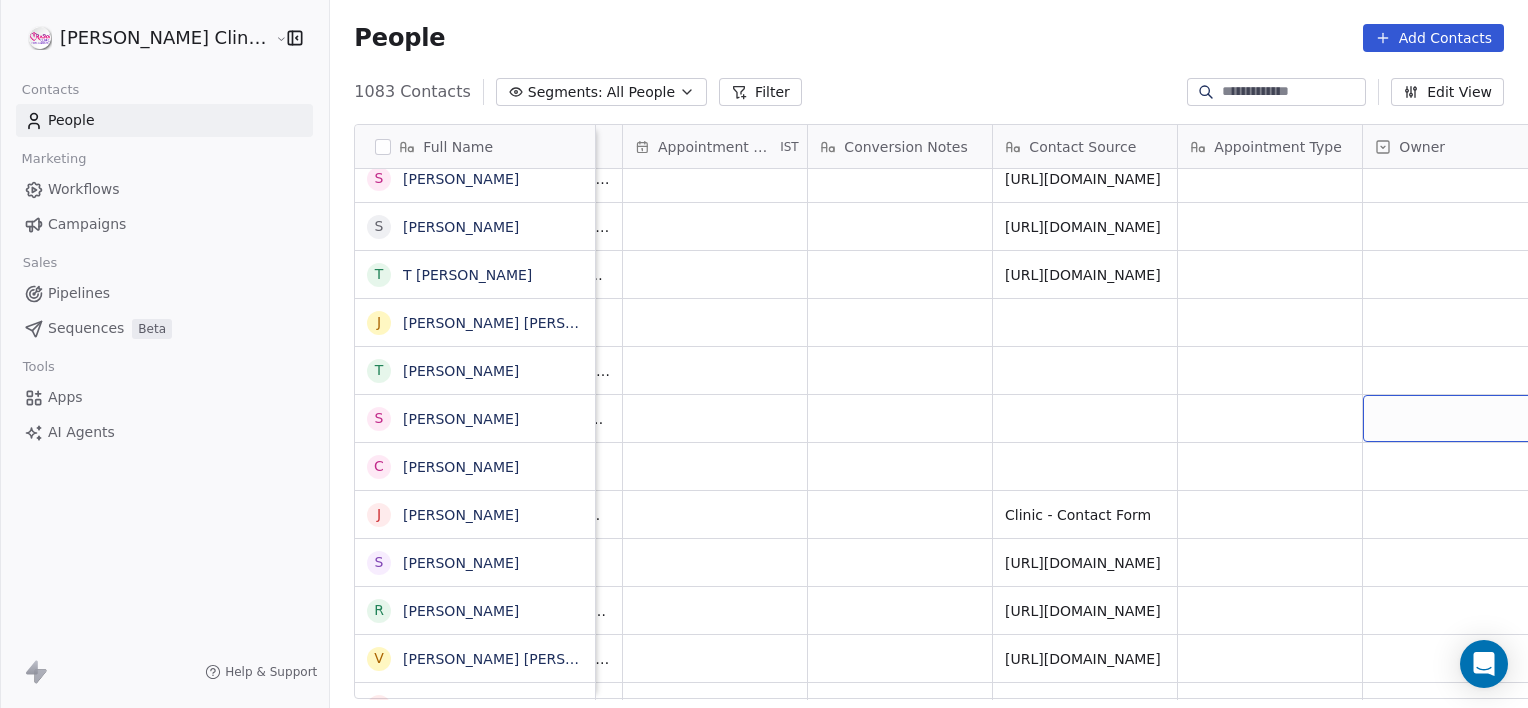
click at [1363, 412] on div "grid" at bounding box center [1455, 418] width 184 height 47
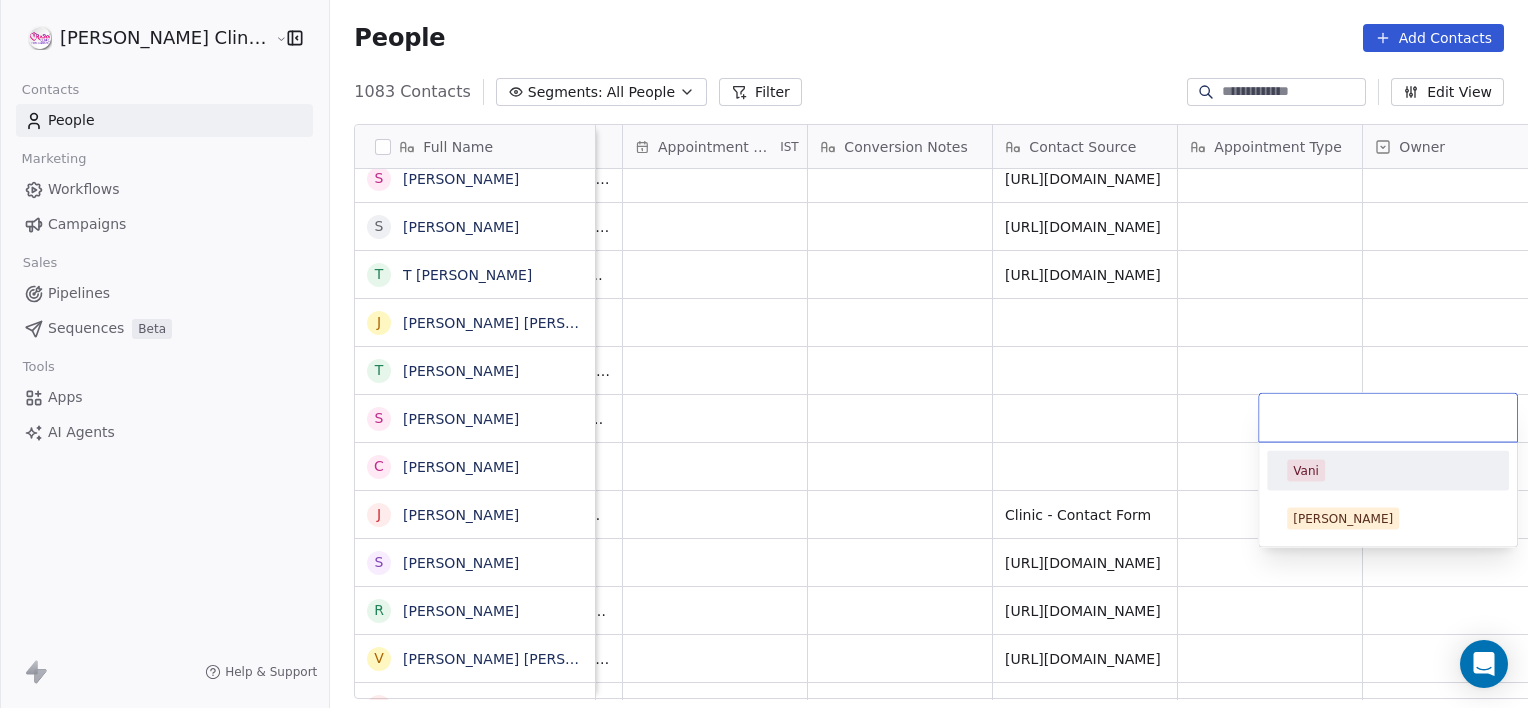
click at [1332, 412] on input "text" at bounding box center [1388, 418] width 234 height 22
click at [1289, 465] on span "Vani" at bounding box center [1306, 471] width 38 height 22
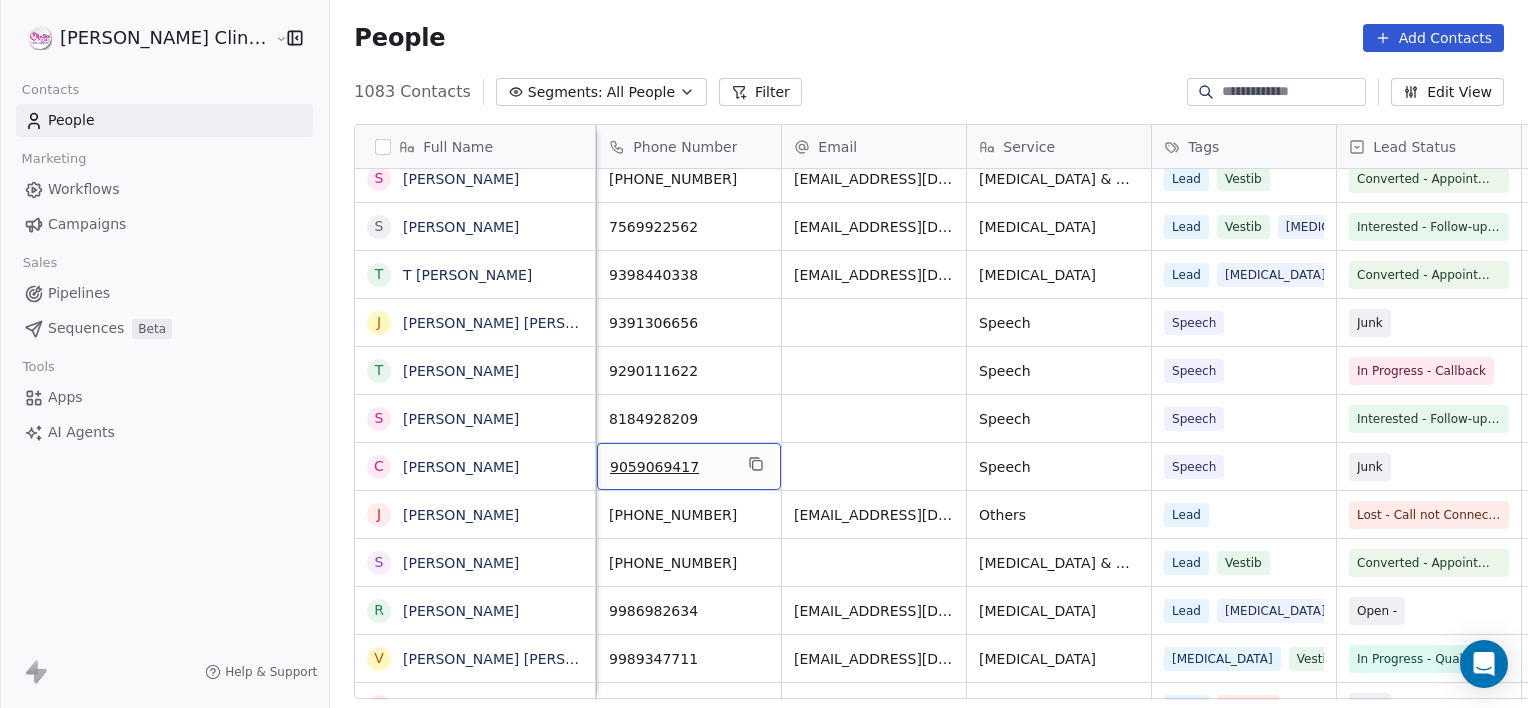
scroll to position [0, 0]
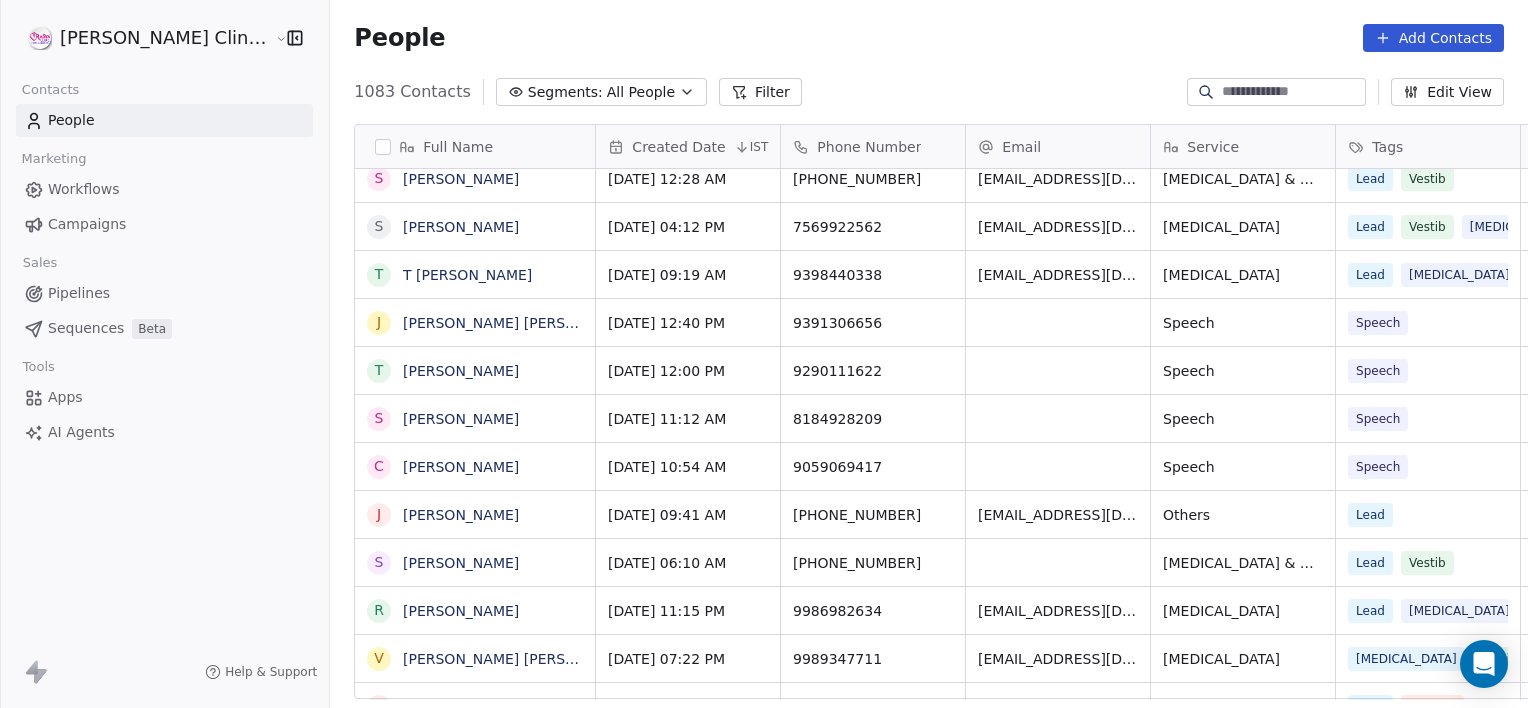
click at [1295, 95] on input at bounding box center [1292, 92] width 140 height 20
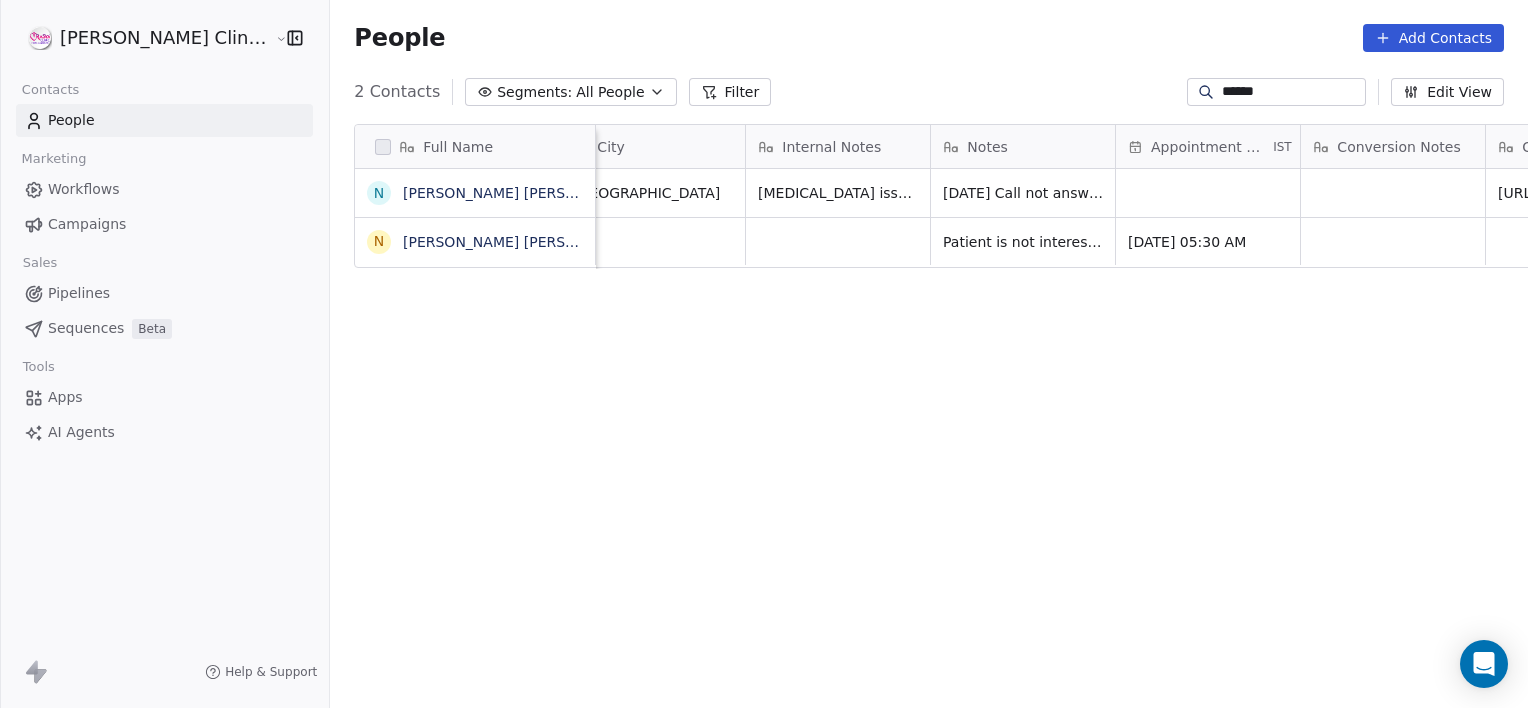
scroll to position [0, 1290]
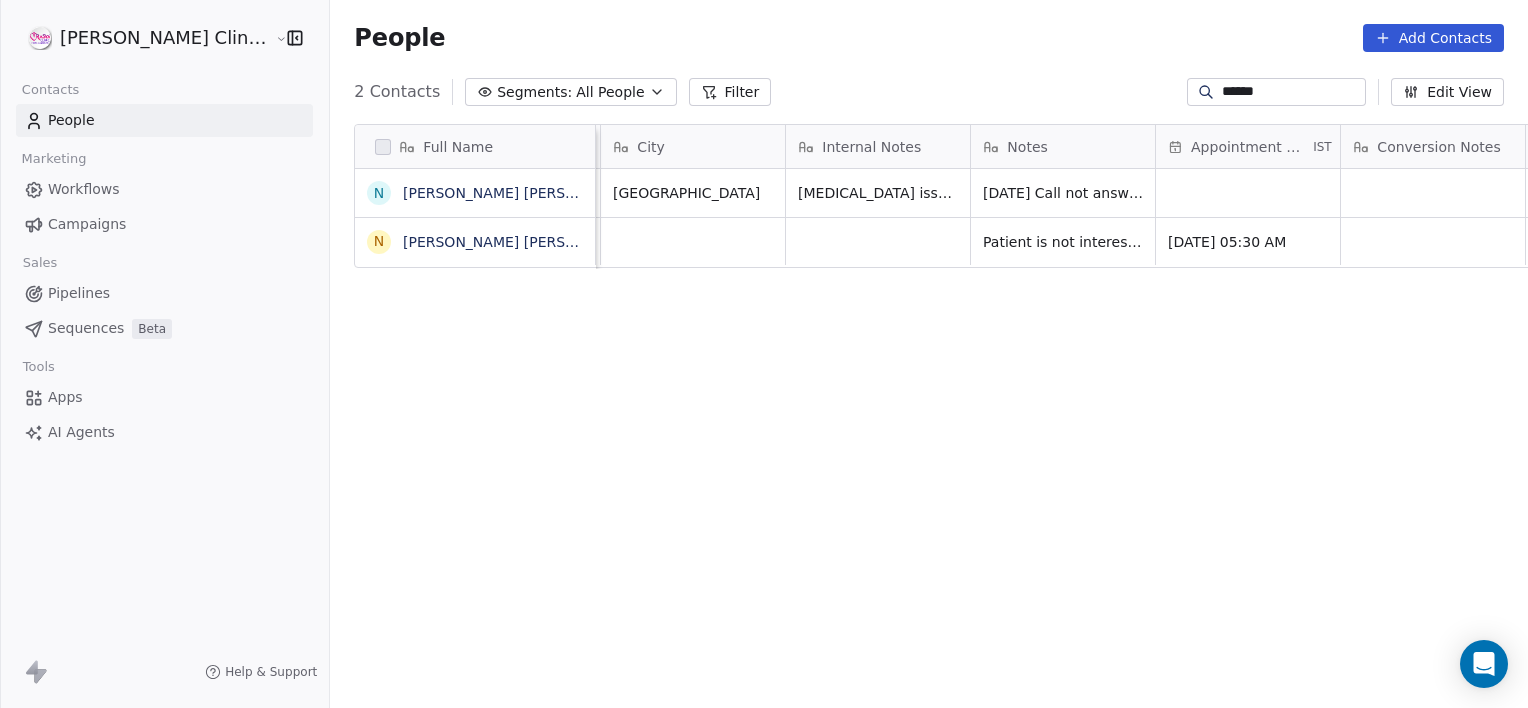
type input "******"
click at [1072, 196] on span "[DATE] Call not answered" at bounding box center [1073, 193] width 178 height 20
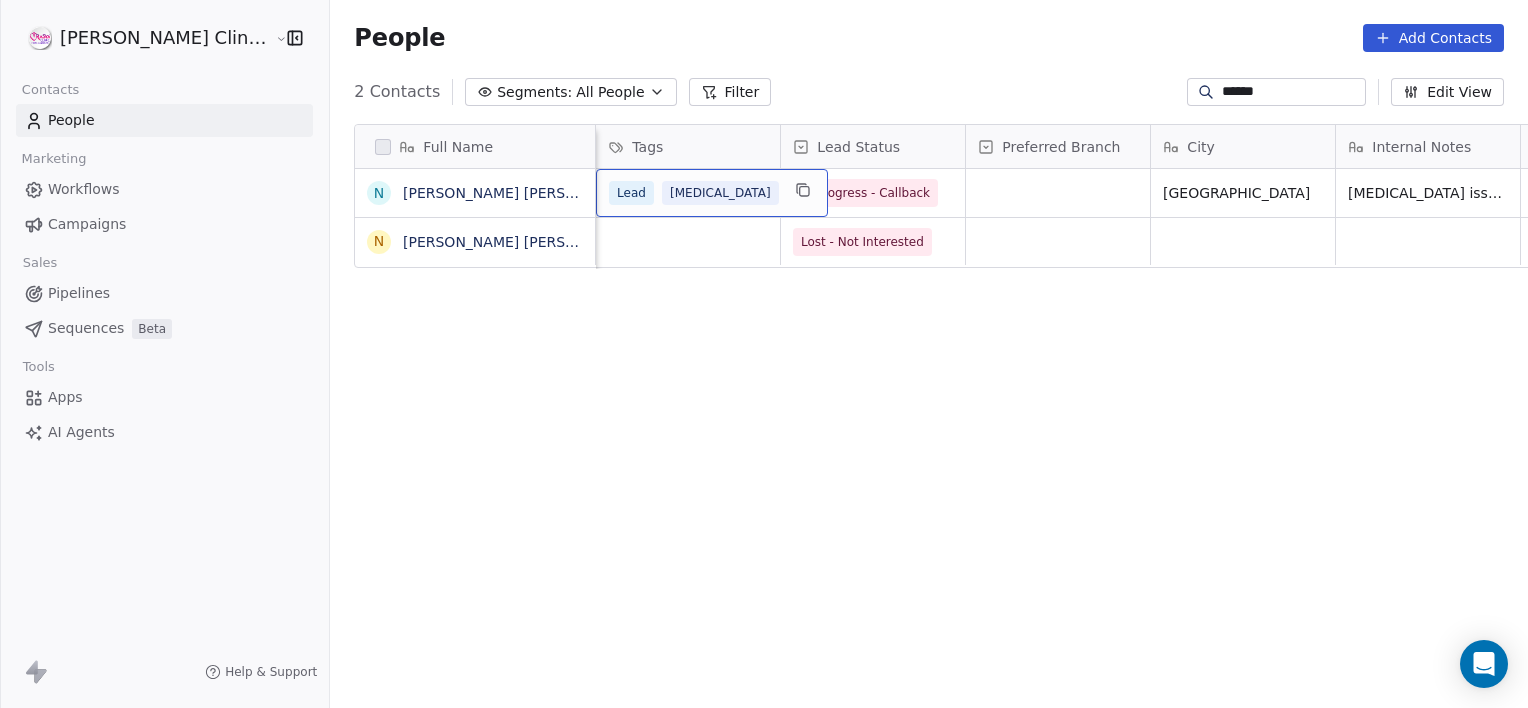
scroll to position [0, 555]
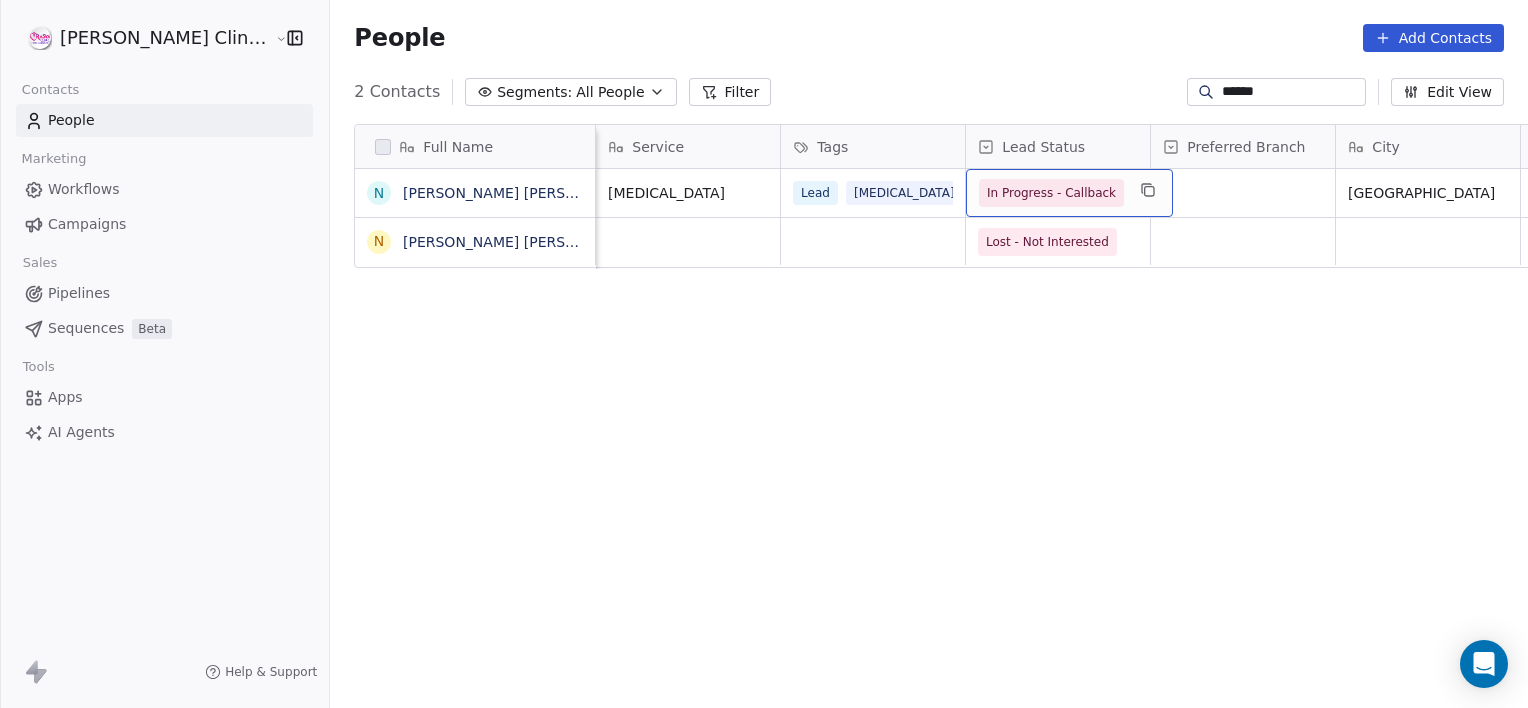
click at [998, 199] on span "In Progress - Callback" at bounding box center [1051, 193] width 129 height 20
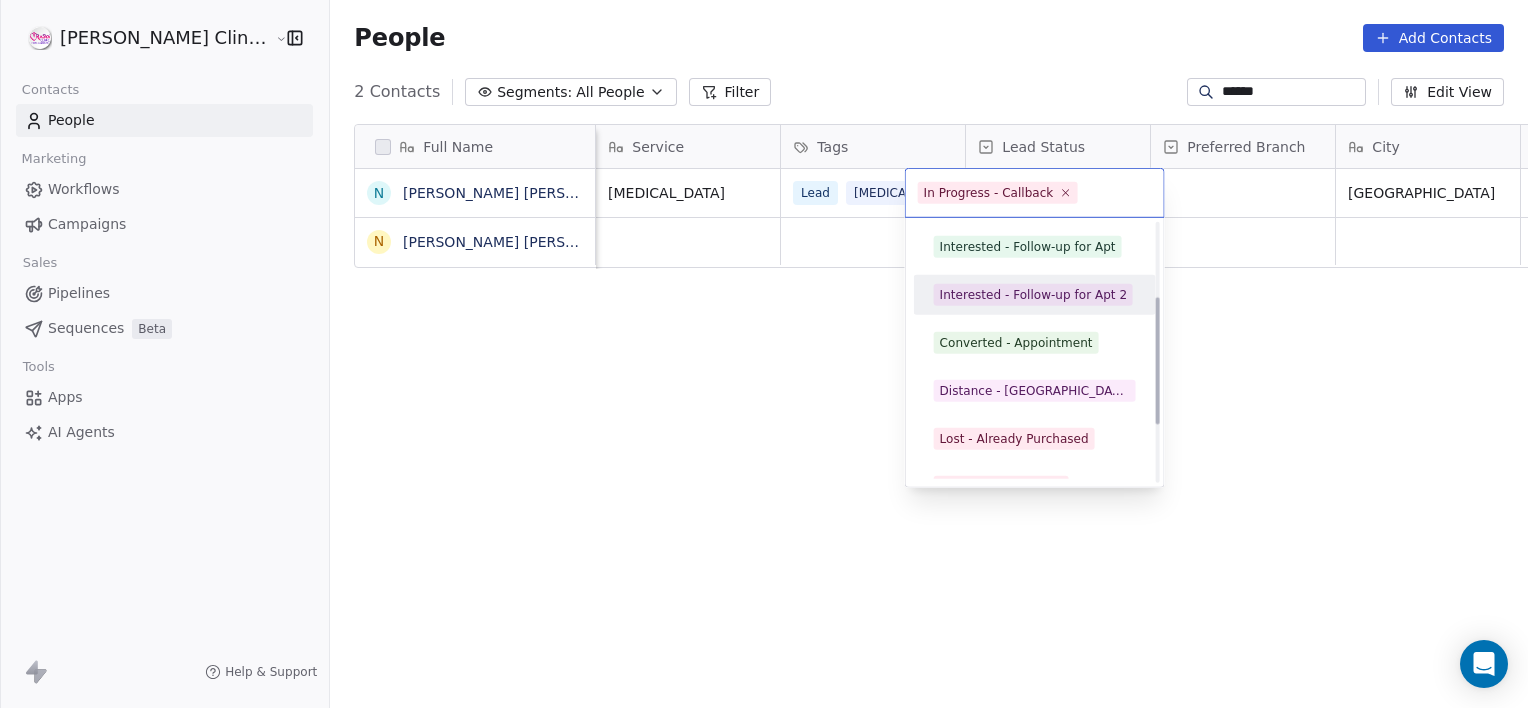
scroll to position [156, 0]
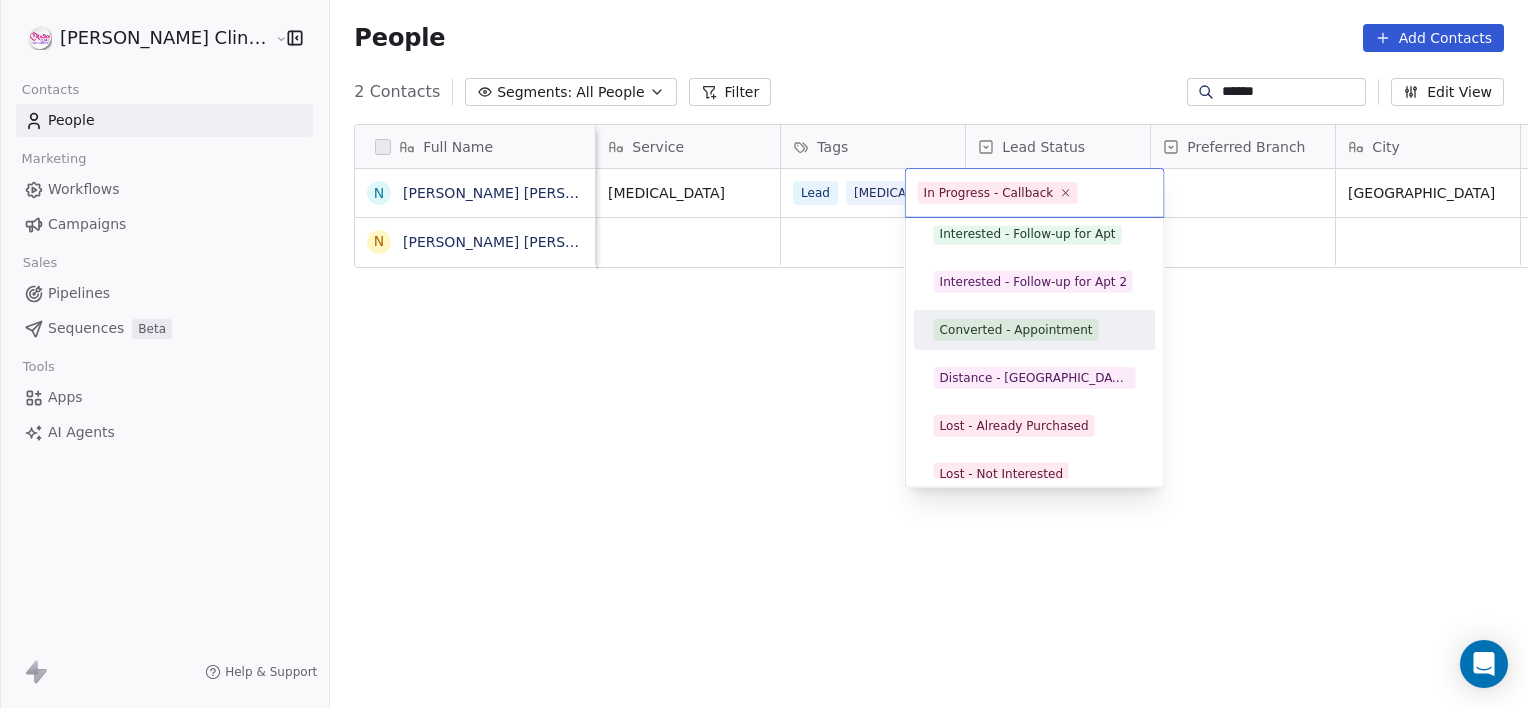
click at [975, 336] on div "Converted - Appointment" at bounding box center [1016, 330] width 153 height 18
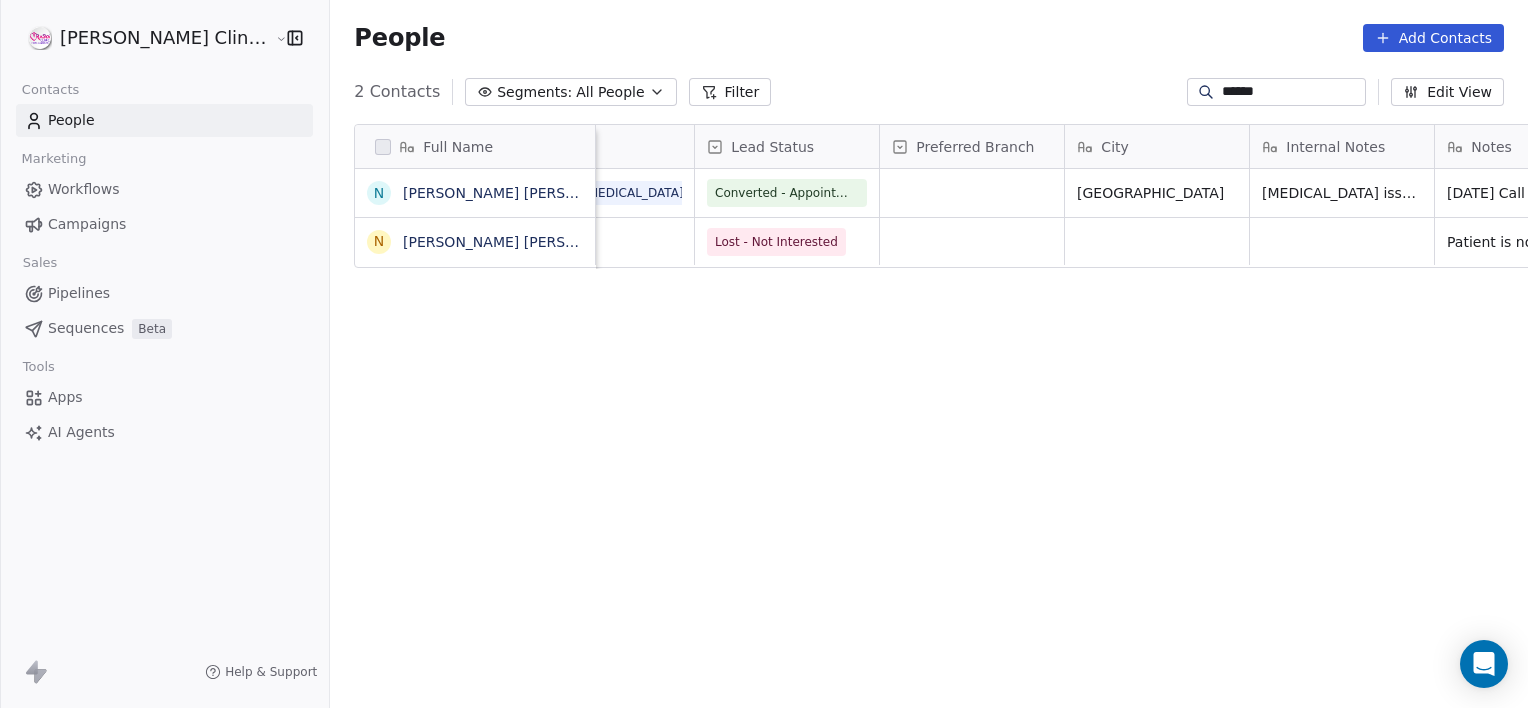
scroll to position [0, 827]
click at [723, 245] on span "Lost - Not Interested" at bounding box center [776, 242] width 123 height 20
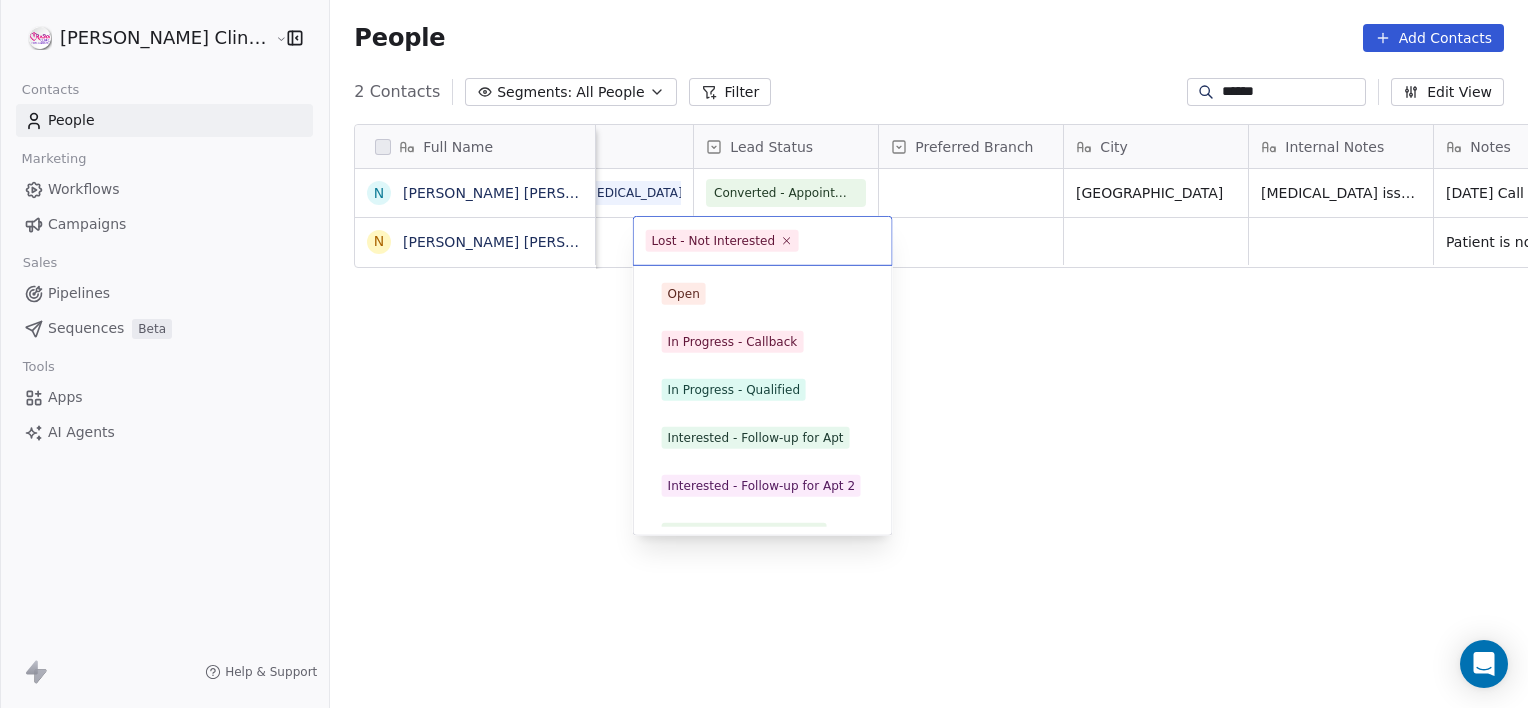
click at [723, 245] on span "Lost - Not Interested" at bounding box center [722, 241] width 153 height 22
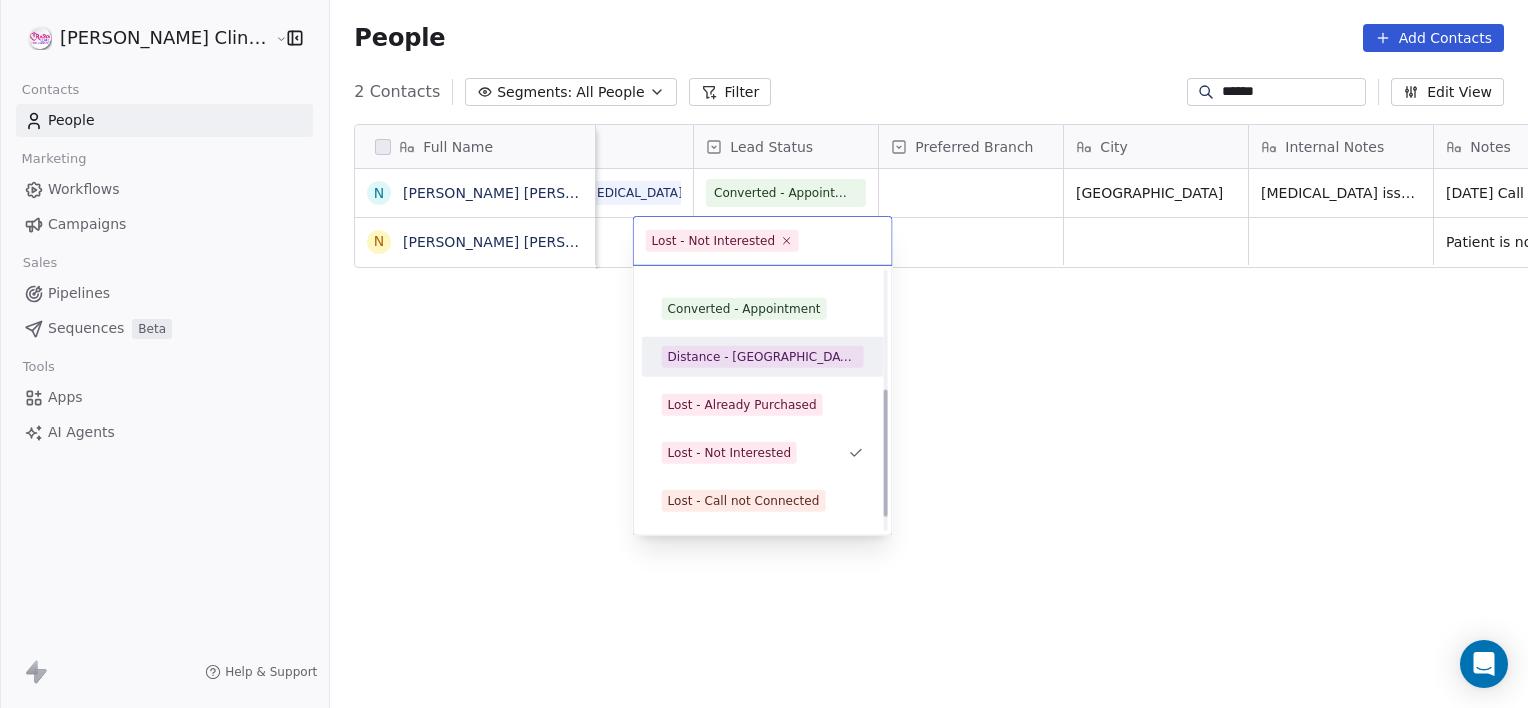
scroll to position [189, 0]
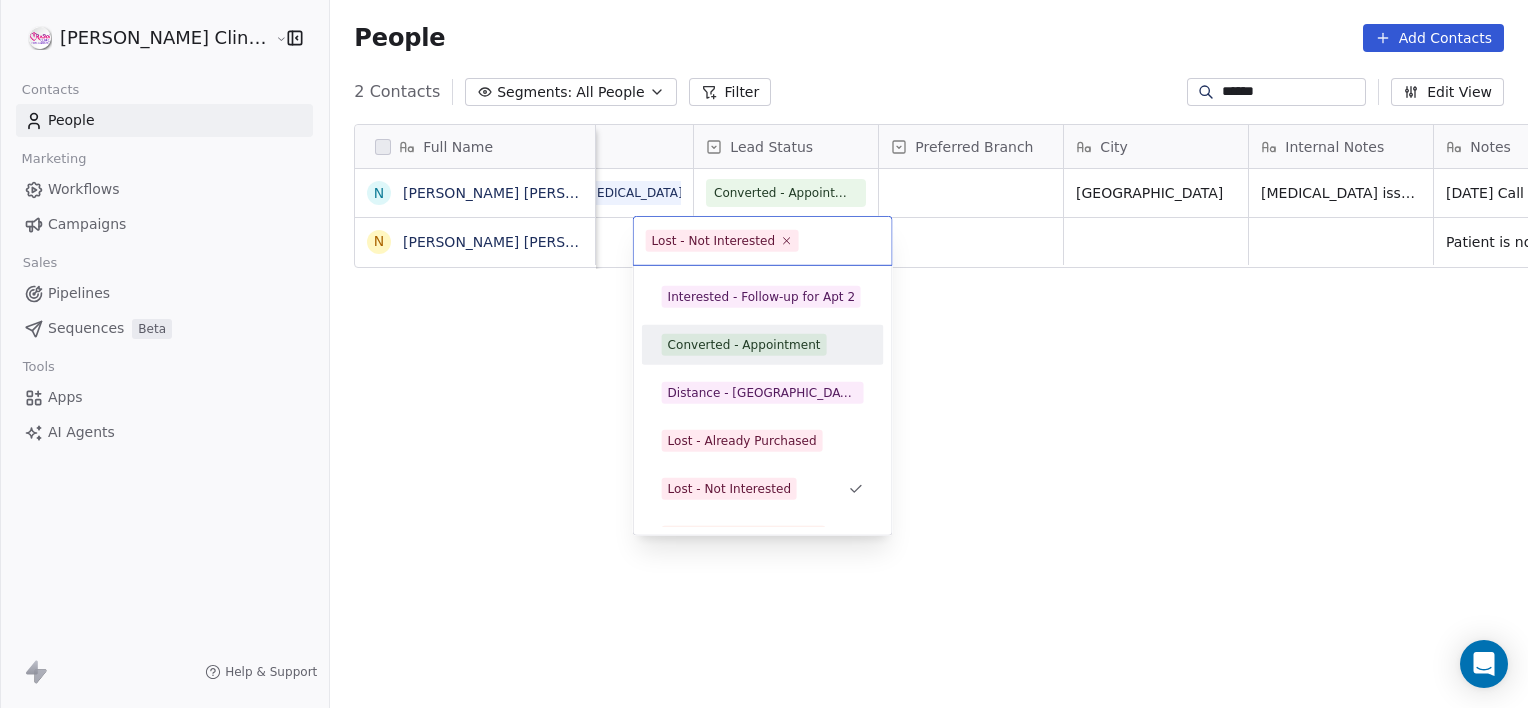
click at [719, 344] on div "Converted - Appointment" at bounding box center [744, 345] width 153 height 18
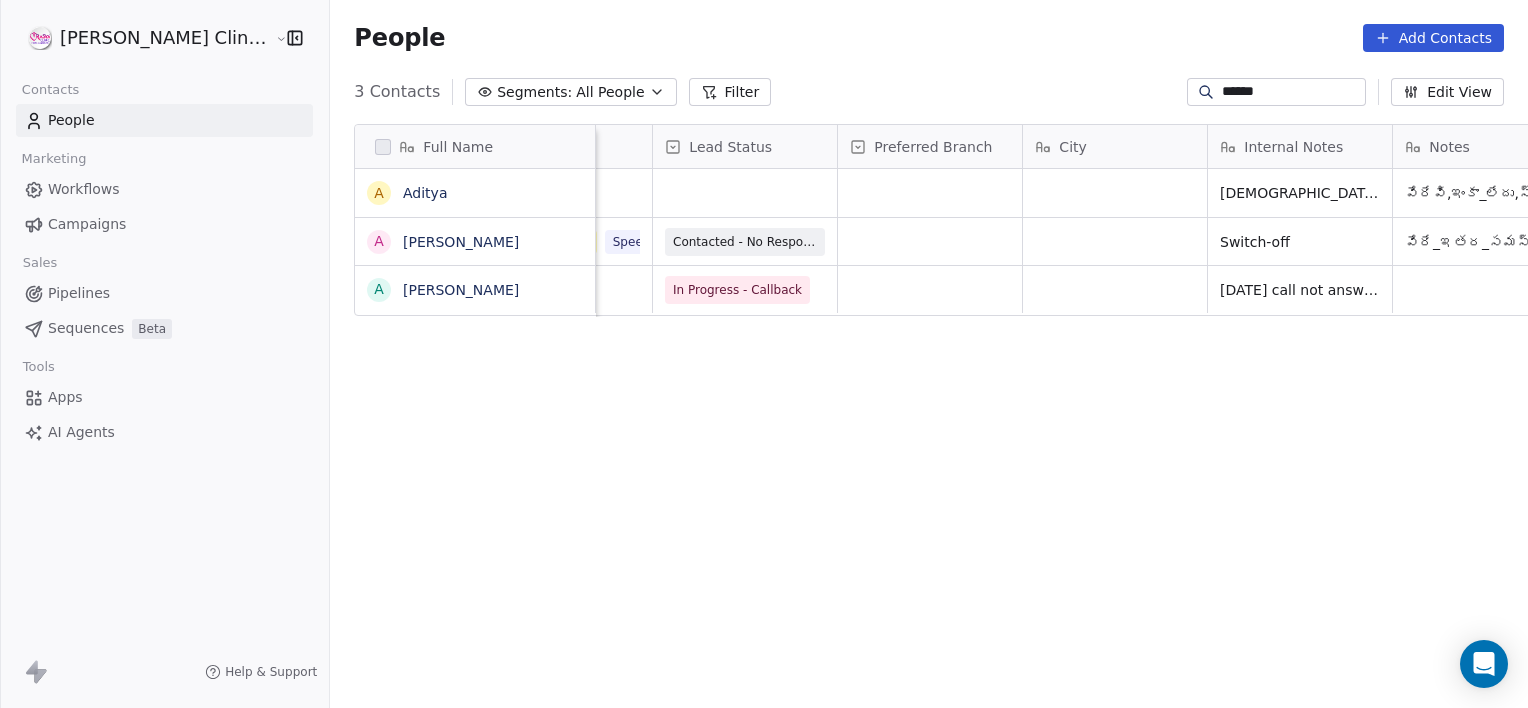
scroll to position [0, 896]
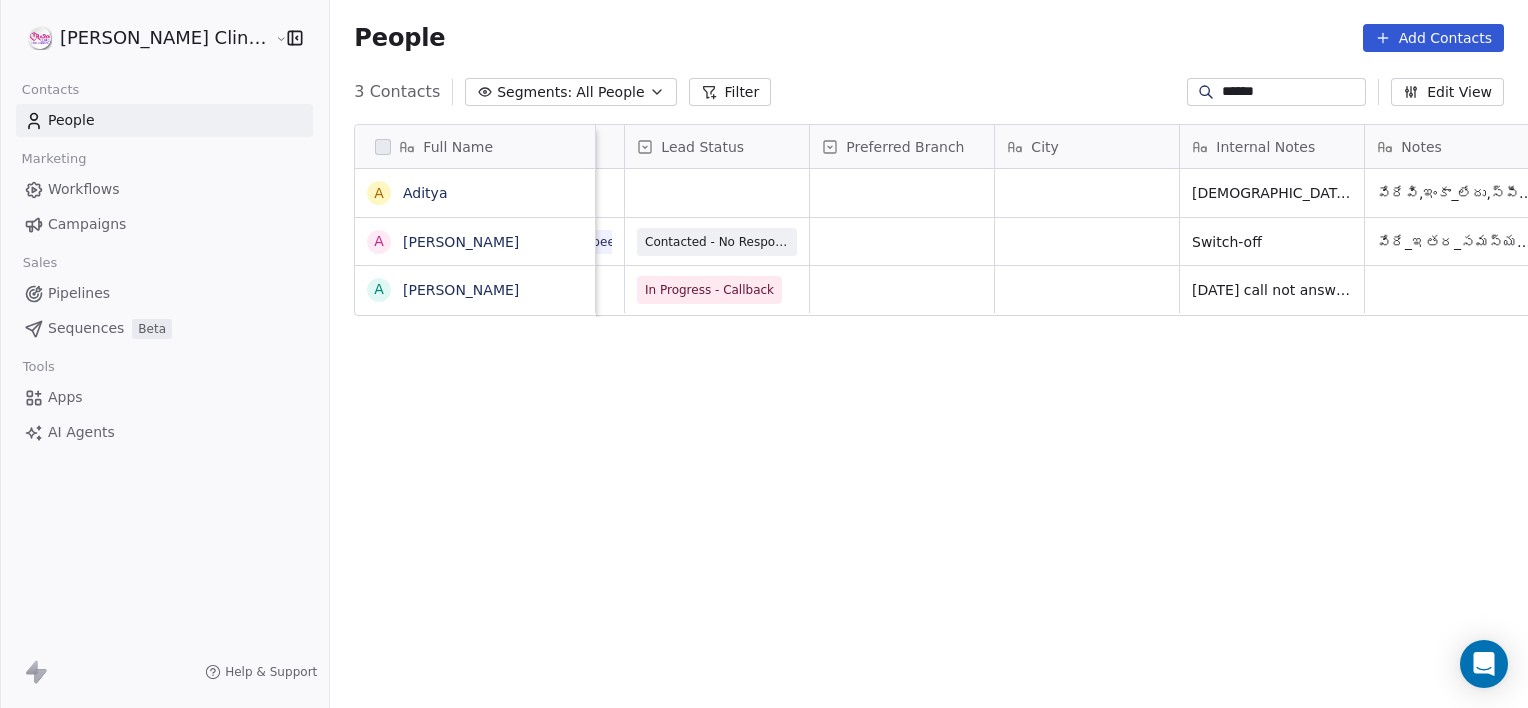
type input "******"
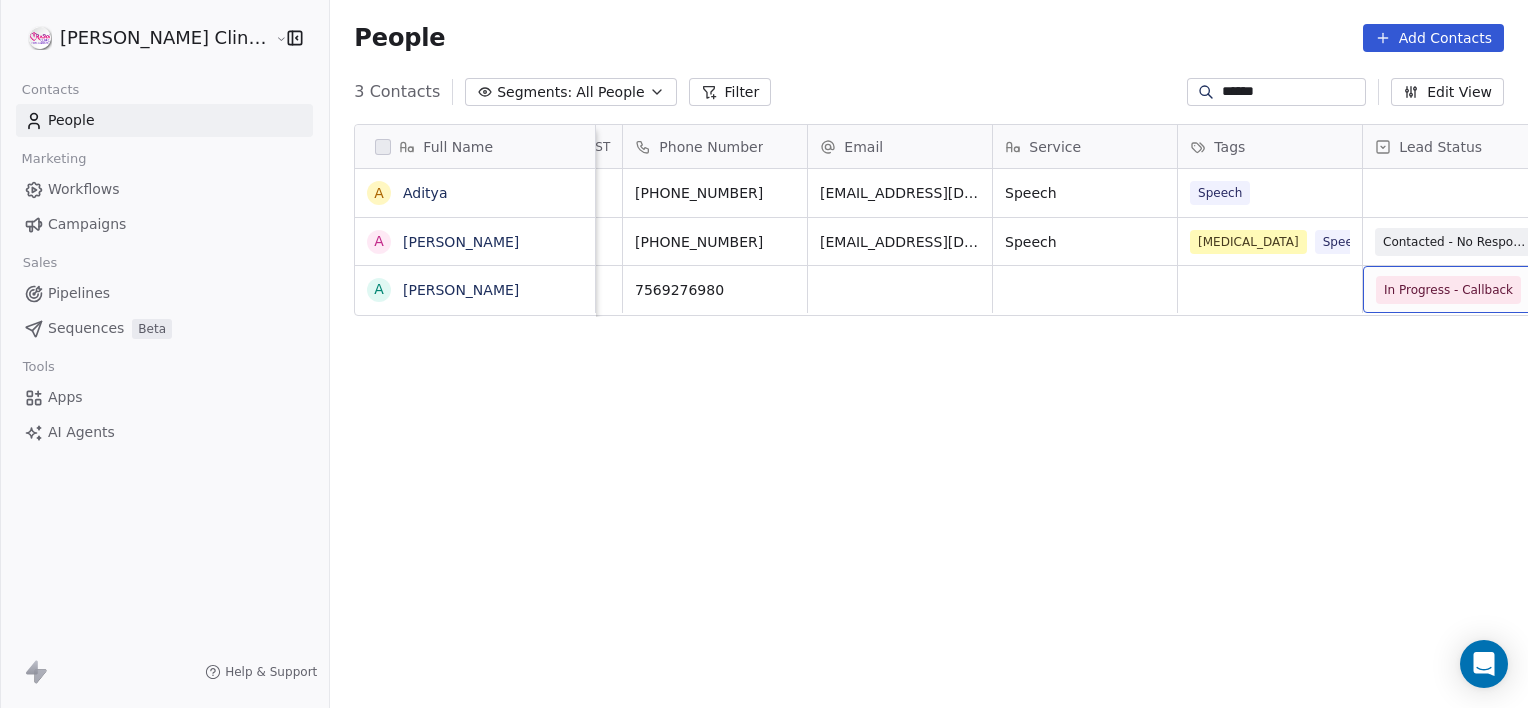
scroll to position [0, 343]
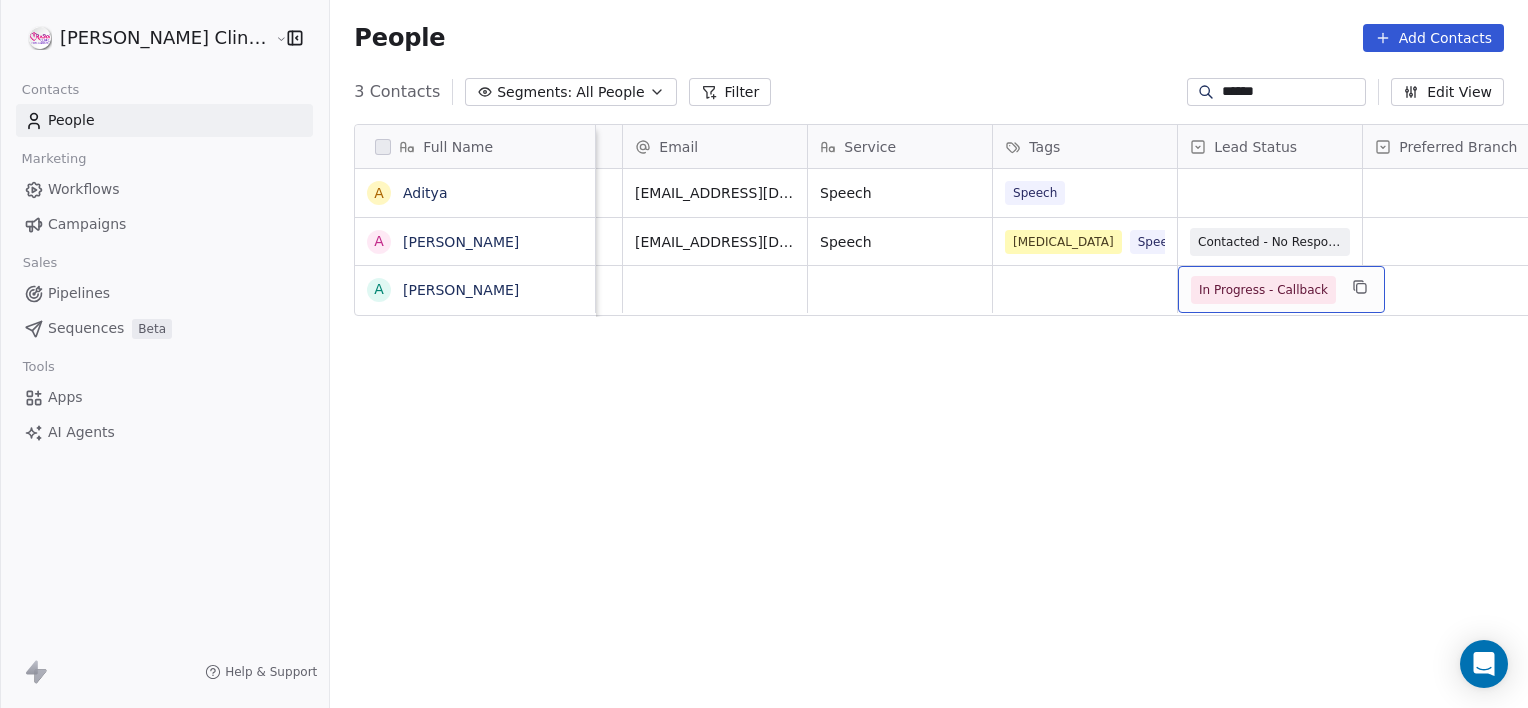
click at [1236, 291] on span "In Progress - Callback" at bounding box center [1263, 290] width 129 height 20
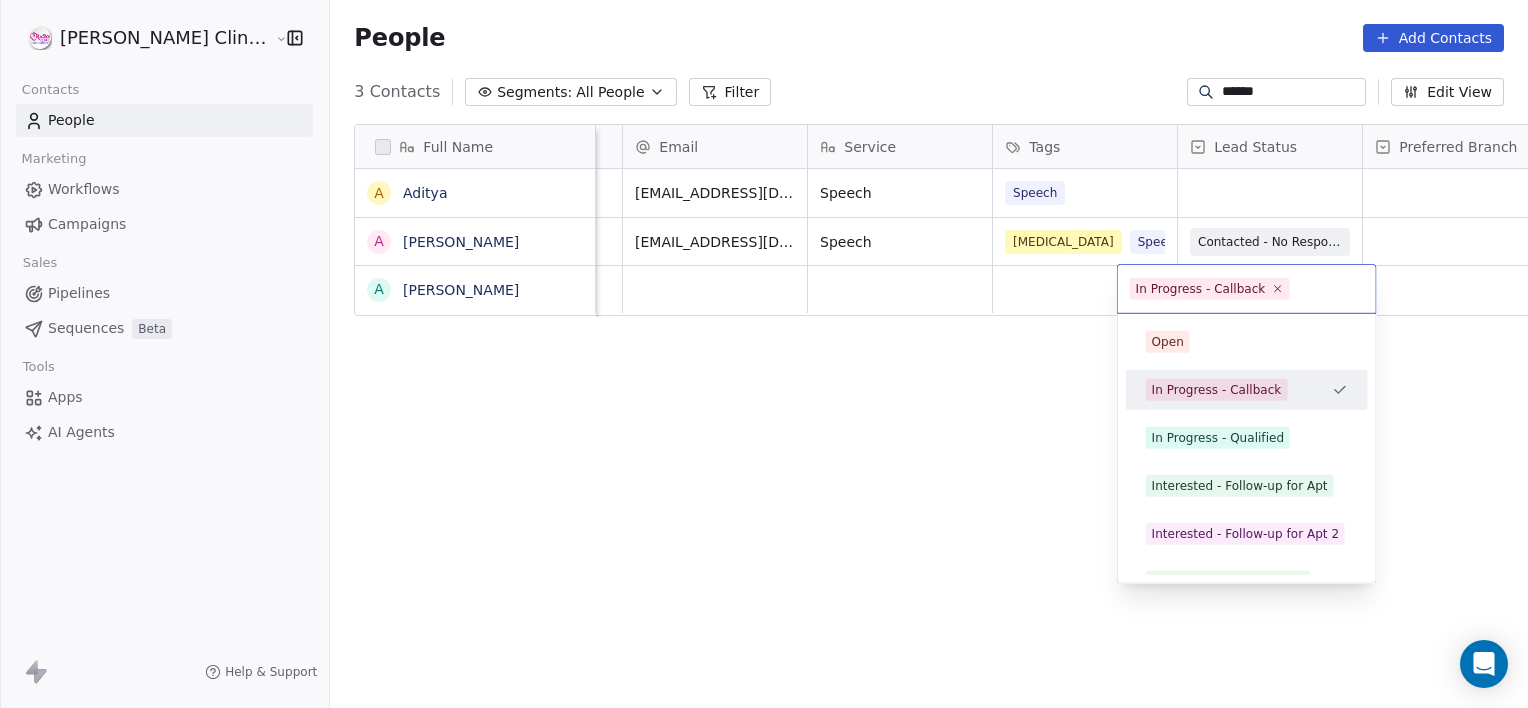
click at [1236, 291] on div "In Progress - Callback" at bounding box center [1201, 289] width 130 height 18
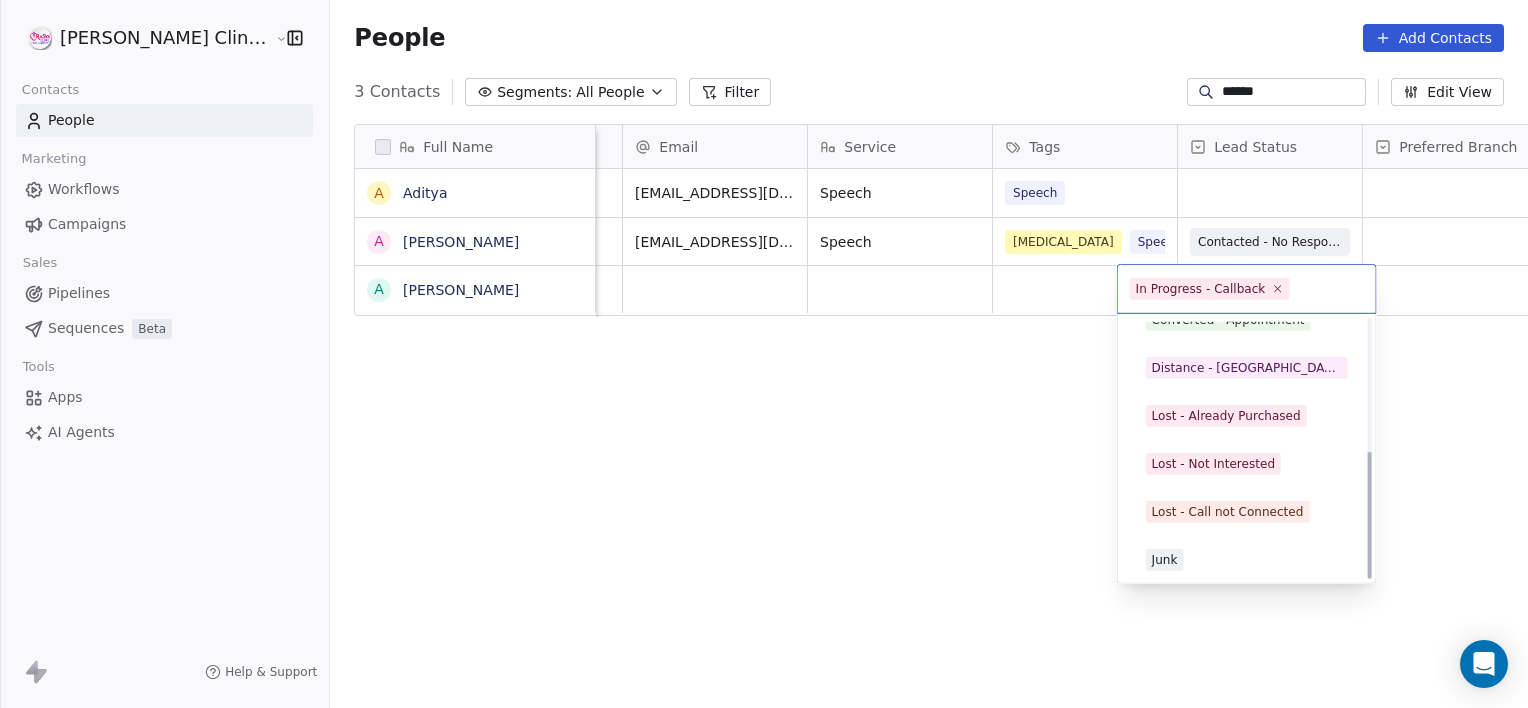
scroll to position [267, 0]
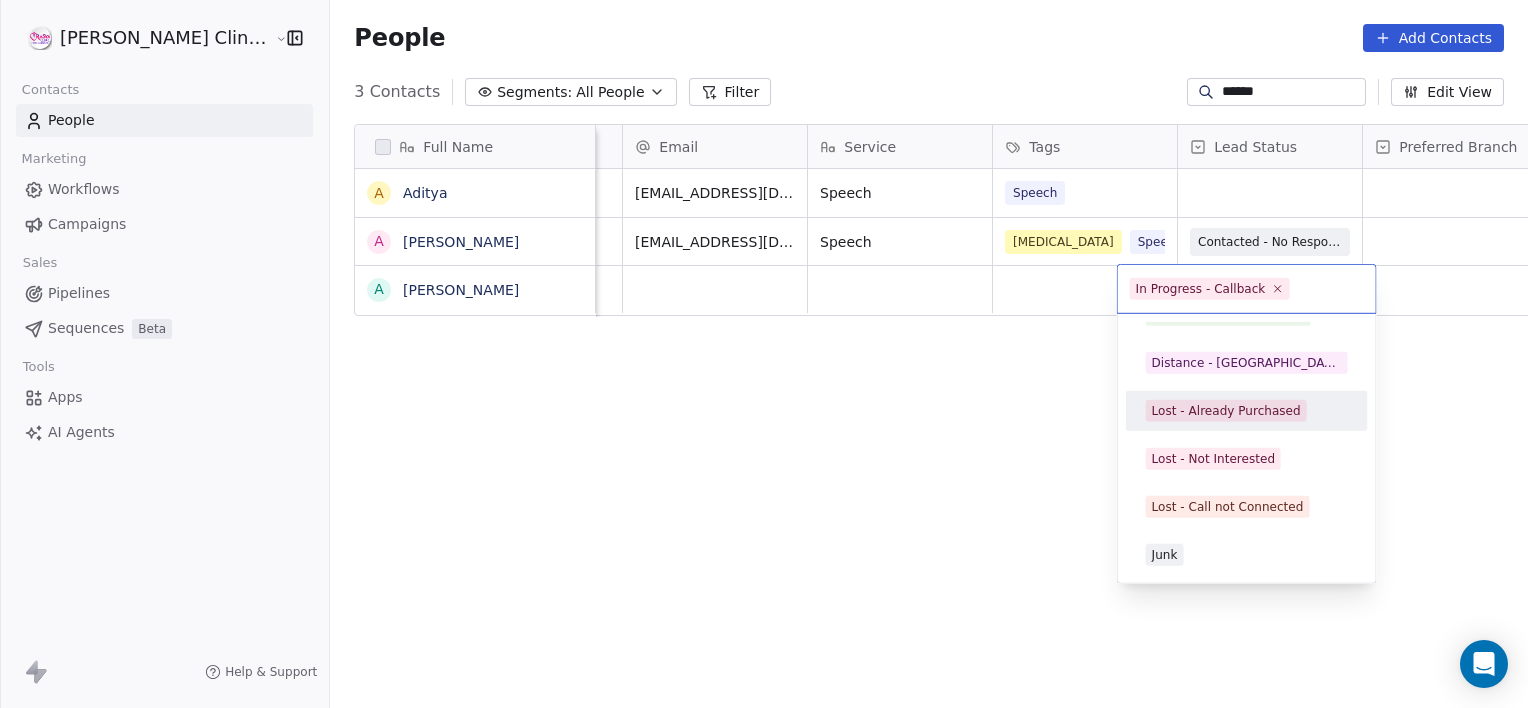
click at [1241, 404] on div "Lost - Already Purchased" at bounding box center [1226, 411] width 149 height 18
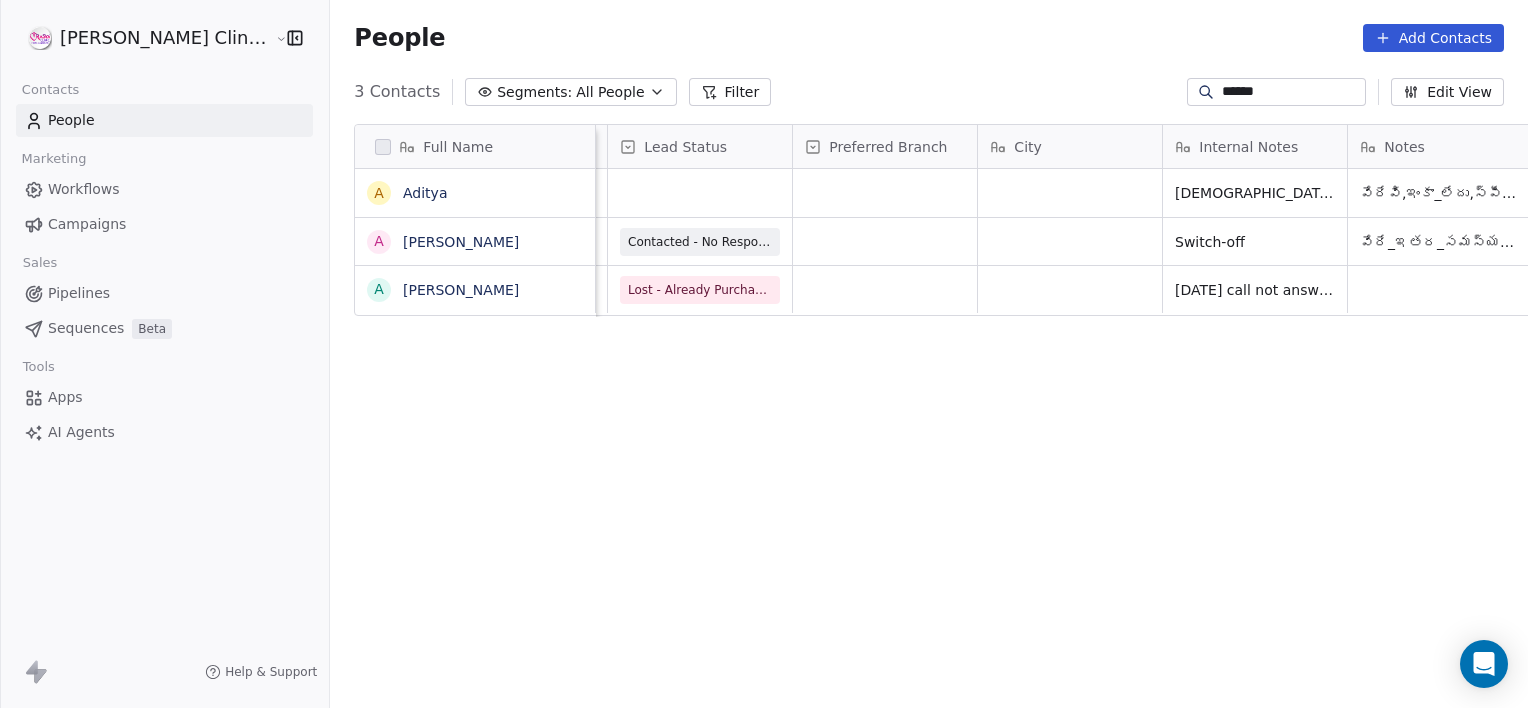
scroll to position [0, 914]
click at [1196, 293] on span "[DATE] call not answered" at bounding box center [1262, 290] width 175 height 20
click at [1196, 293] on textarea "**********" at bounding box center [1215, 297] width 225 height 62
click at [1278, 291] on textarea "**********" at bounding box center [1215, 297] width 225 height 62
type textarea "**********"
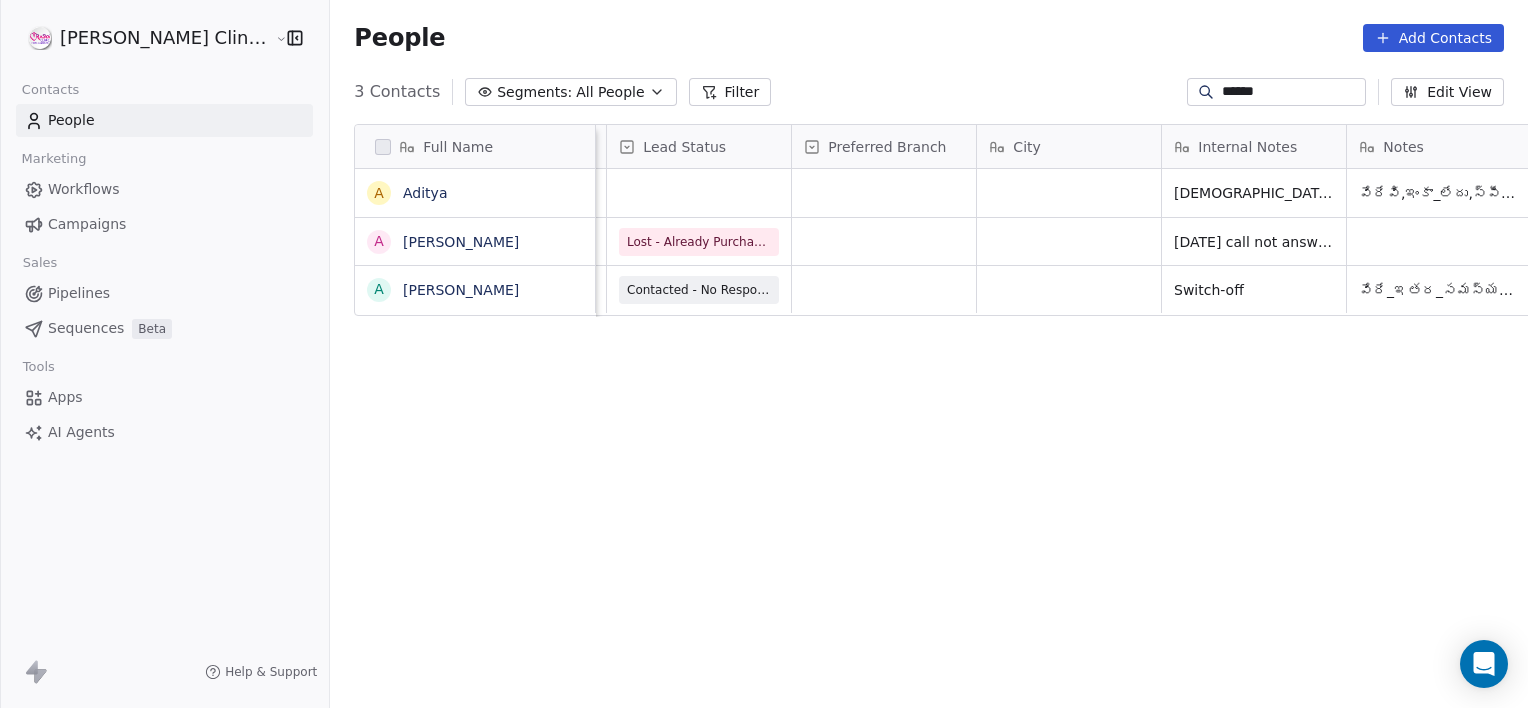
click at [1202, 90] on html "RASYA Clinic External Contacts People Marketing Workflows Campaigns Sales Pipel…" at bounding box center [764, 354] width 1528 height 708
click at [1256, 99] on input "******" at bounding box center [1292, 92] width 140 height 20
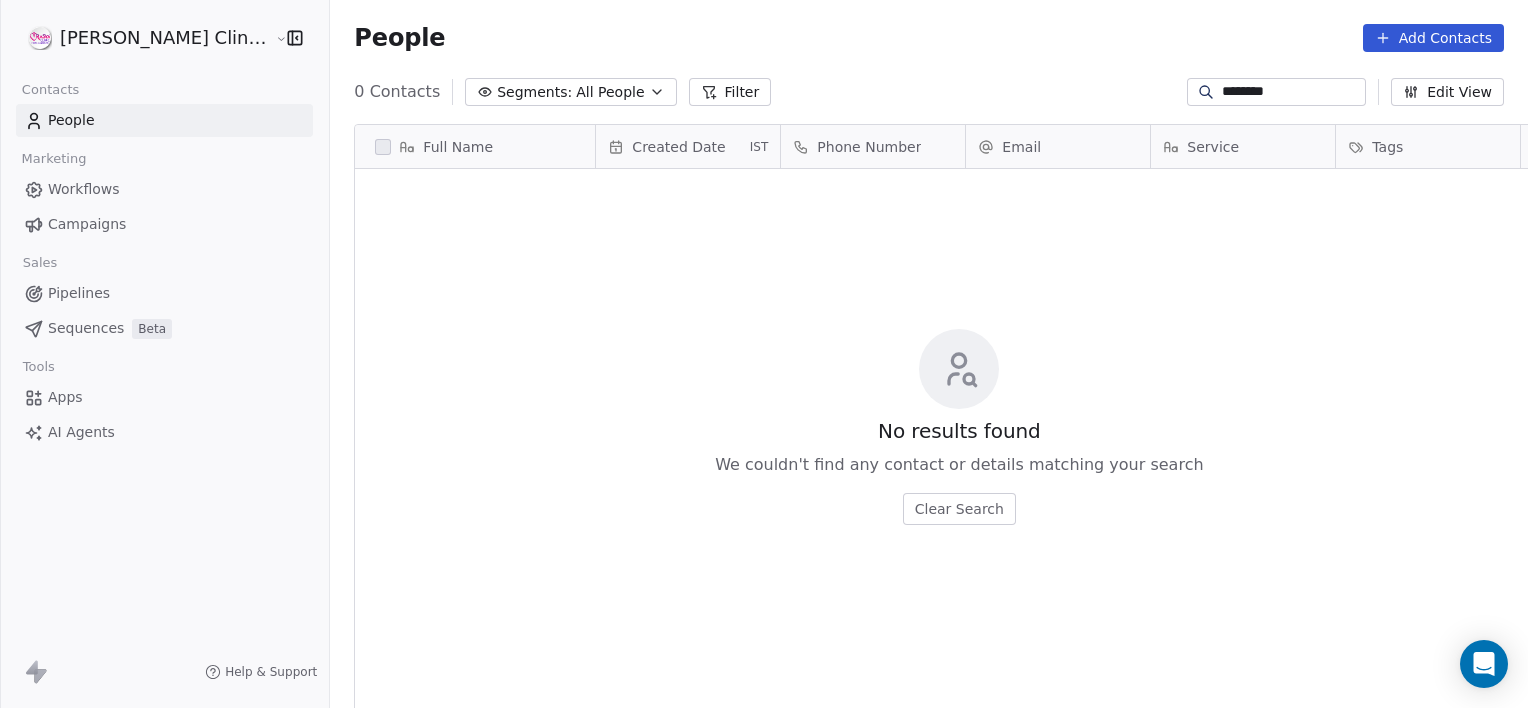
scroll to position [608, 1242]
type input "**********"
click at [1300, 93] on input "**********" at bounding box center [1292, 92] width 140 height 20
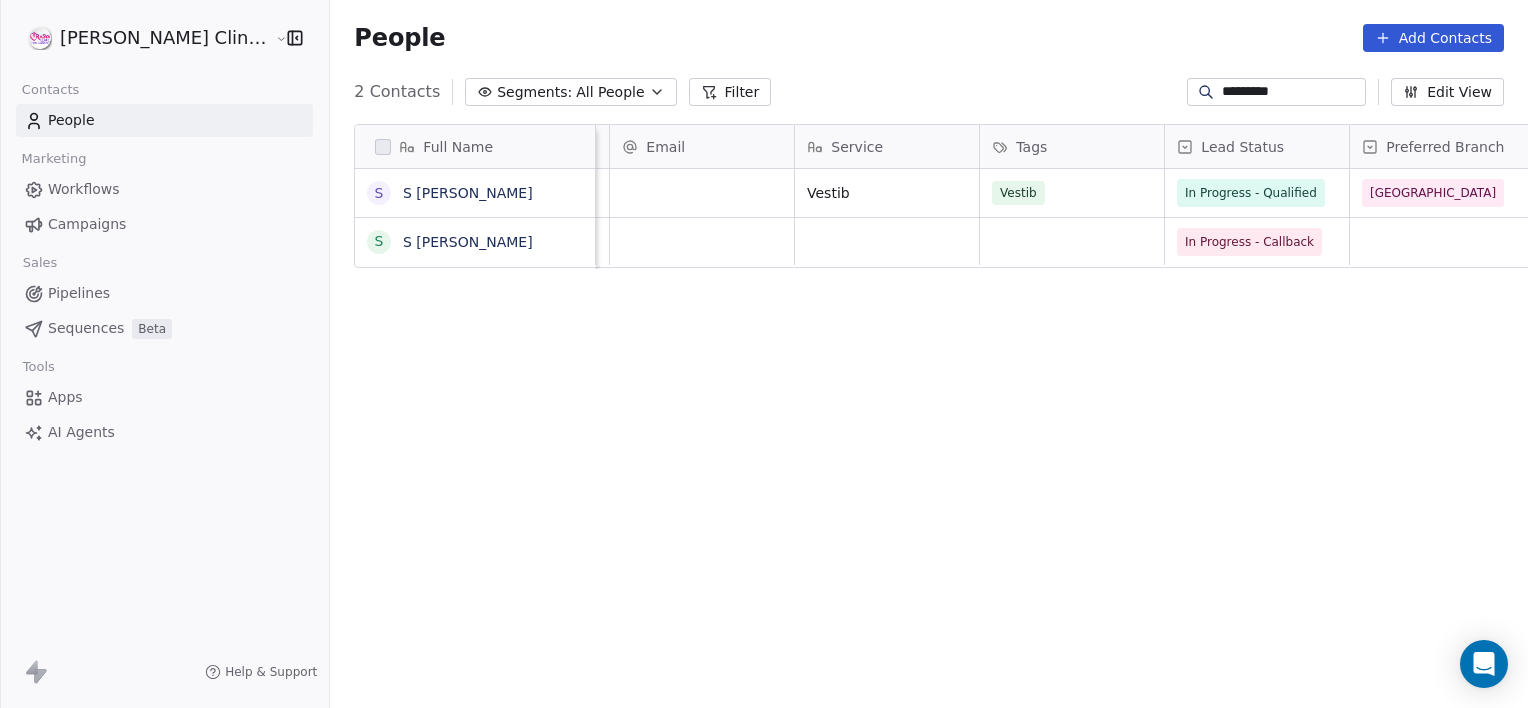
scroll to position [0, 378]
type input "*********"
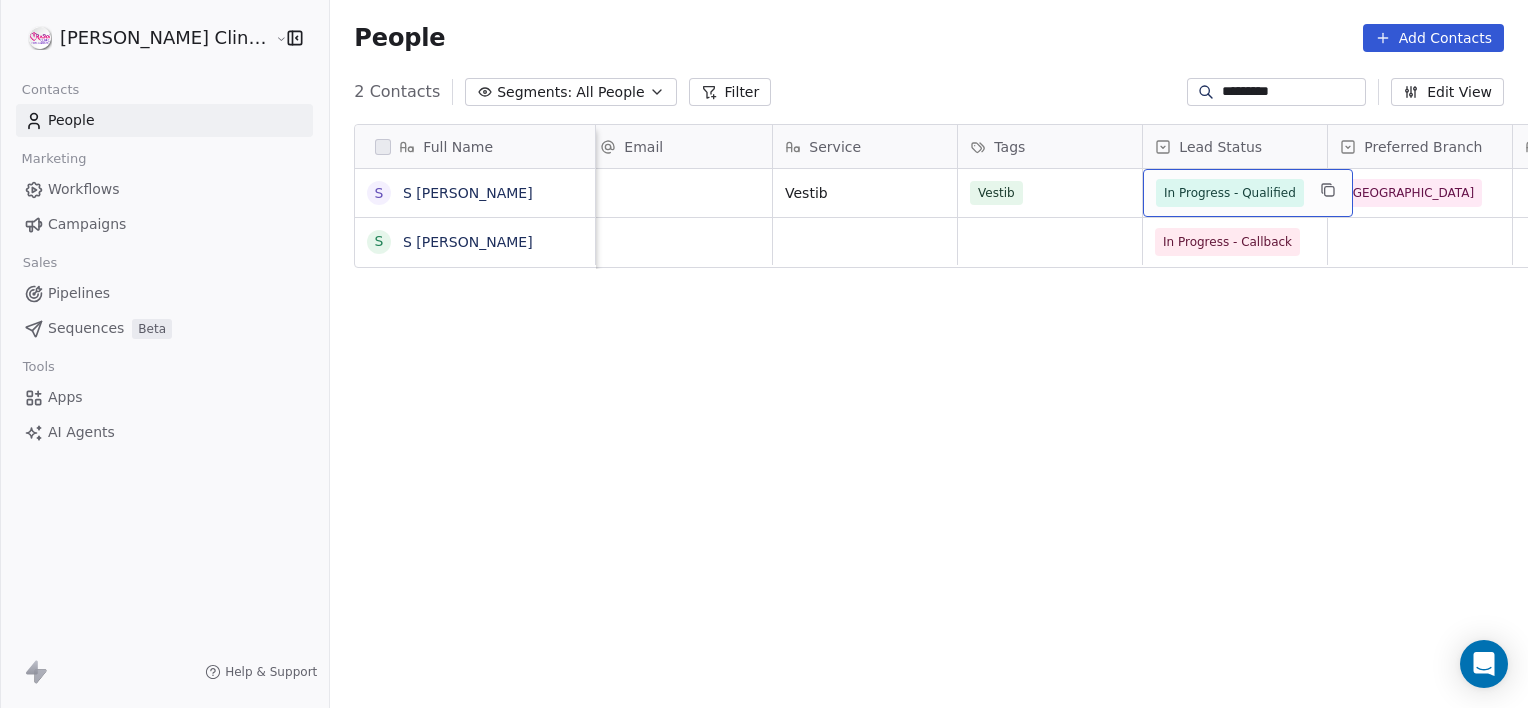
click at [1165, 192] on span "In Progress - Qualified" at bounding box center [1230, 193] width 132 height 20
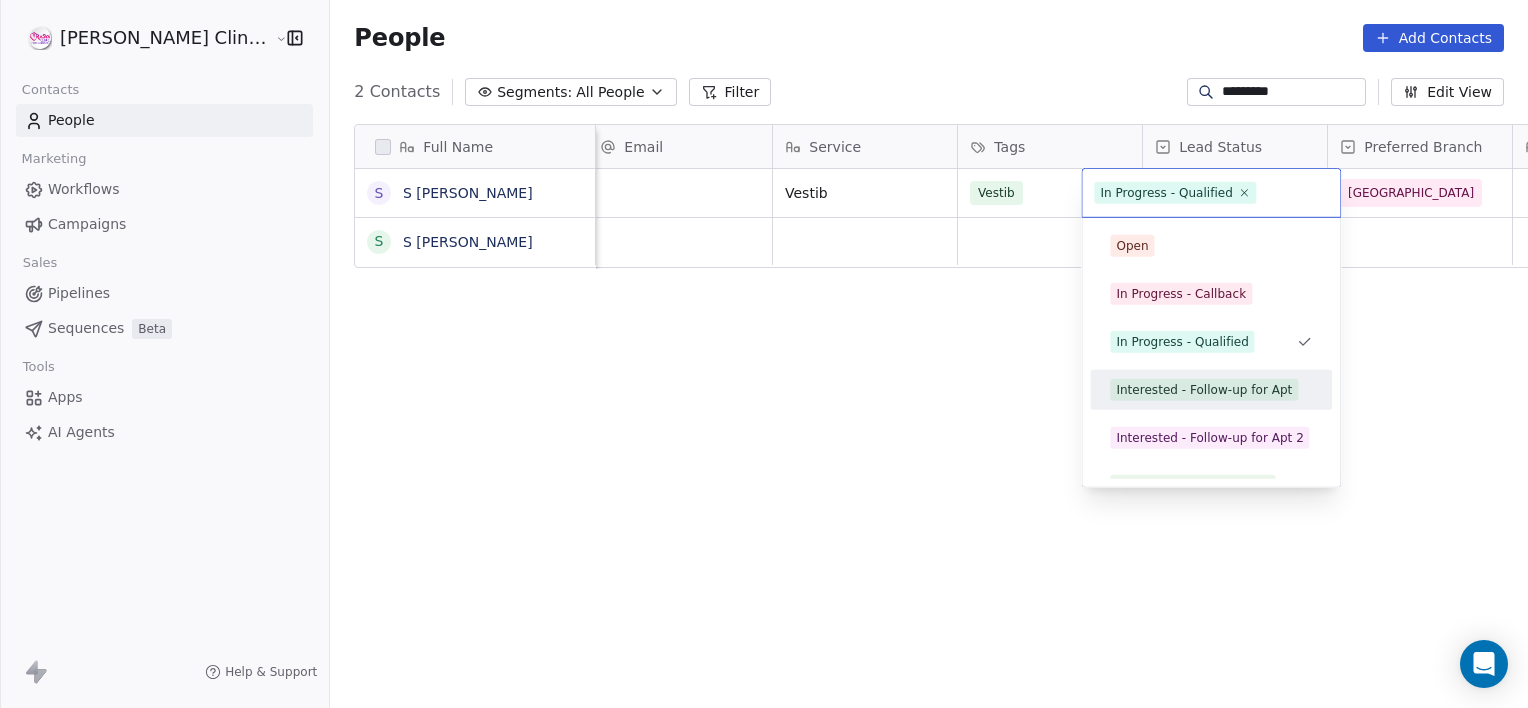
click at [1196, 404] on div "Interested - Follow-up for Apt" at bounding box center [1211, 390] width 226 height 32
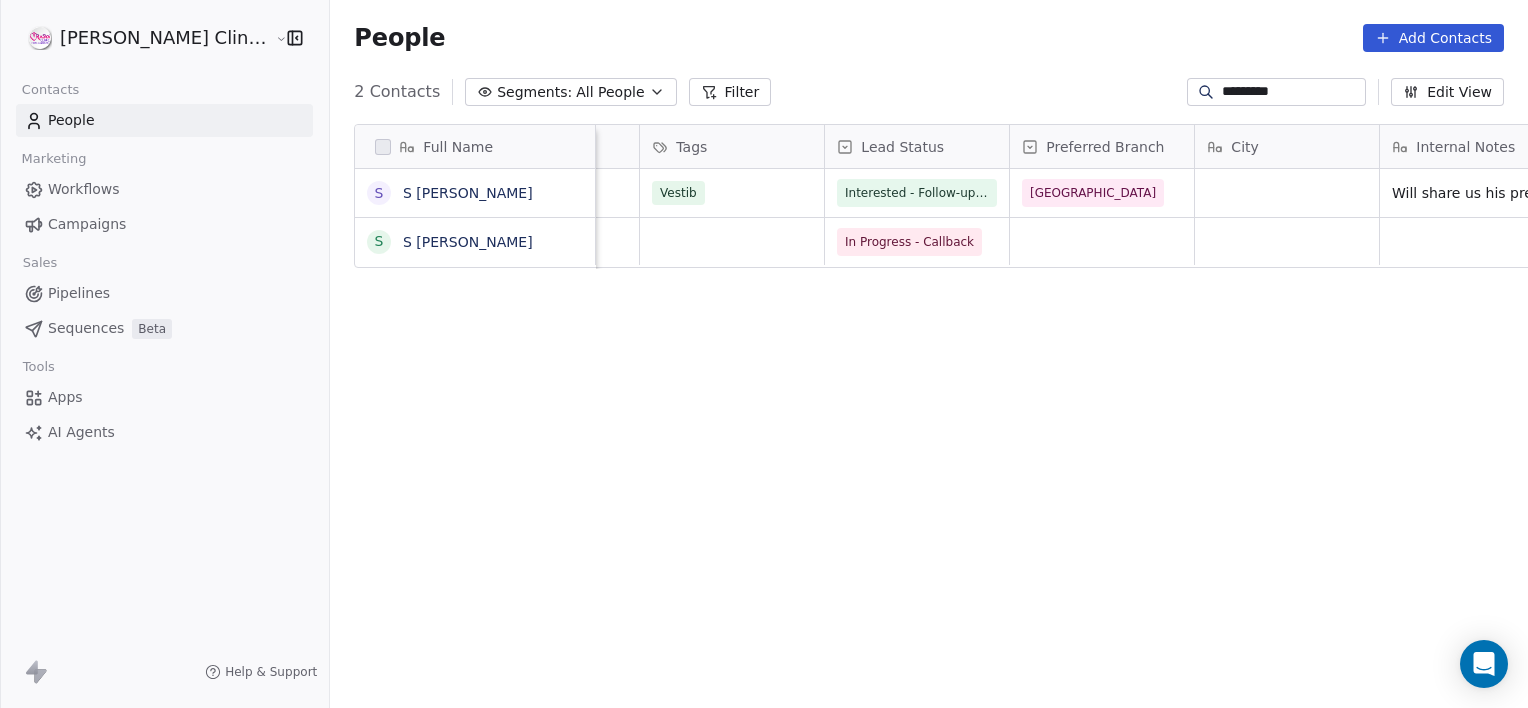
scroll to position [0, 698]
click at [854, 193] on span "Interested - Follow-up for Apt" at bounding box center [931, 193] width 175 height 20
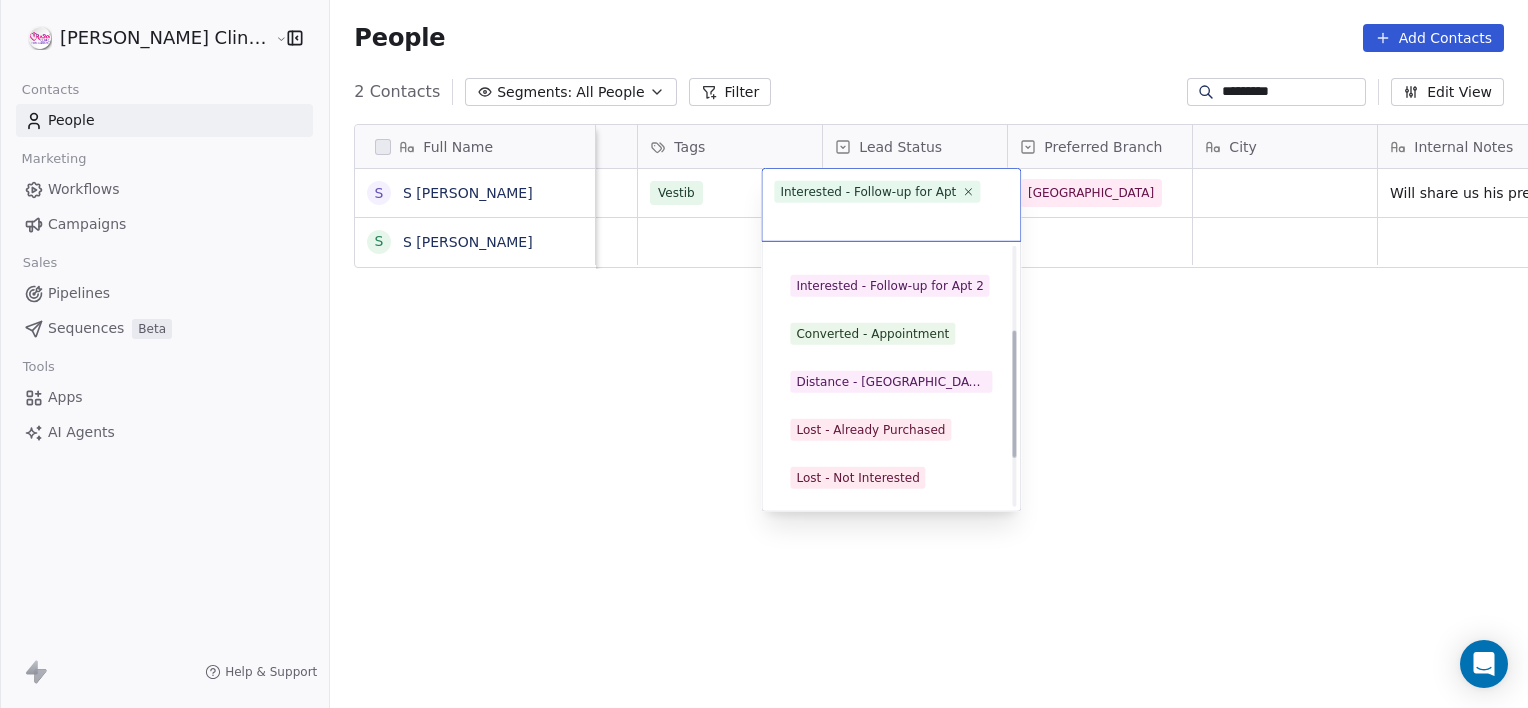
scroll to position [176, 0]
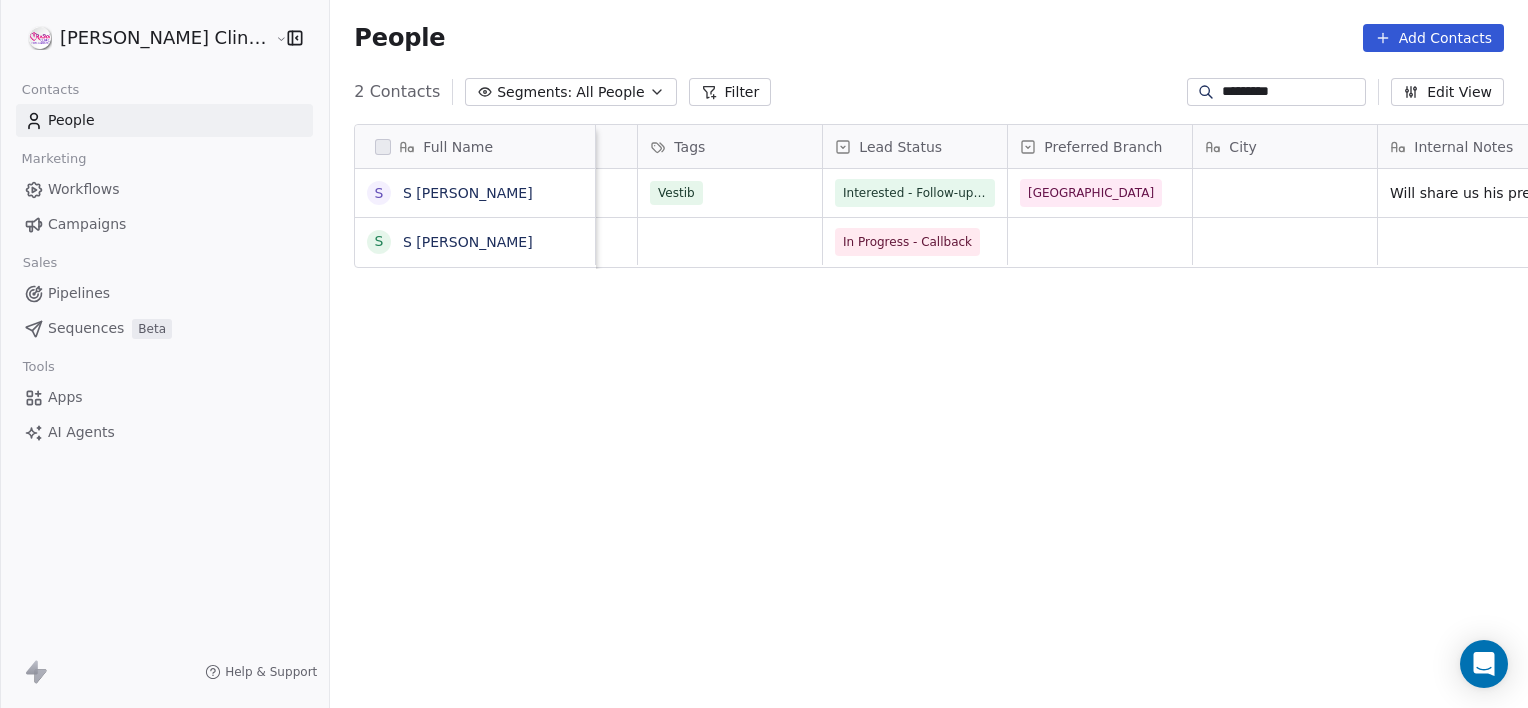
click at [1089, 362] on html "RASYA Clinic External Contacts People Marketing Workflows Campaigns Sales Pipel…" at bounding box center [764, 354] width 1528 height 708
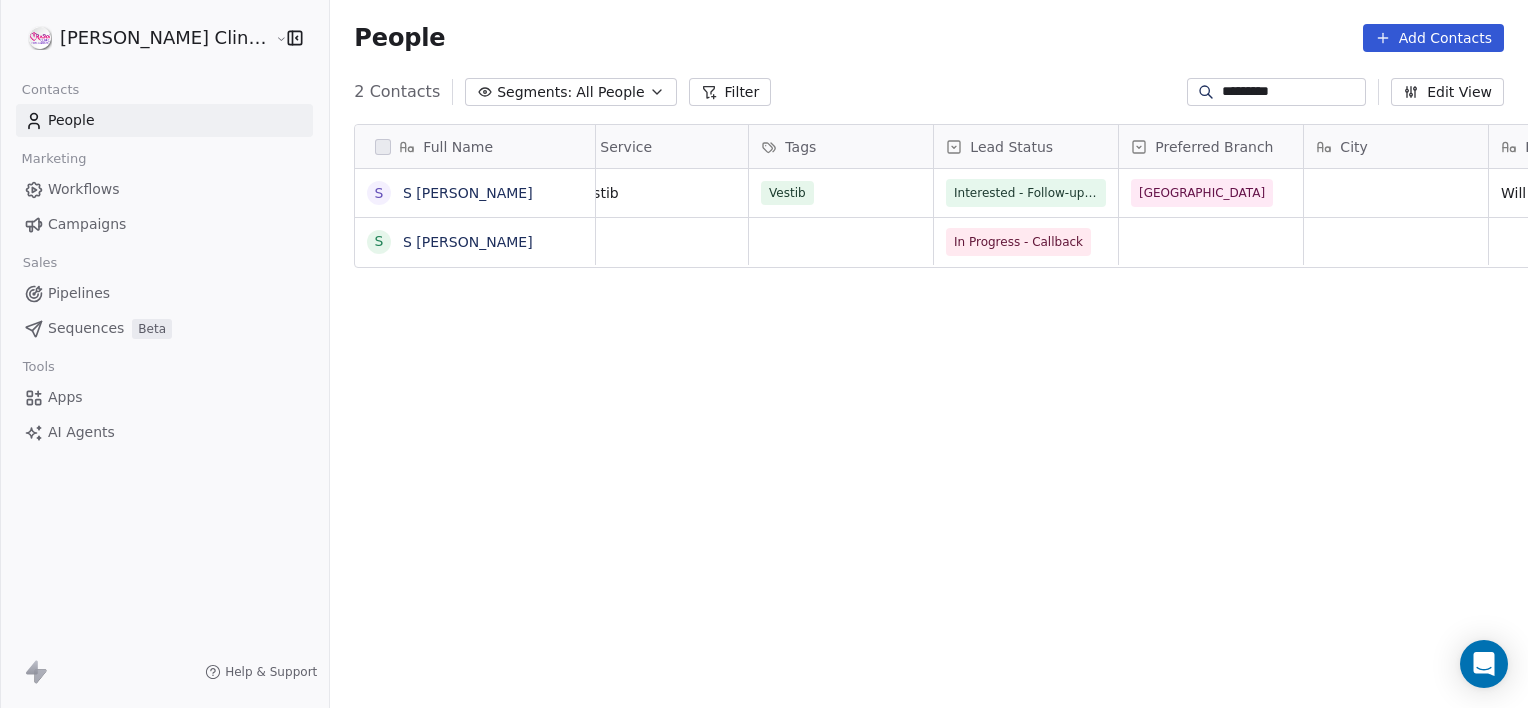
scroll to position [15, 0]
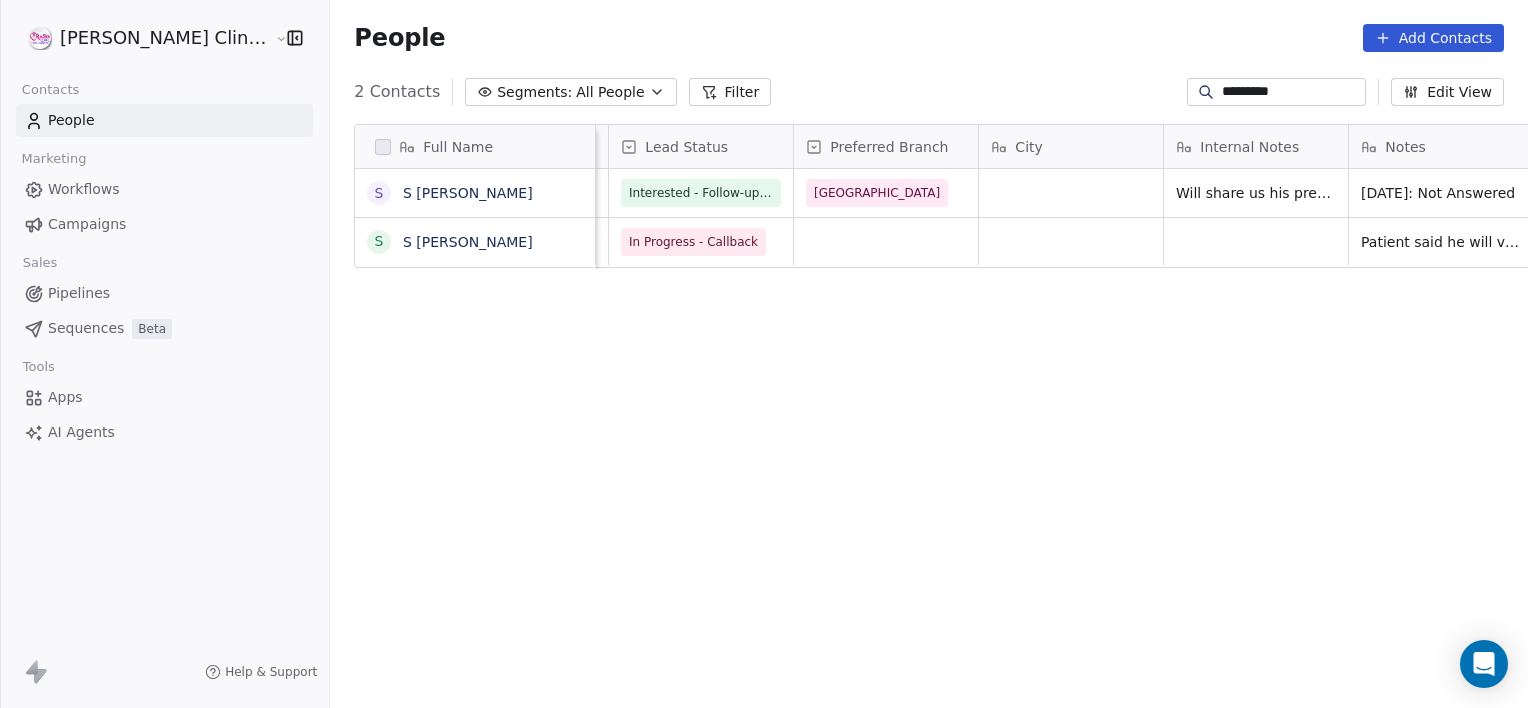
scroll to position [0, 914]
type input "*********"
click at [630, 189] on span "Interested - Follow-up for Apt" at bounding box center [715, 193] width 175 height 20
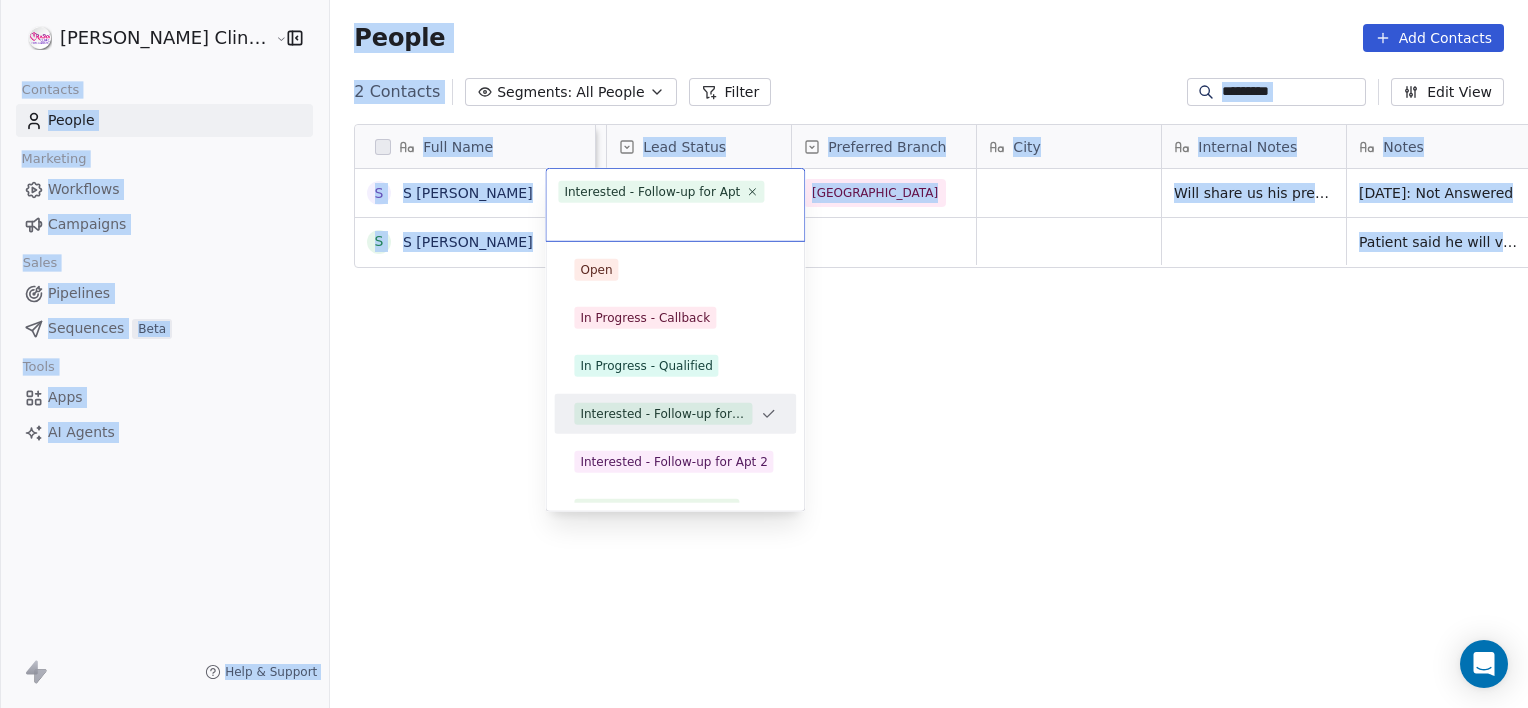
click at [630, 189] on div "Interested - Follow-up for Apt" at bounding box center [652, 192] width 176 height 18
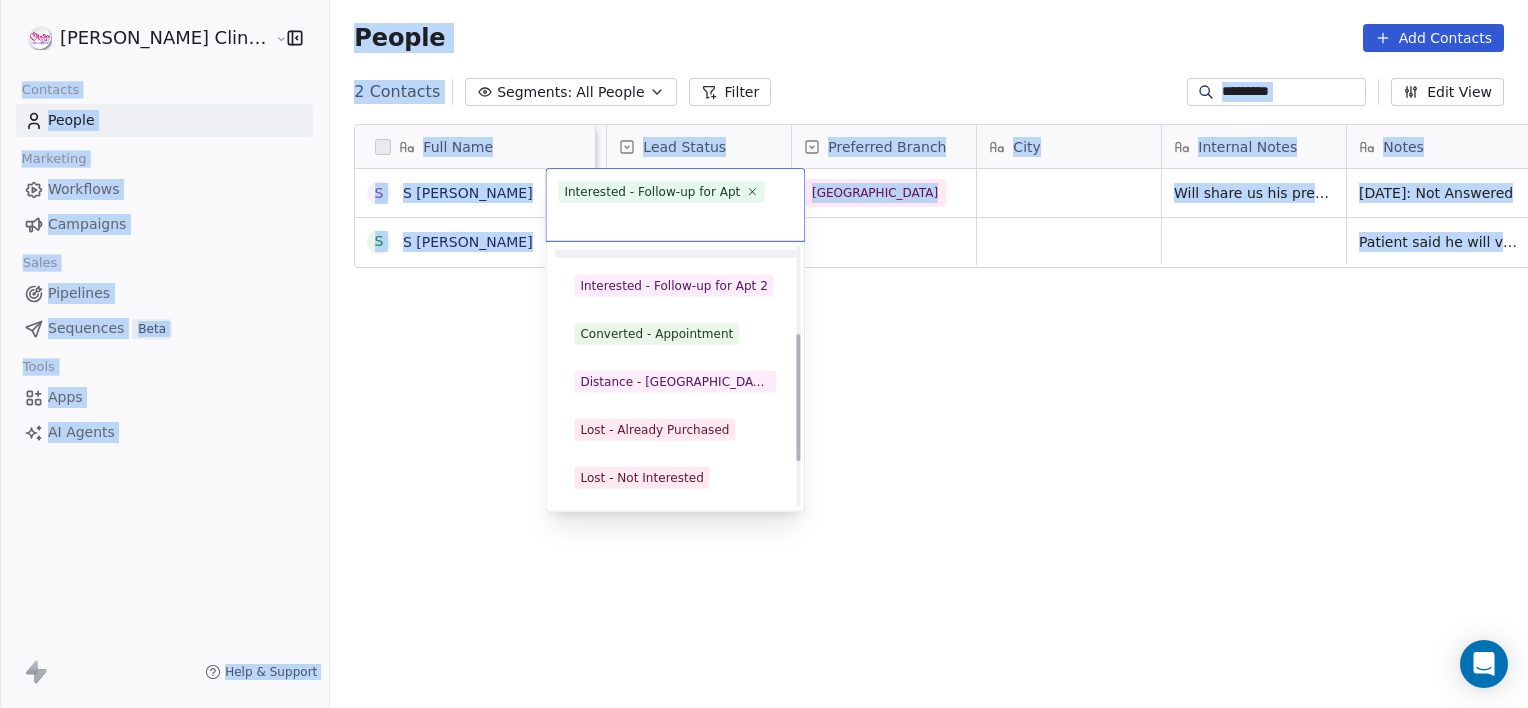
scroll to position [180, 0]
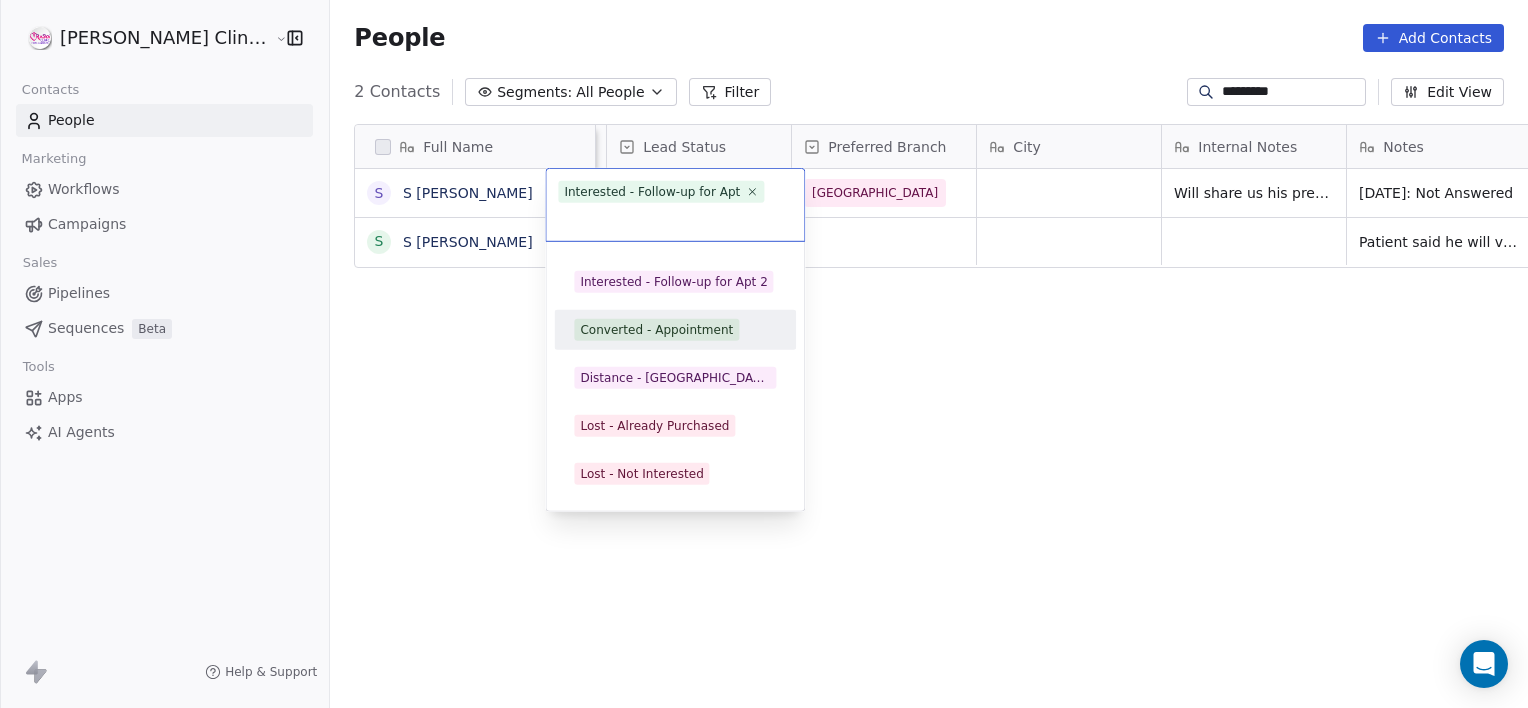
click at [656, 329] on div "Converted - Appointment" at bounding box center [656, 330] width 153 height 18
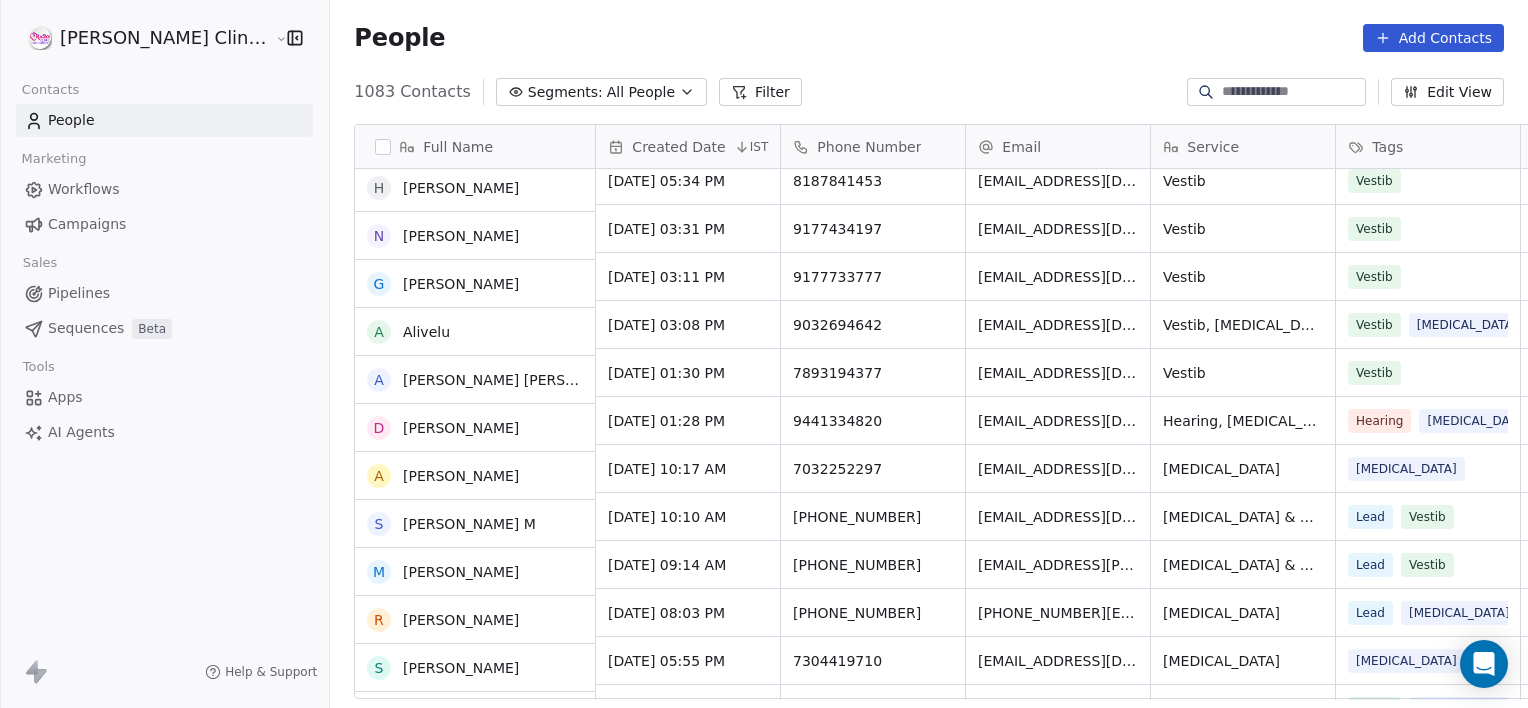
scroll to position [476, 0]
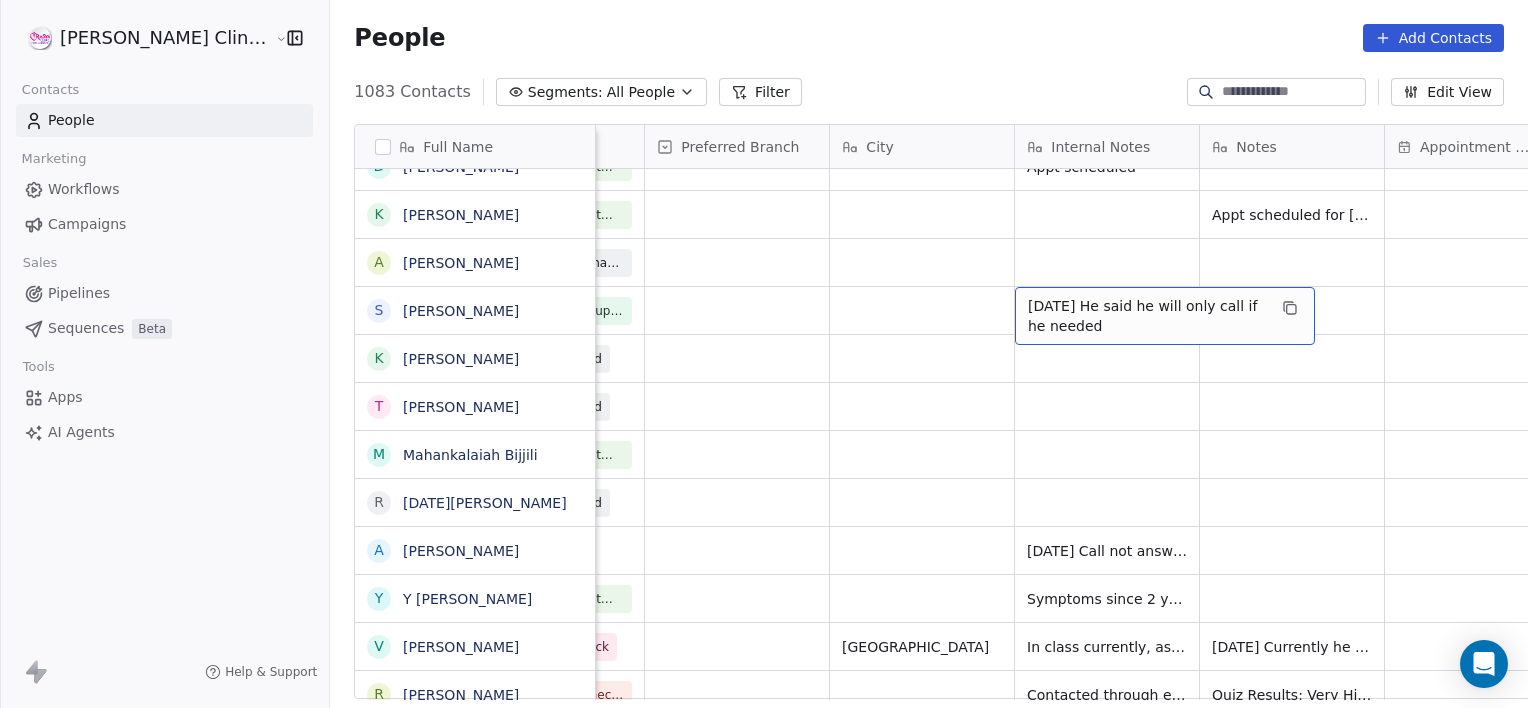
drag, startPoint x: 1301, startPoint y: 219, endPoint x: 1117, endPoint y: 308, distance: 204.4
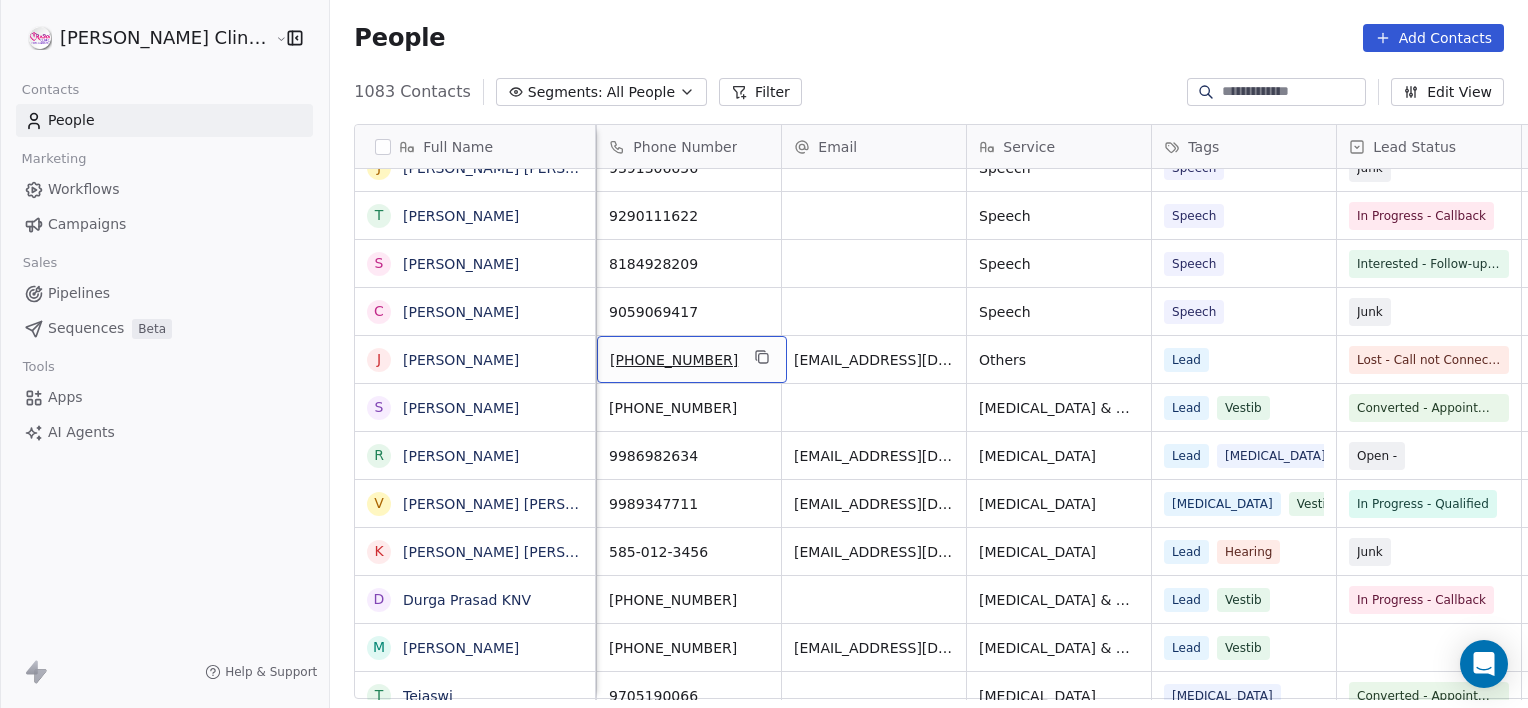
click at [667, 350] on span "[PHONE_NUMBER]" at bounding box center [674, 360] width 128 height 20
click at [648, 336] on div "[PHONE_NUMBER]" at bounding box center [692, 359] width 190 height 47
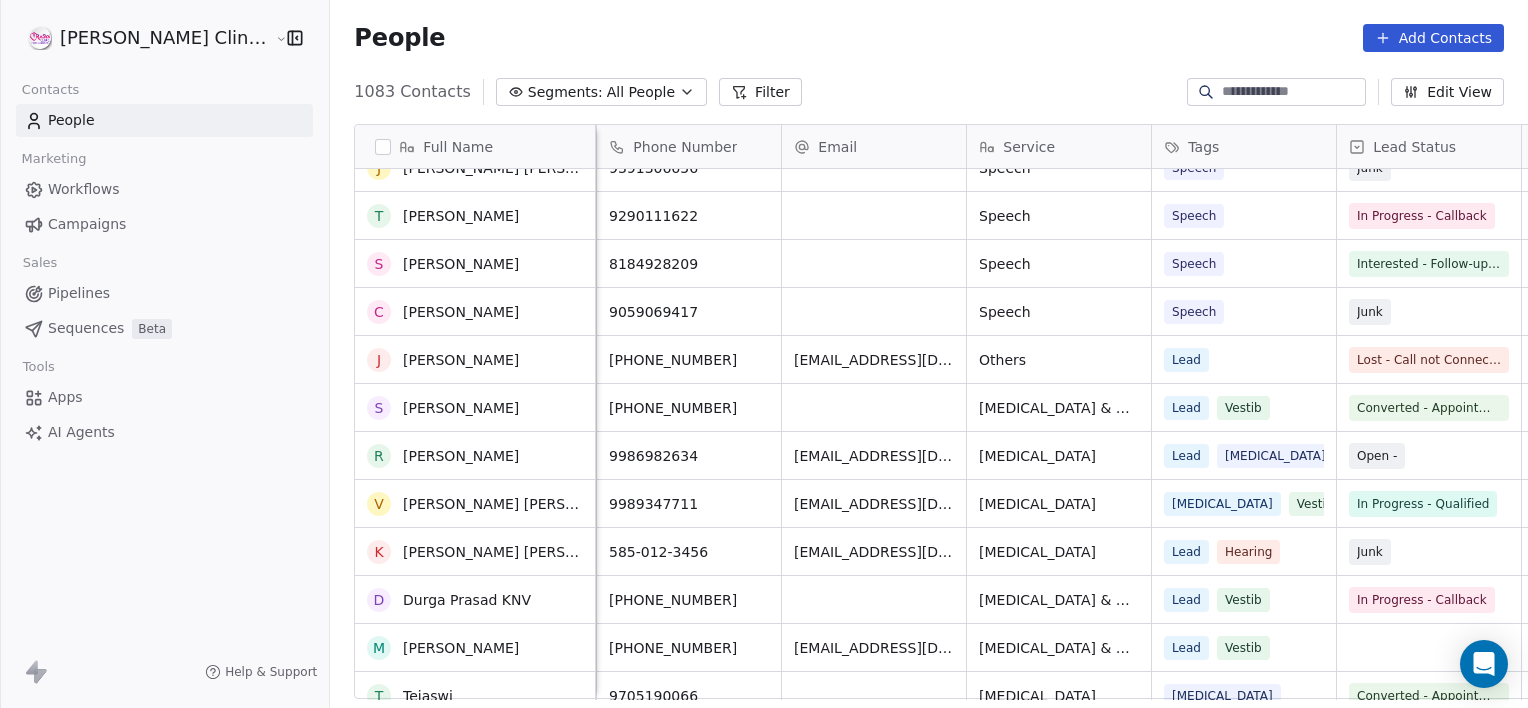
scroll to position [9336, 0]
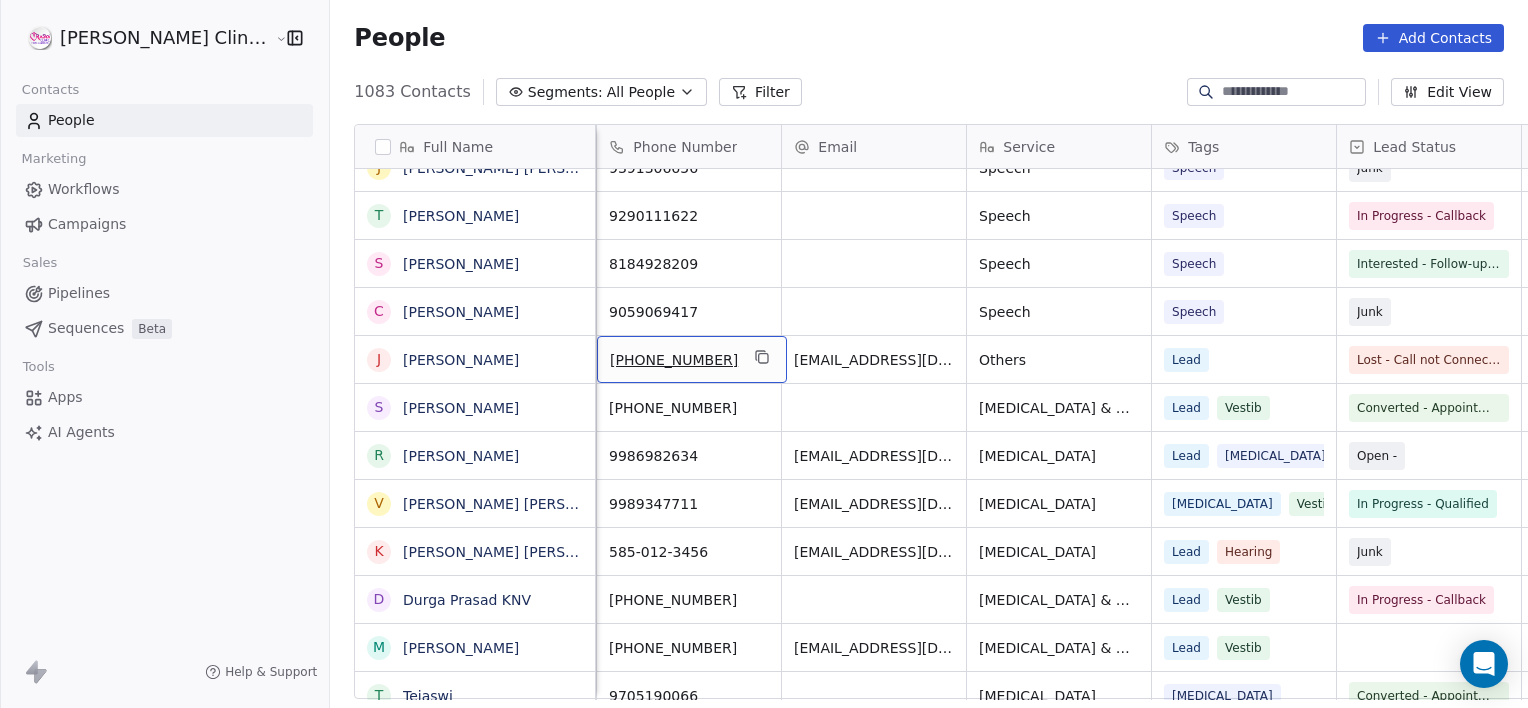
click at [616, 338] on div "[PHONE_NUMBER]" at bounding box center [692, 359] width 190 height 47
click at [611, 352] on span "[PHONE_NUMBER]" at bounding box center [674, 360] width 128 height 20
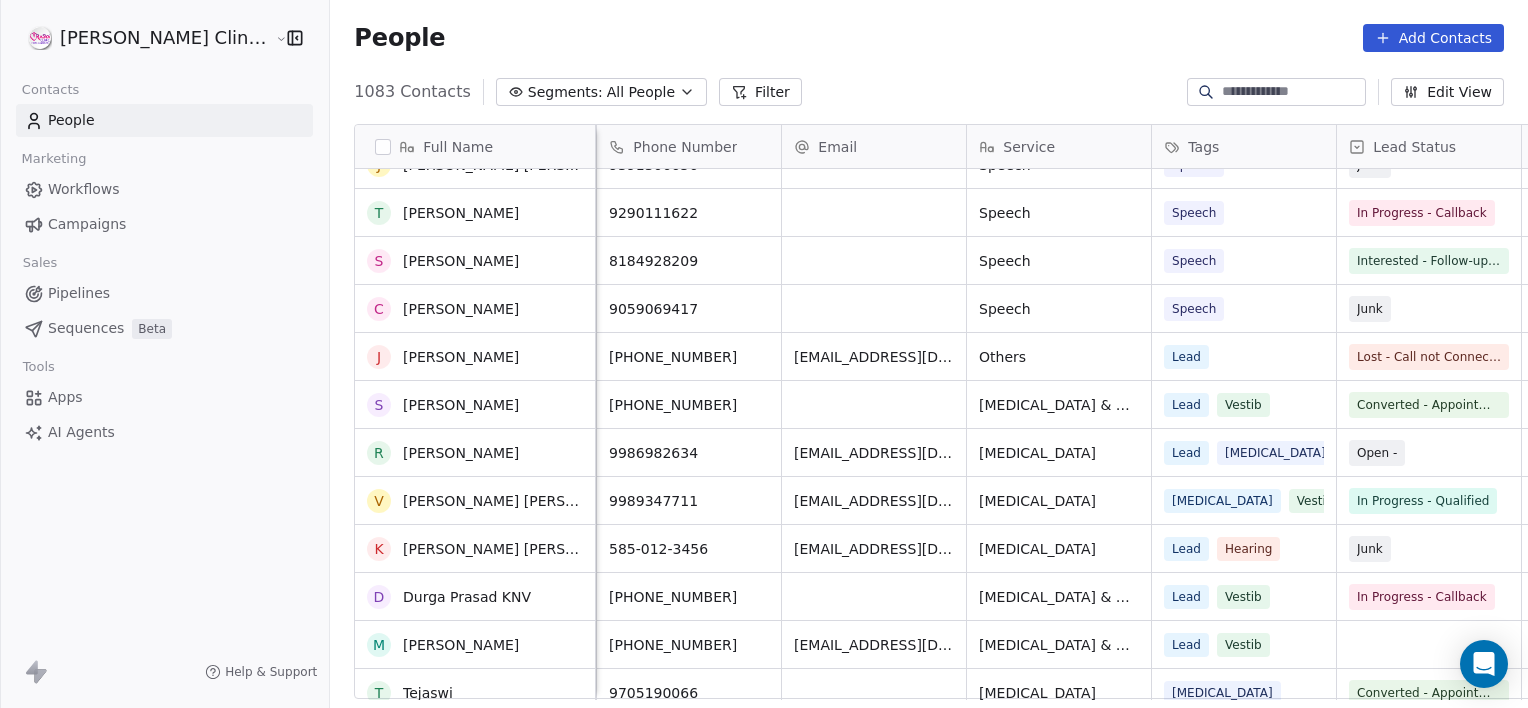
scroll to position [9493, 0]
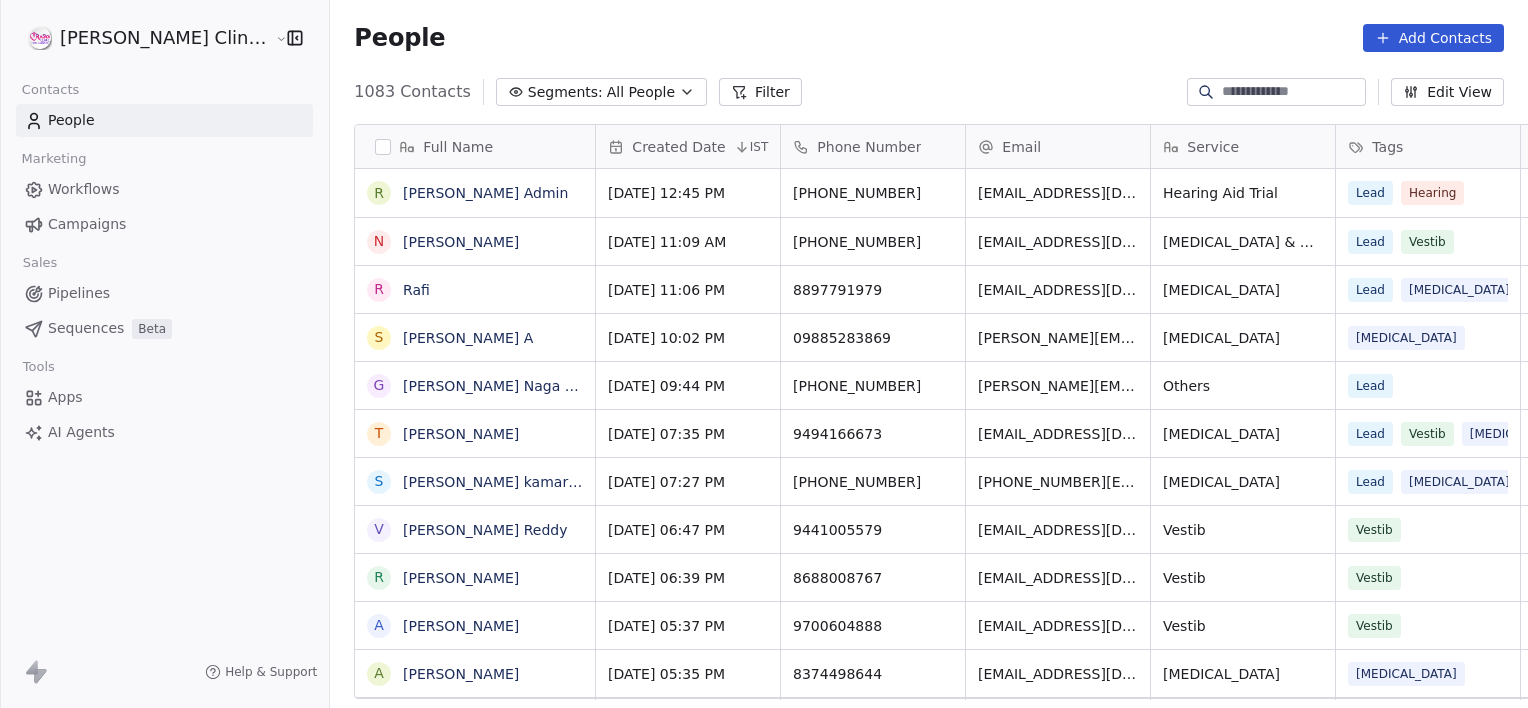
scroll to position [608, 1242]
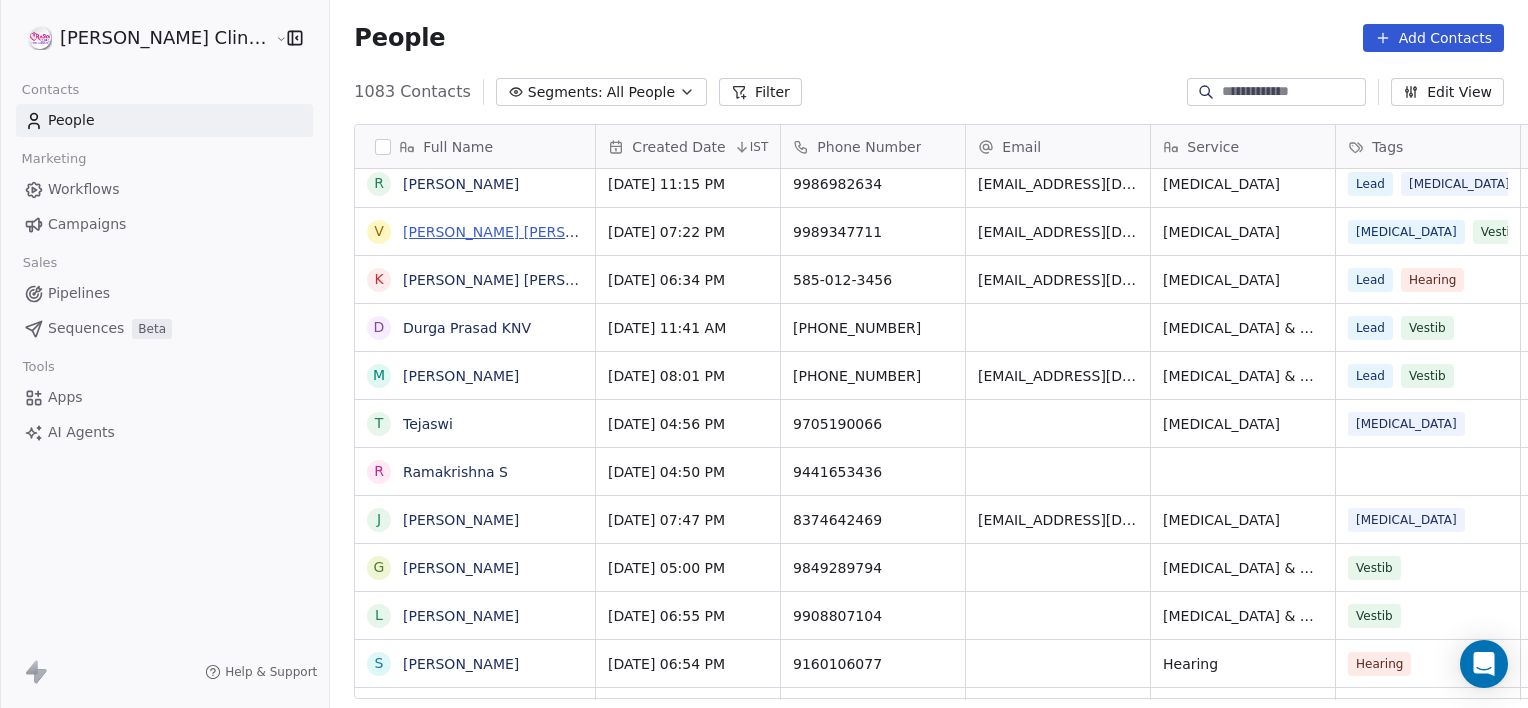
click at [509, 224] on link "[PERSON_NAME] [PERSON_NAME] [PERSON_NAME]" at bounding box center [582, 232] width 358 height 16
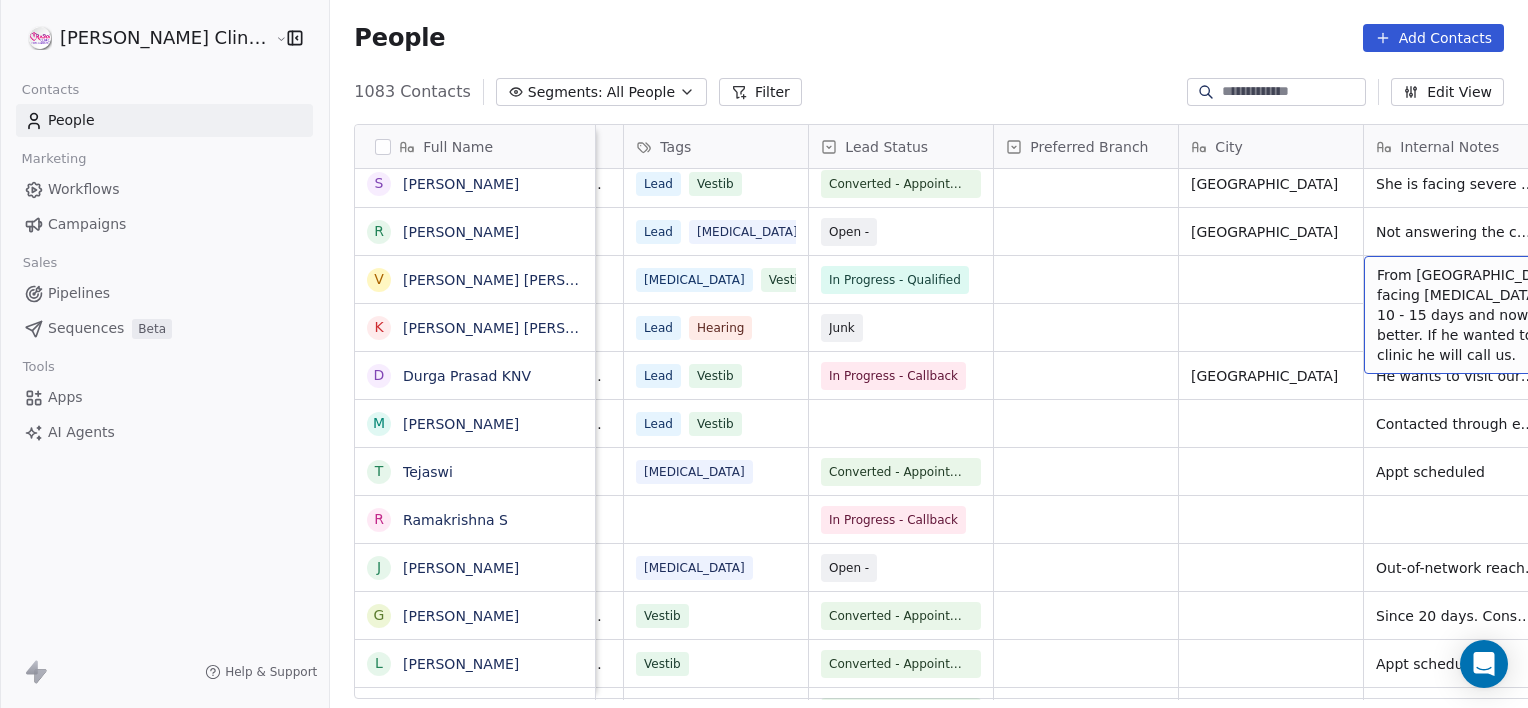
scroll to position [0, 898]
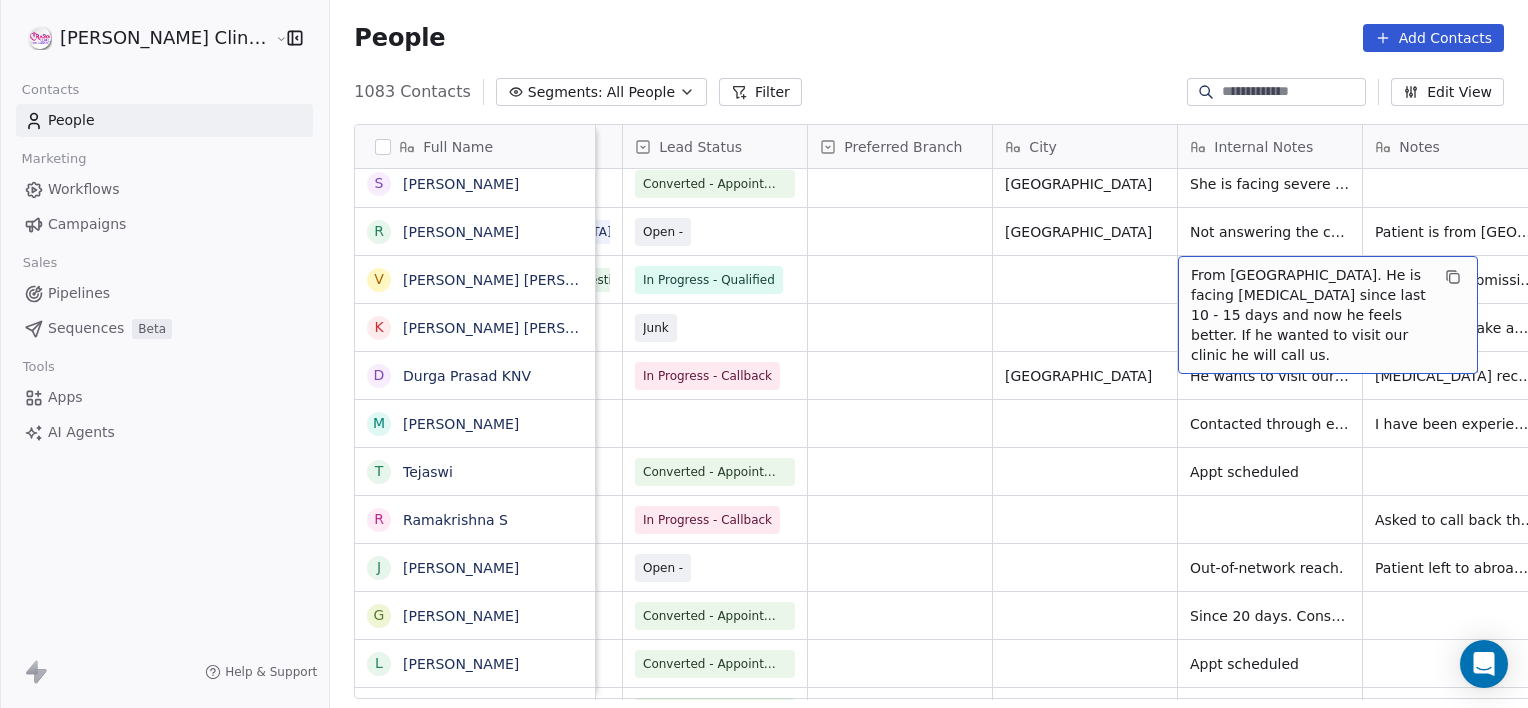
click at [1290, 332] on span "From [GEOGRAPHIC_DATA]. He is facing [MEDICAL_DATA] since last 10 - 15 days and…" at bounding box center [1310, 315] width 238 height 100
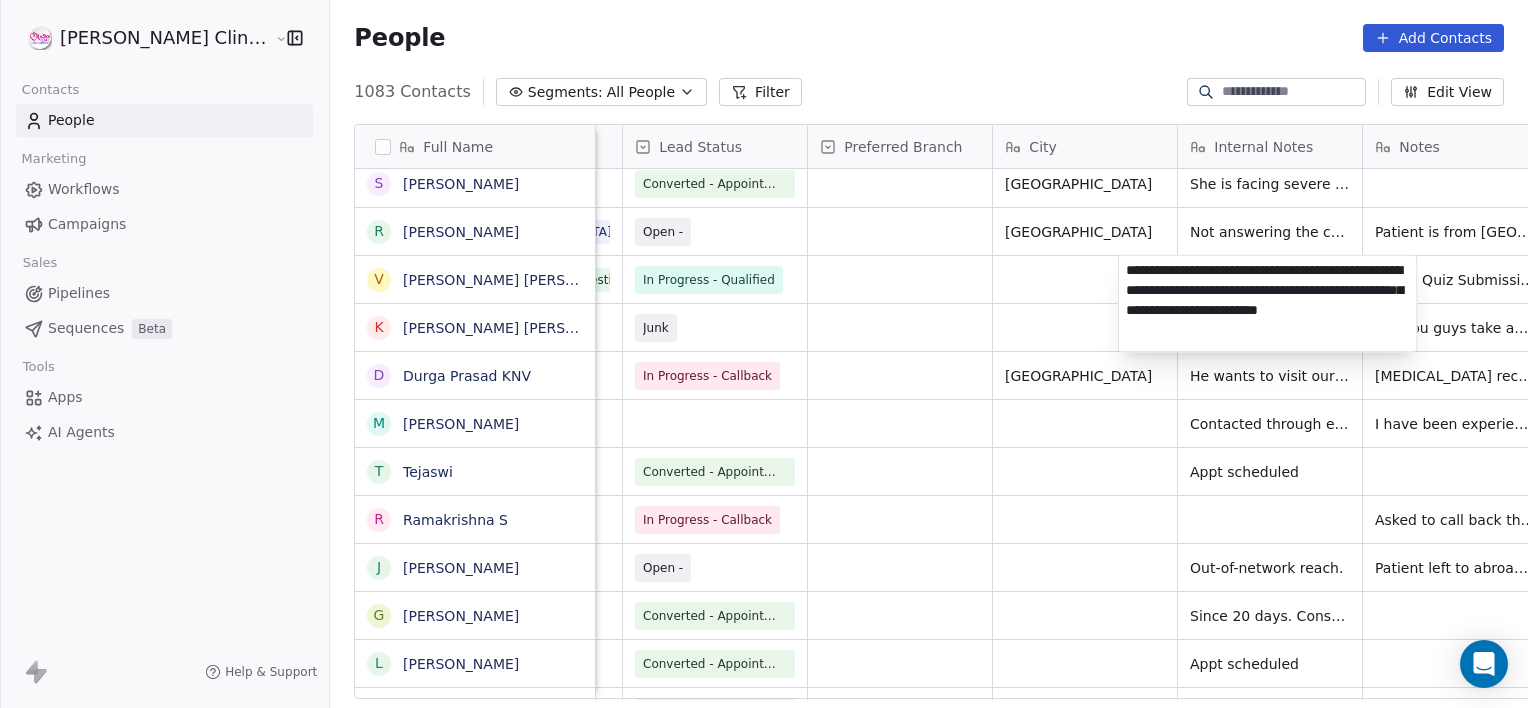
click at [1290, 332] on textarea "**********" at bounding box center [1268, 303] width 298 height 96
click at [364, 276] on html "[PERSON_NAME] Clinic External Contacts People Marketing Workflows Campaigns Sal…" at bounding box center [764, 354] width 1528 height 708
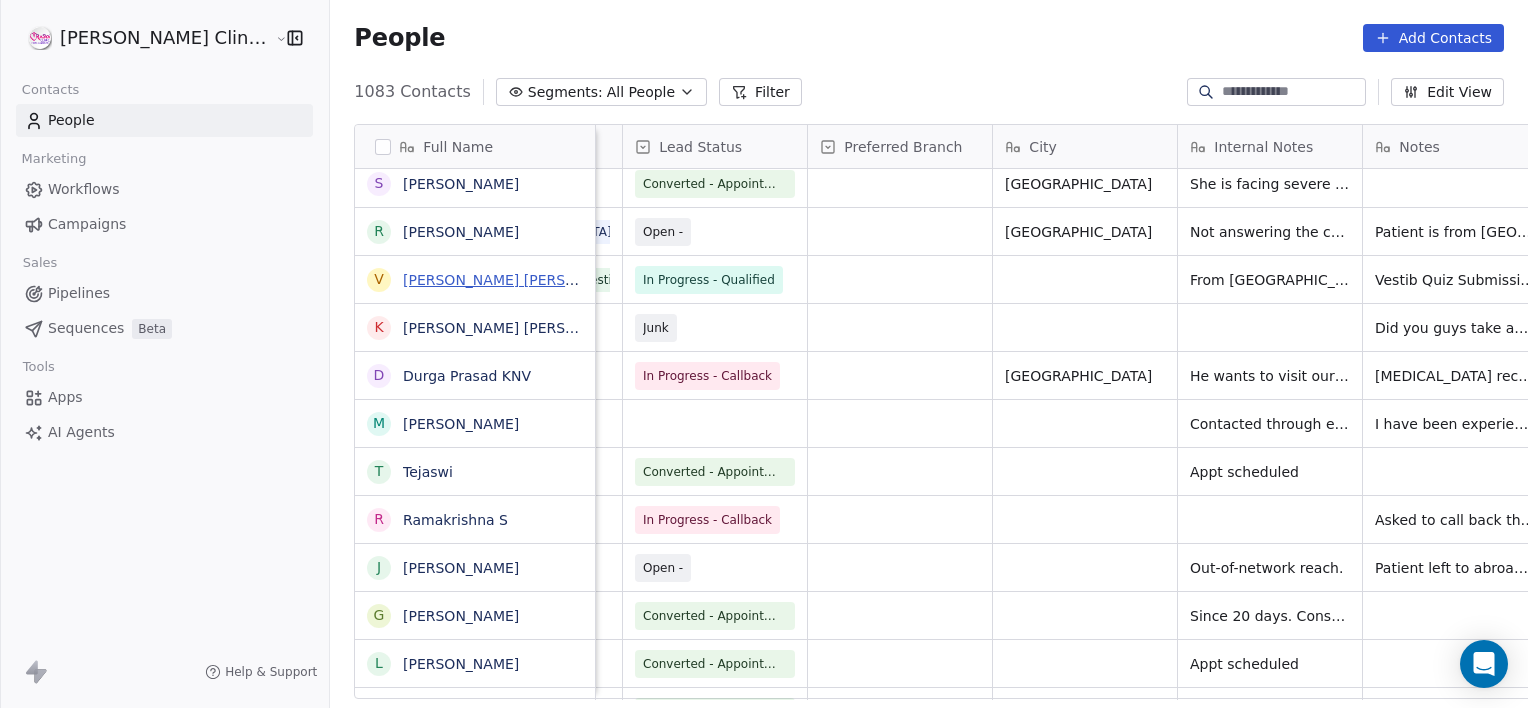
click at [403, 276] on link "[PERSON_NAME] [PERSON_NAME] [PERSON_NAME]" at bounding box center [582, 280] width 358 height 16
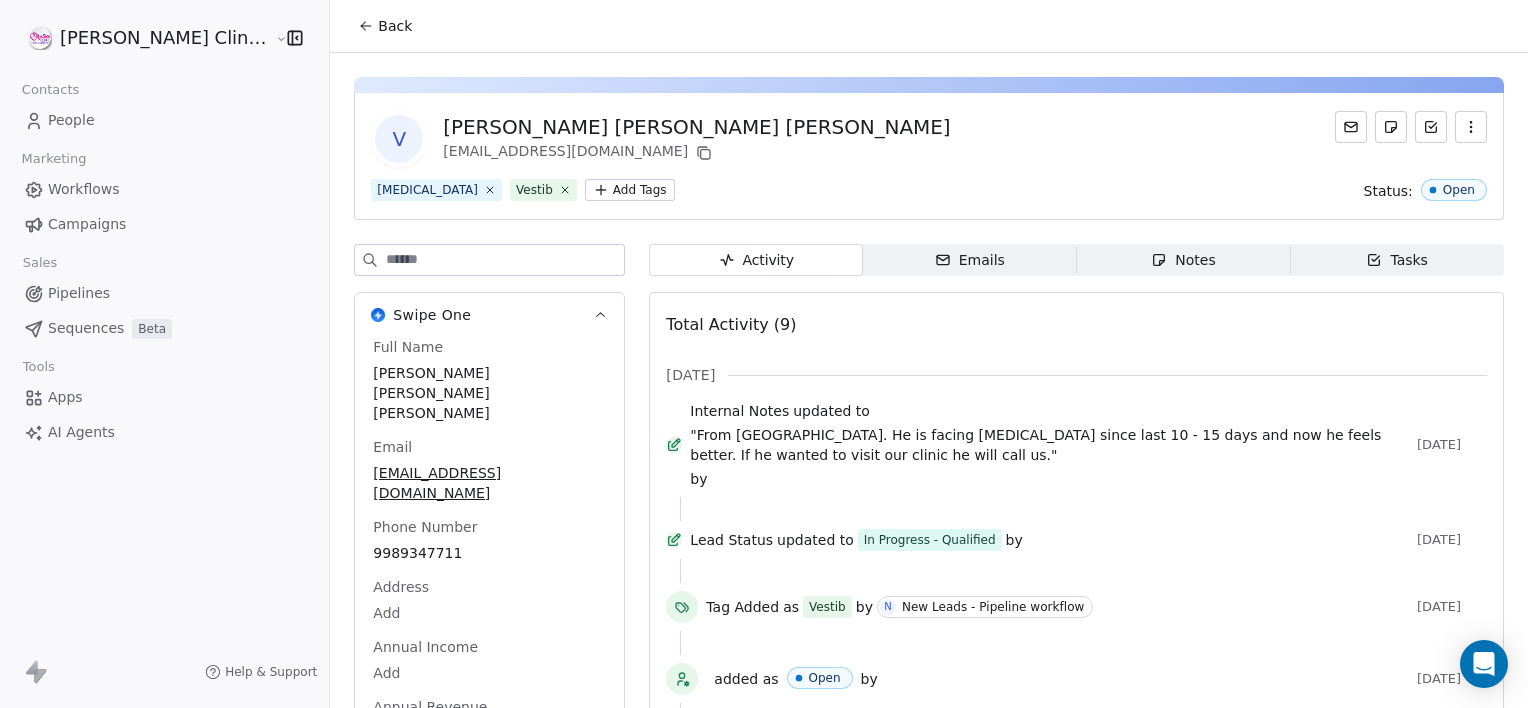
click at [1117, 256] on span "Notes Notes" at bounding box center [1184, 260] width 214 height 32
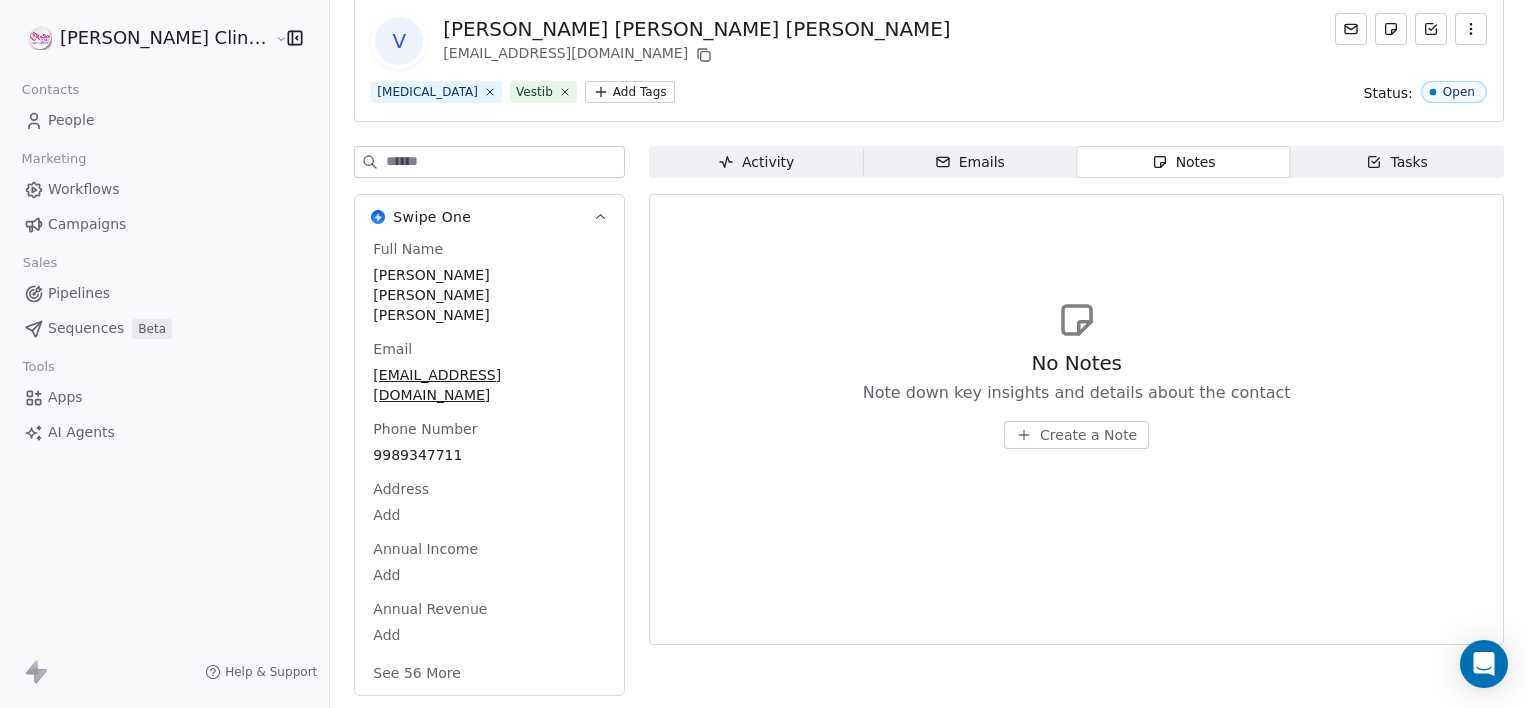
scroll to position [46, 0]
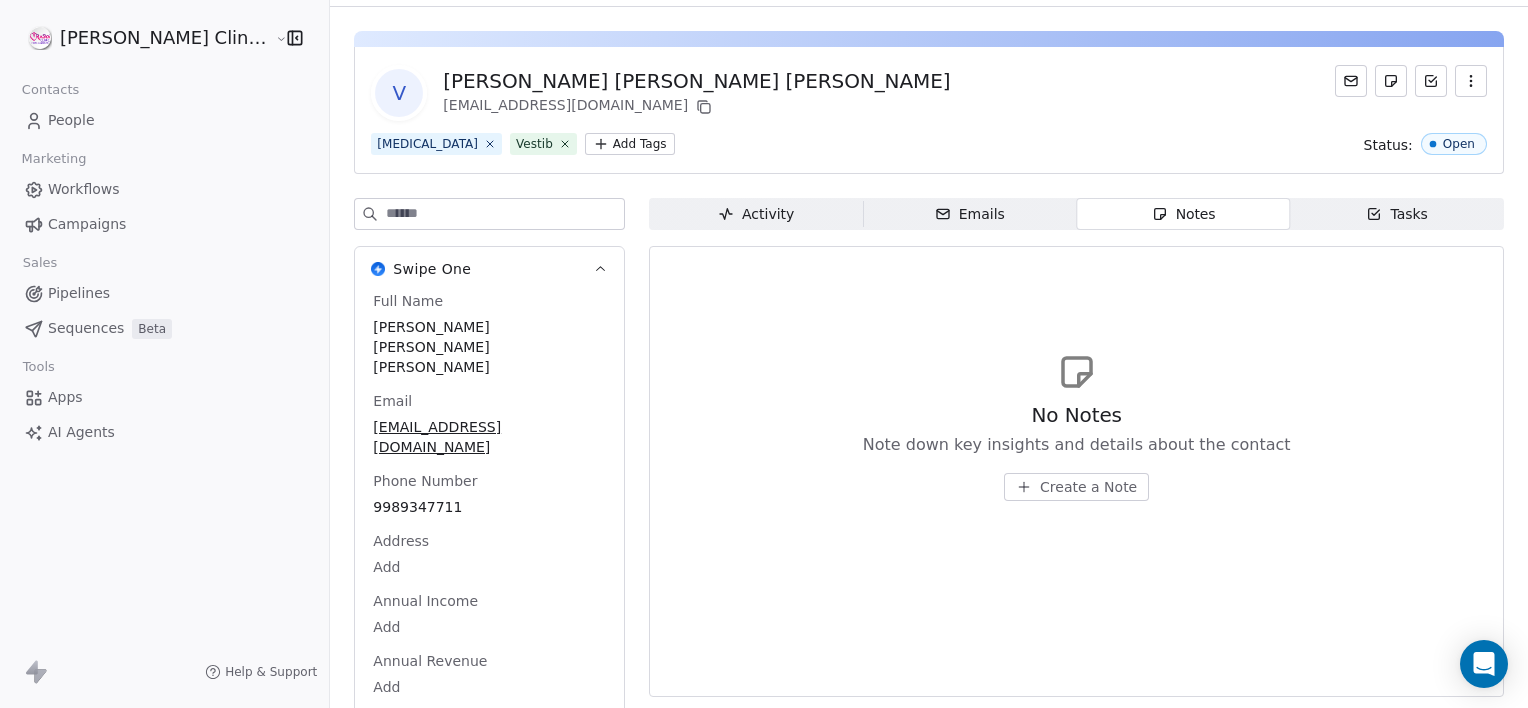
click at [1014, 500] on button "Create a Note" at bounding box center [1076, 487] width 145 height 28
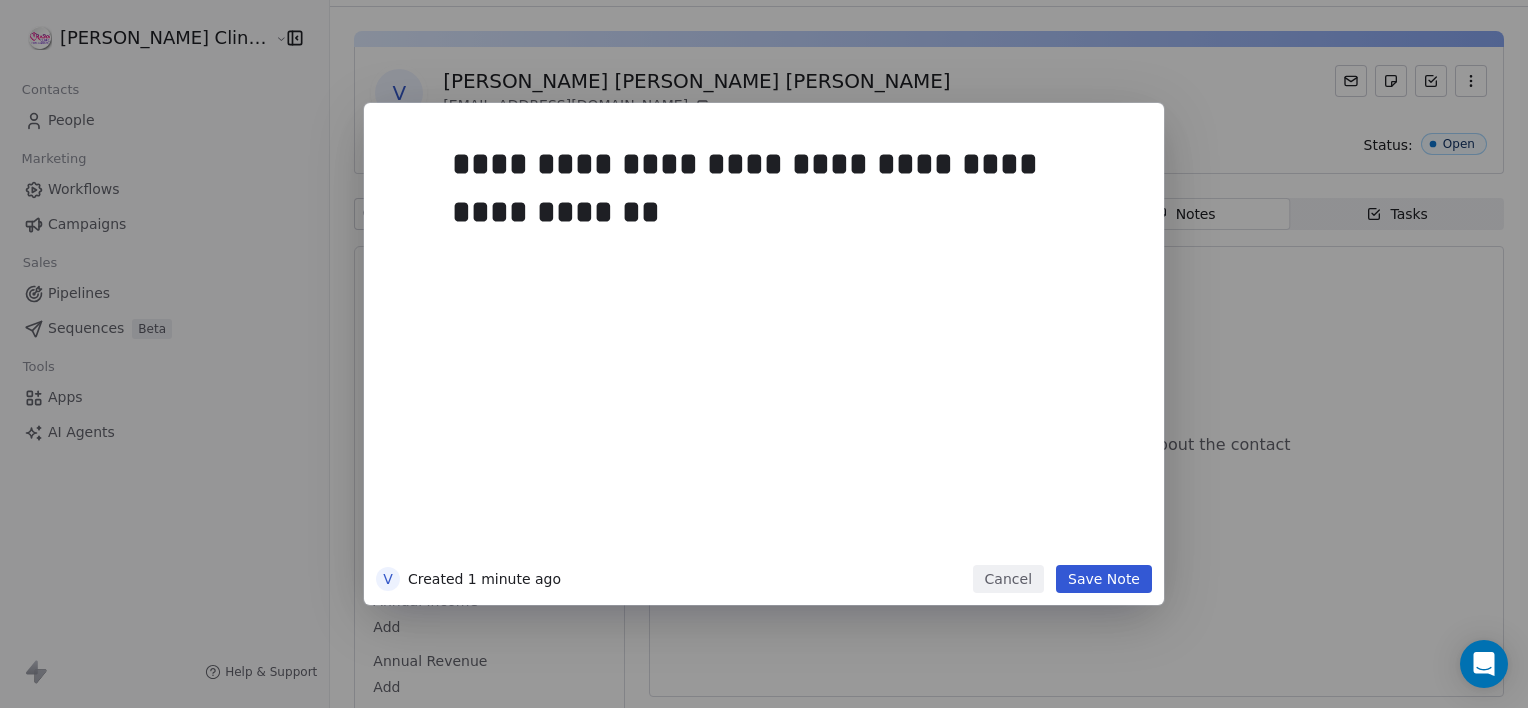
click at [1120, 582] on button "Save Note" at bounding box center [1104, 579] width 96 height 28
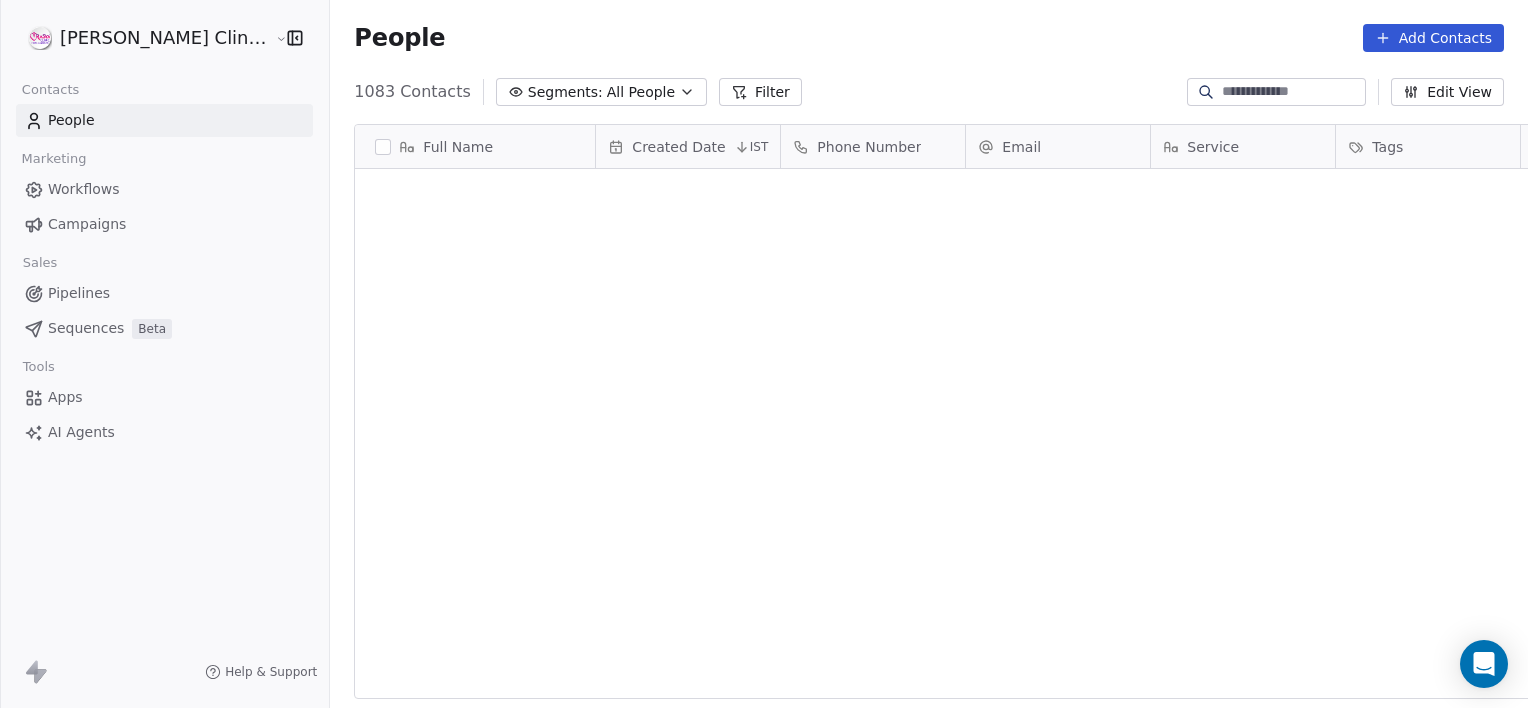
scroll to position [608, 1242]
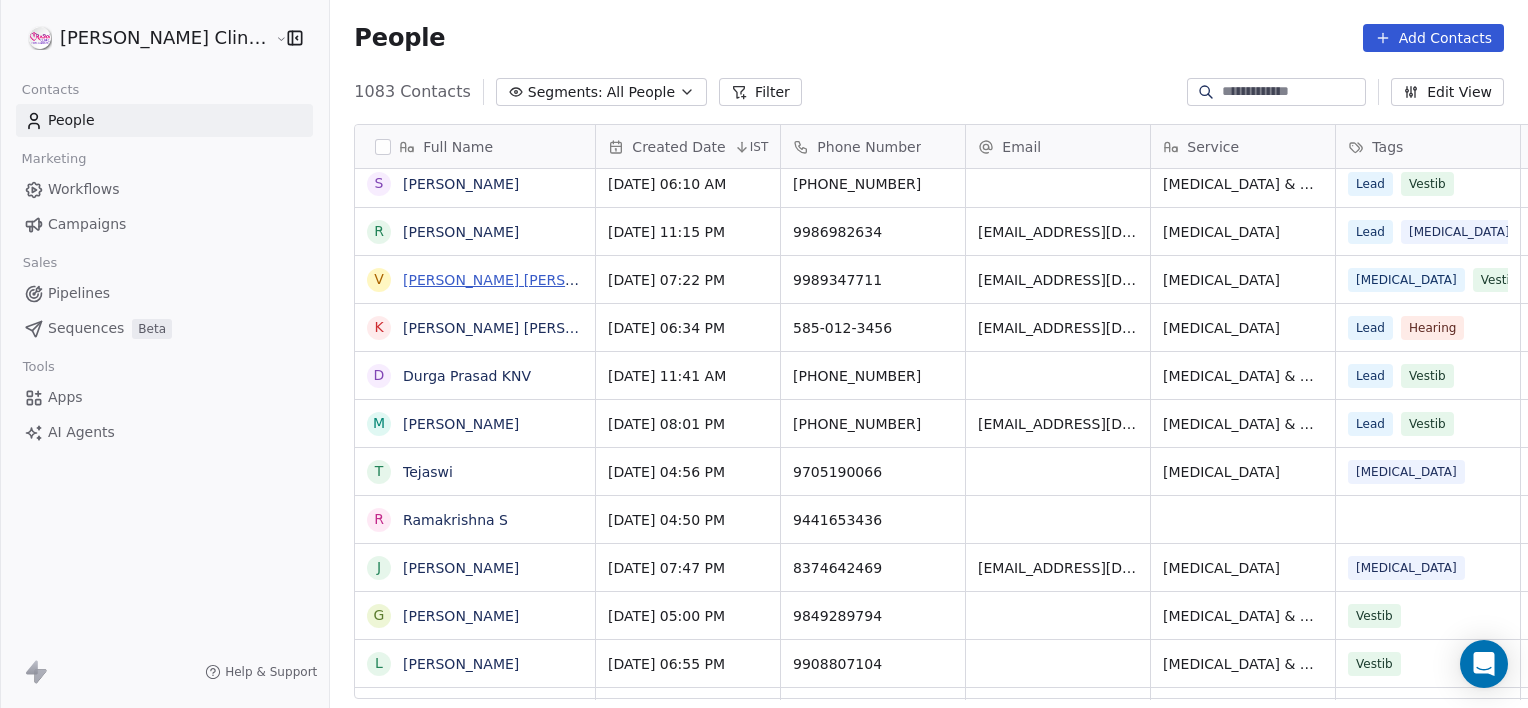
click at [403, 284] on link "[PERSON_NAME] [PERSON_NAME] [PERSON_NAME]" at bounding box center [582, 280] width 358 height 16
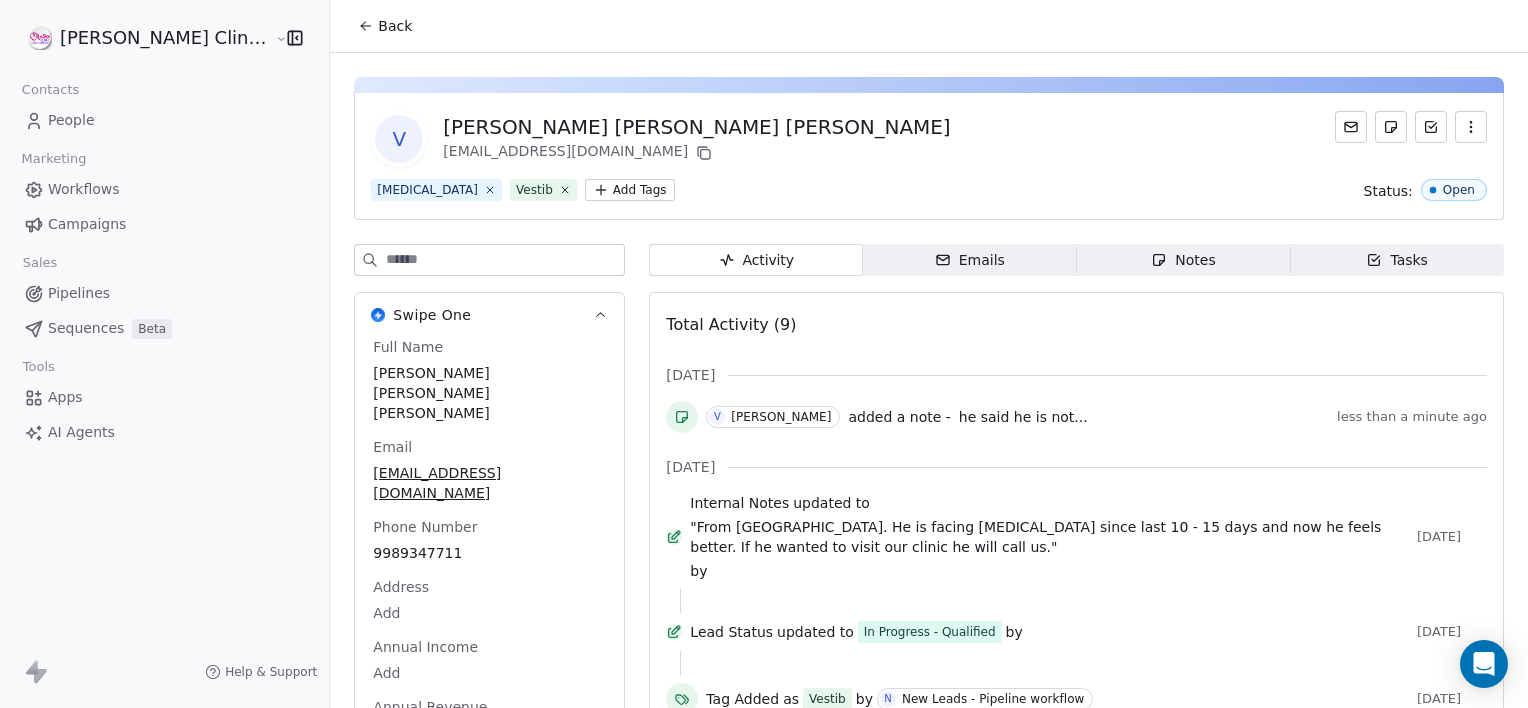
click at [1115, 260] on span "Notes Notes" at bounding box center [1184, 260] width 214 height 32
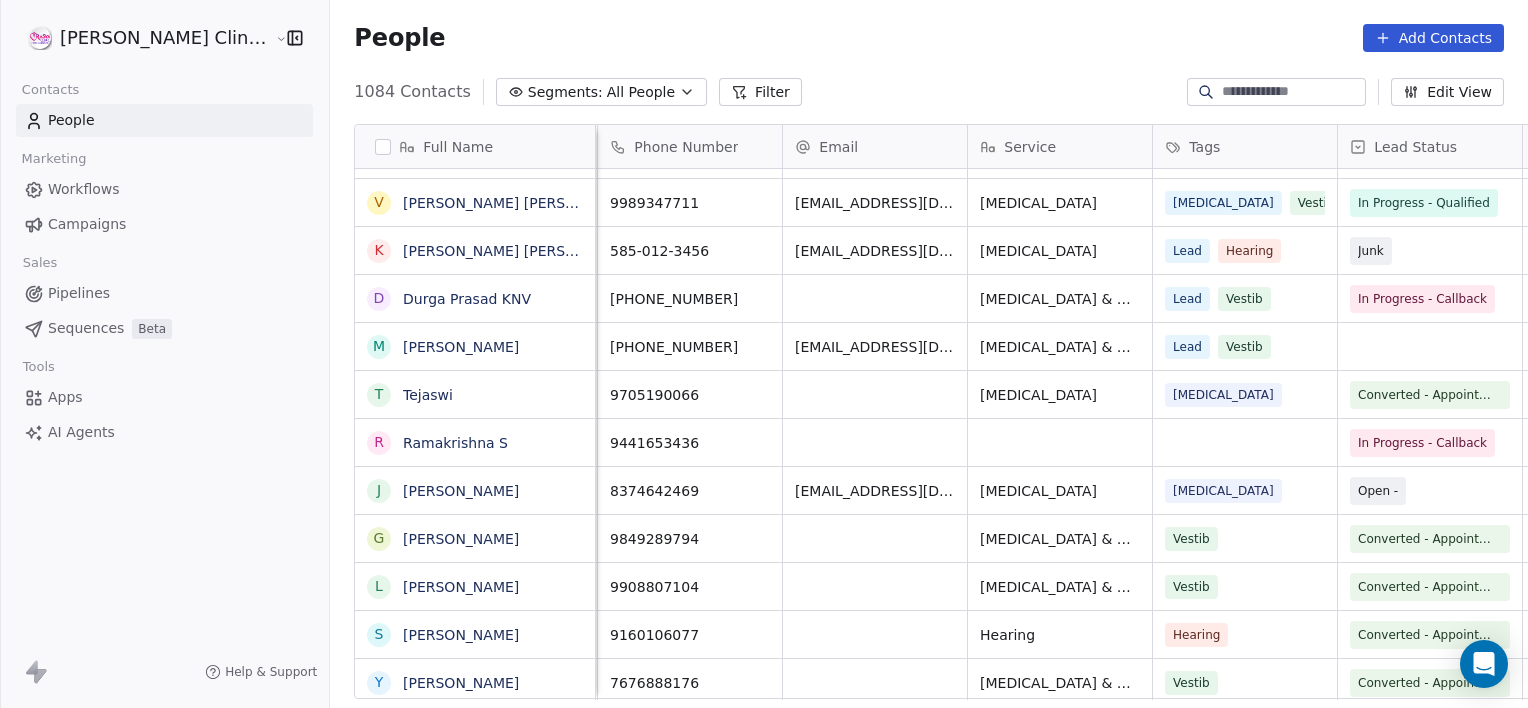
scroll to position [0, 182]
click at [403, 305] on link "Durga Prasad KNV" at bounding box center [467, 299] width 128 height 16
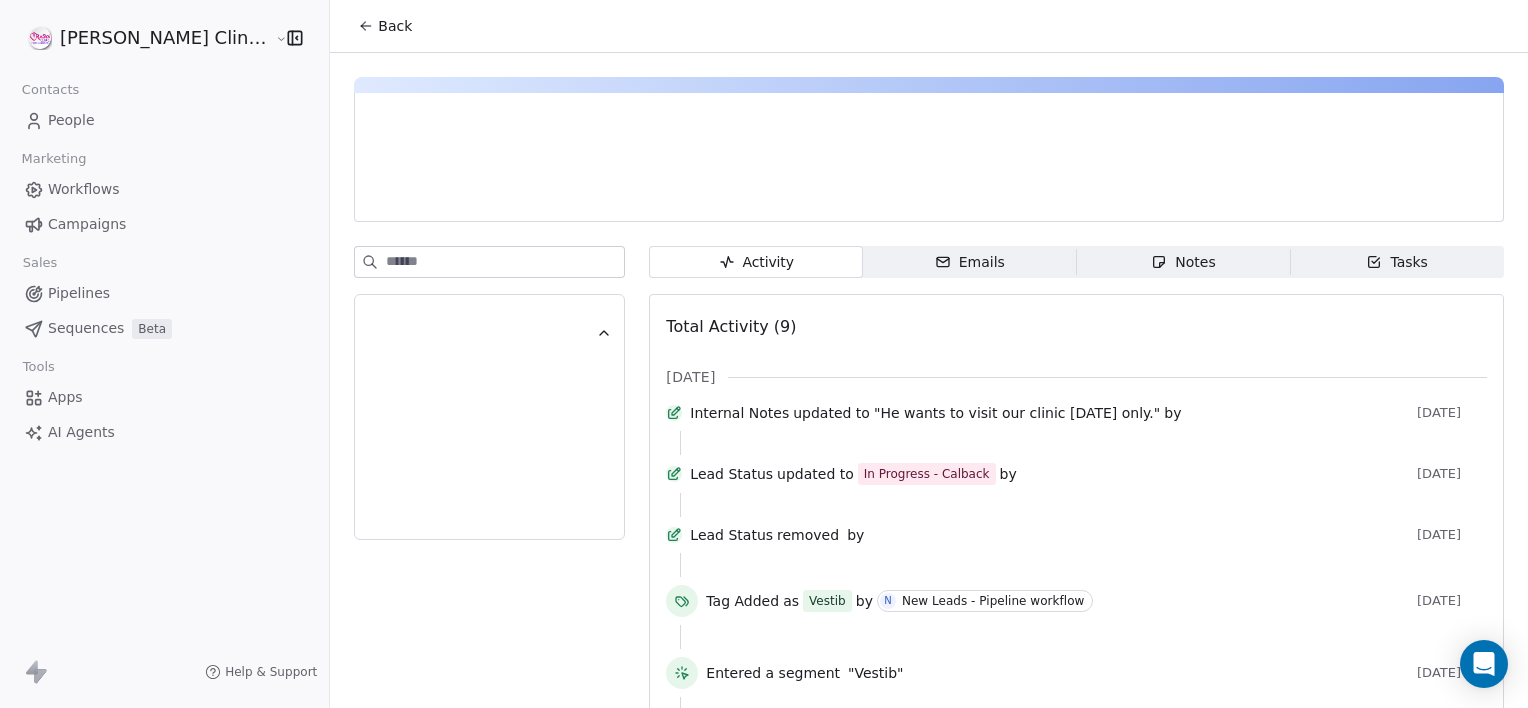
click at [1077, 261] on span "Notes Notes" at bounding box center [1184, 262] width 214 height 32
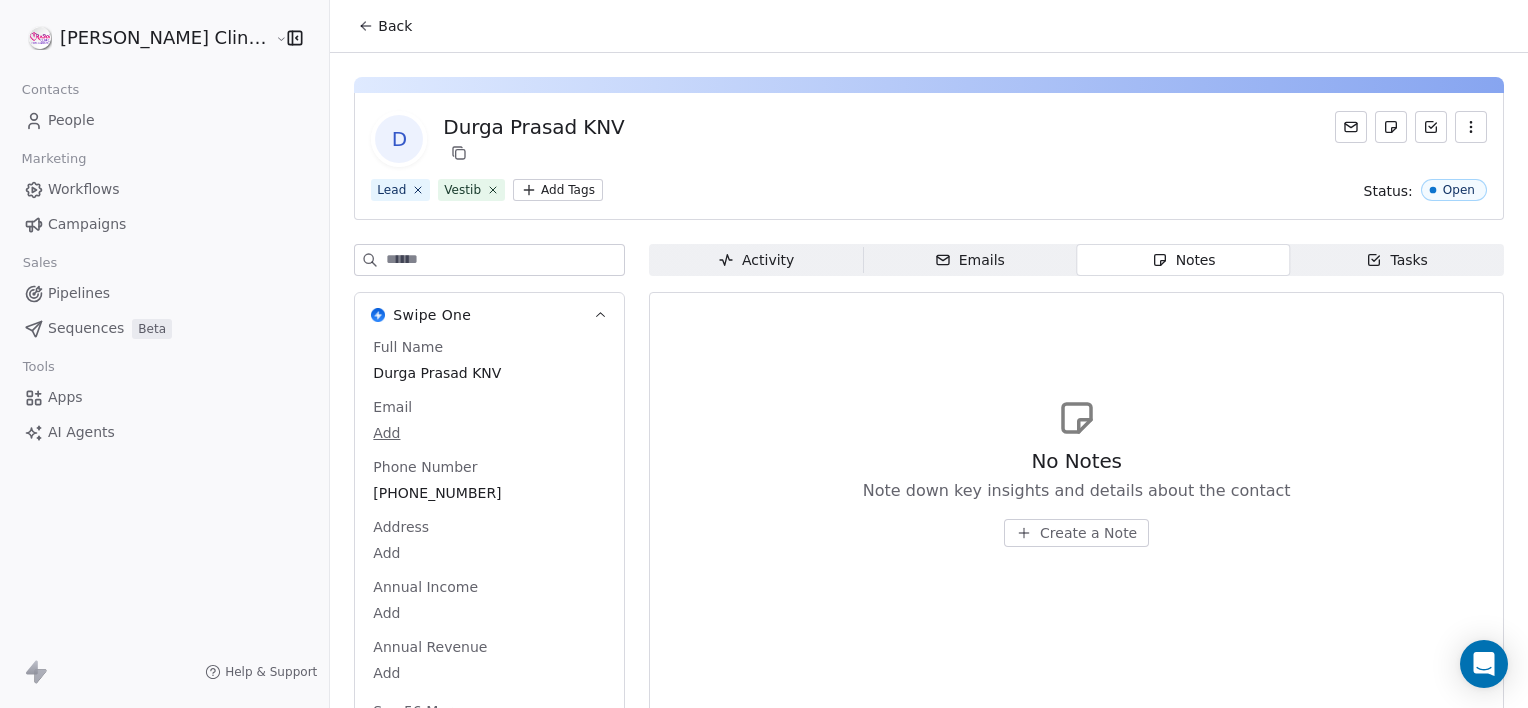
click at [1040, 531] on span "Create a Note" at bounding box center [1088, 533] width 97 height 20
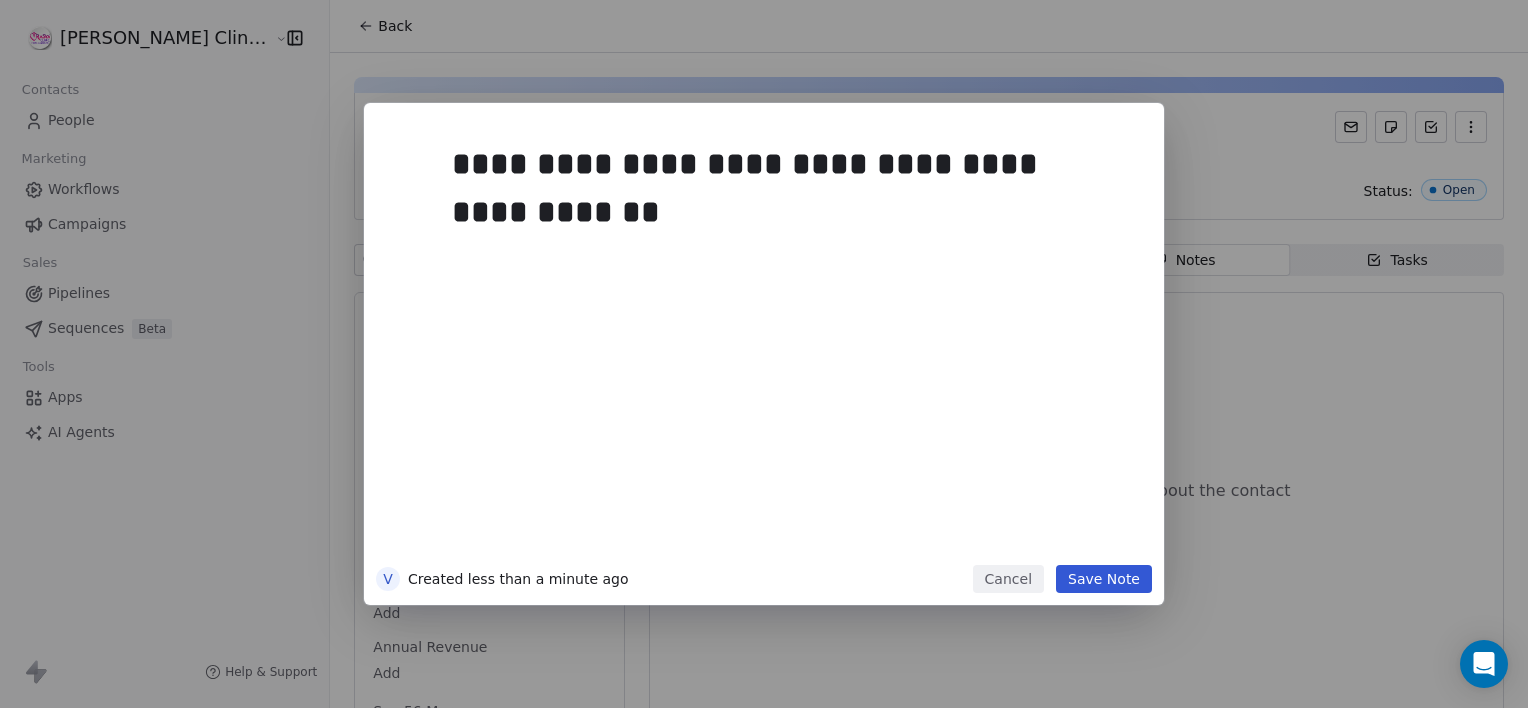
click at [1084, 579] on button "Save Note" at bounding box center [1104, 579] width 96 height 28
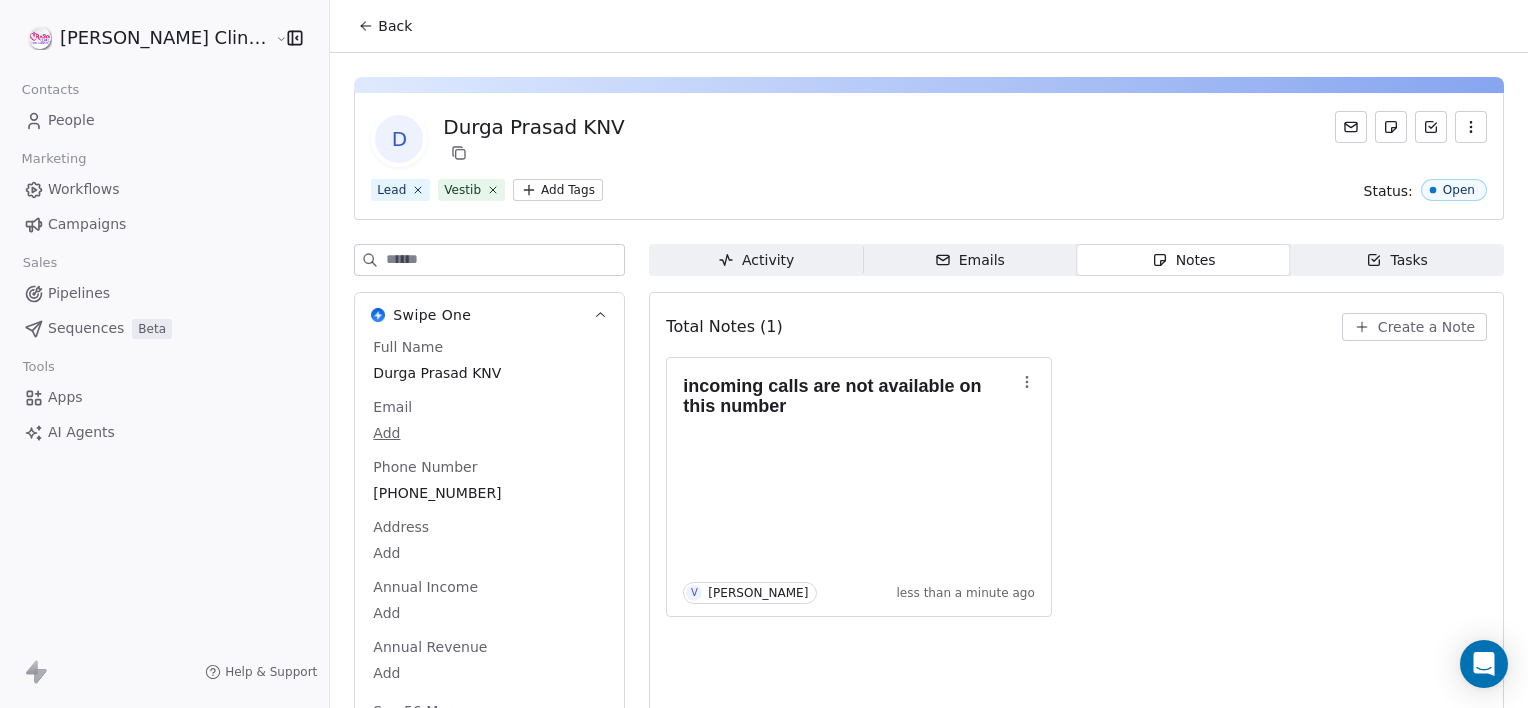
click at [1084, 579] on div "incoming calls are not available on this number V Vani Myla less than a minute …" at bounding box center [1076, 487] width 821 height 260
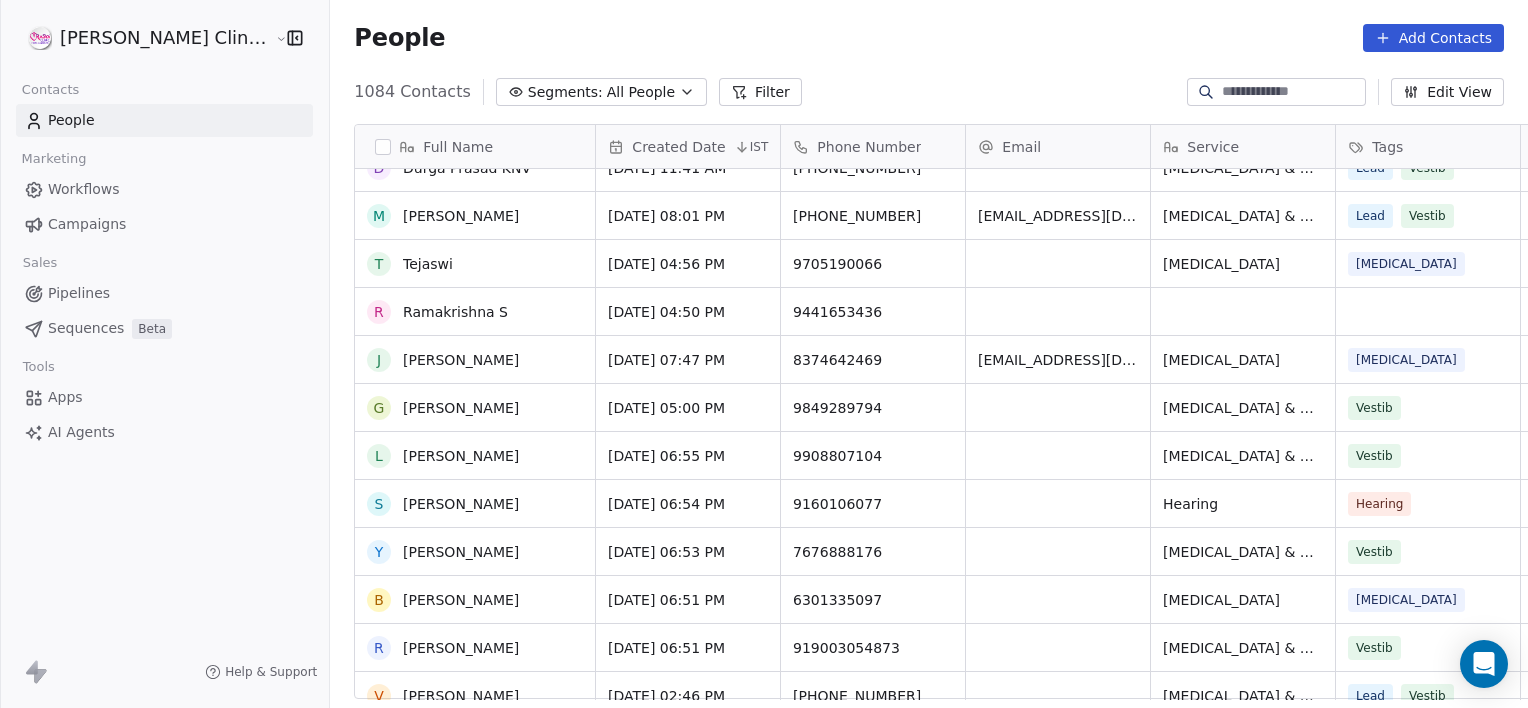
scroll to position [9817, 0]
click at [841, 264] on div "9705190066" at bounding box center [873, 262] width 184 height 47
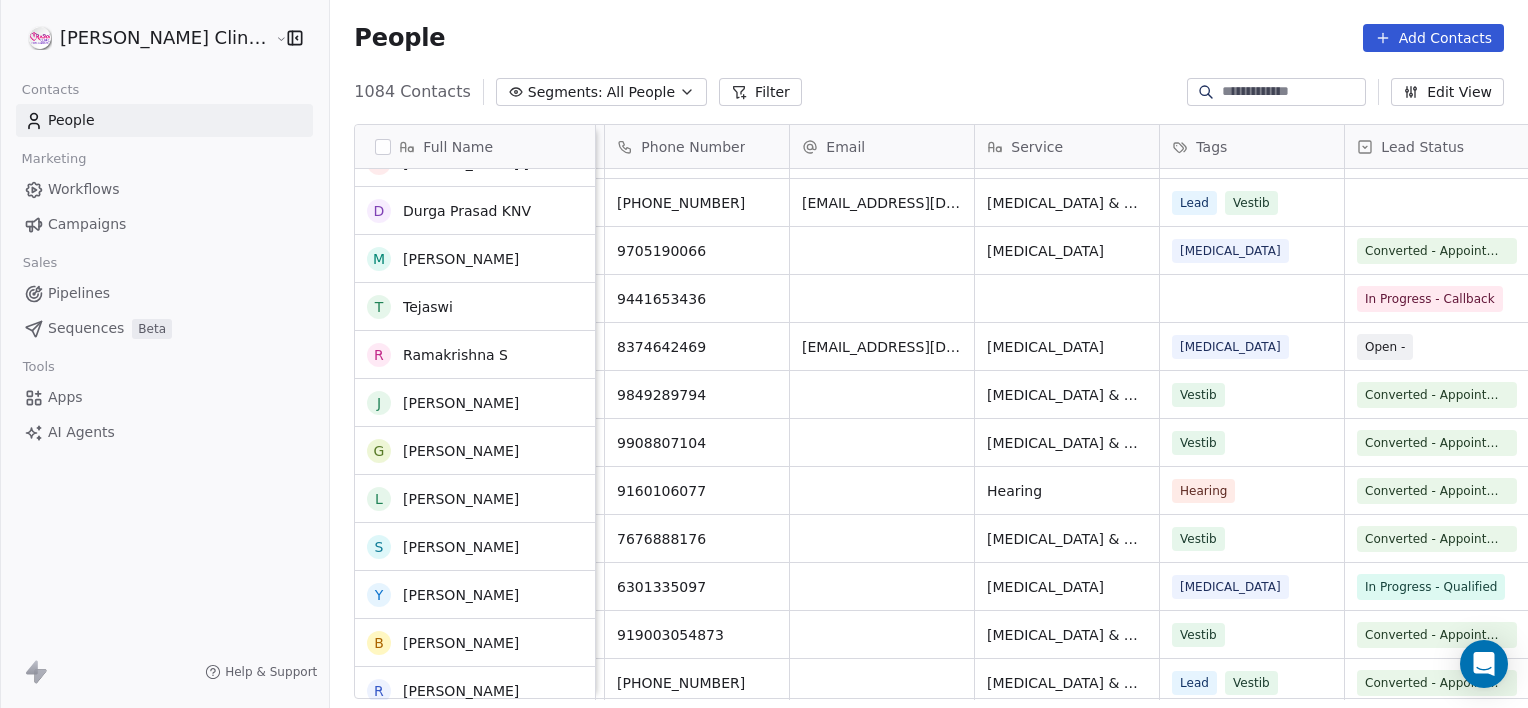
scroll to position [9829, 0]
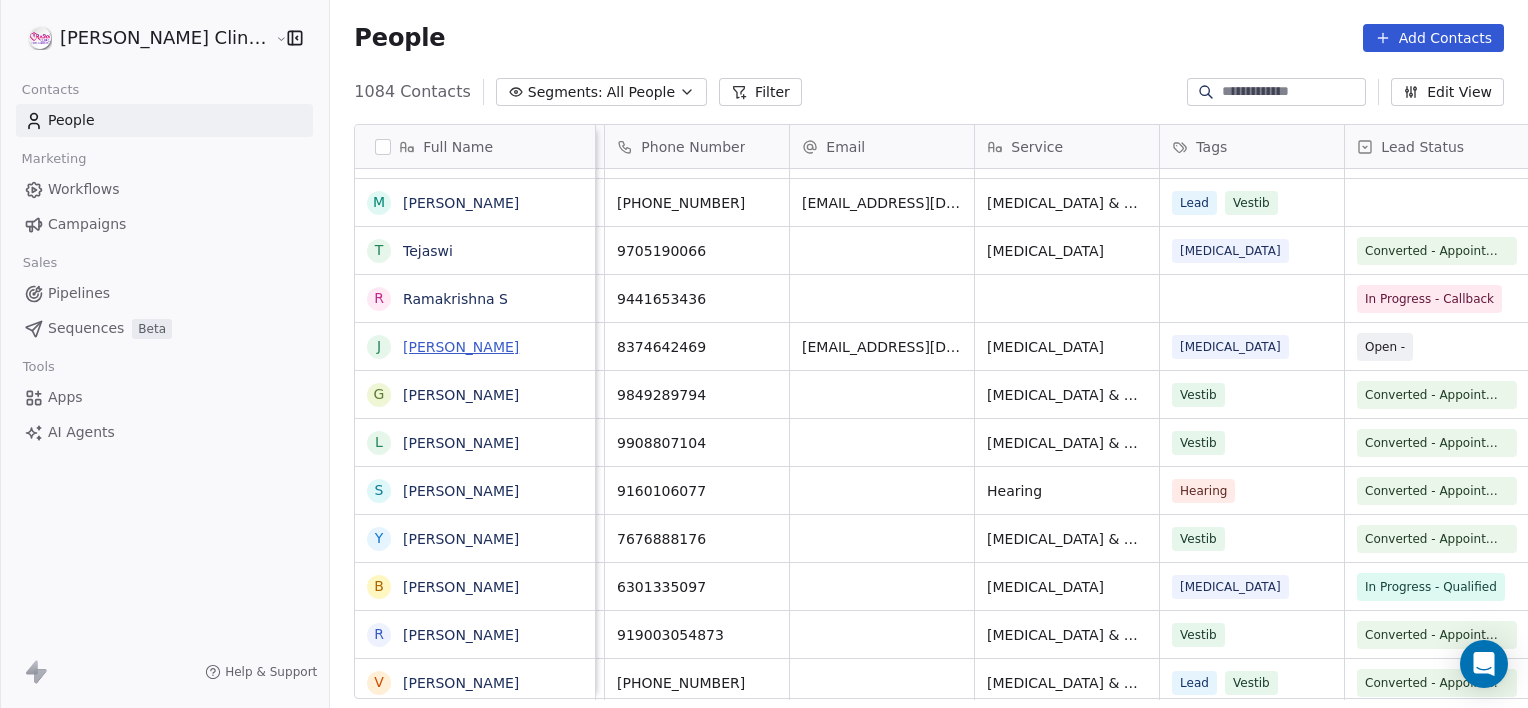
click at [403, 341] on link "Jaweriah Fatima" at bounding box center [461, 347] width 116 height 16
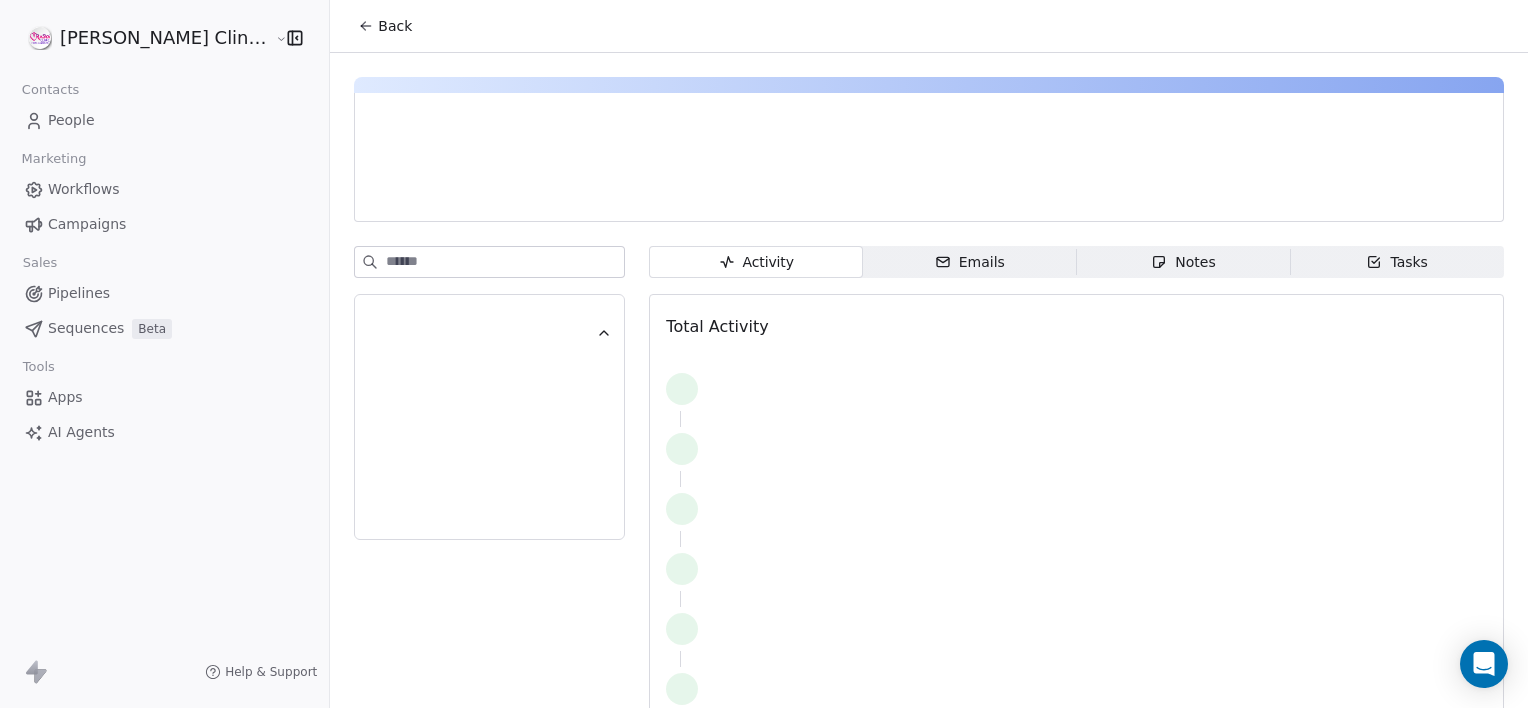
click at [1151, 265] on div "Notes" at bounding box center [1183, 262] width 64 height 21
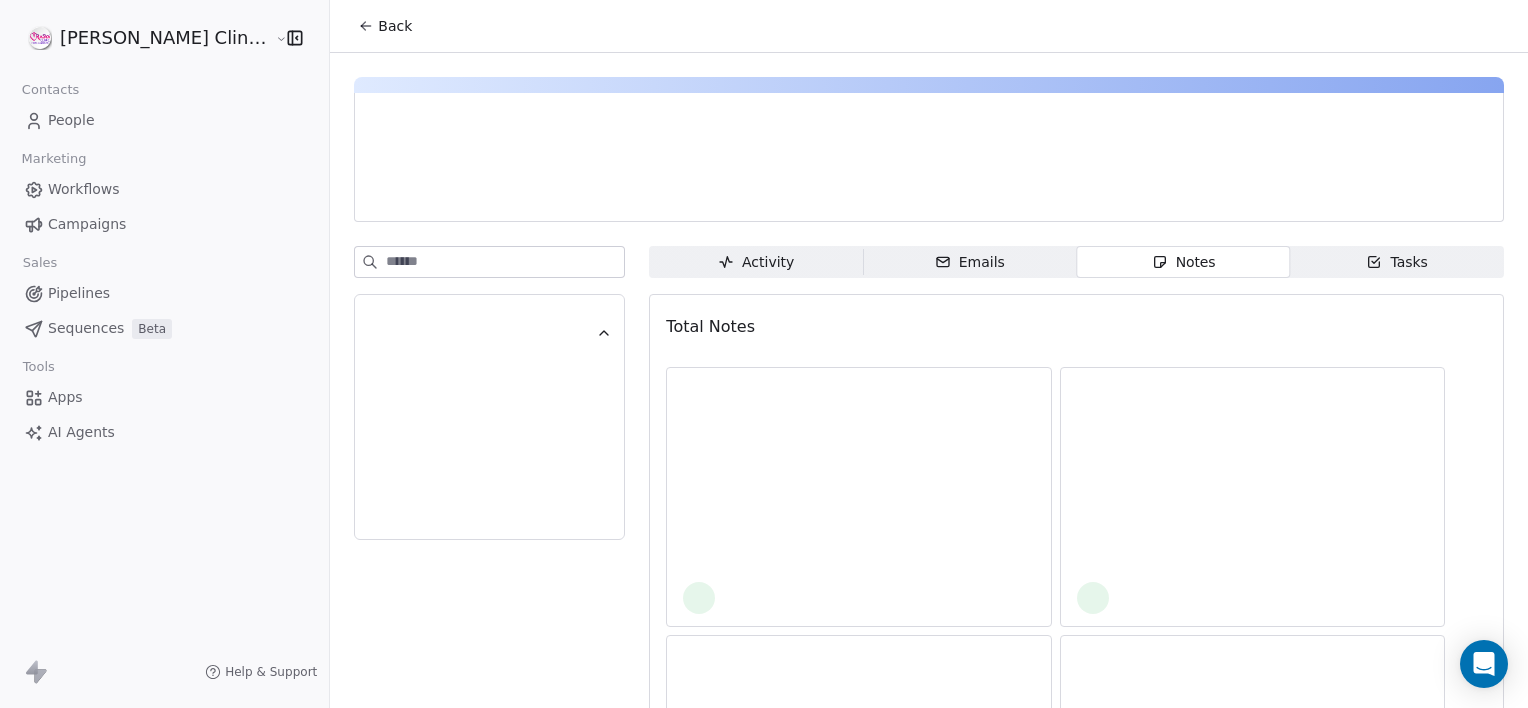
click at [1151, 265] on div "Notes" at bounding box center [1183, 262] width 64 height 21
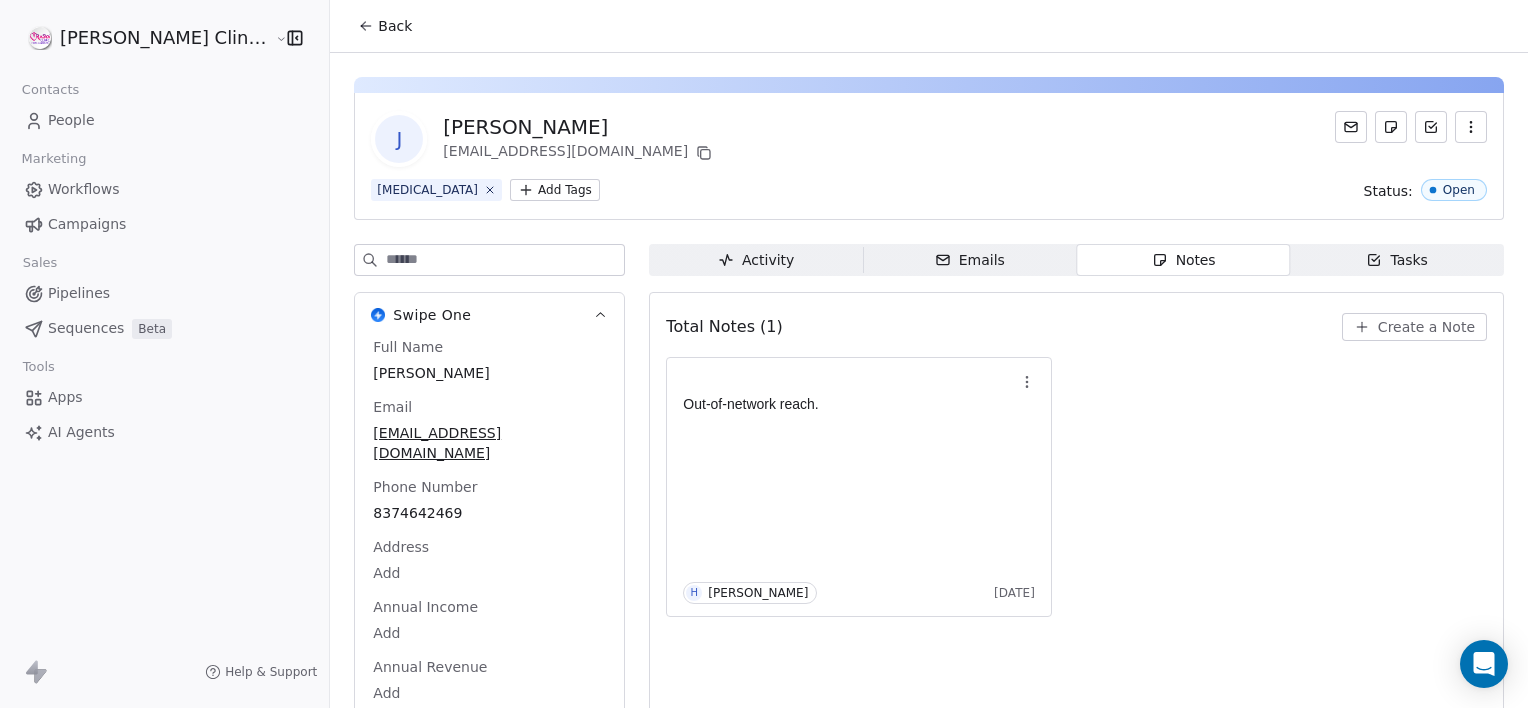
click at [1361, 333] on icon "button" at bounding box center [1362, 327] width 16 height 16
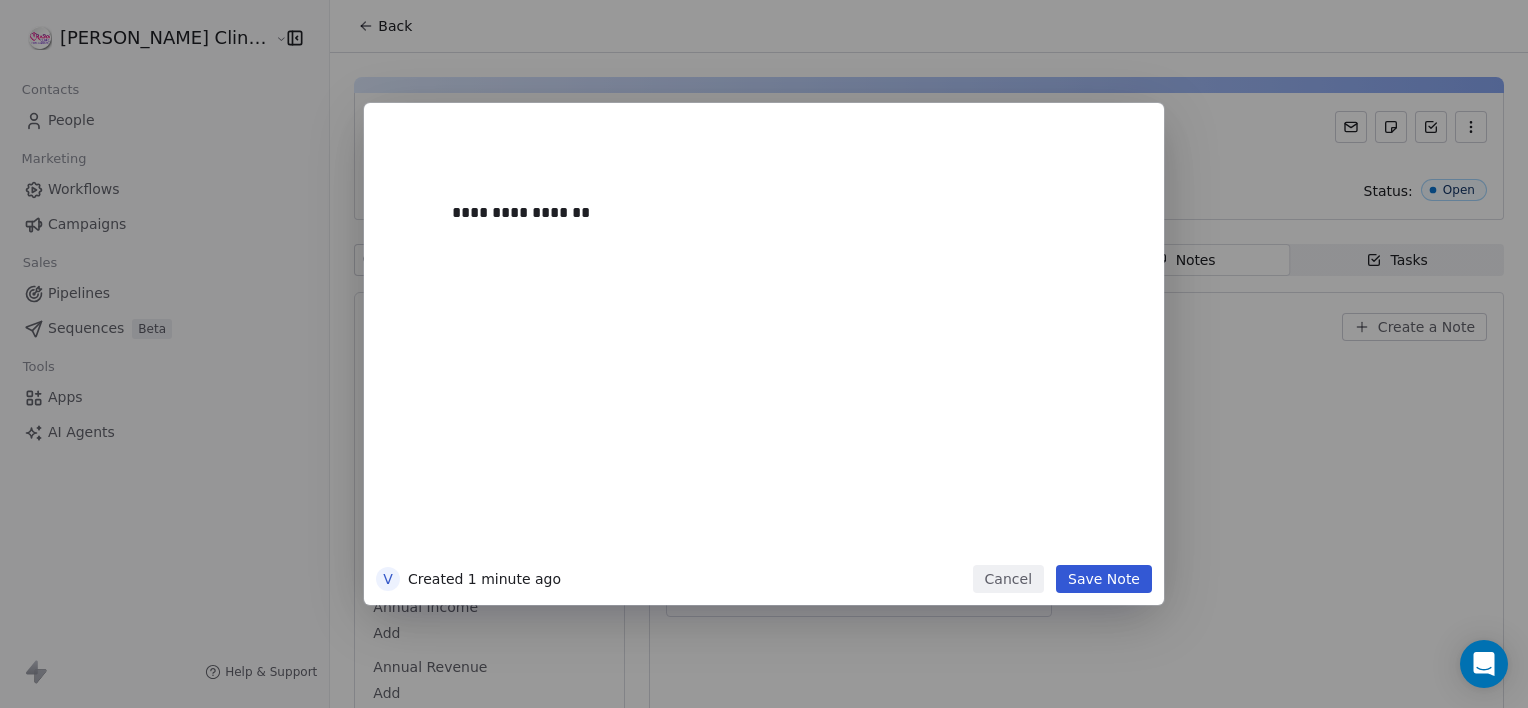
click at [1069, 324] on div "**********" at bounding box center [794, 345] width 684 height 426
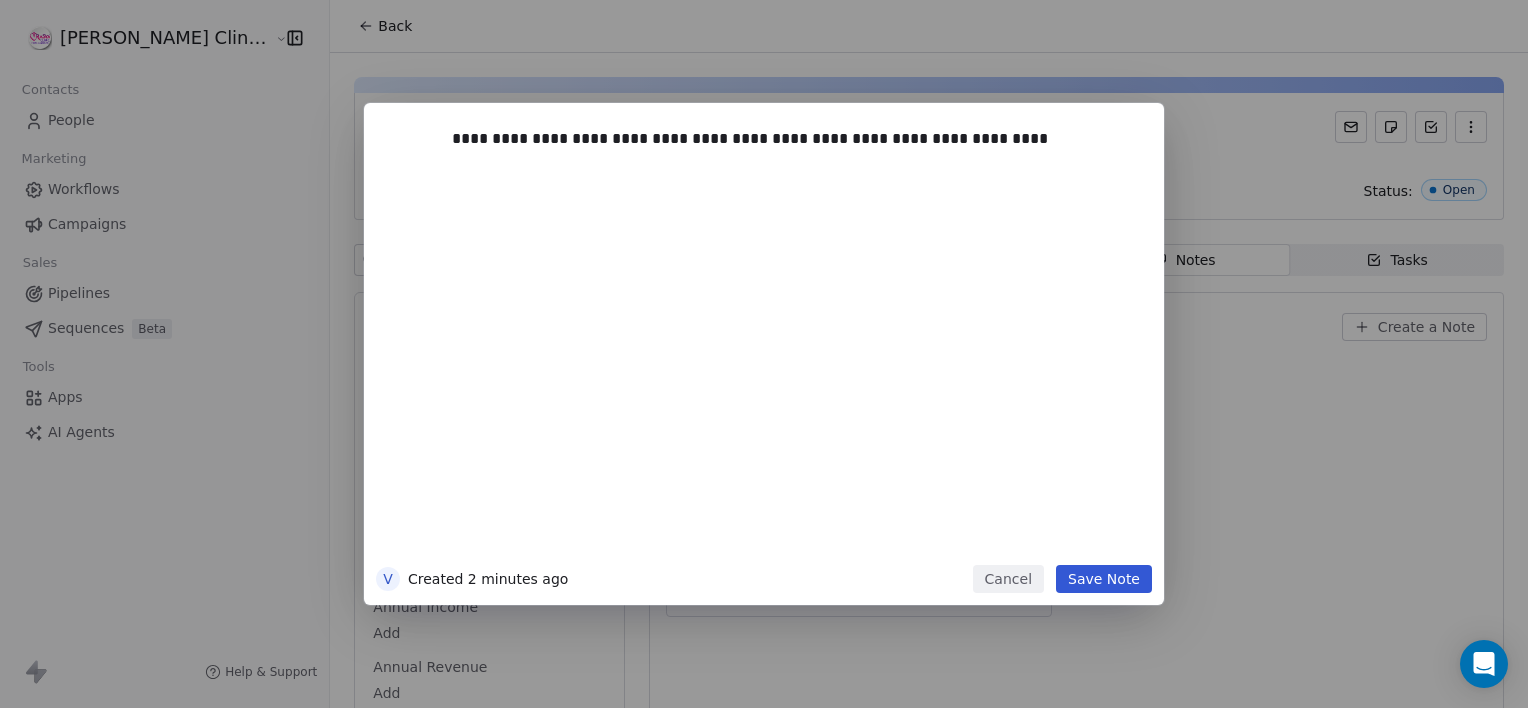
click at [1088, 580] on button "Save Note" at bounding box center [1104, 579] width 96 height 28
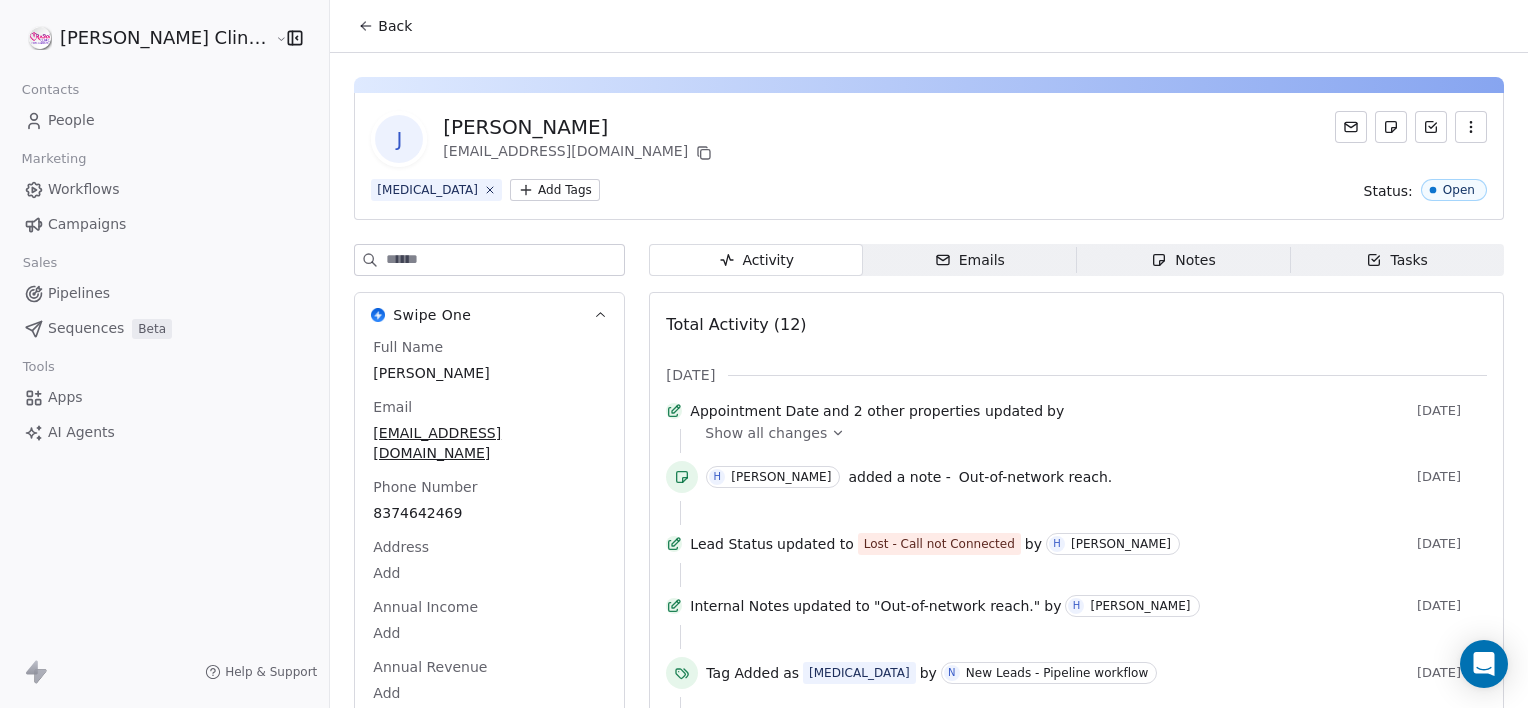
click at [705, 443] on span "Show all changes" at bounding box center [766, 433] width 122 height 20
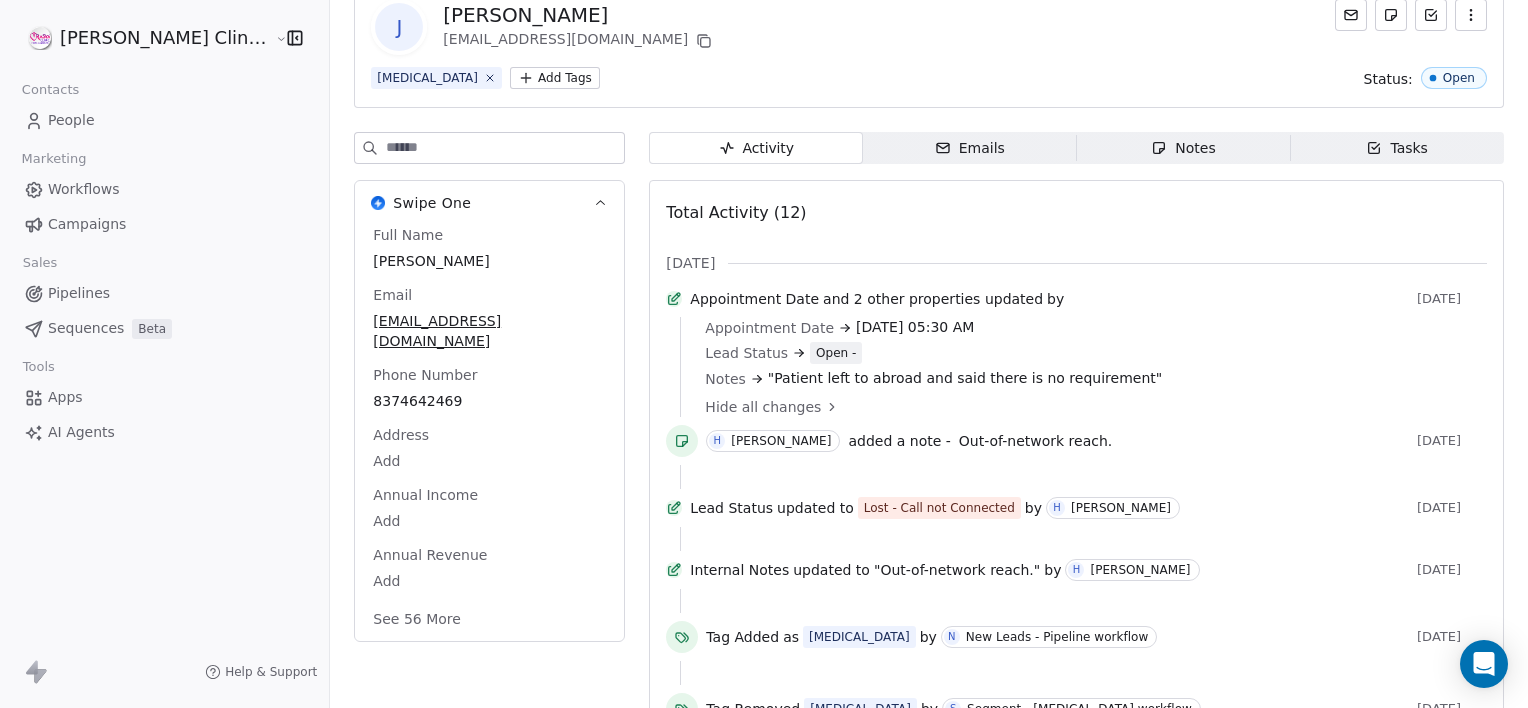
scroll to position [112, 0]
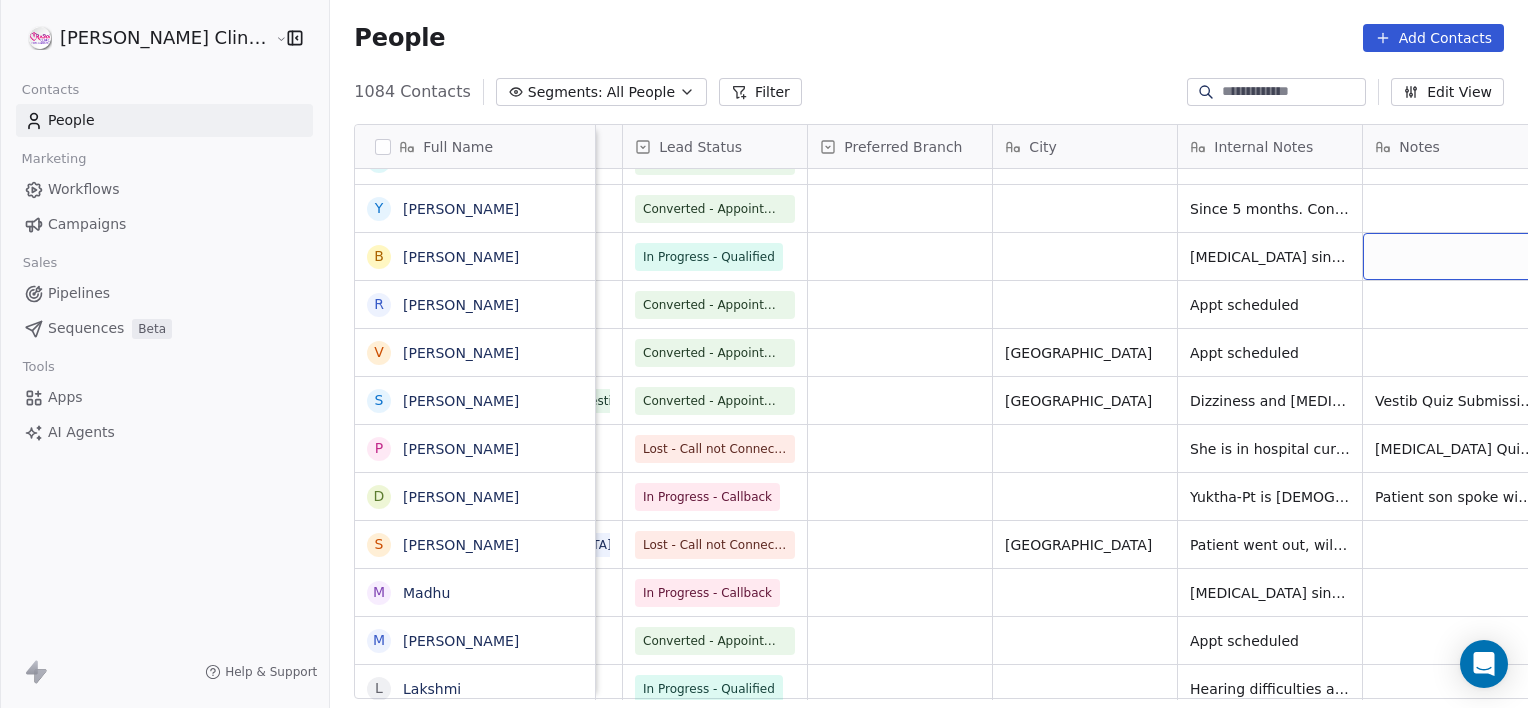
scroll to position [0, 1083]
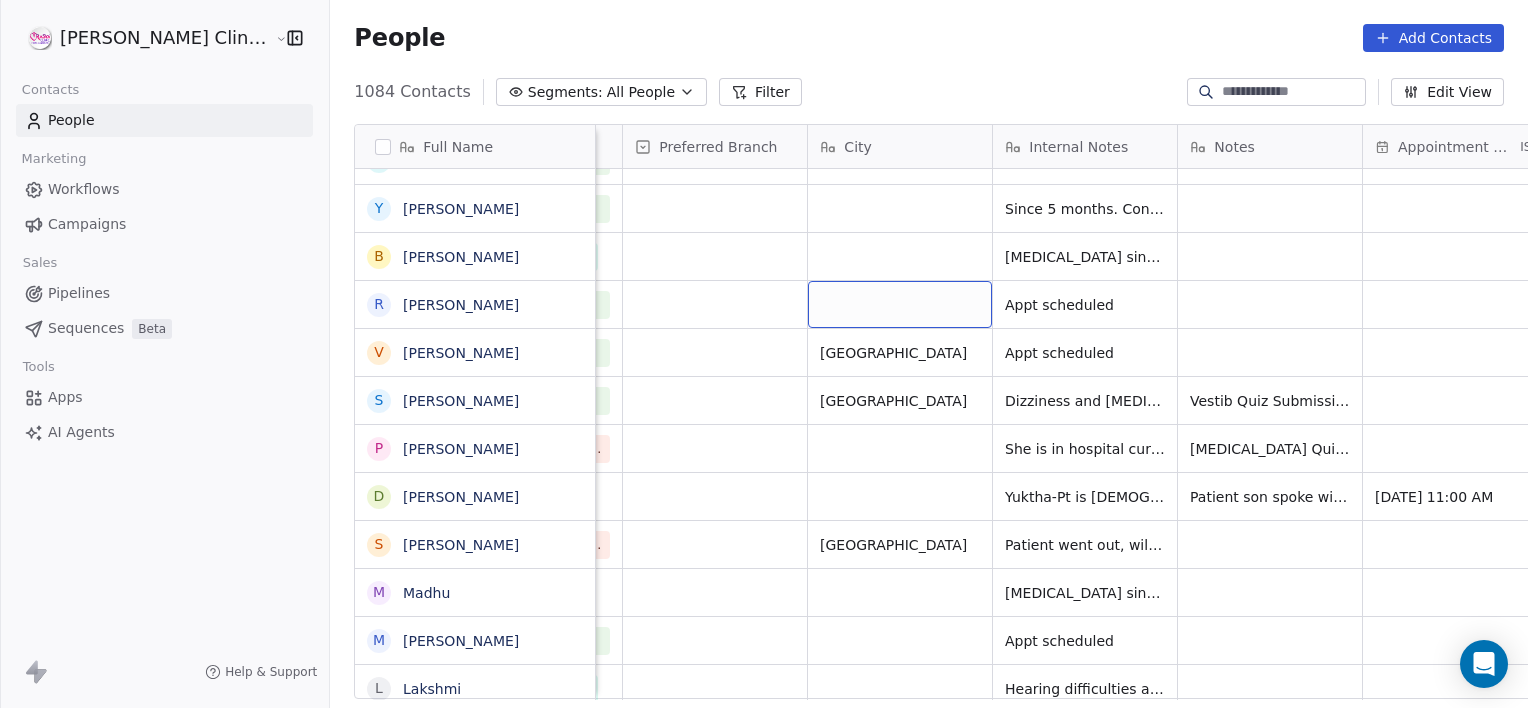
click at [808, 281] on div "grid" at bounding box center [900, 304] width 184 height 47
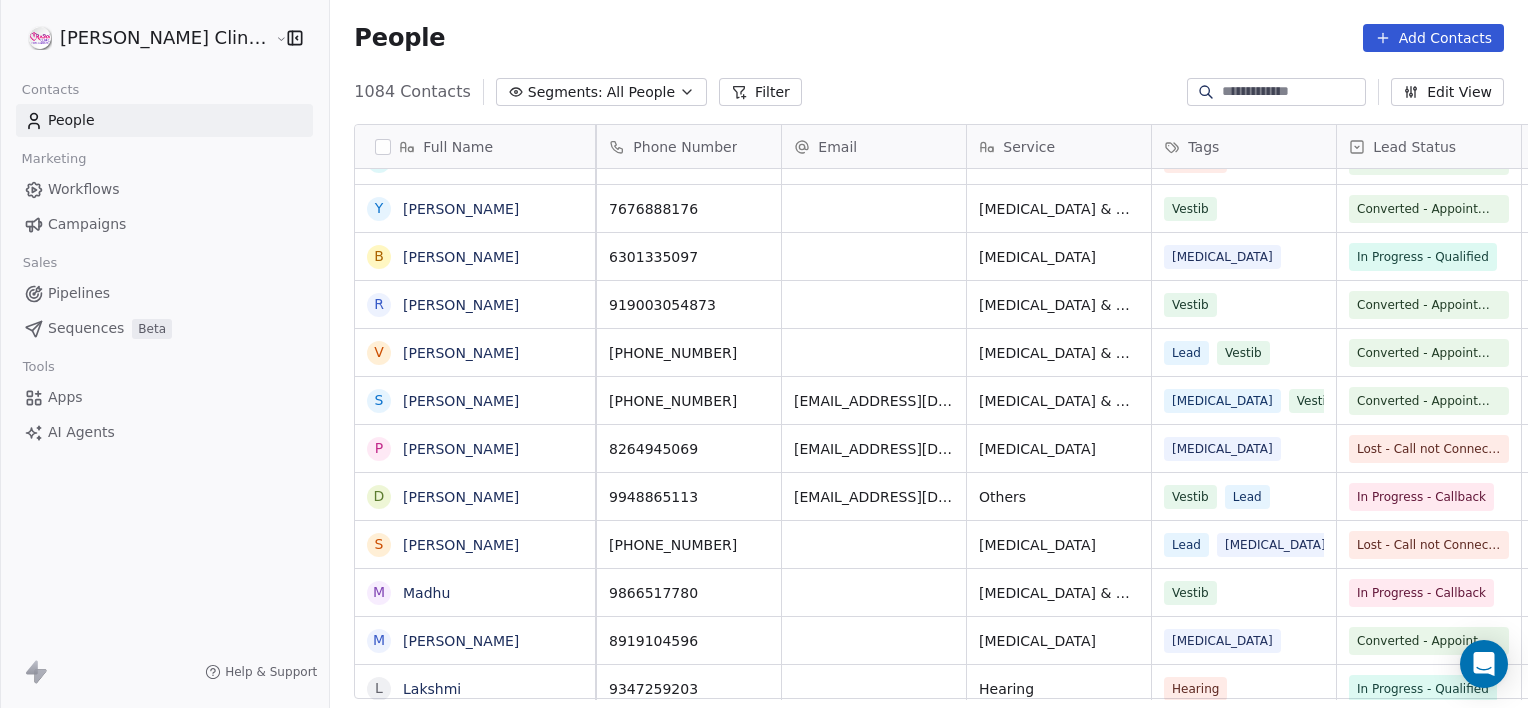
scroll to position [0, 0]
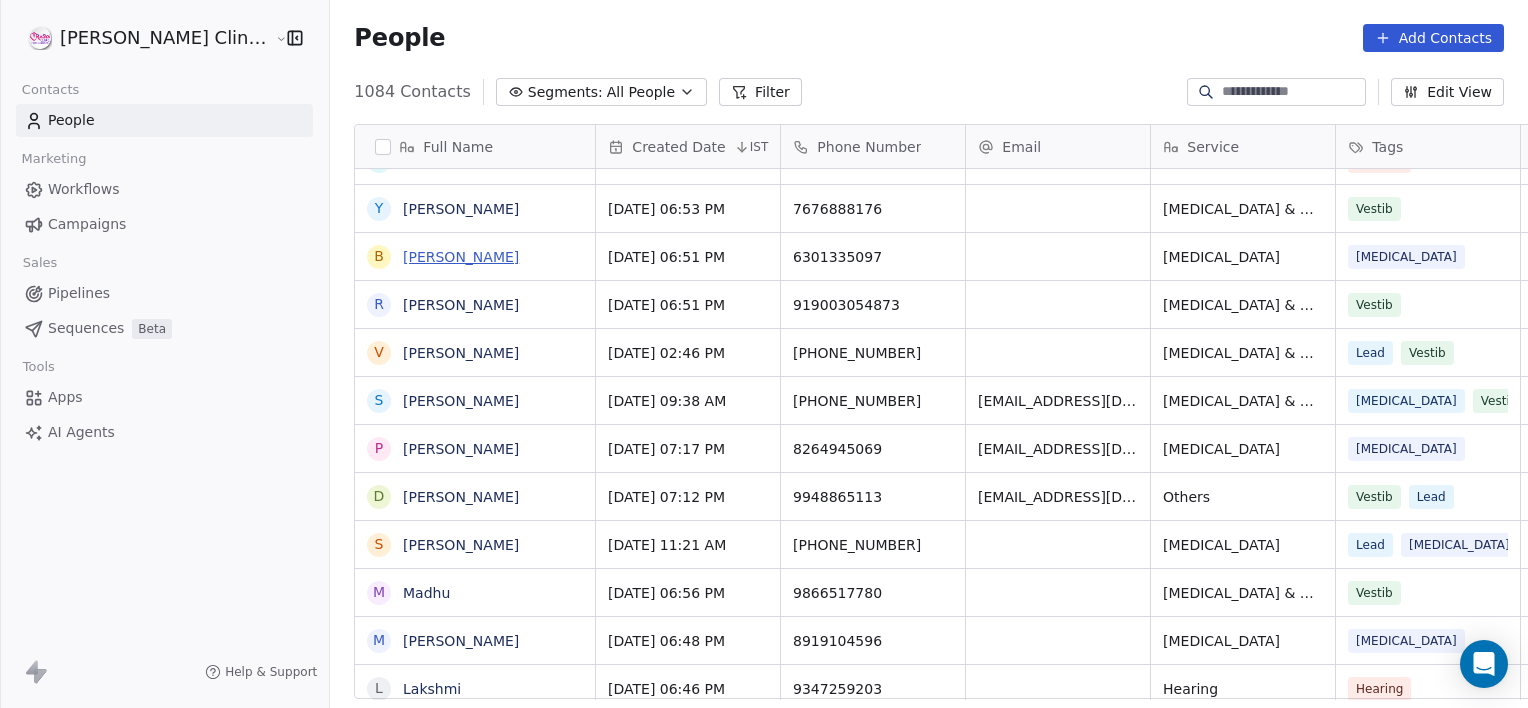
click at [403, 249] on link "Bhaskara Rao" at bounding box center [461, 257] width 116 height 16
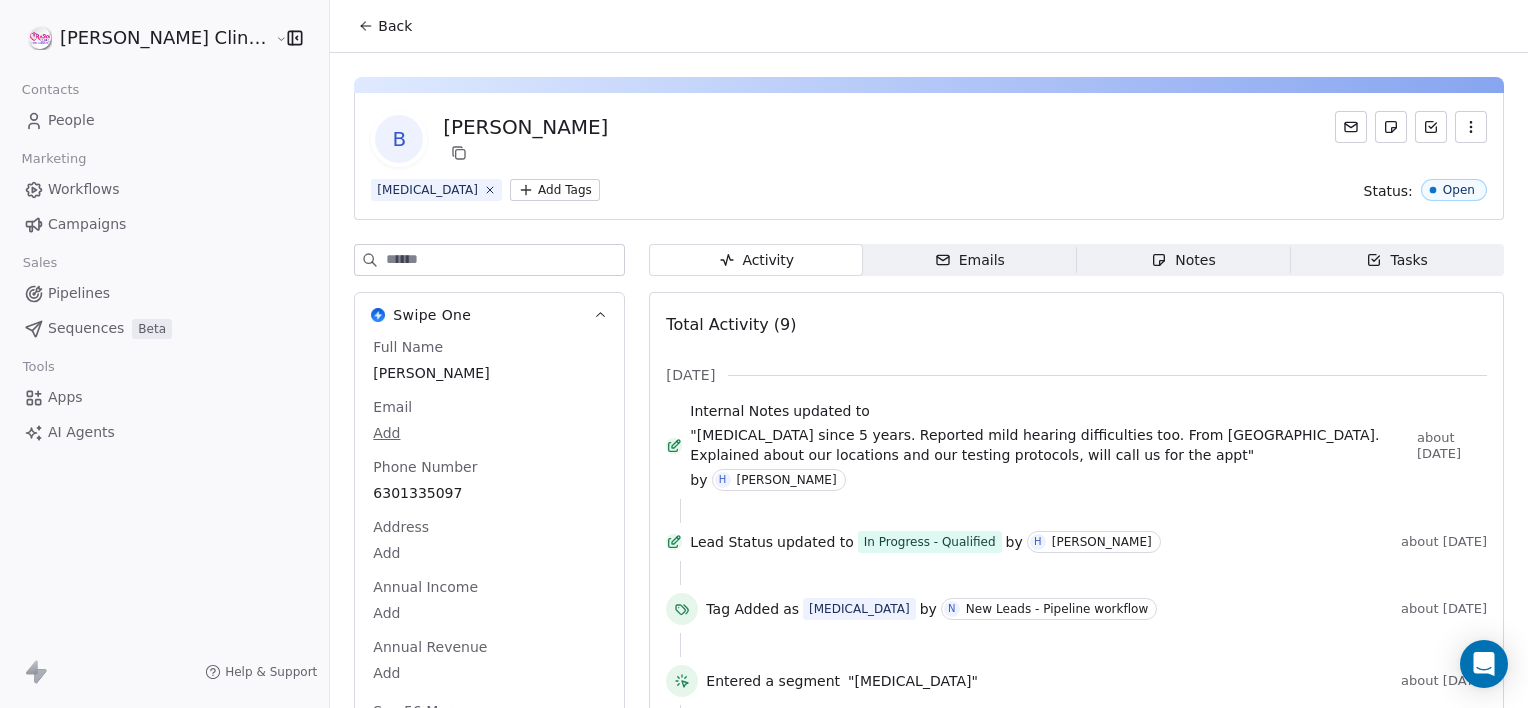
drag, startPoint x: 1167, startPoint y: 279, endPoint x: 1153, endPoint y: 250, distance: 32.2
click at [1153, 250] on div "Activity Activity Emails Emails Notes Notes Tasks Tasks Total Activity (9) Aug …" at bounding box center [1076, 651] width 855 height 814
click at [1153, 250] on div "Notes" at bounding box center [1183, 260] width 64 height 21
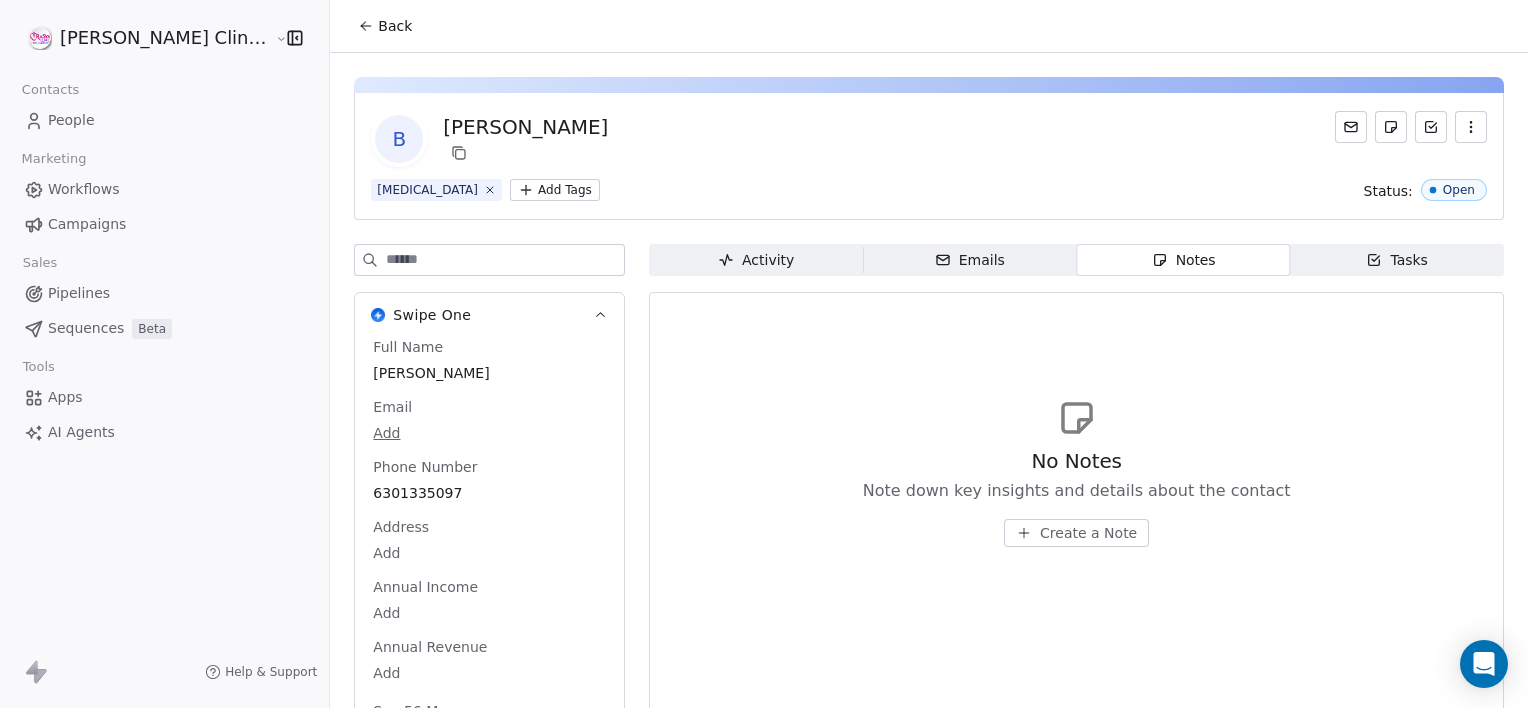
click at [1041, 532] on span "Create a Note" at bounding box center [1088, 533] width 97 height 20
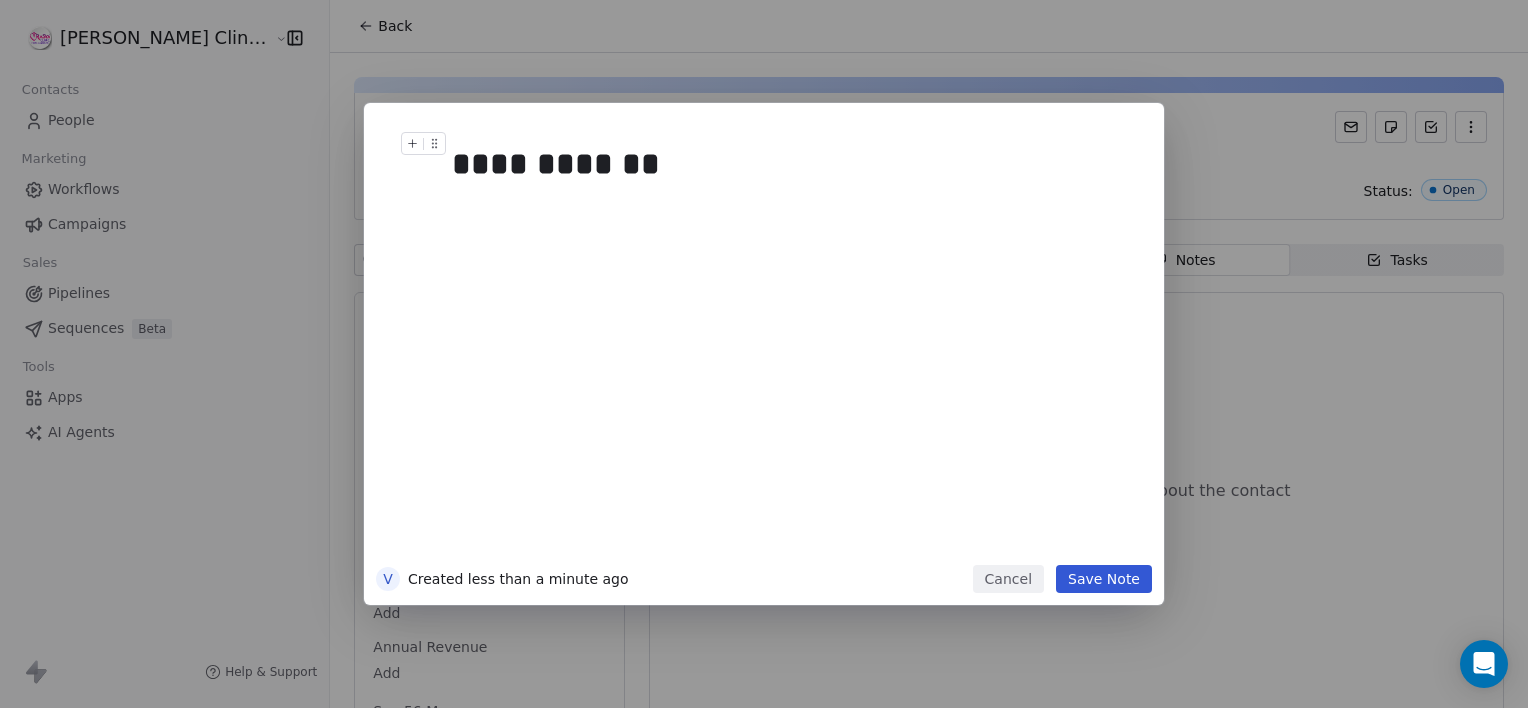
click at [1104, 578] on button "Save Note" at bounding box center [1104, 579] width 96 height 28
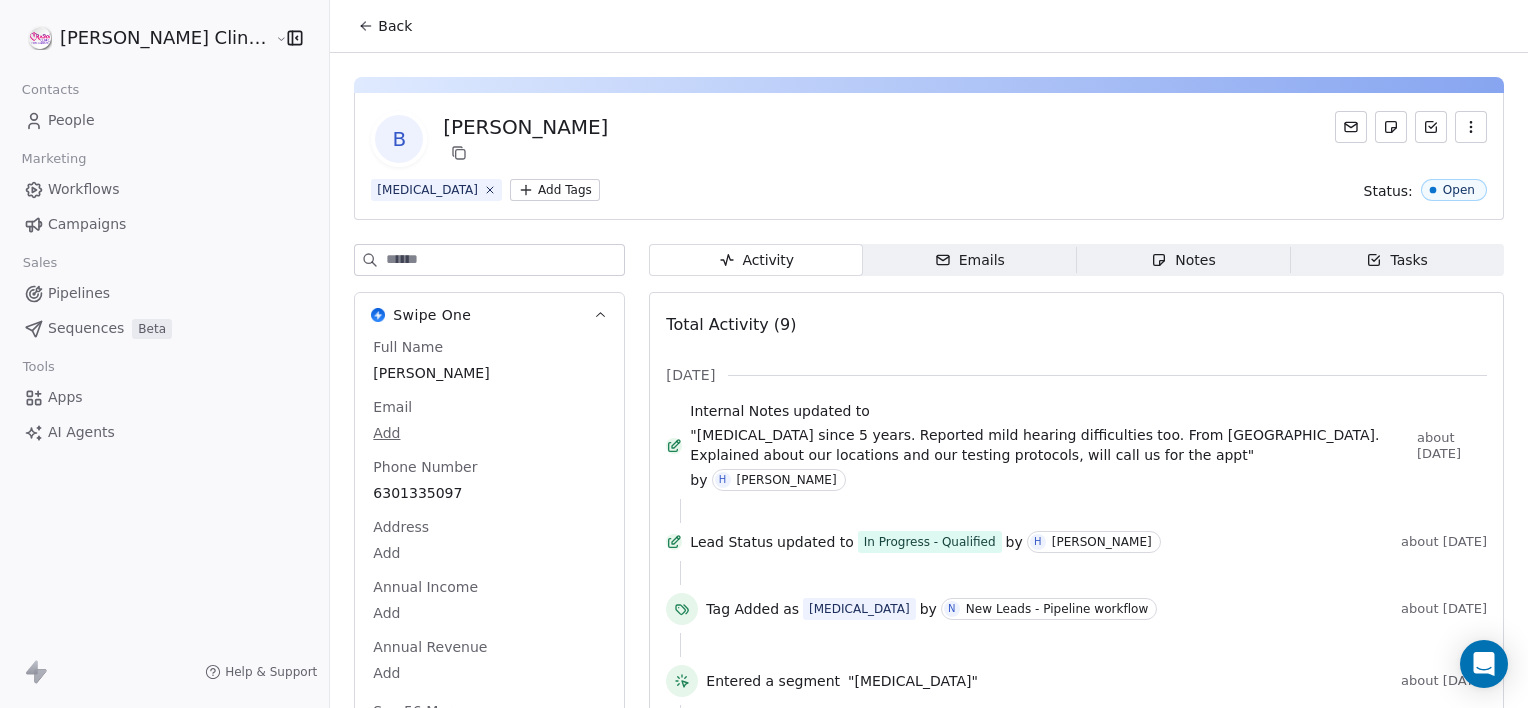
click at [1161, 252] on div "Notes" at bounding box center [1183, 260] width 64 height 21
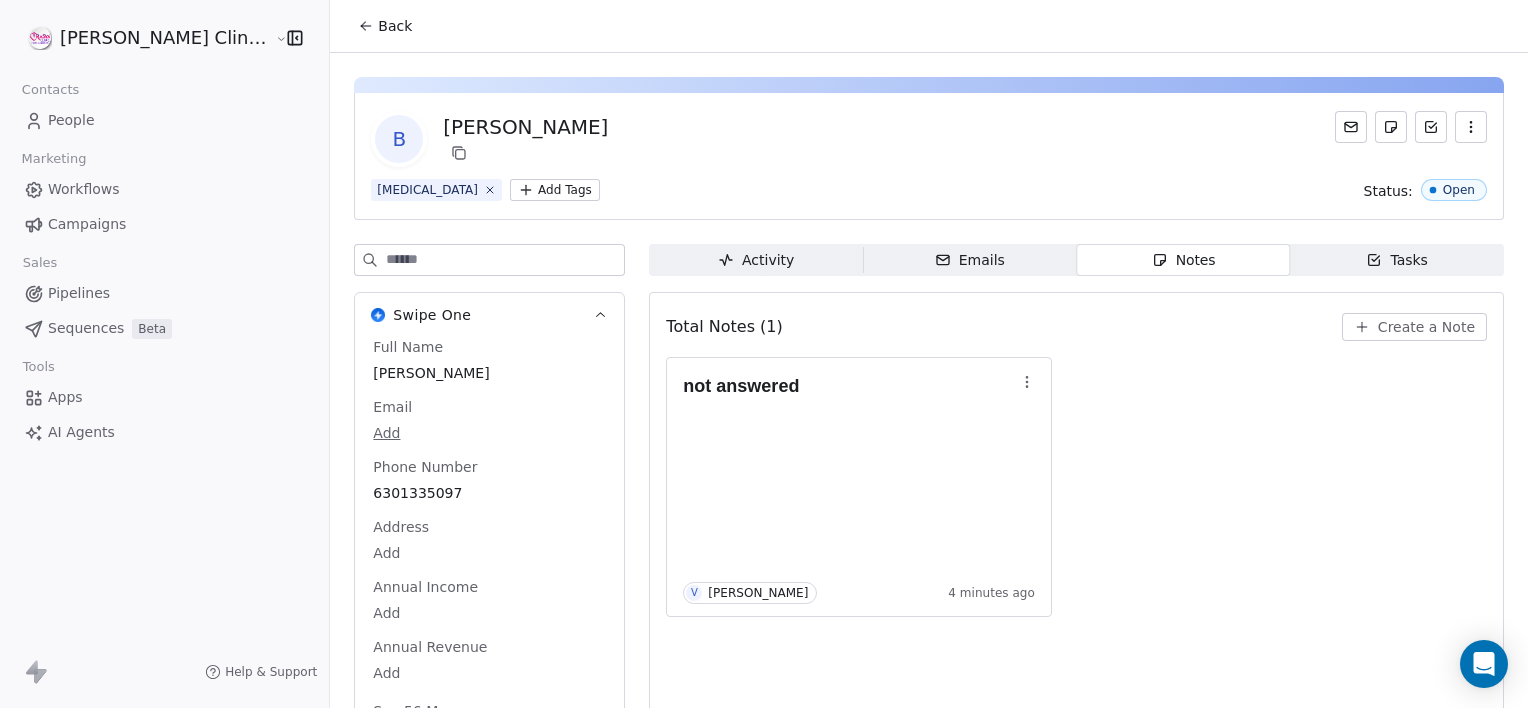
click at [1161, 252] on div "Notes" at bounding box center [1183, 260] width 64 height 21
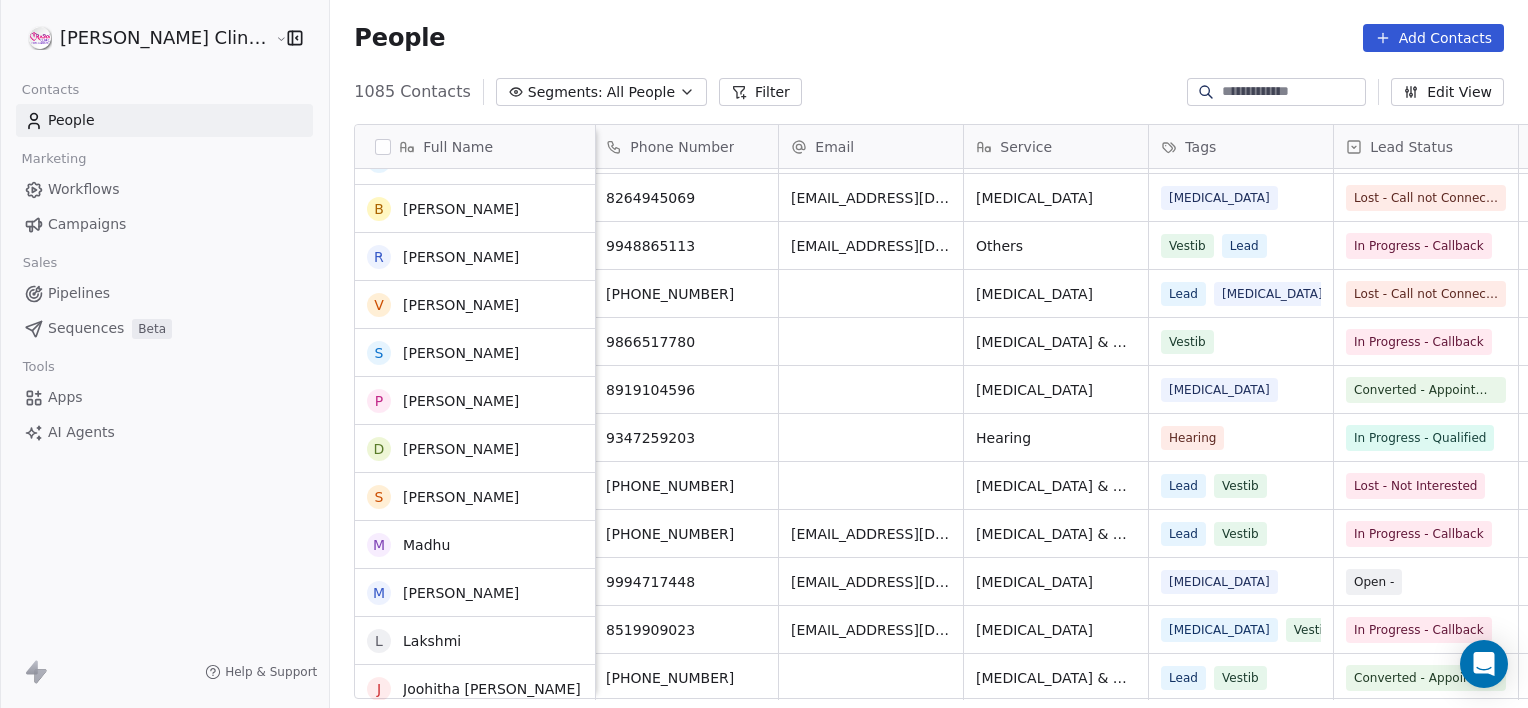
scroll to position [10458, 0]
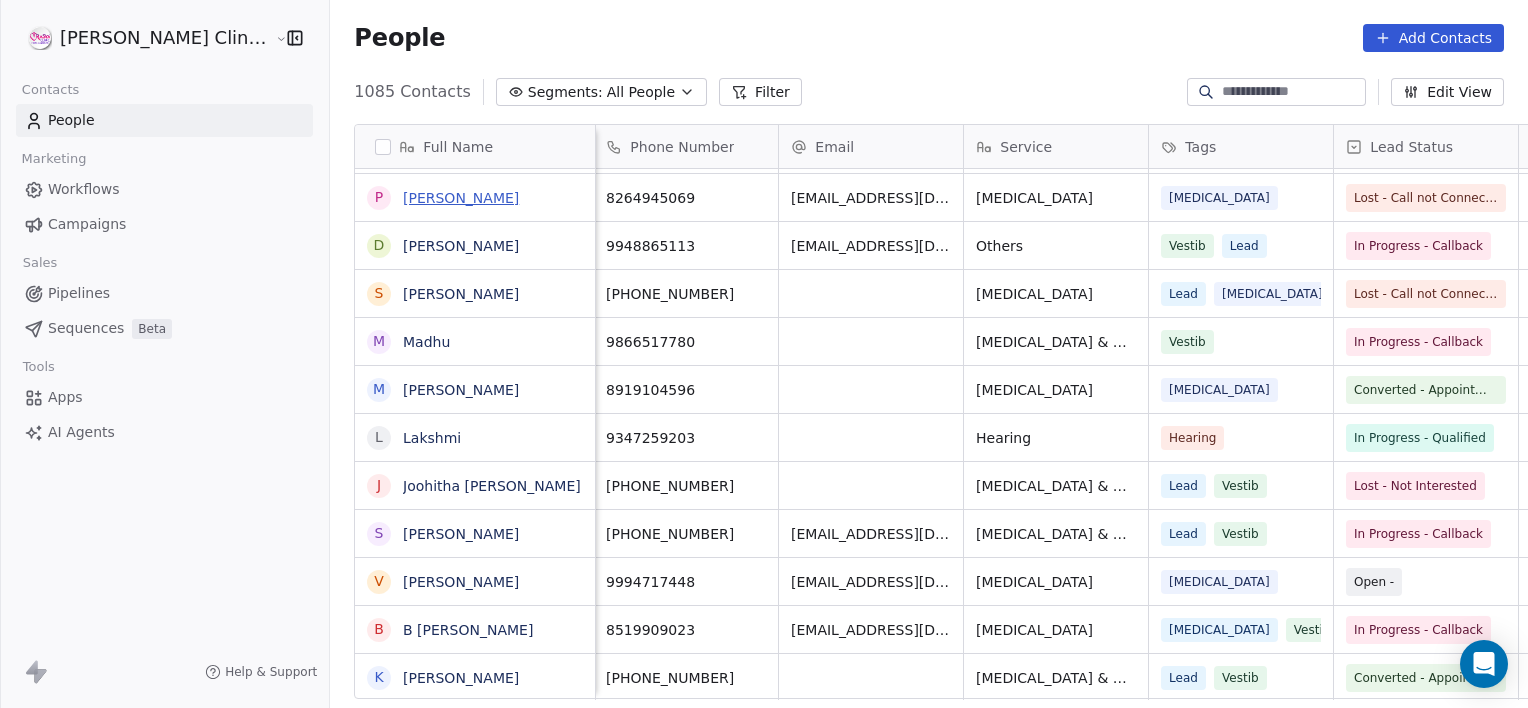
click at [403, 200] on link "Prachi Patel" at bounding box center [461, 198] width 116 height 16
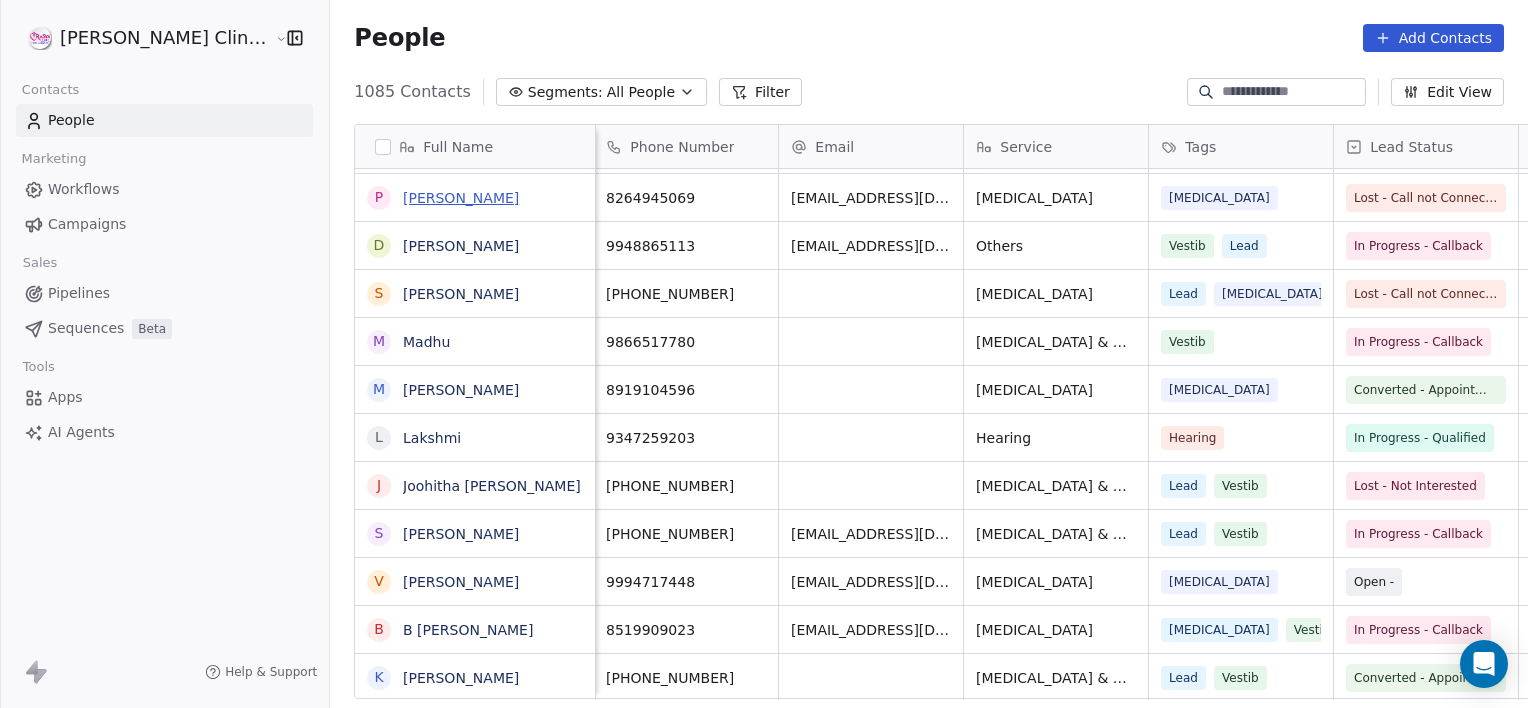
click at [403, 200] on link "Prachi Patel" at bounding box center [461, 198] width 116 height 16
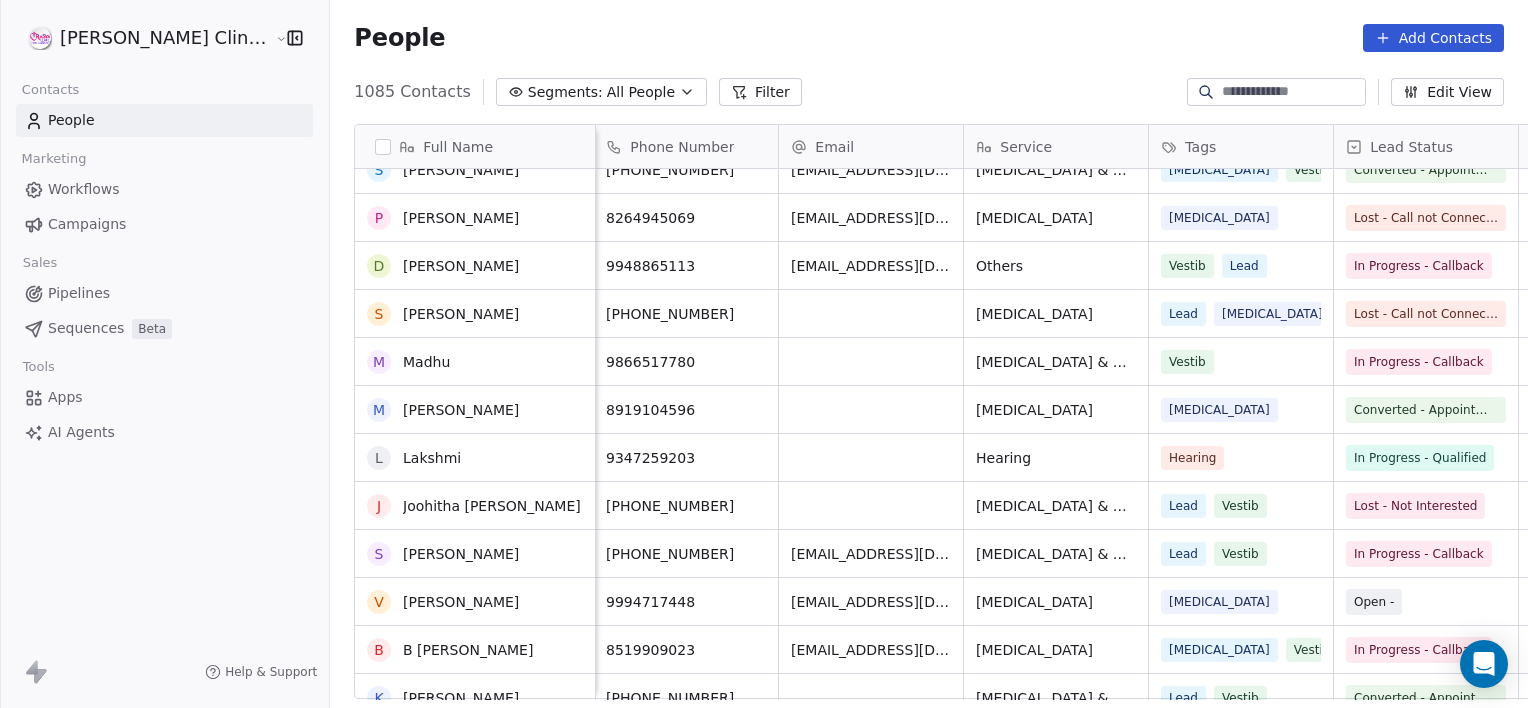
scroll to position [10438, 0]
click at [403, 216] on link "Prachi Patel" at bounding box center [461, 218] width 116 height 16
click at [371, 210] on button "grid" at bounding box center [379, 218] width 16 height 16
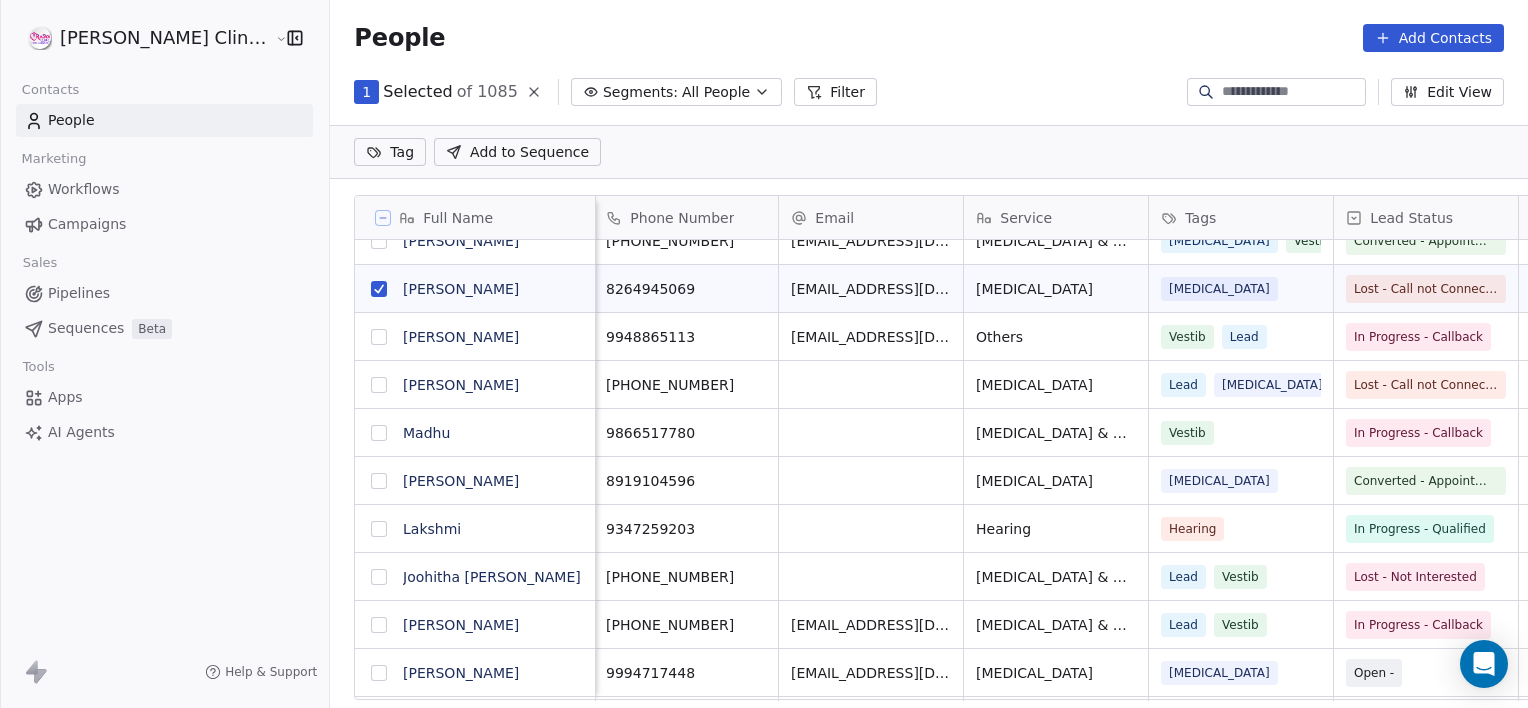
scroll to position [16, 16]
click at [371, 289] on button "grid" at bounding box center [379, 289] width 16 height 16
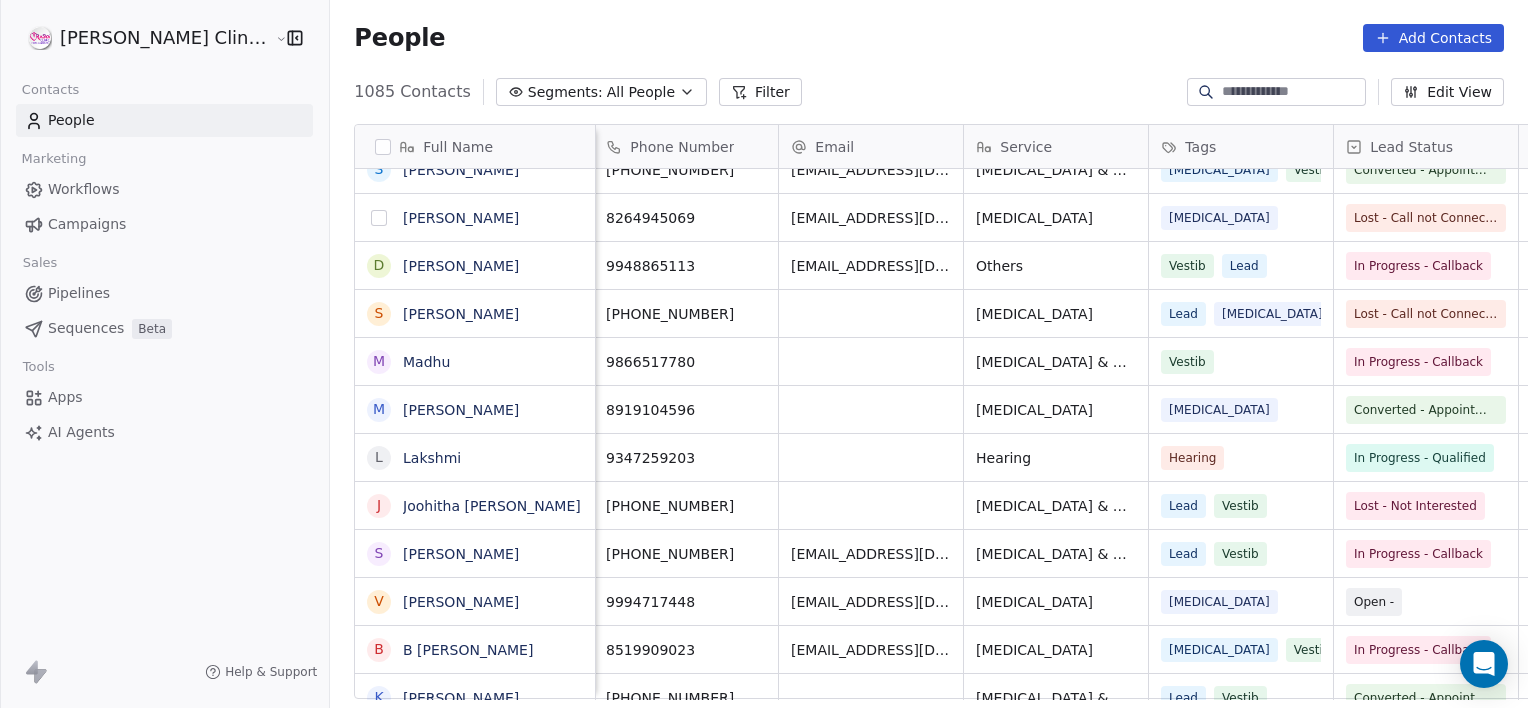
scroll to position [608, 1242]
click at [403, 212] on link "Prachi Patel" at bounding box center [461, 218] width 116 height 16
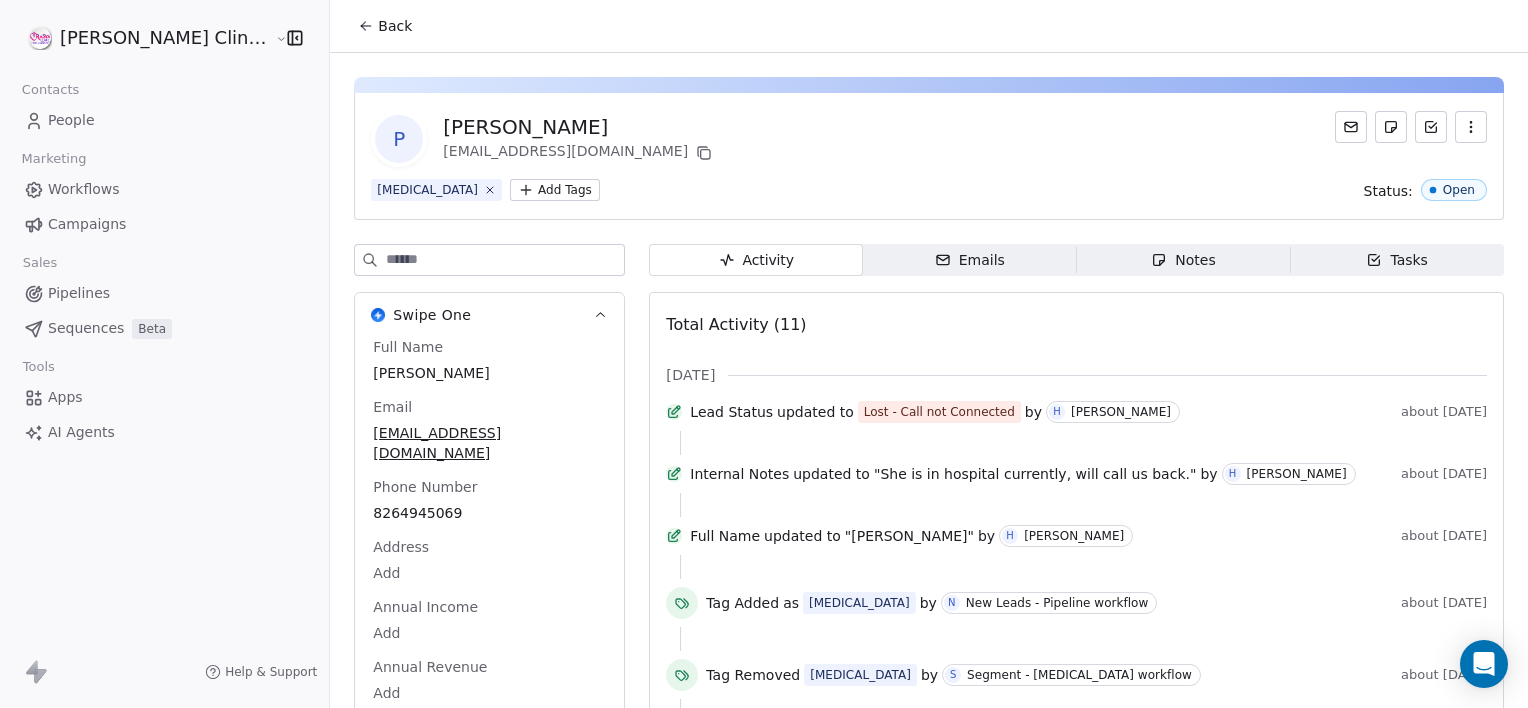
click at [1077, 256] on span "Notes Notes" at bounding box center [1184, 260] width 214 height 32
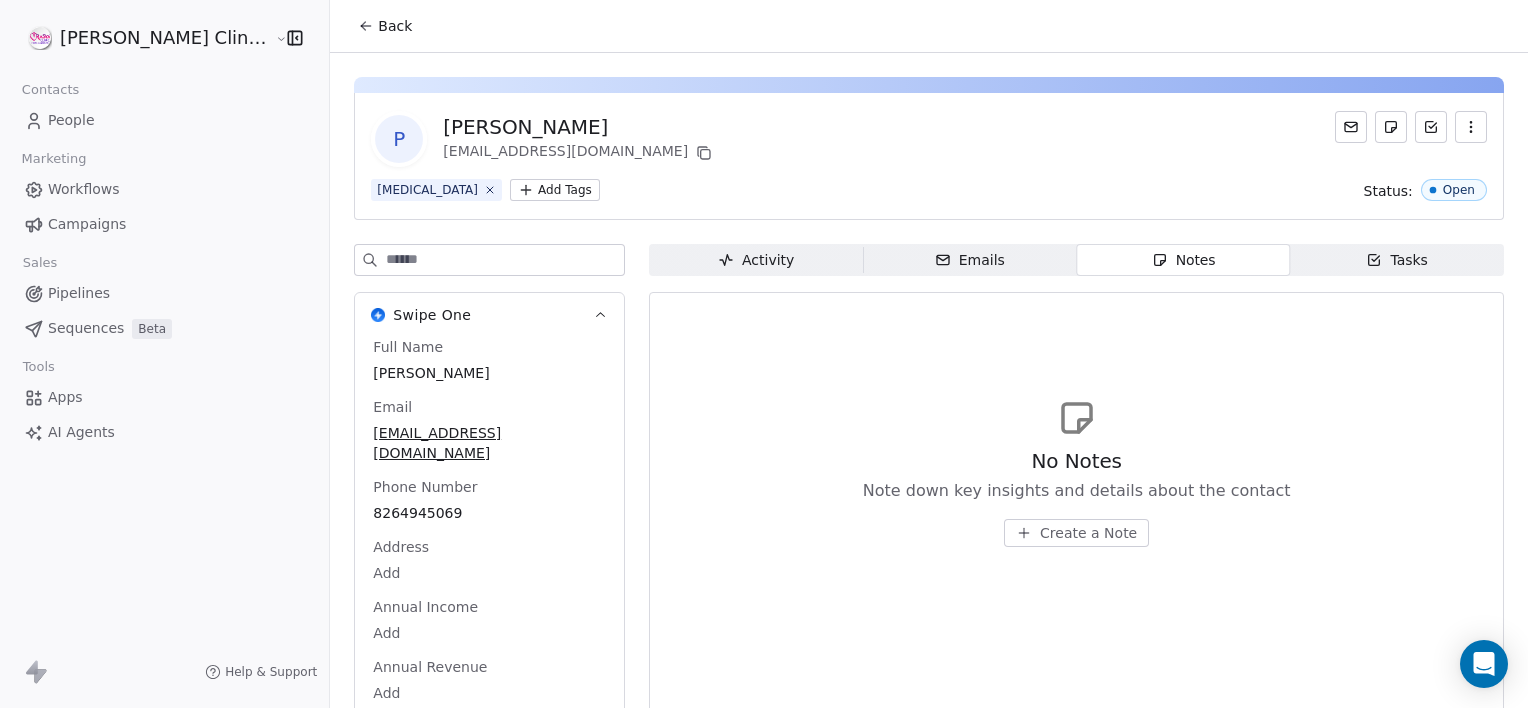
click at [1070, 532] on span "Create a Note" at bounding box center [1088, 533] width 97 height 20
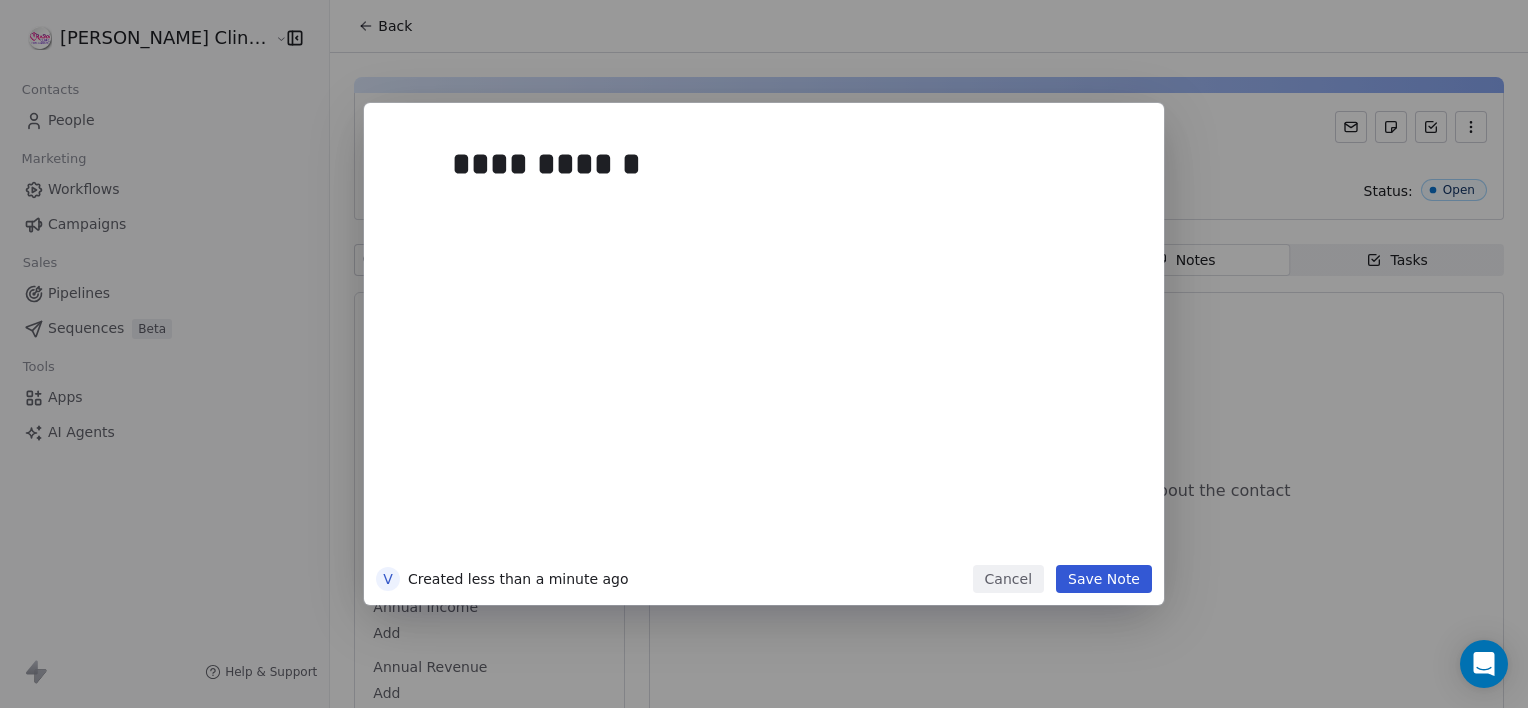
click at [1108, 581] on button "Save Note" at bounding box center [1104, 579] width 96 height 28
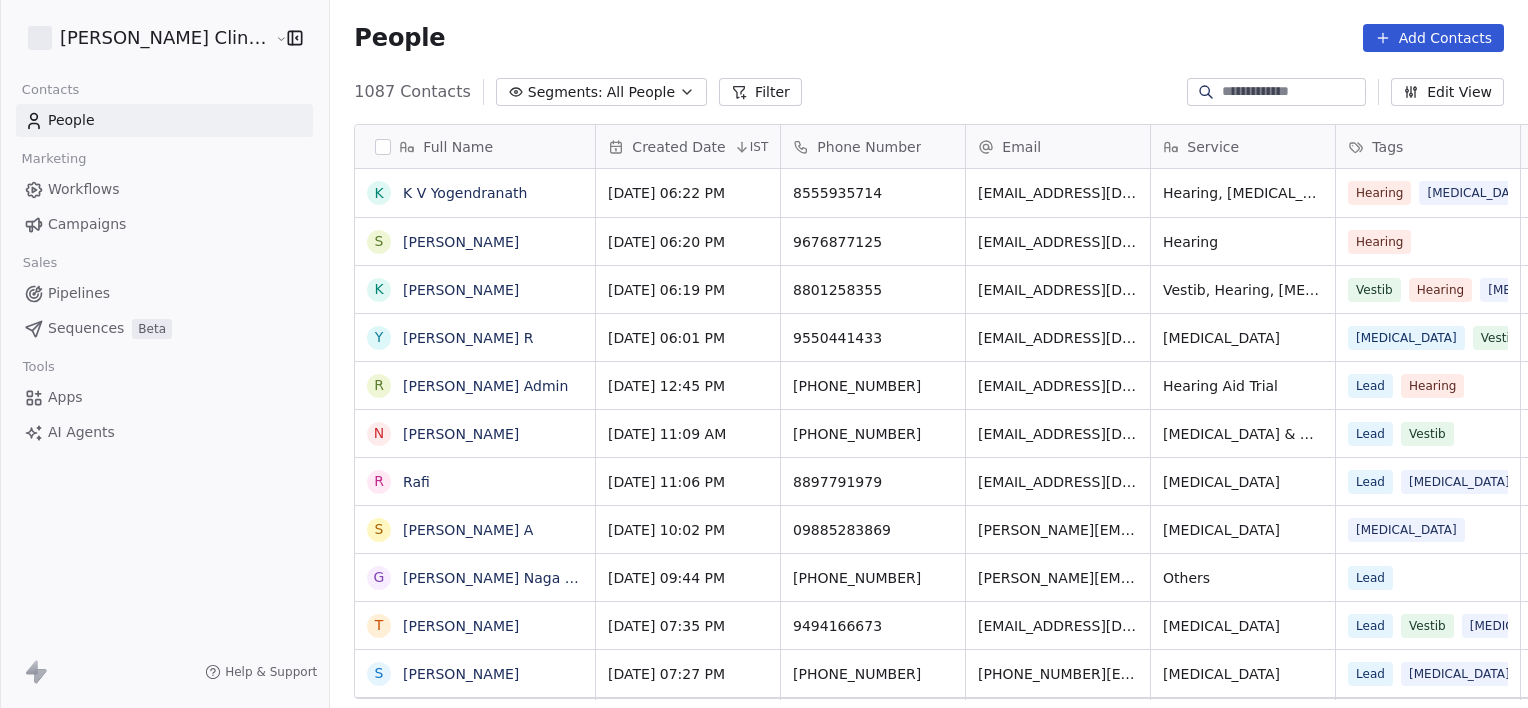
scroll to position [608, 1242]
